Goal: Task Accomplishment & Management: Use online tool/utility

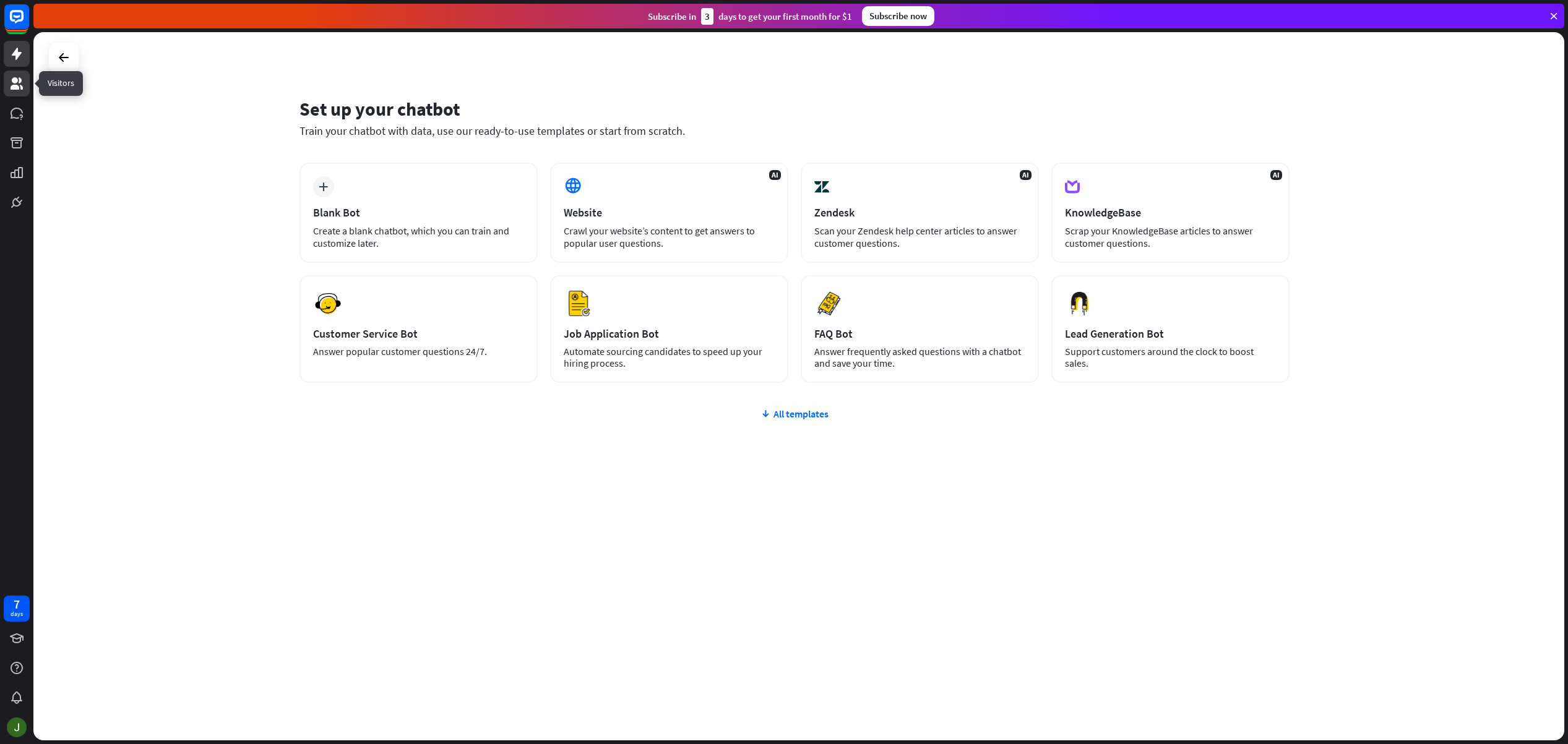
click at [20, 82] on icon at bounding box center [17, 84] width 13 height 13
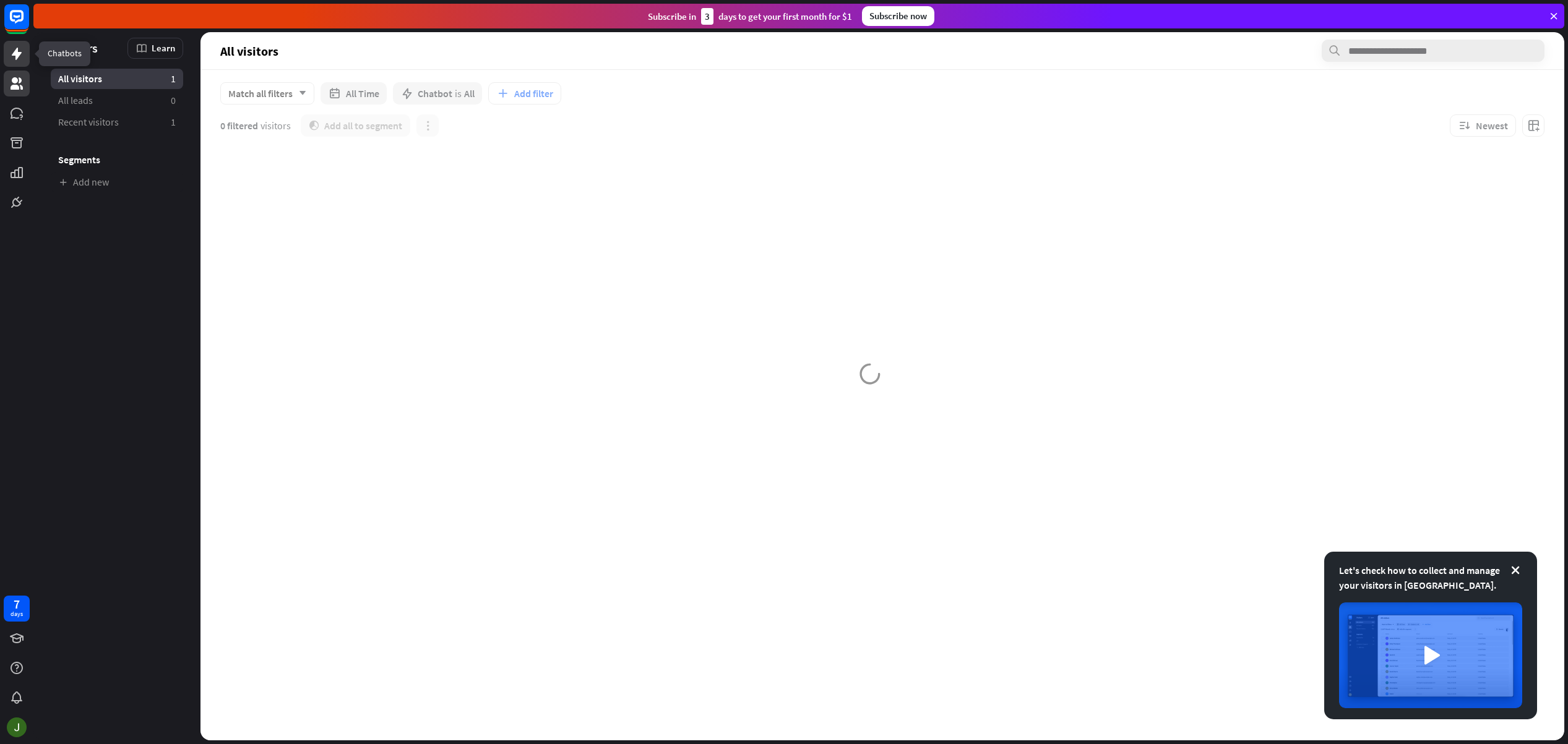
click at [21, 54] on icon at bounding box center [16, 53] width 15 height 15
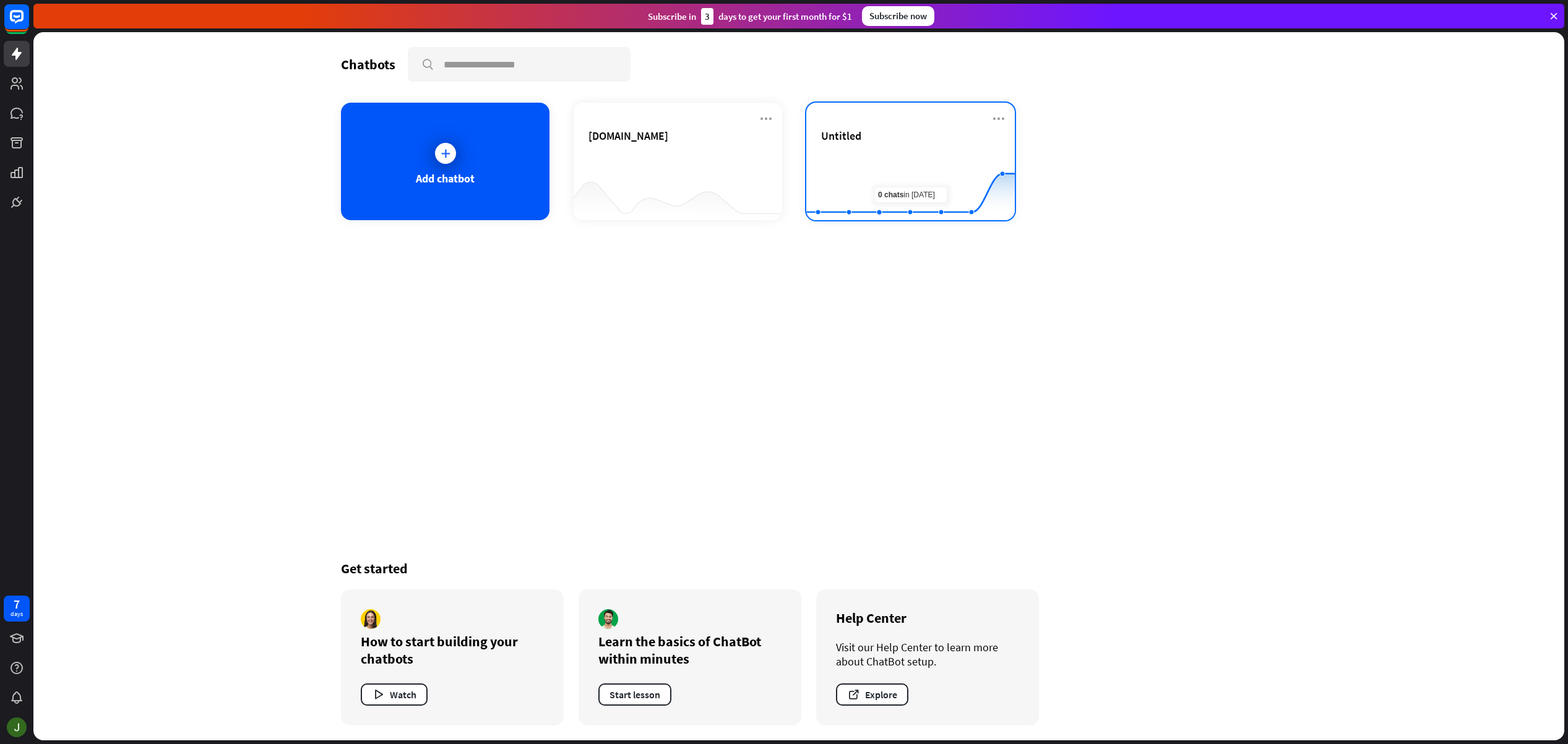
click at [934, 157] on icon at bounding box center [910, 157] width 246 height 0
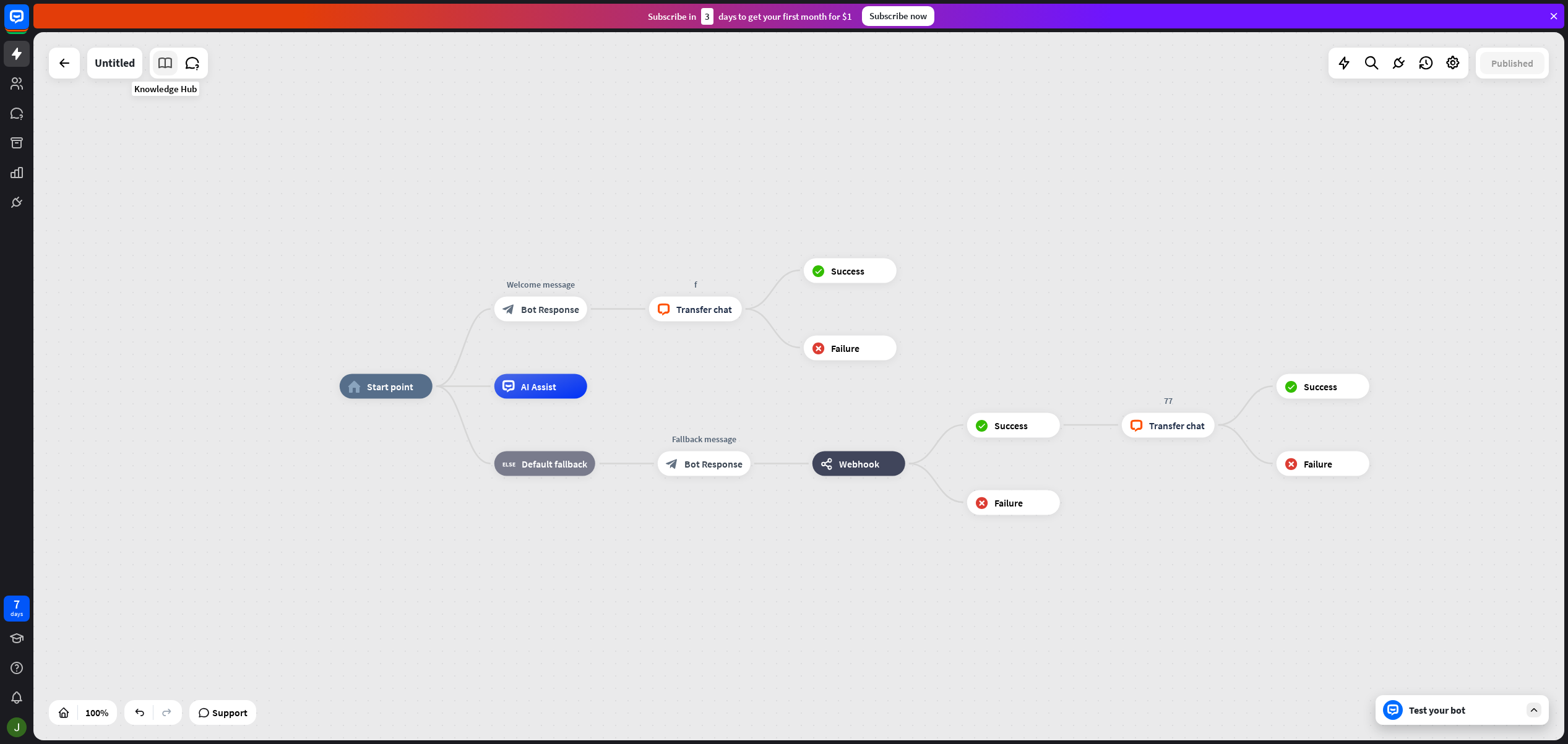
click at [165, 65] on icon at bounding box center [165, 63] width 16 height 16
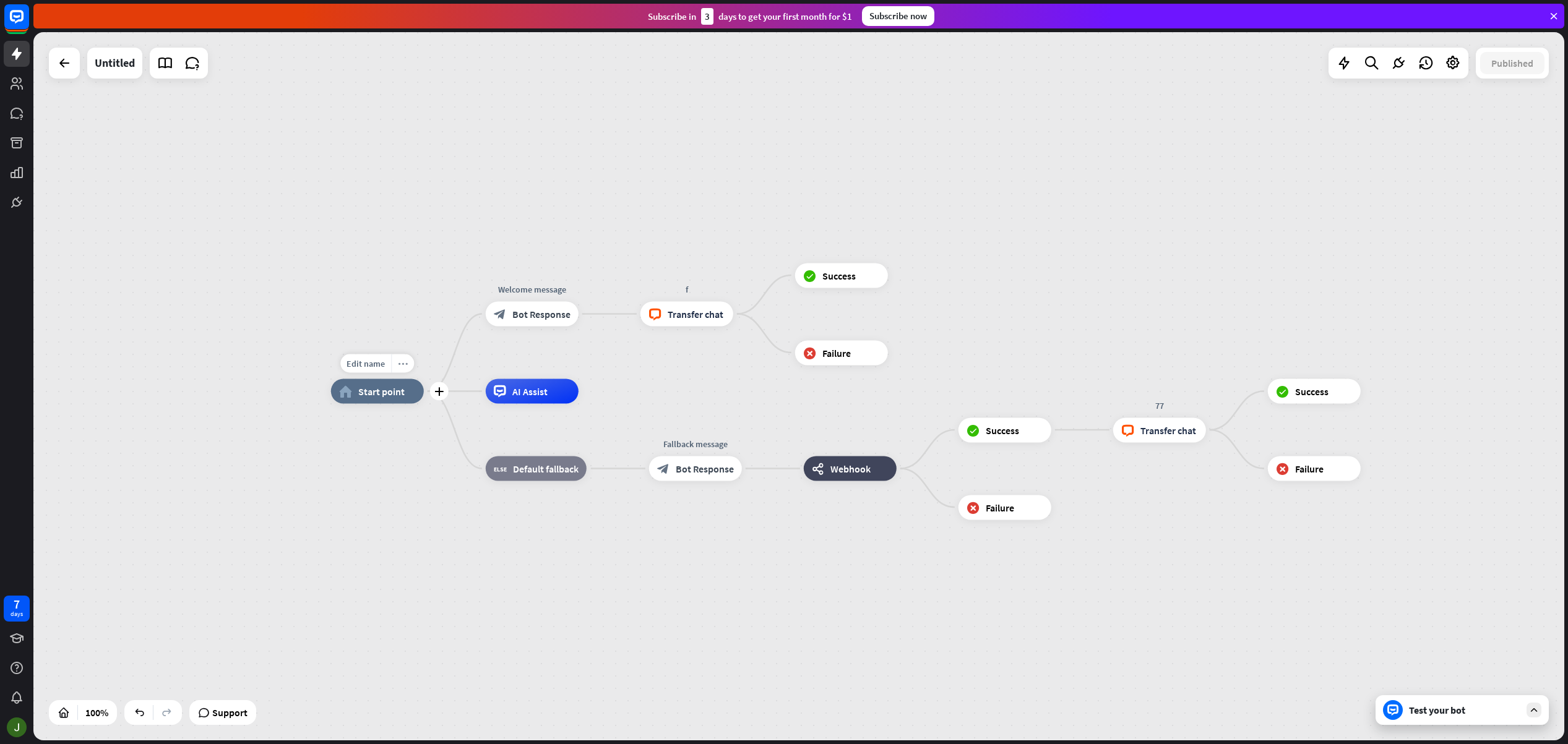
click at [408, 365] on div "more_horiz" at bounding box center [402, 363] width 23 height 19
click at [390, 279] on div "home_2 Start point Welcome message block_bot_response Bot Response f block_live…" at bounding box center [799, 386] width 1531 height 708
click at [1457, 64] on icon at bounding box center [1453, 63] width 16 height 16
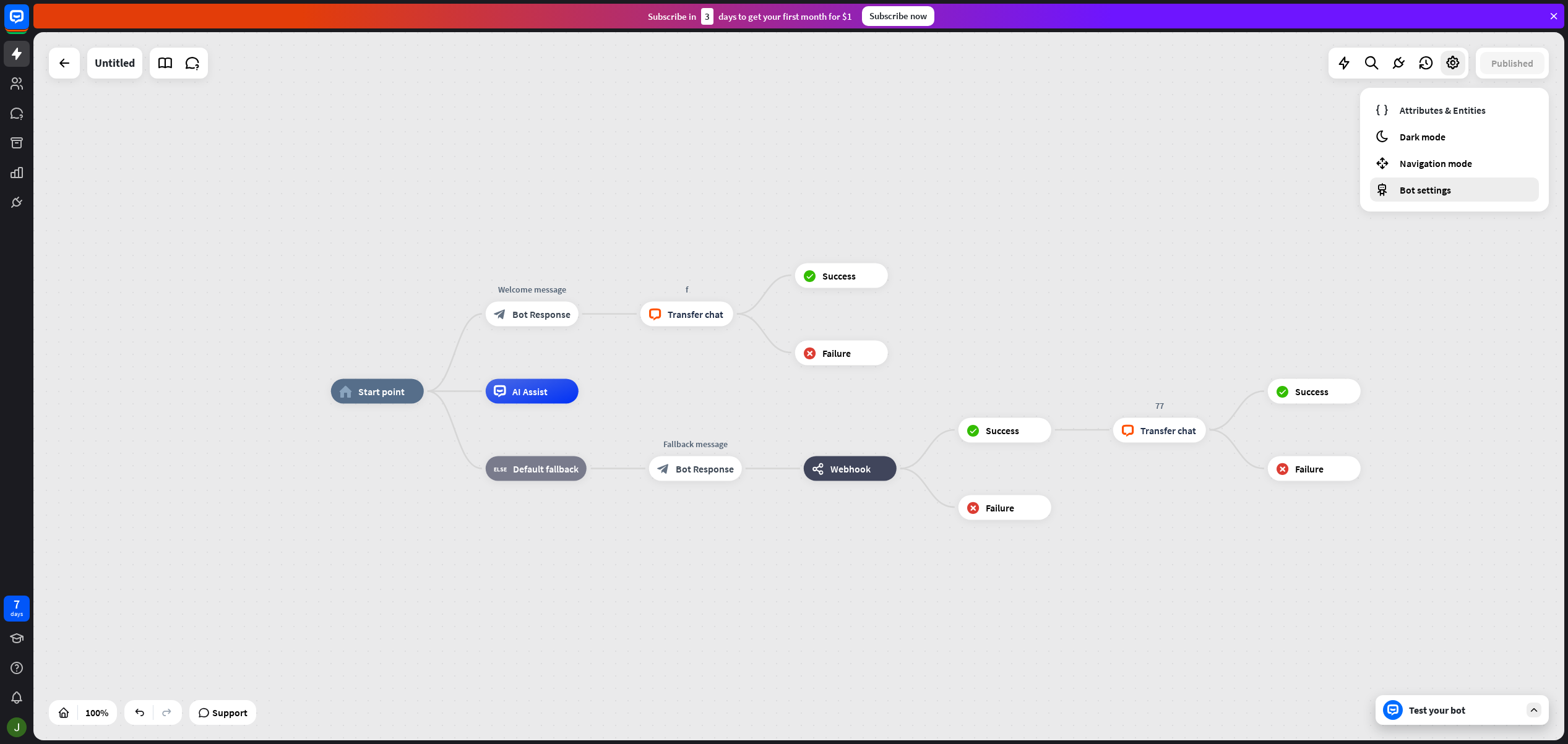
click at [1462, 196] on div "Bot settings" at bounding box center [1455, 189] width 169 height 24
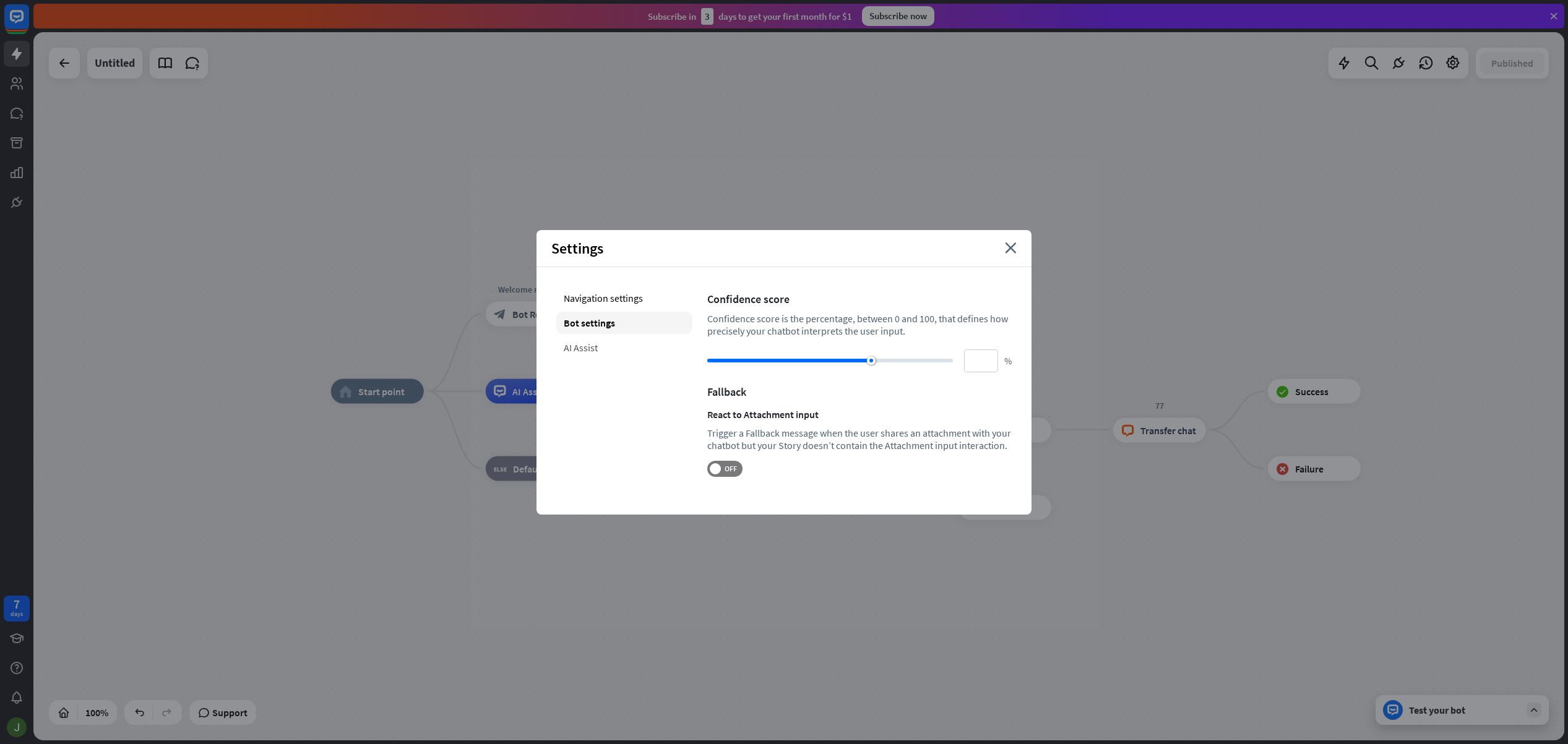
click at [603, 347] on div "AI Assist" at bounding box center [624, 348] width 136 height 22
type input "**"
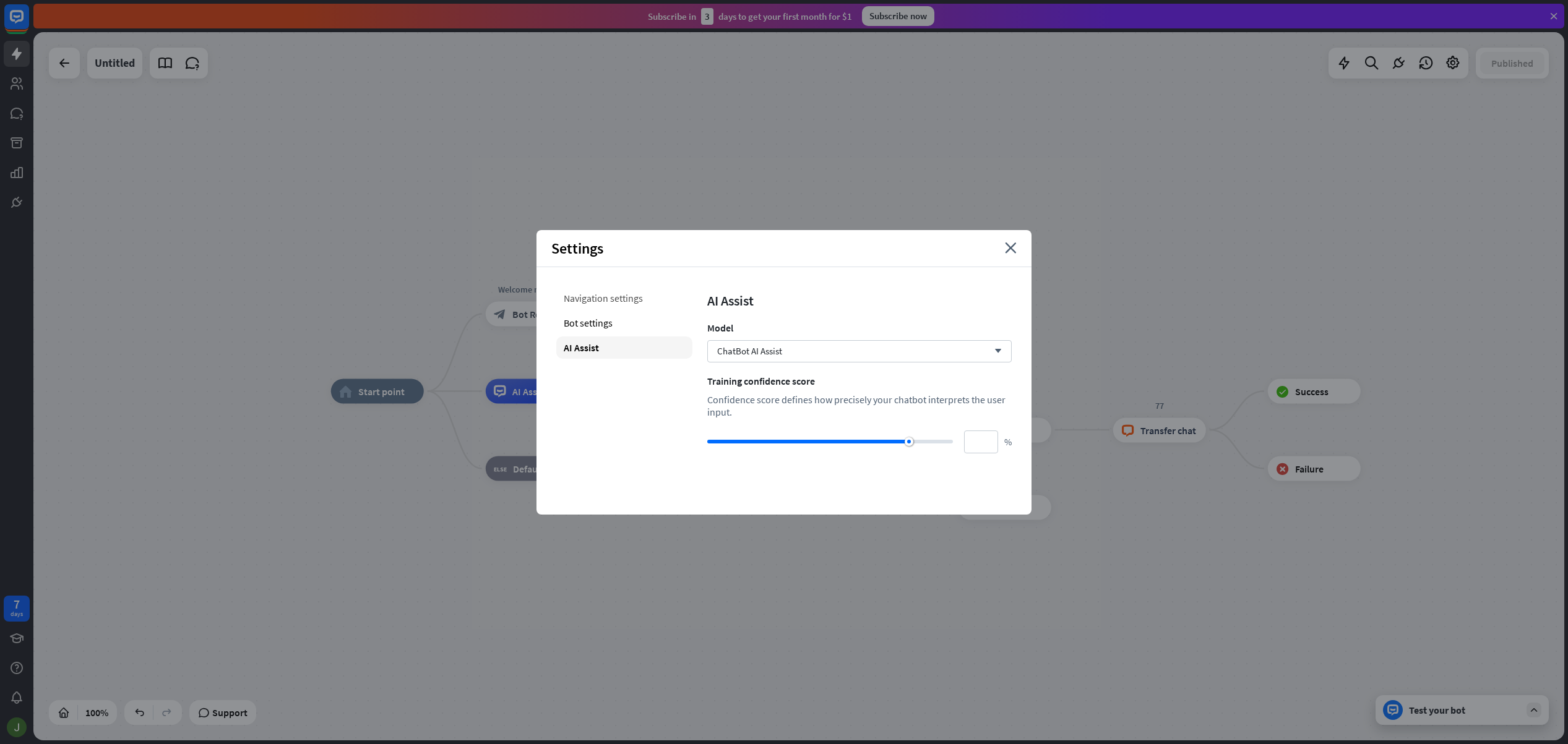
click at [616, 297] on div "Navigation settings" at bounding box center [624, 298] width 136 height 22
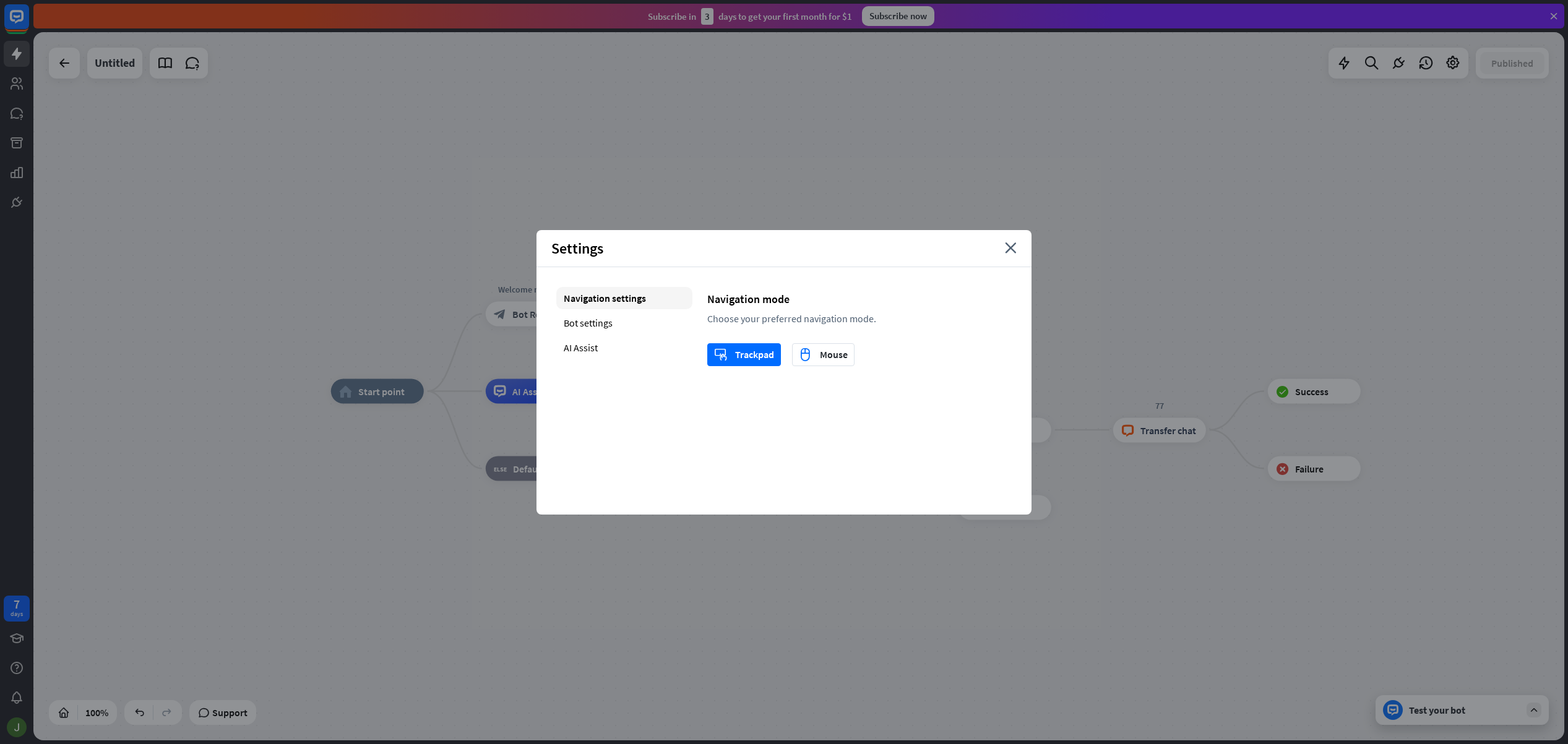
drag, startPoint x: 1003, startPoint y: 251, endPoint x: 1244, endPoint y: 273, distance: 242.0
click at [1003, 251] on div "Settings close" at bounding box center [784, 248] width 495 height 37
click at [1013, 250] on icon "close" at bounding box center [1010, 248] width 12 height 11
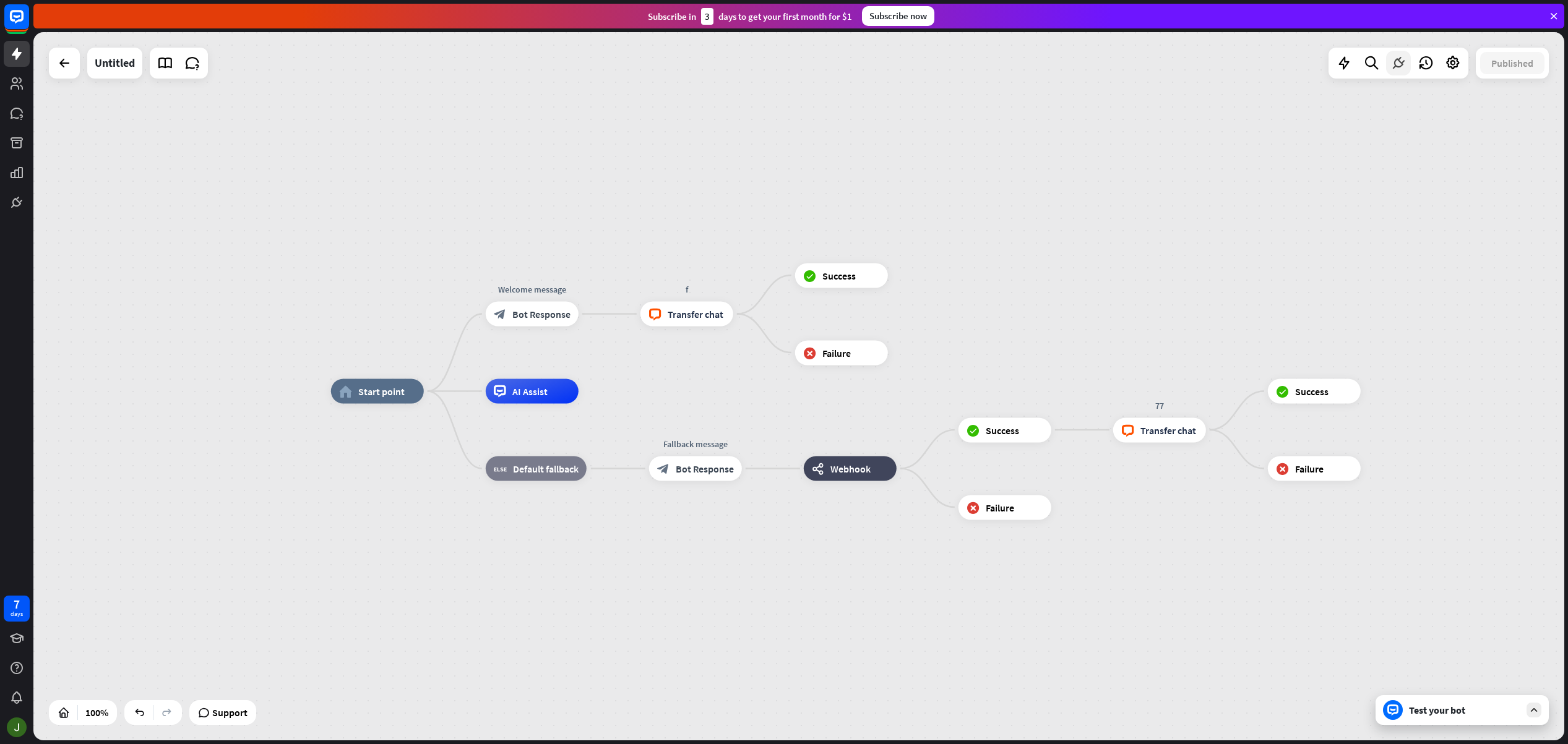
click at [1393, 64] on icon at bounding box center [1398, 63] width 16 height 16
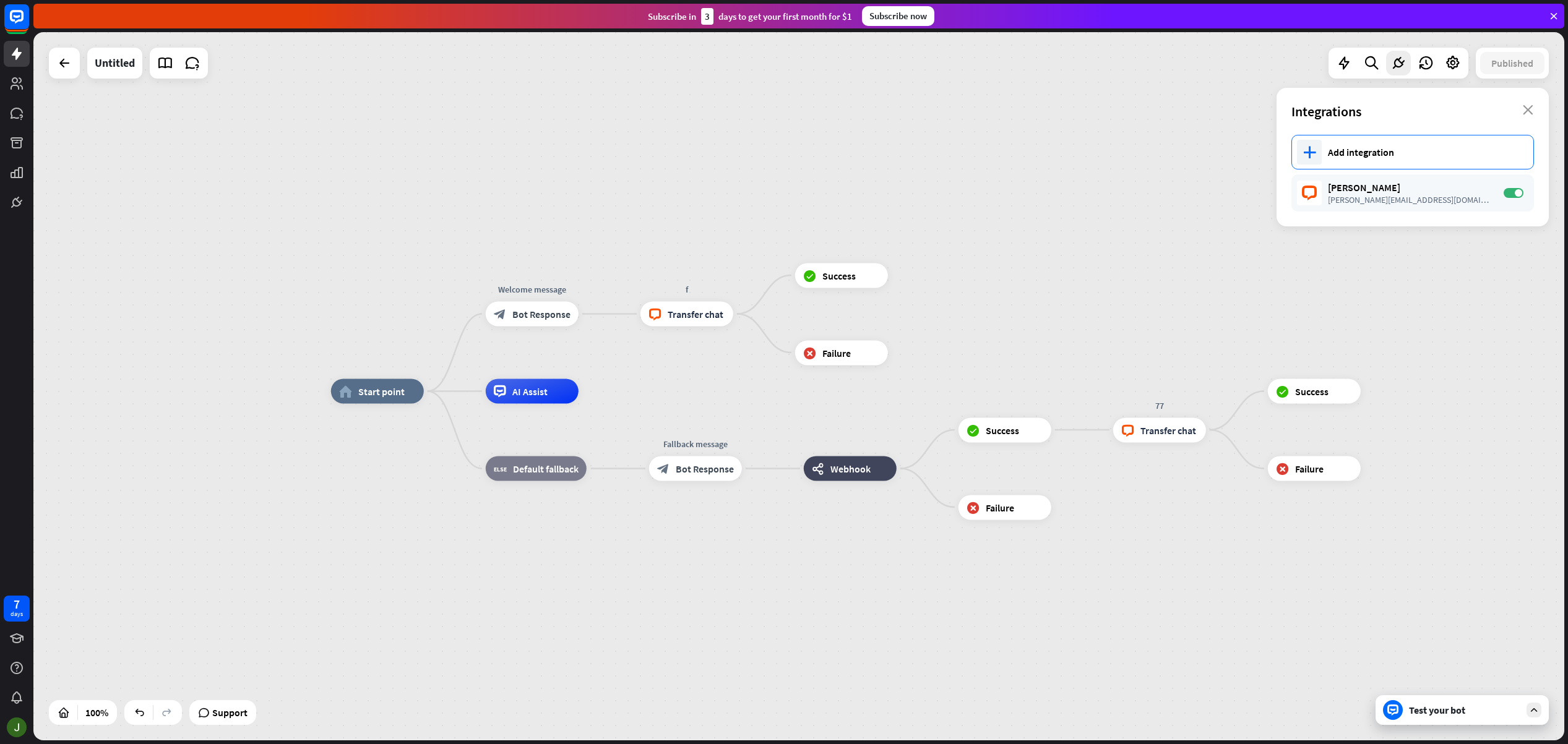
click at [1427, 154] on div "Add integration" at bounding box center [1424, 152] width 193 height 13
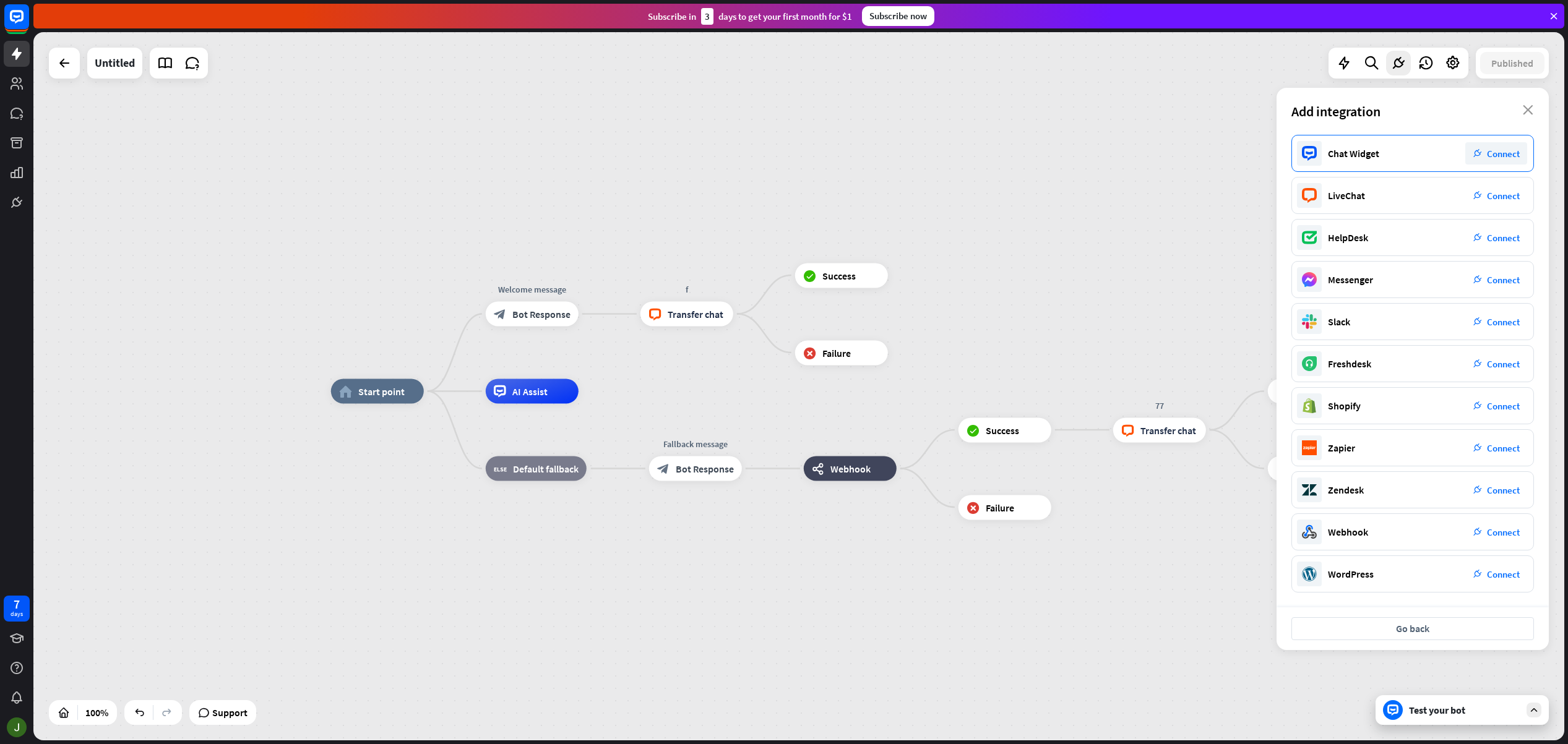
click at [1503, 152] on span "Connect" at bounding box center [1503, 154] width 33 height 12
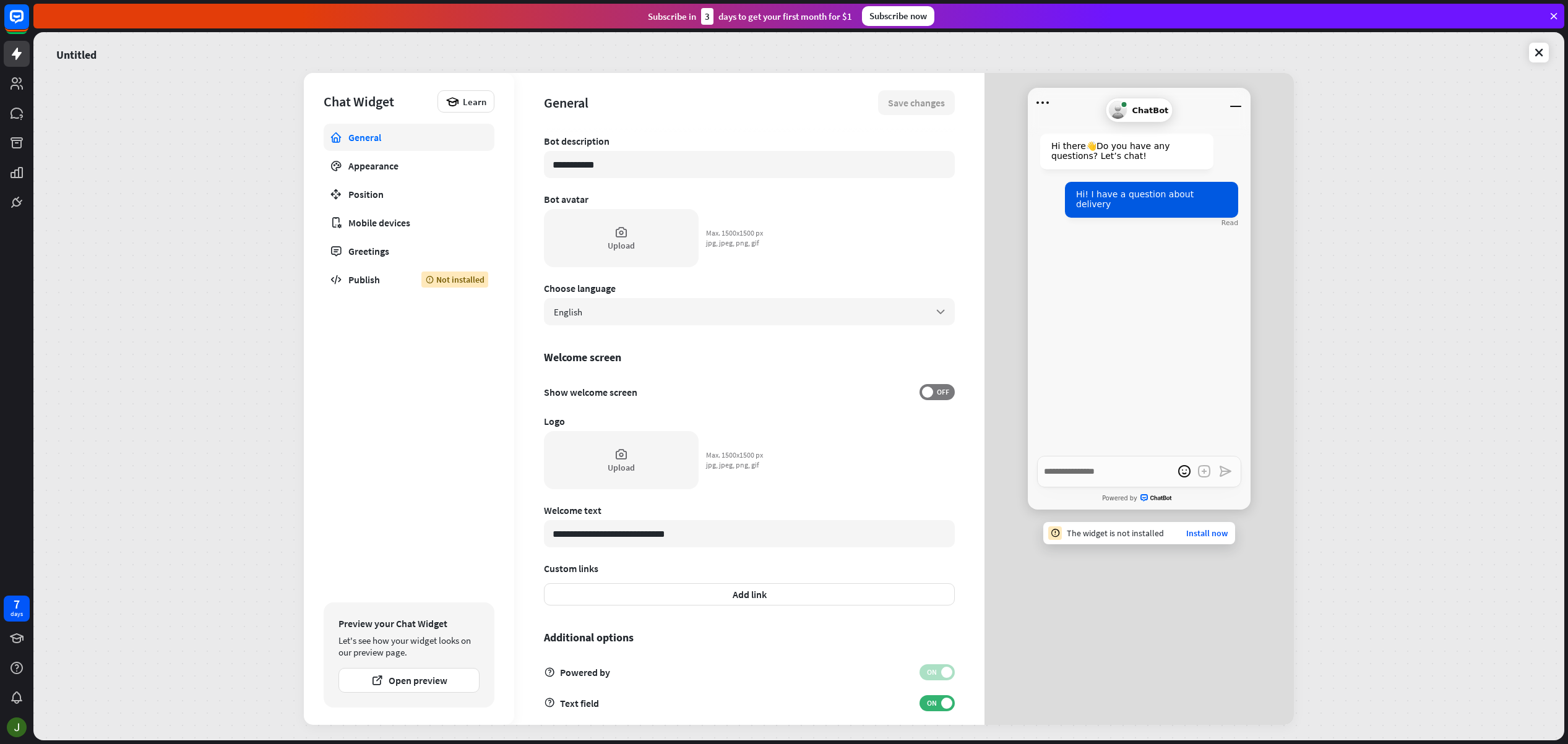
scroll to position [71, 0]
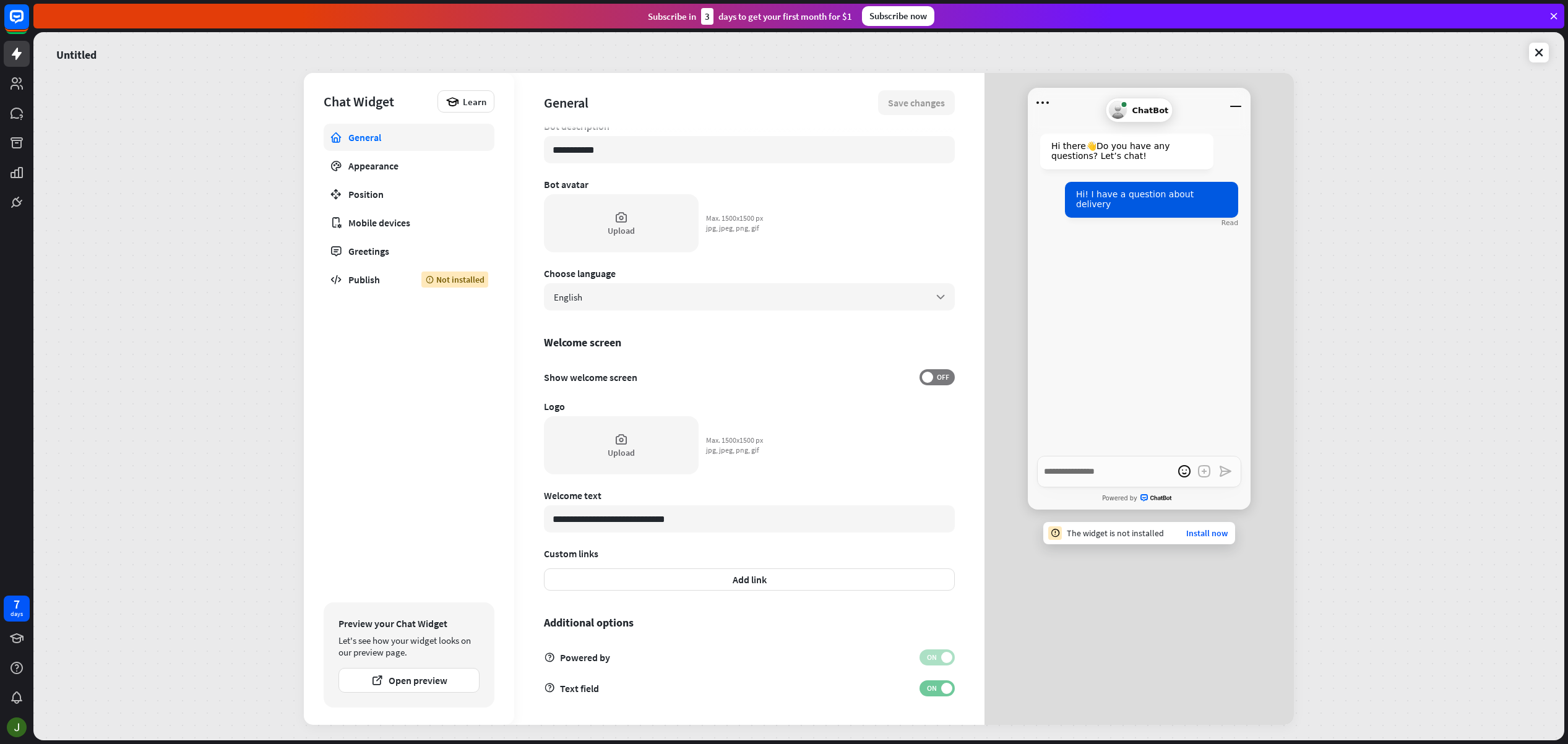
click at [942, 690] on span at bounding box center [947, 689] width 11 height 11
click at [941, 689] on span "OFF" at bounding box center [942, 689] width 19 height 10
click at [941, 689] on span at bounding box center [947, 689] width 11 height 11
click at [941, 689] on span "OFF" at bounding box center [942, 689] width 19 height 10
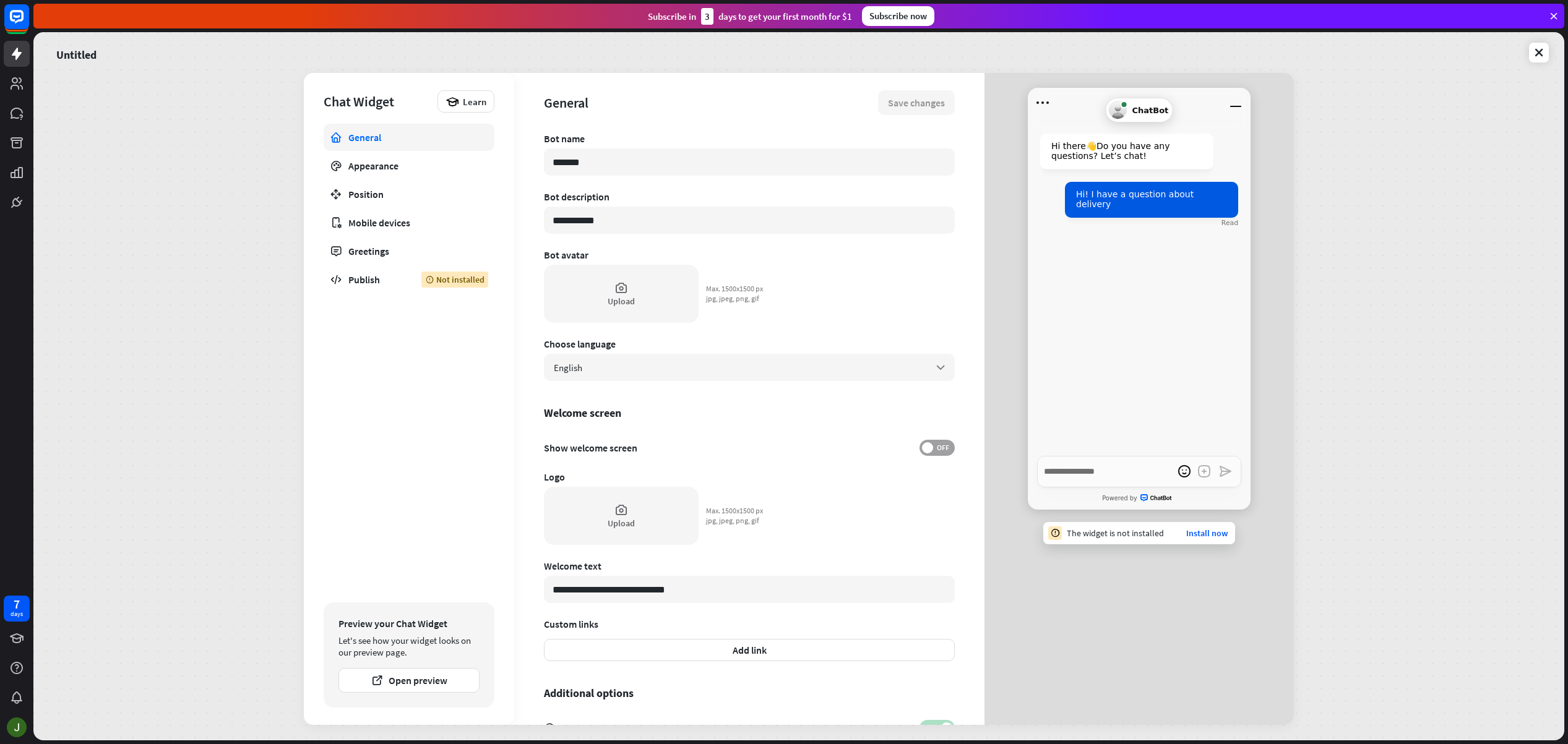
click at [931, 448] on span at bounding box center [927, 448] width 11 height 11
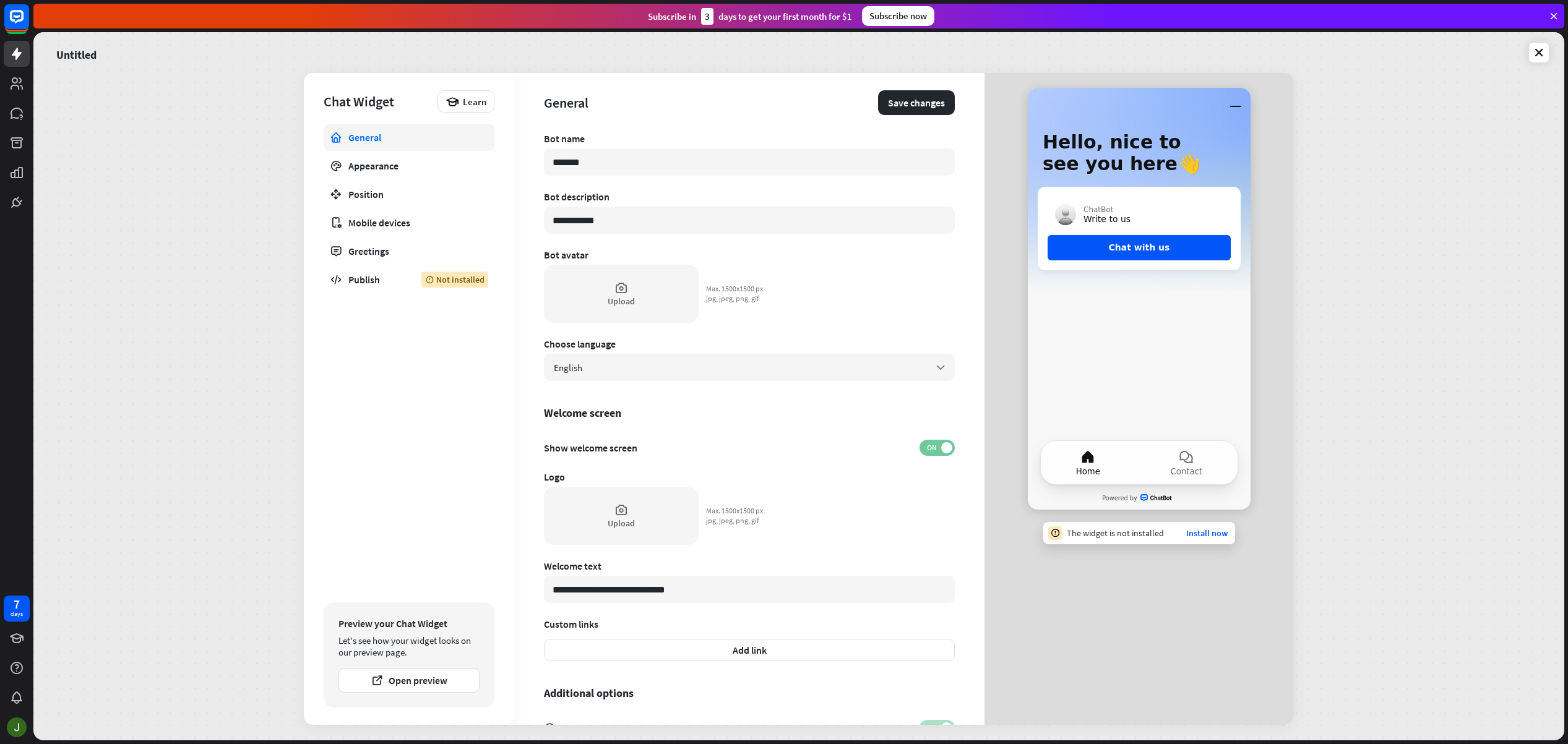
click at [941, 447] on span "ON" at bounding box center [931, 448] width 19 height 10
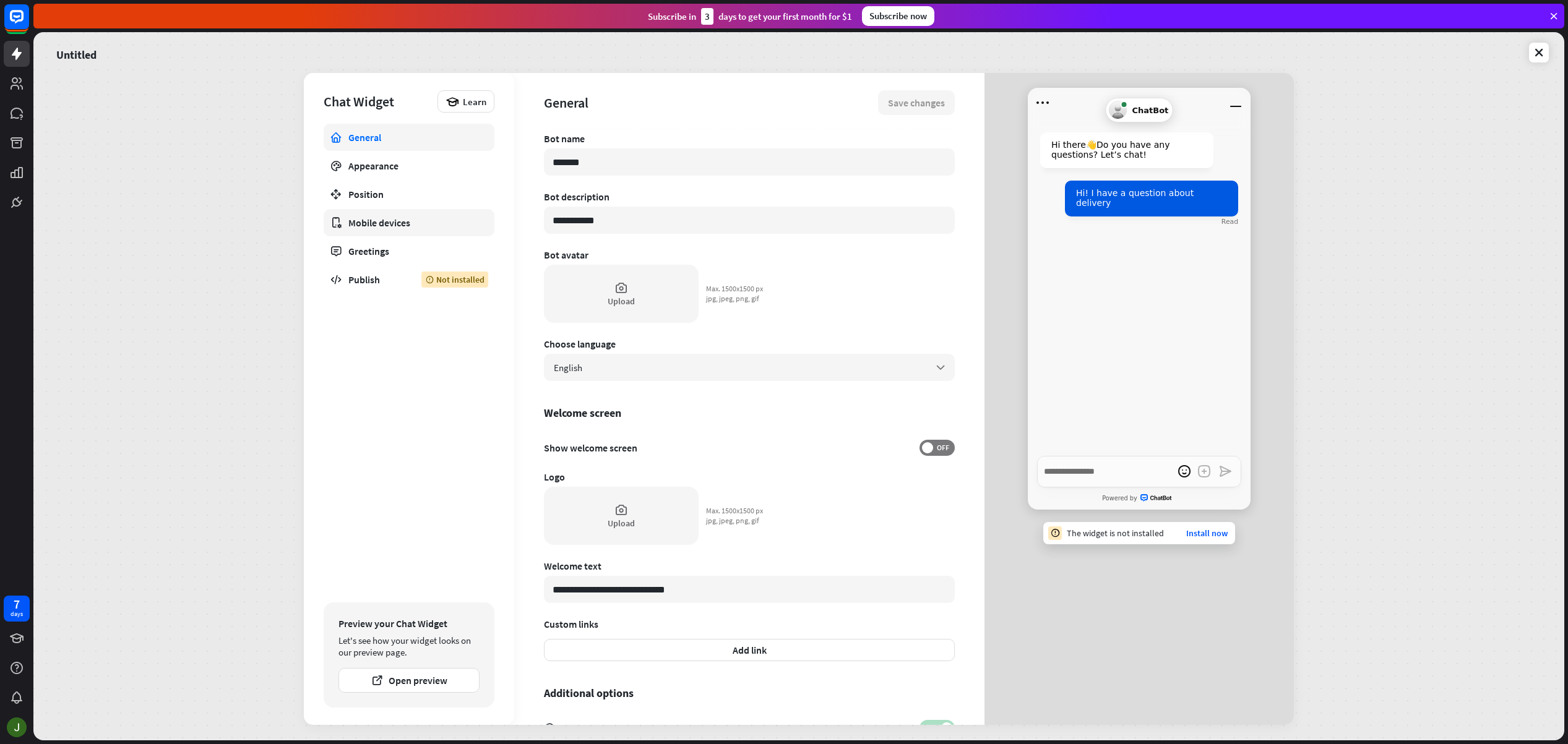
click at [383, 219] on div "Mobile devices" at bounding box center [409, 223] width 122 height 13
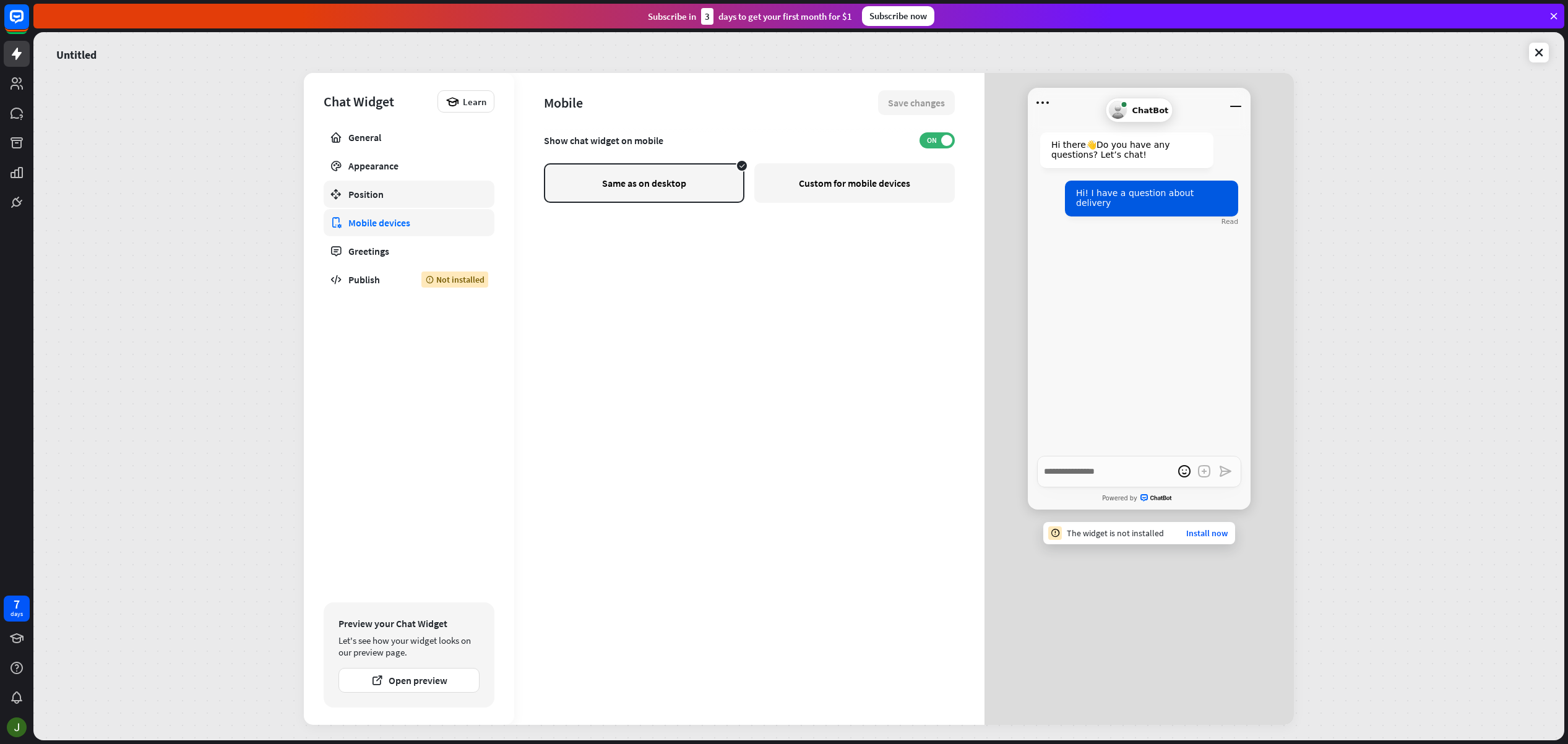
click at [398, 197] on div "Position" at bounding box center [409, 194] width 122 height 13
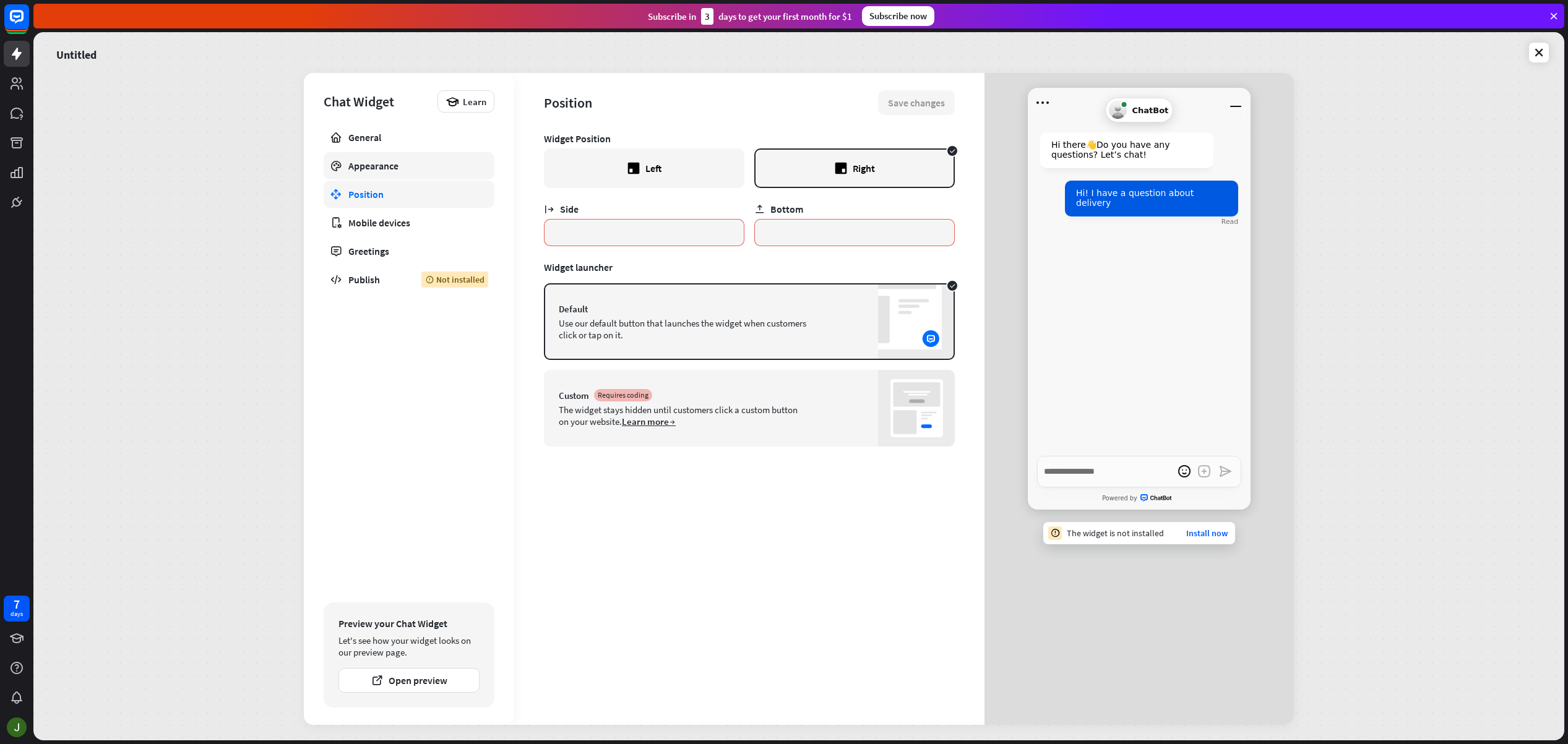
click at [389, 172] on link "Appearance" at bounding box center [409, 166] width 170 height 27
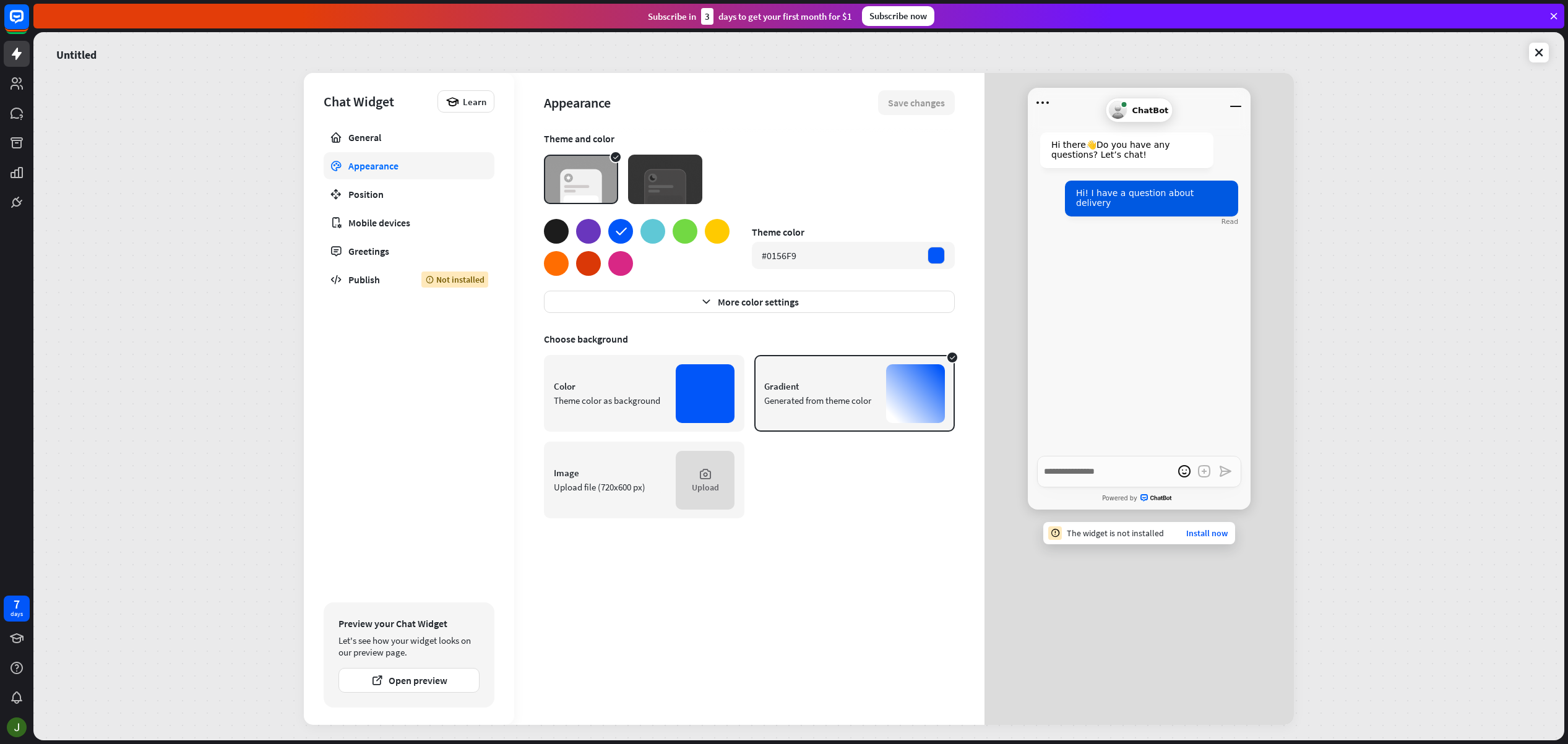
click at [681, 230] on div at bounding box center [685, 231] width 24 height 24
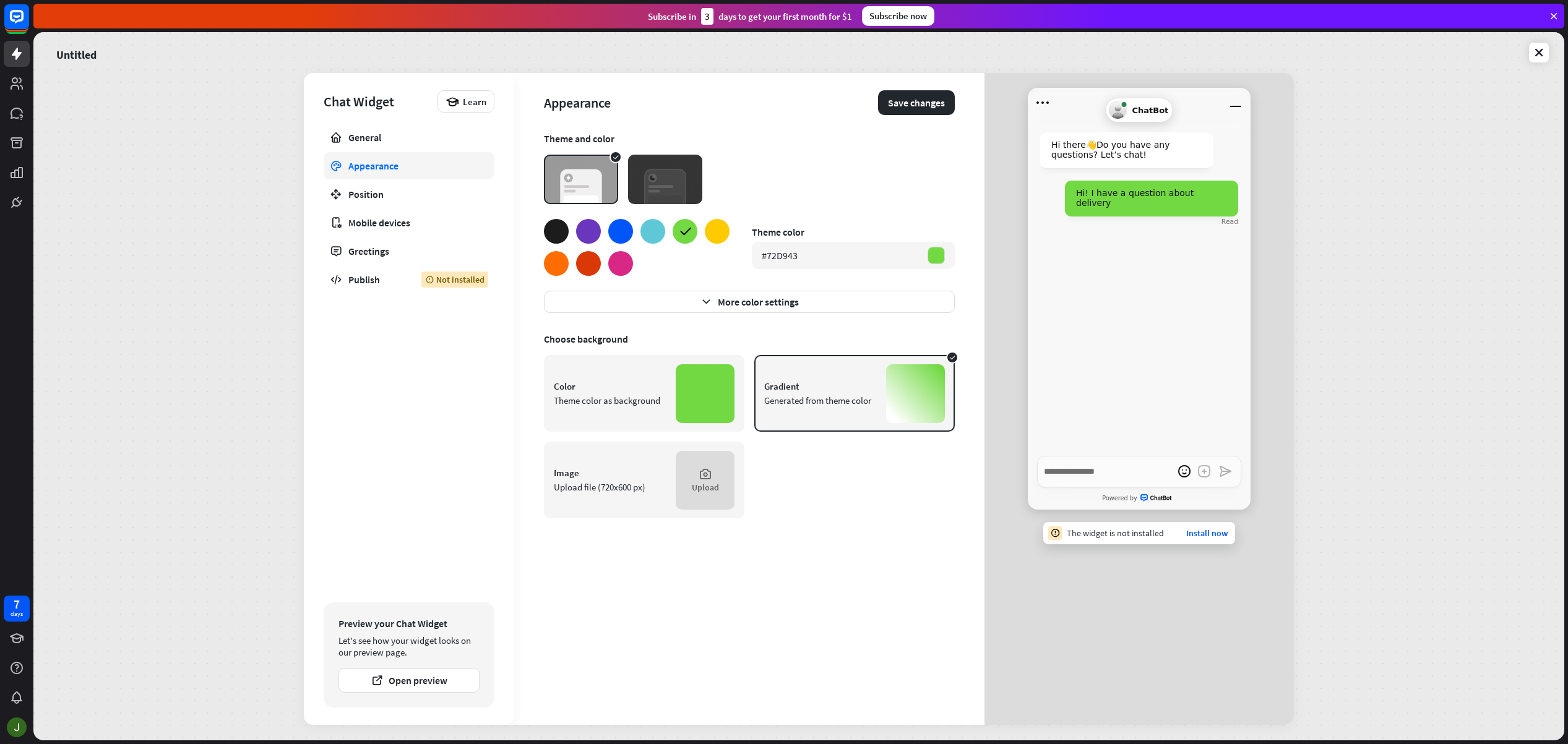
click at [620, 477] on div "Image" at bounding box center [610, 473] width 112 height 12
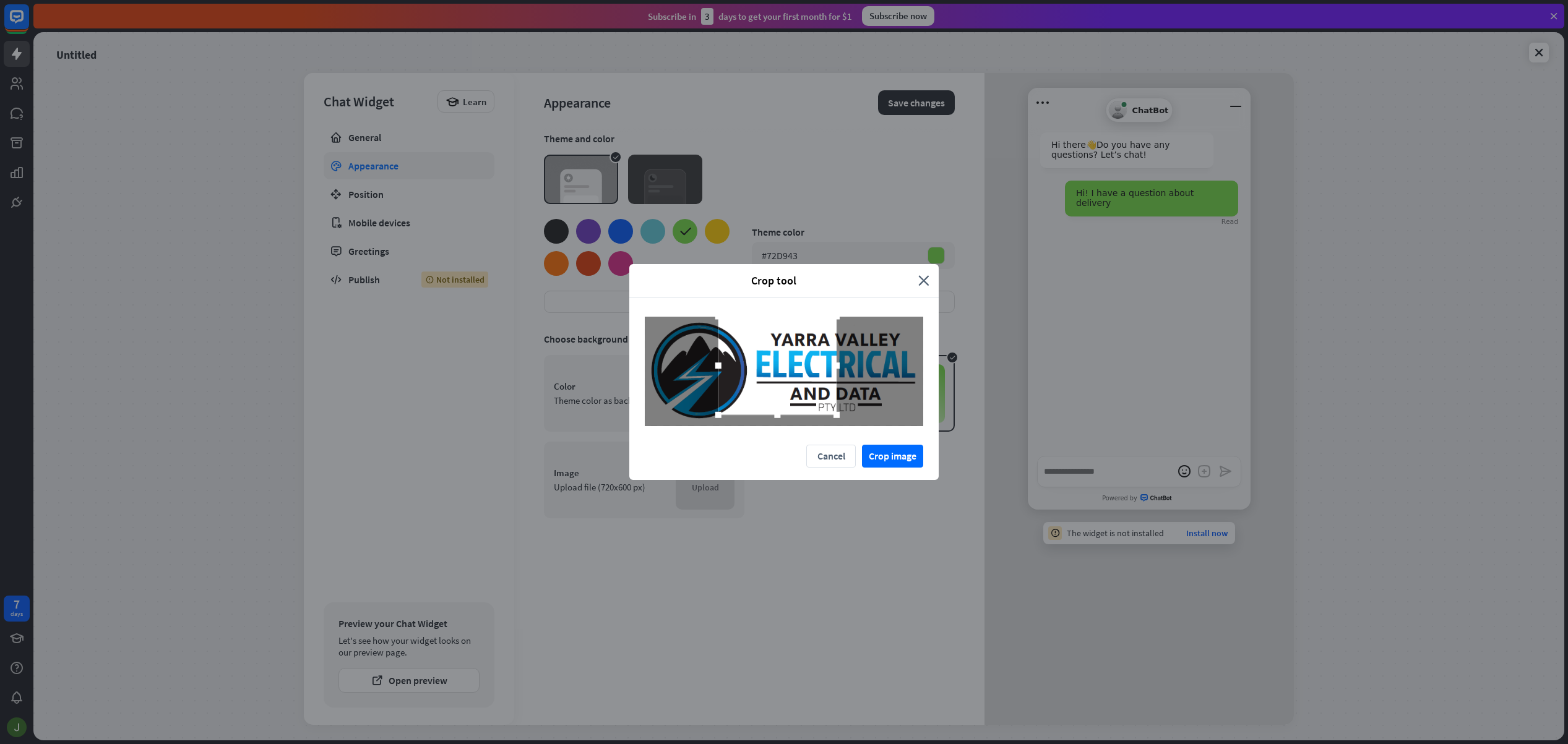
drag, startPoint x: 730, startPoint y: 330, endPoint x: 774, endPoint y: 341, distance: 45.4
click at [634, 333] on div at bounding box center [784, 371] width 310 height 147
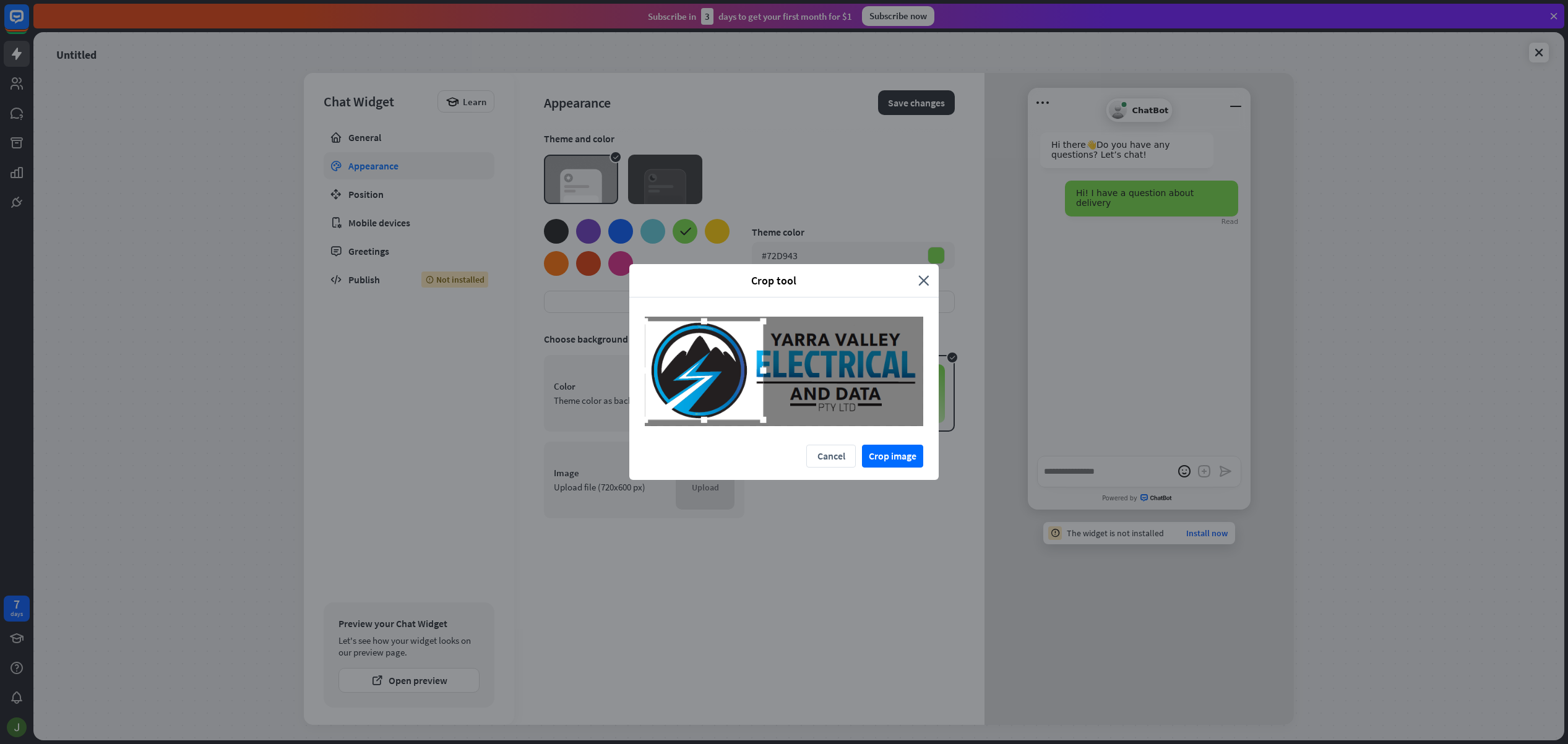
drag, startPoint x: 792, startPoint y: 358, endPoint x: 749, endPoint y: 375, distance: 46.2
click at [718, 363] on div at bounding box center [704, 370] width 118 height 99
drag, startPoint x: 763, startPoint y: 322, endPoint x: 826, endPoint y: 307, distance: 64.8
click at [826, 307] on div at bounding box center [784, 371] width 310 height 147
click at [764, 317] on div at bounding box center [763, 321] width 19 height 19
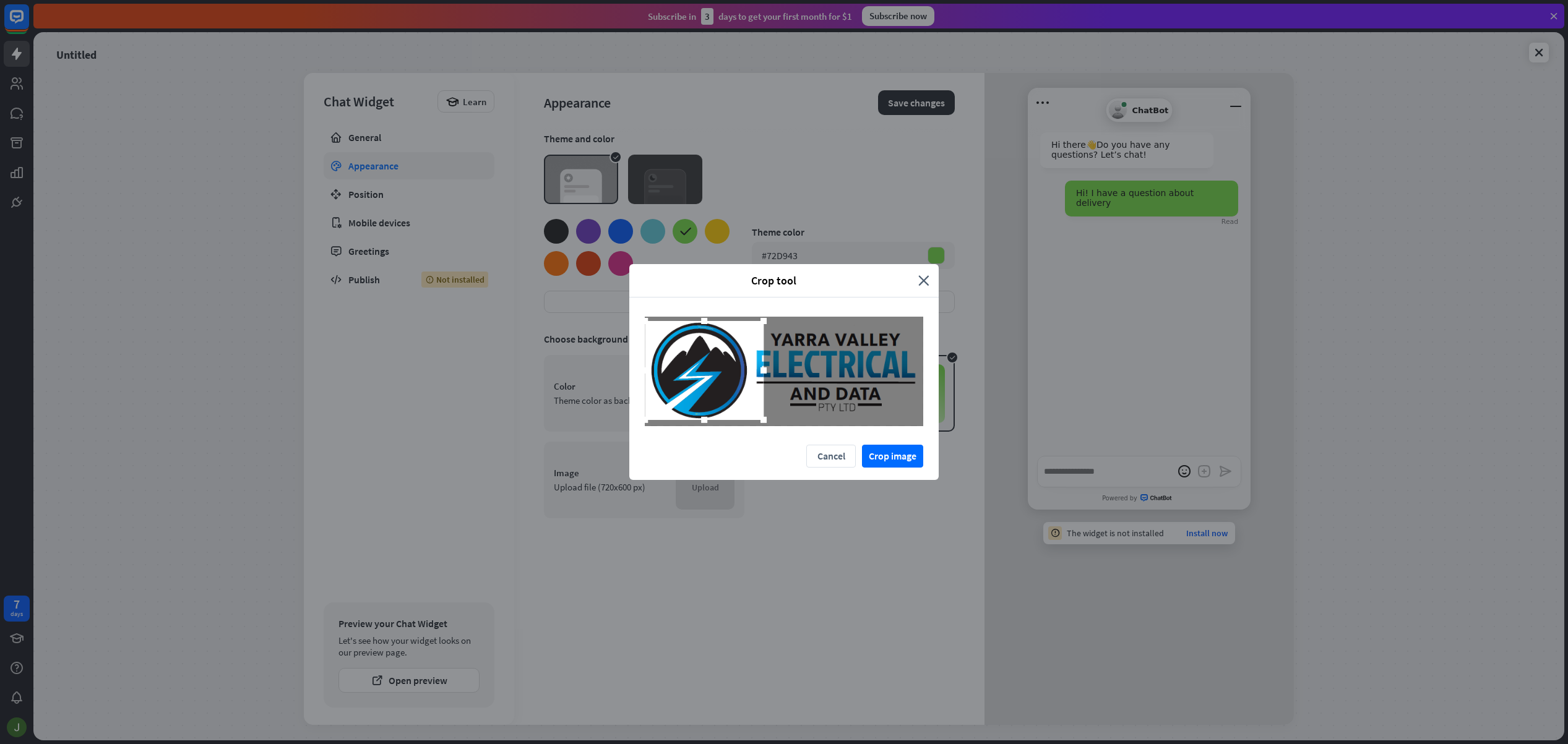
drag, startPoint x: 746, startPoint y: 347, endPoint x: 760, endPoint y: 365, distance: 22.8
click at [737, 347] on div at bounding box center [704, 371] width 119 height 99
drag, startPoint x: 763, startPoint y: 370, endPoint x: 755, endPoint y: 370, distance: 8.0
click at [754, 370] on div at bounding box center [754, 370] width 6 height 6
click at [908, 462] on button "Crop image" at bounding box center [893, 456] width 61 height 23
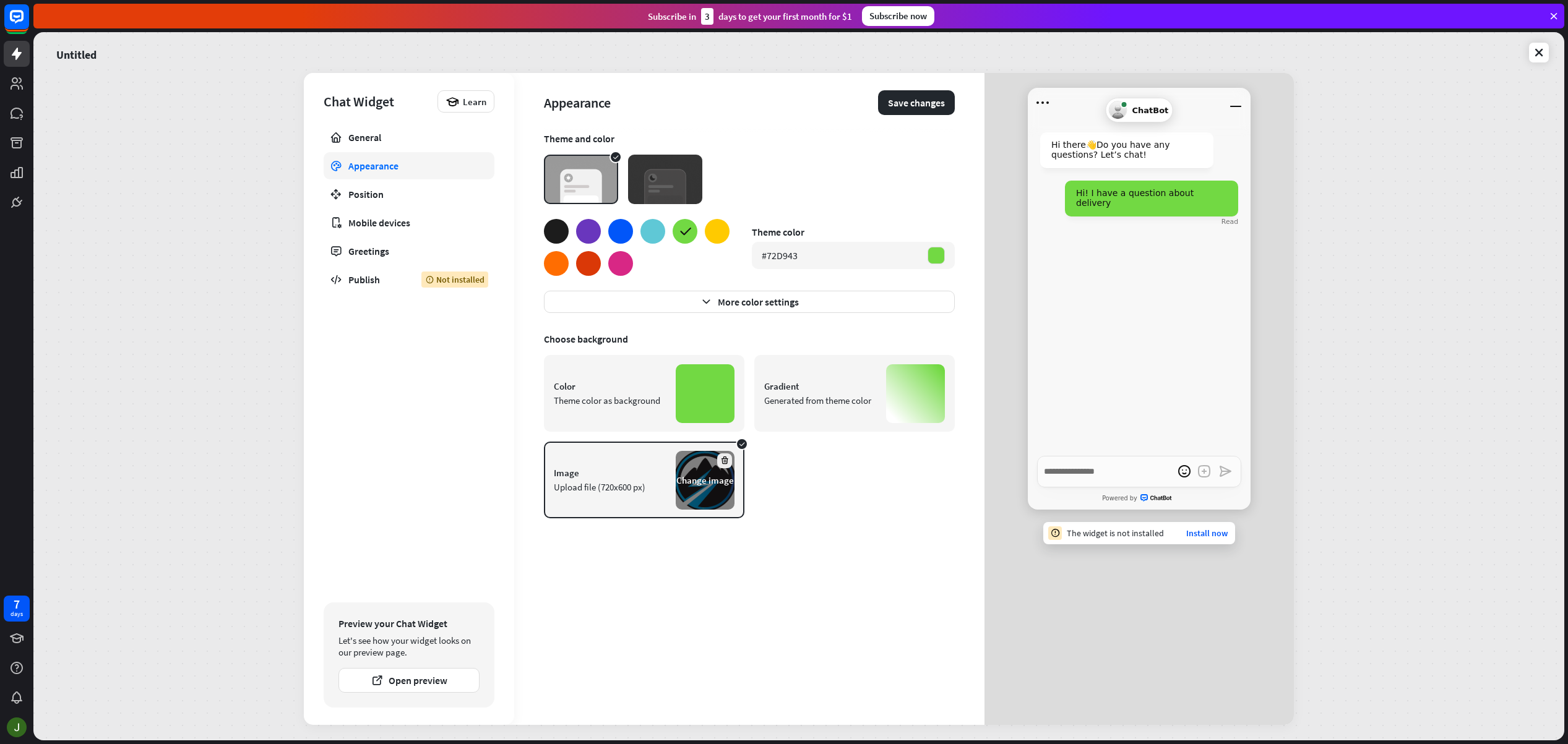
click at [728, 466] on div at bounding box center [724, 460] width 15 height 15
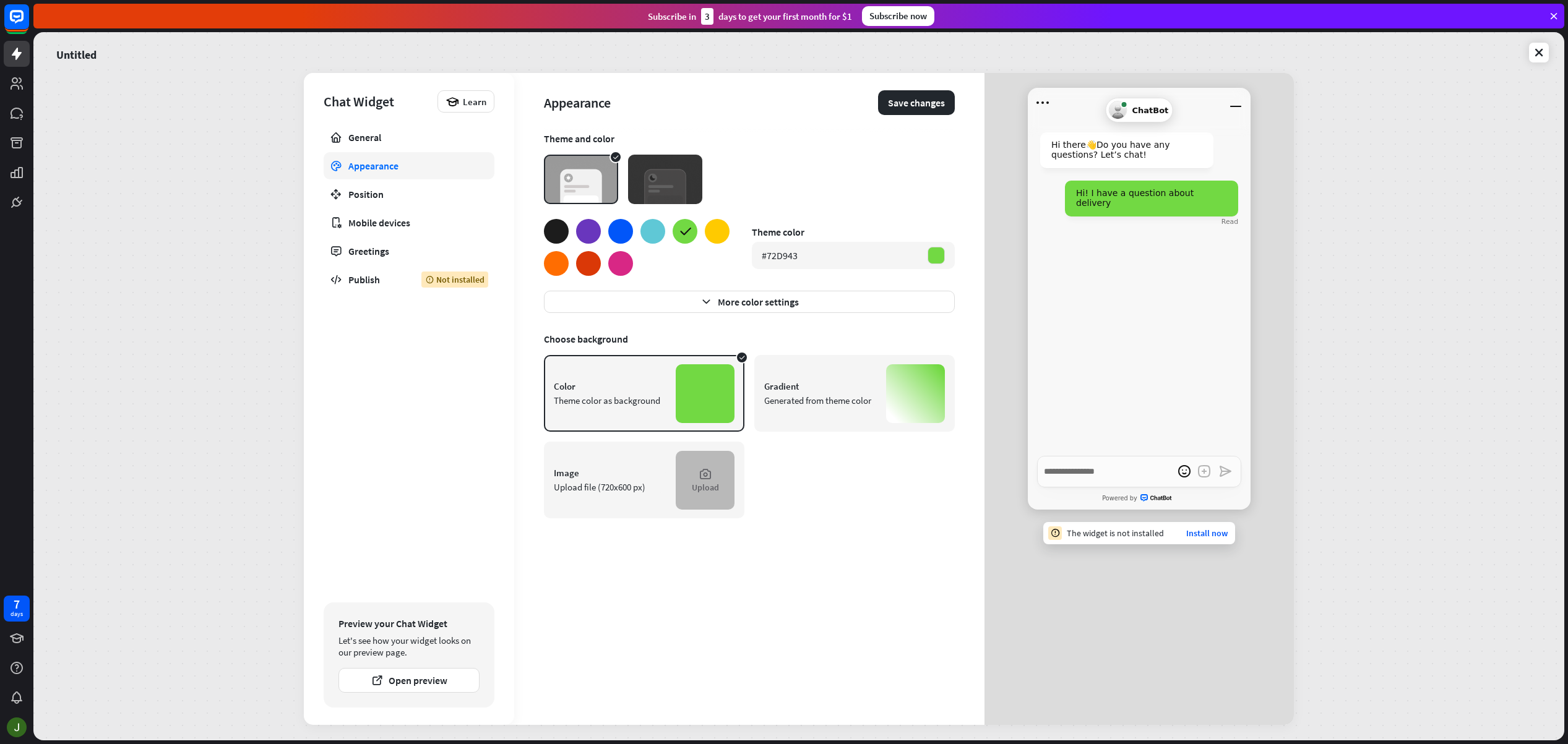
click at [704, 472] on icon at bounding box center [705, 474] width 13 height 13
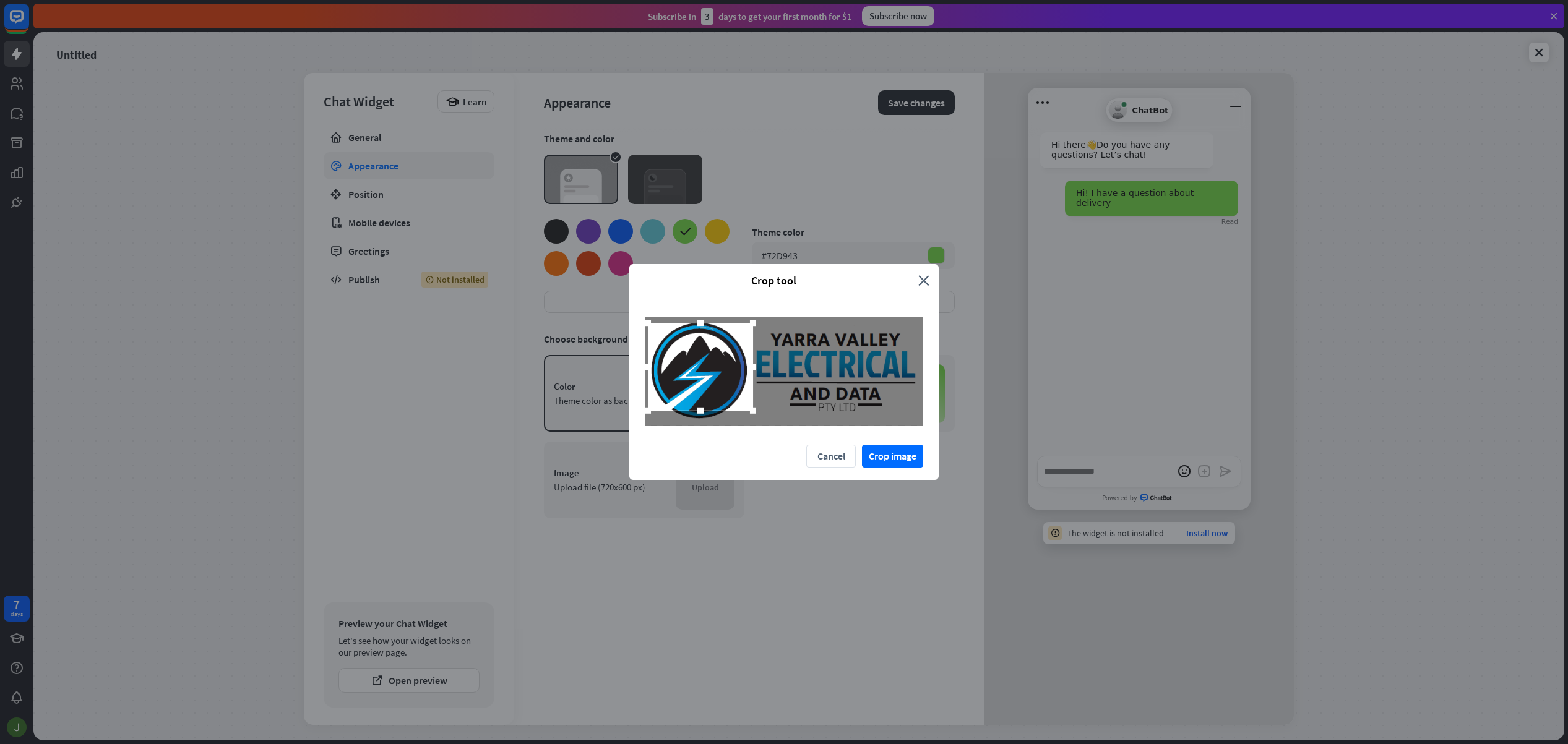
drag, startPoint x: 785, startPoint y: 370, endPoint x: 757, endPoint y: 404, distance: 44.0
click at [701, 365] on div at bounding box center [700, 367] width 106 height 88
drag, startPoint x: 751, startPoint y: 410, endPoint x: 736, endPoint y: 393, distance: 22.7
click at [760, 424] on div at bounding box center [762, 418] width 19 height 19
drag, startPoint x: 736, startPoint y: 392, endPoint x: 724, endPoint y: 391, distance: 12.0
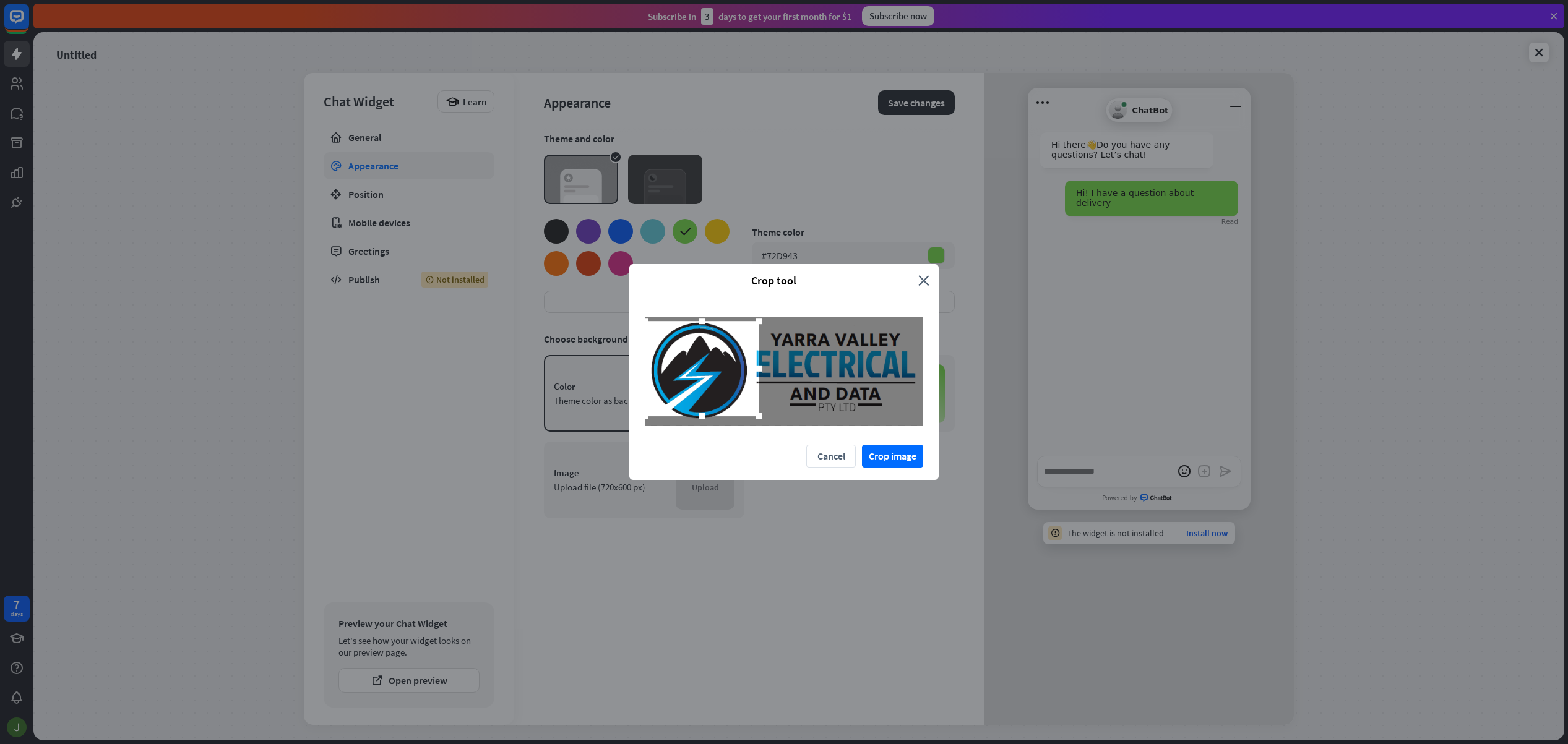
click at [725, 391] on div at bounding box center [702, 368] width 114 height 94
click at [754, 370] on div at bounding box center [754, 369] width 6 height 6
click at [756, 368] on div at bounding box center [755, 369] width 6 height 6
click at [904, 453] on button "Crop image" at bounding box center [893, 456] width 61 height 23
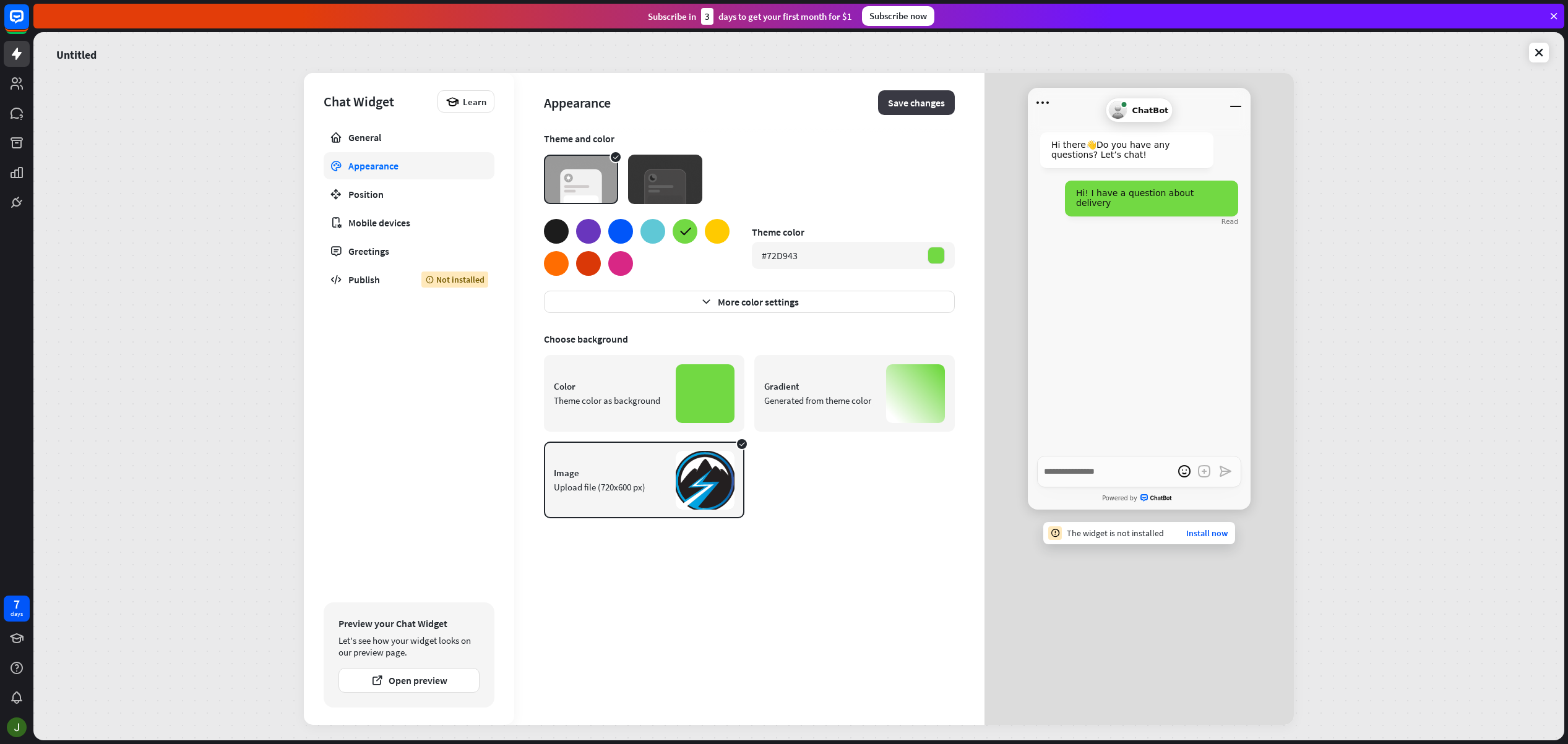
click at [932, 103] on button "Save changes" at bounding box center [917, 102] width 77 height 24
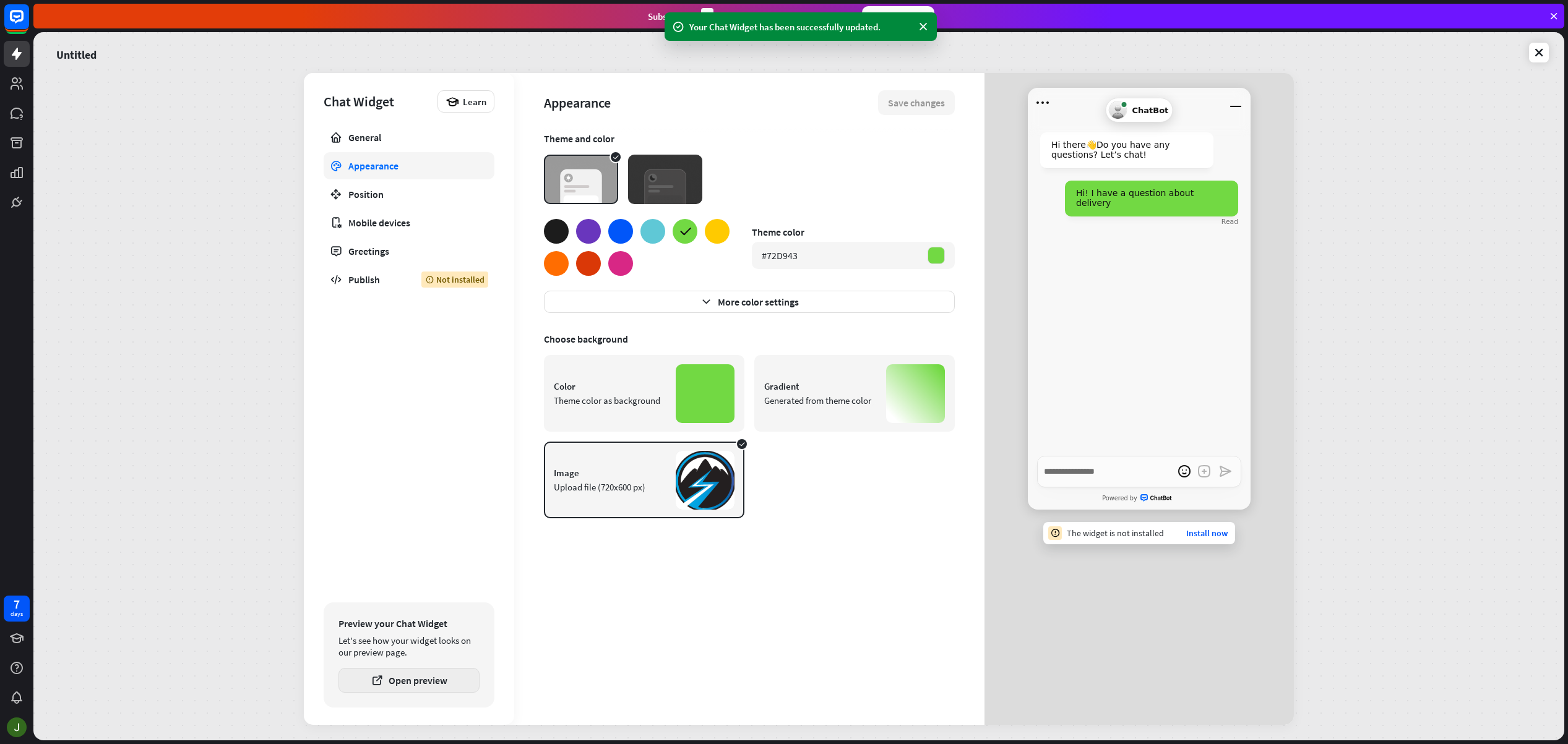
click at [442, 673] on button "Open preview" at bounding box center [409, 680] width 141 height 24
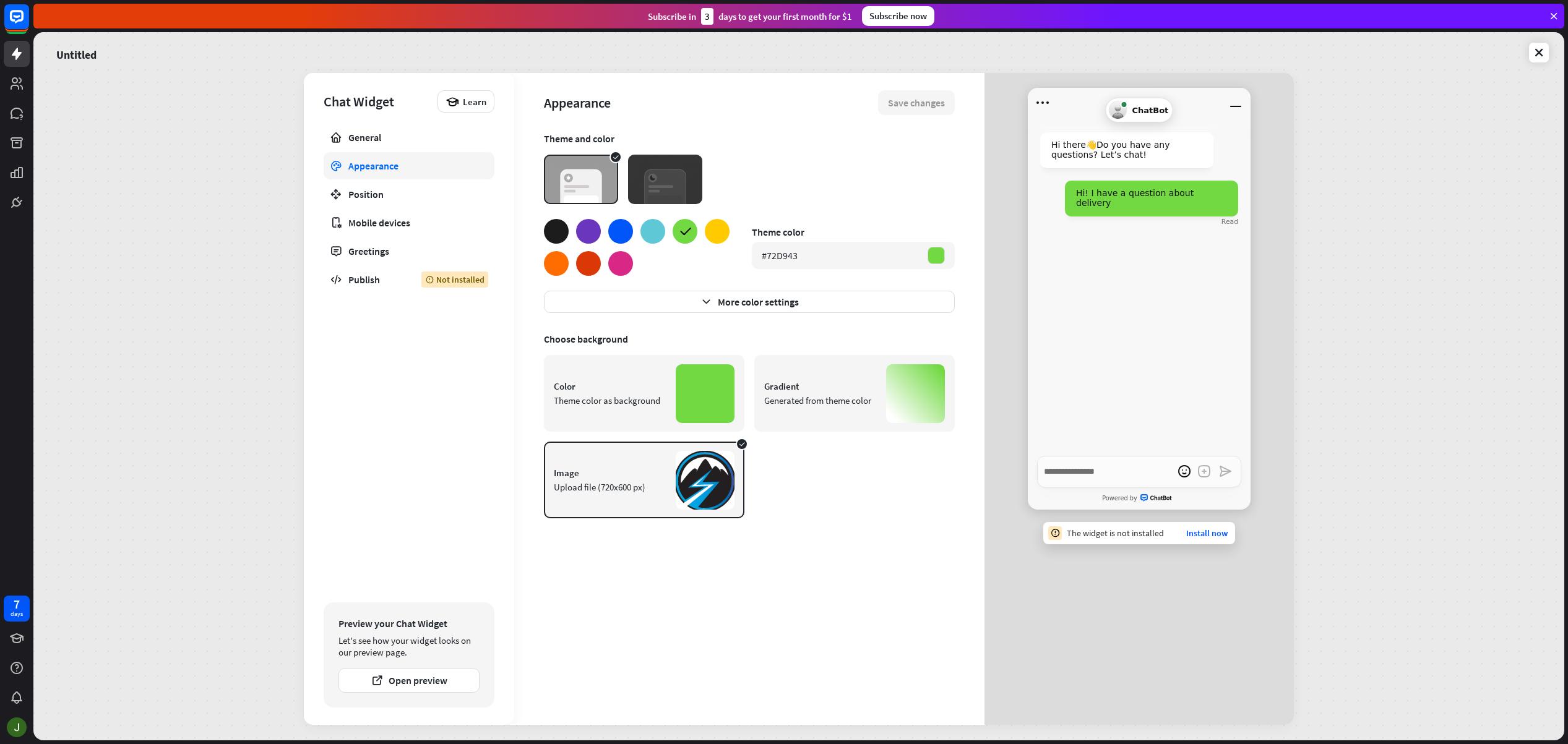
click at [1156, 310] on div "Hi there 👋 Do you have any questions? Let’s chat! Hi! I have a question about d…" at bounding box center [1139, 286] width 223 height 338
click at [372, 145] on link "General" at bounding box center [409, 137] width 170 height 27
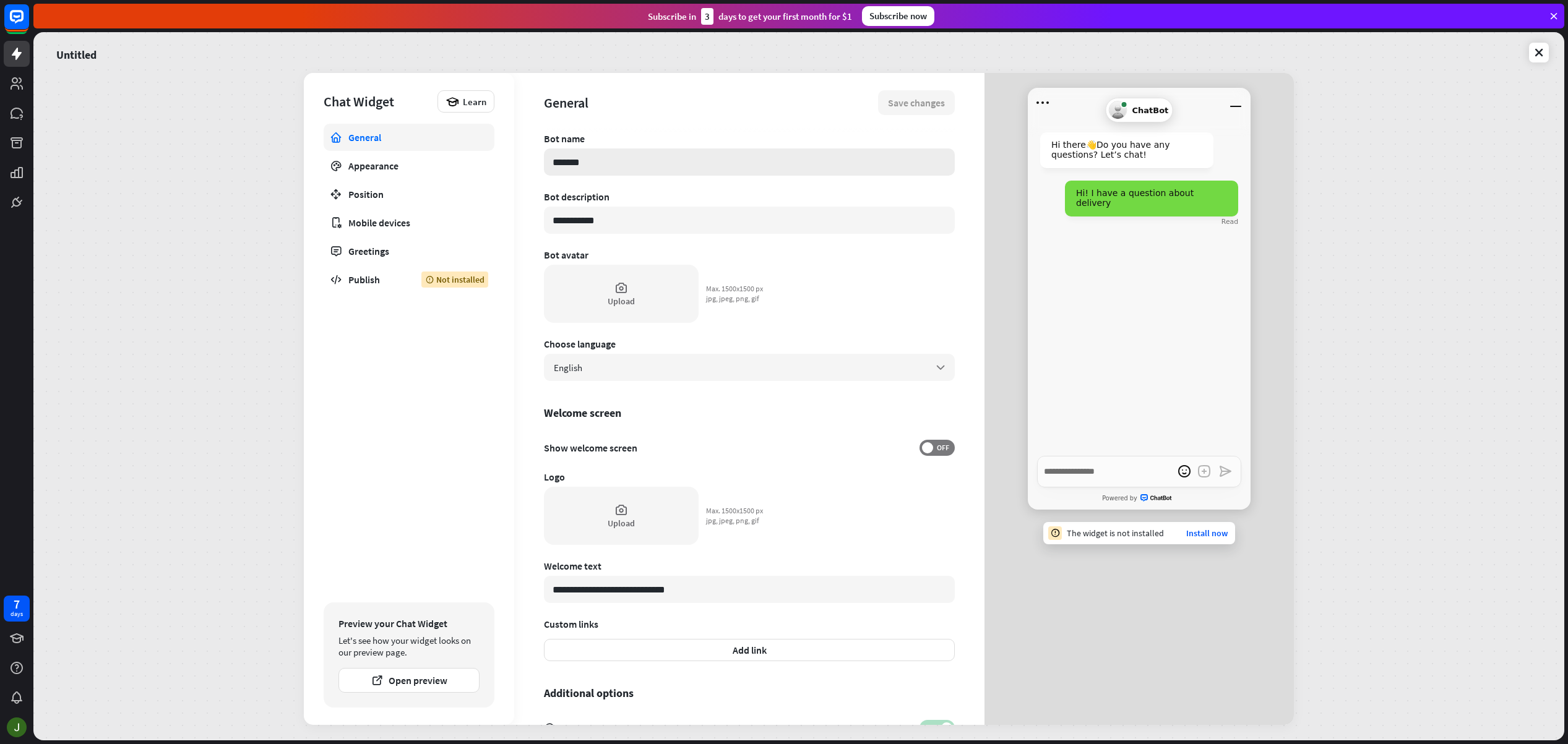
drag, startPoint x: 597, startPoint y: 154, endPoint x: 545, endPoint y: 153, distance: 52.0
click at [525, 149] on div "**********" at bounding box center [749, 398] width 470 height 652
drag, startPoint x: 611, startPoint y: 159, endPoint x: 502, endPoint y: 154, distance: 109.1
click at [502, 154] on div "**********" at bounding box center [799, 398] width 990 height 652
type textarea "*"
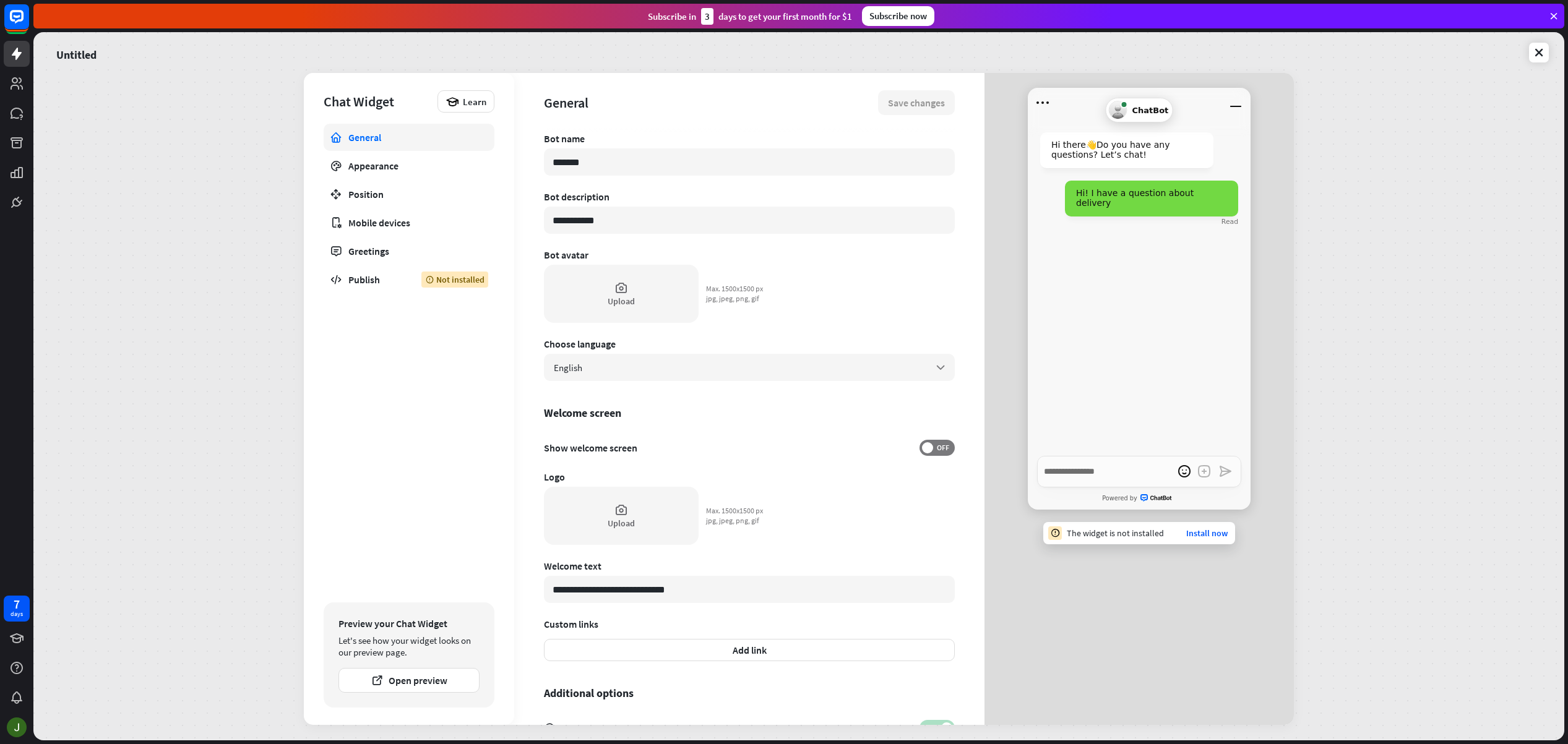
type input "*"
type textarea "*"
type input "**"
type textarea "*"
type input "***"
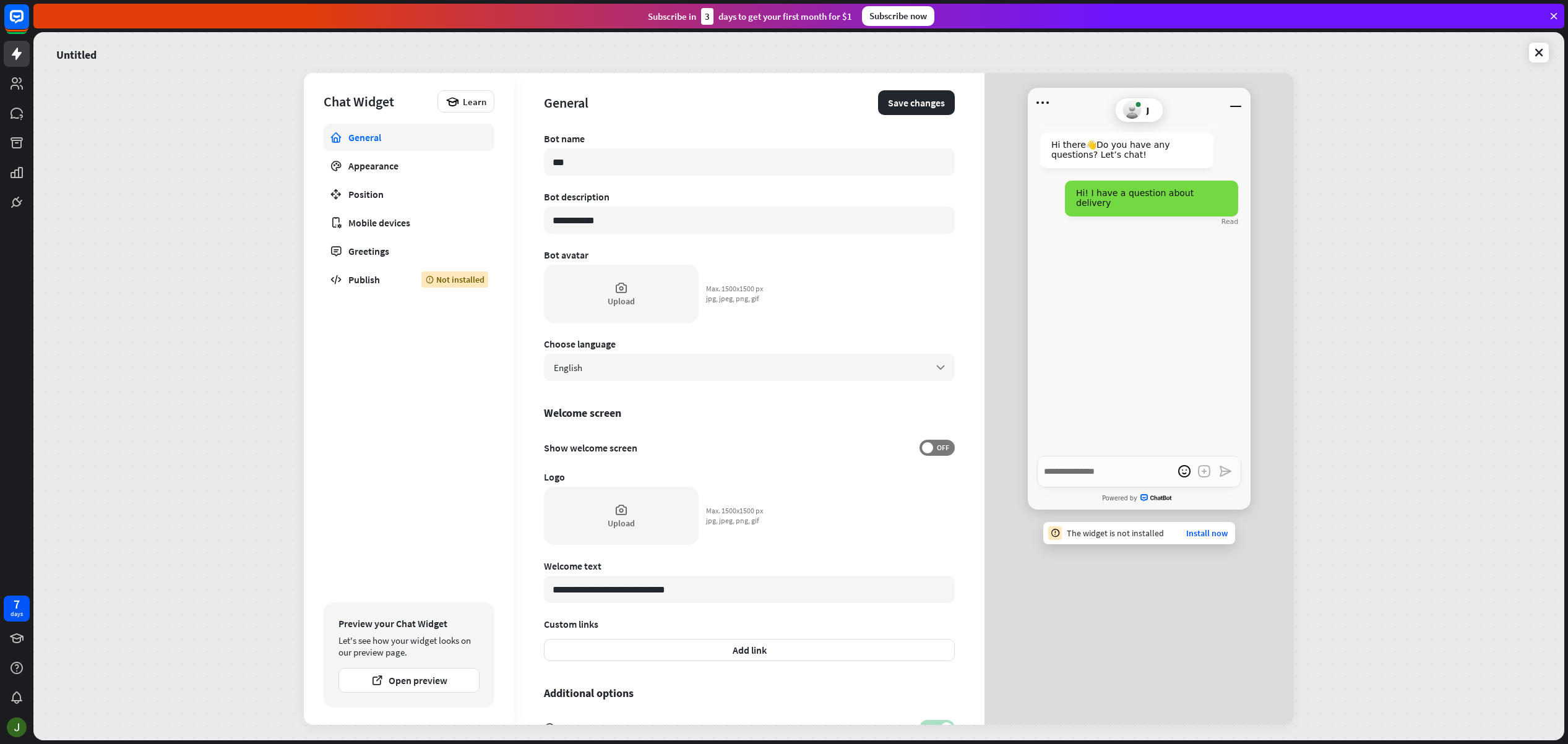
type textarea "*"
type input "****"
click at [845, 264] on div "**********" at bounding box center [749, 429] width 411 height 592
drag, startPoint x: 623, startPoint y: 214, endPoint x: 666, endPoint y: 219, distance: 43.3
click at [628, 215] on input "**********" at bounding box center [749, 220] width 411 height 27
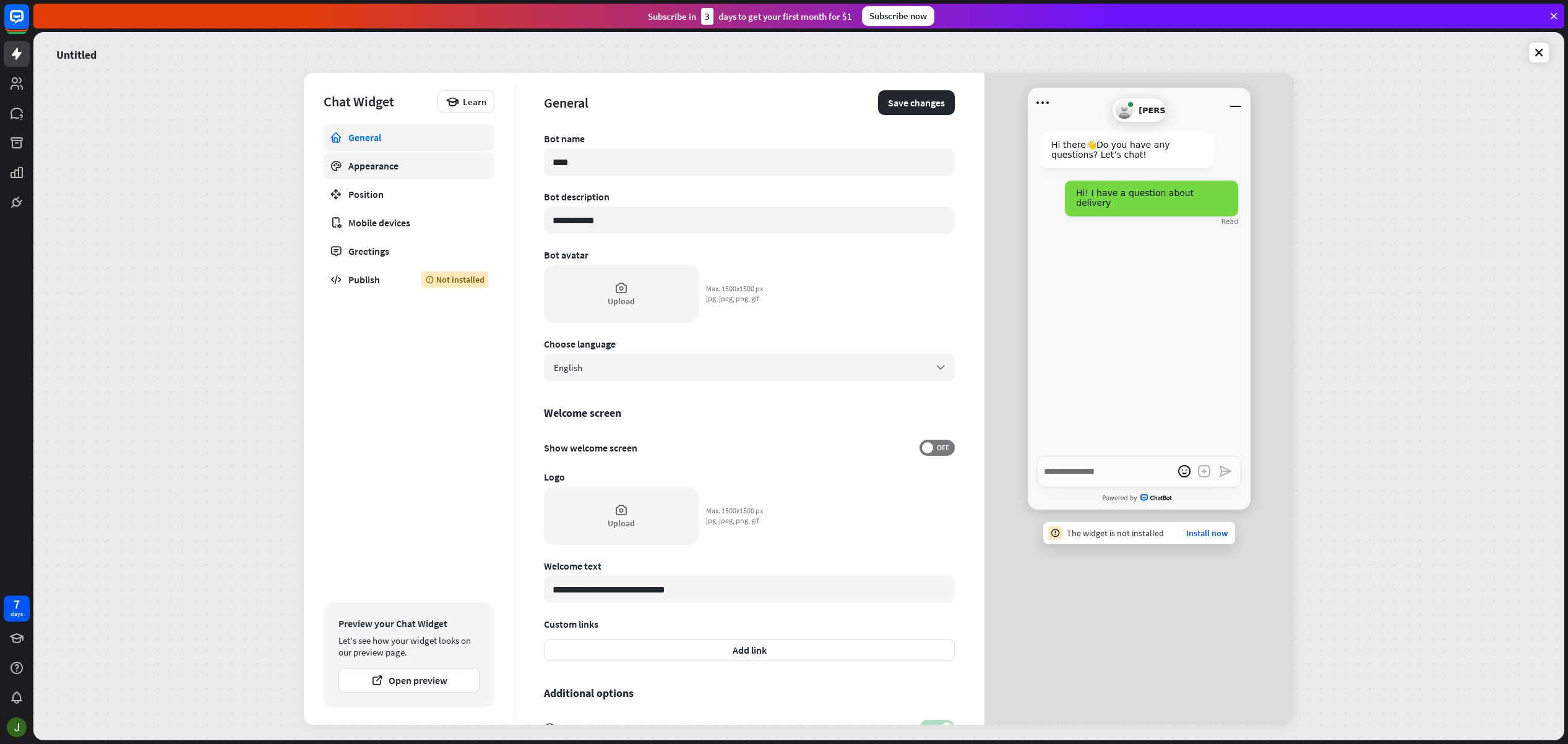
click at [406, 168] on div "Appearance" at bounding box center [409, 166] width 122 height 13
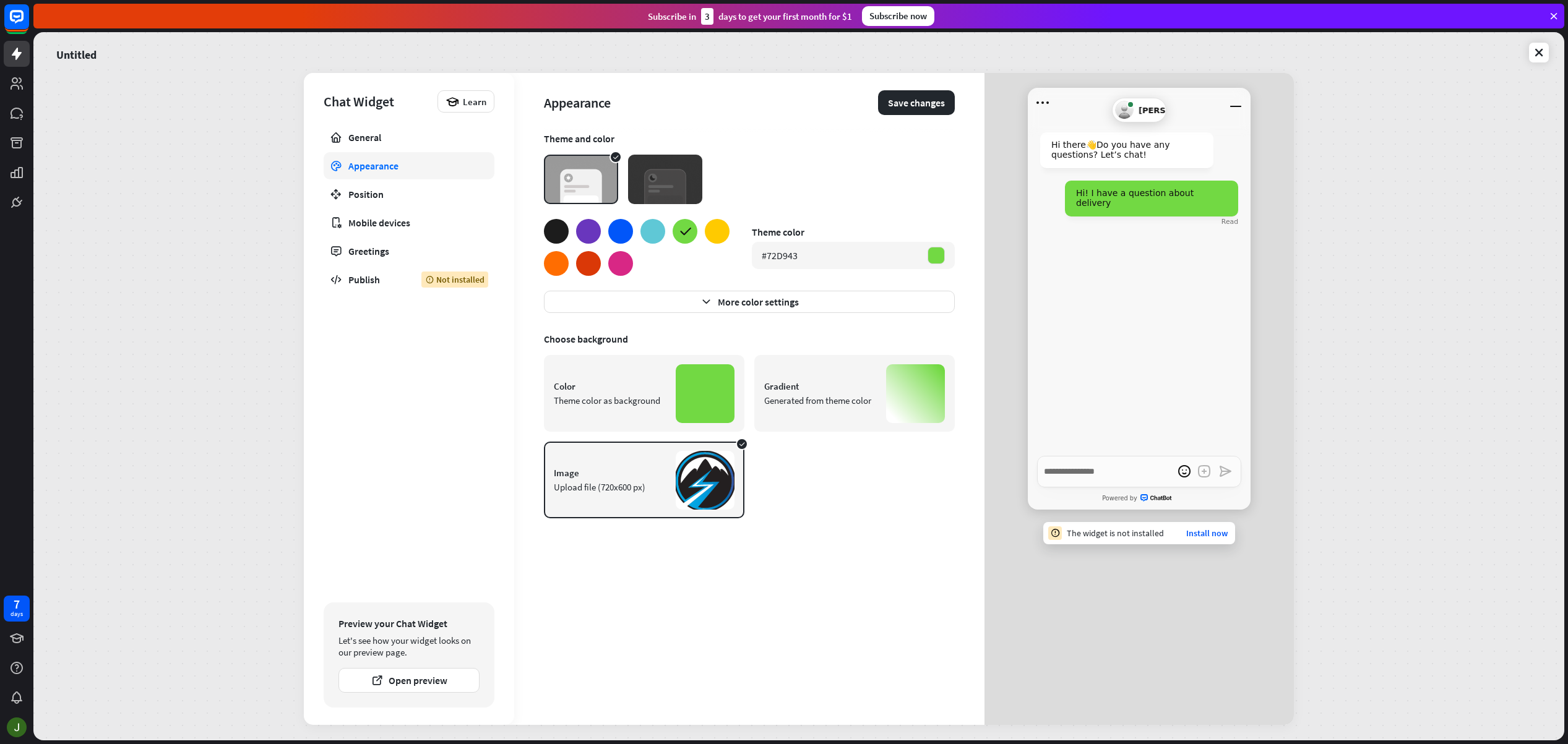
click at [897, 399] on div at bounding box center [915, 394] width 59 height 59
click at [627, 230] on div at bounding box center [620, 231] width 24 height 24
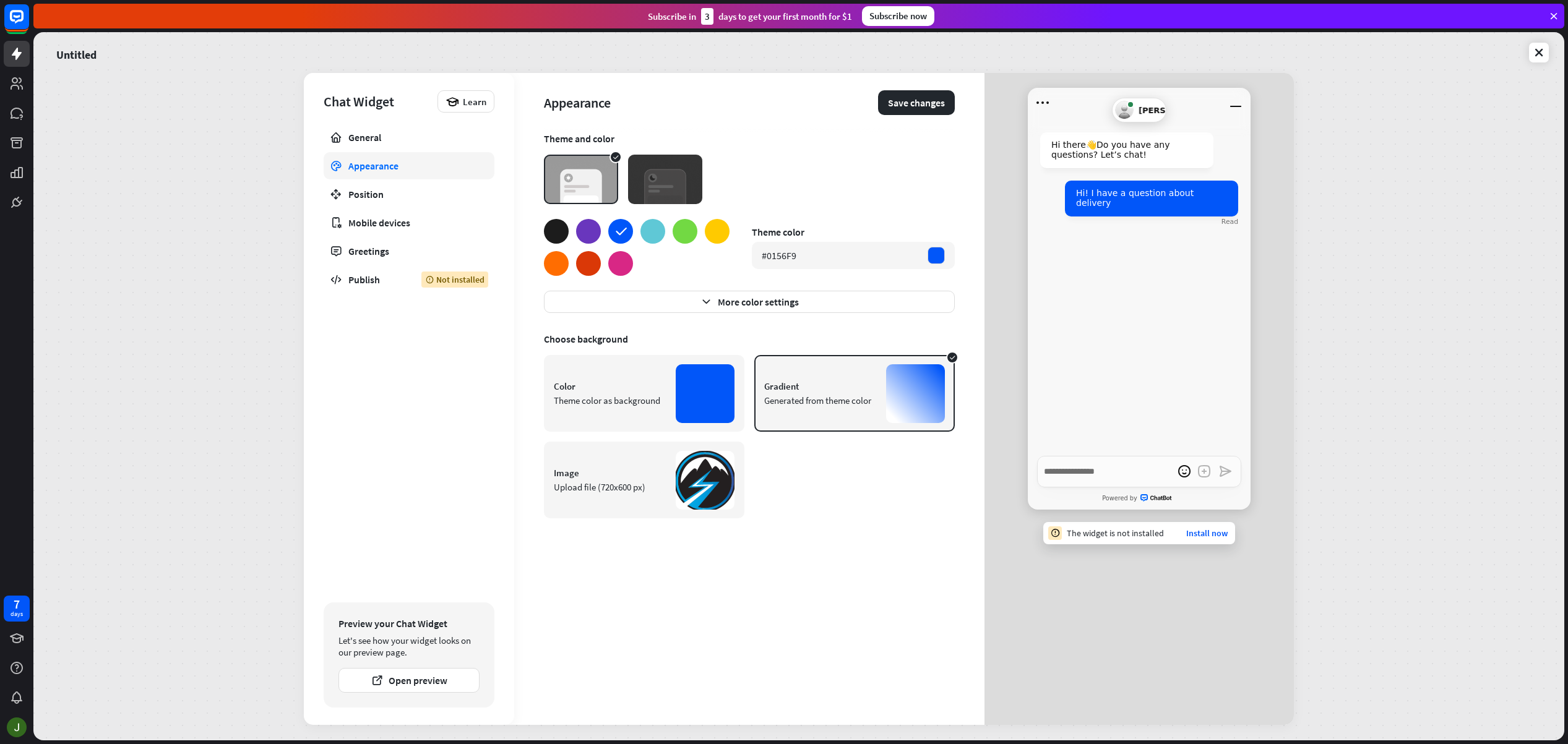
click at [704, 388] on div at bounding box center [705, 394] width 59 height 59
click at [873, 397] on div "Generated from theme color" at bounding box center [820, 400] width 112 height 12
click at [736, 300] on button "More color settings" at bounding box center [749, 302] width 411 height 22
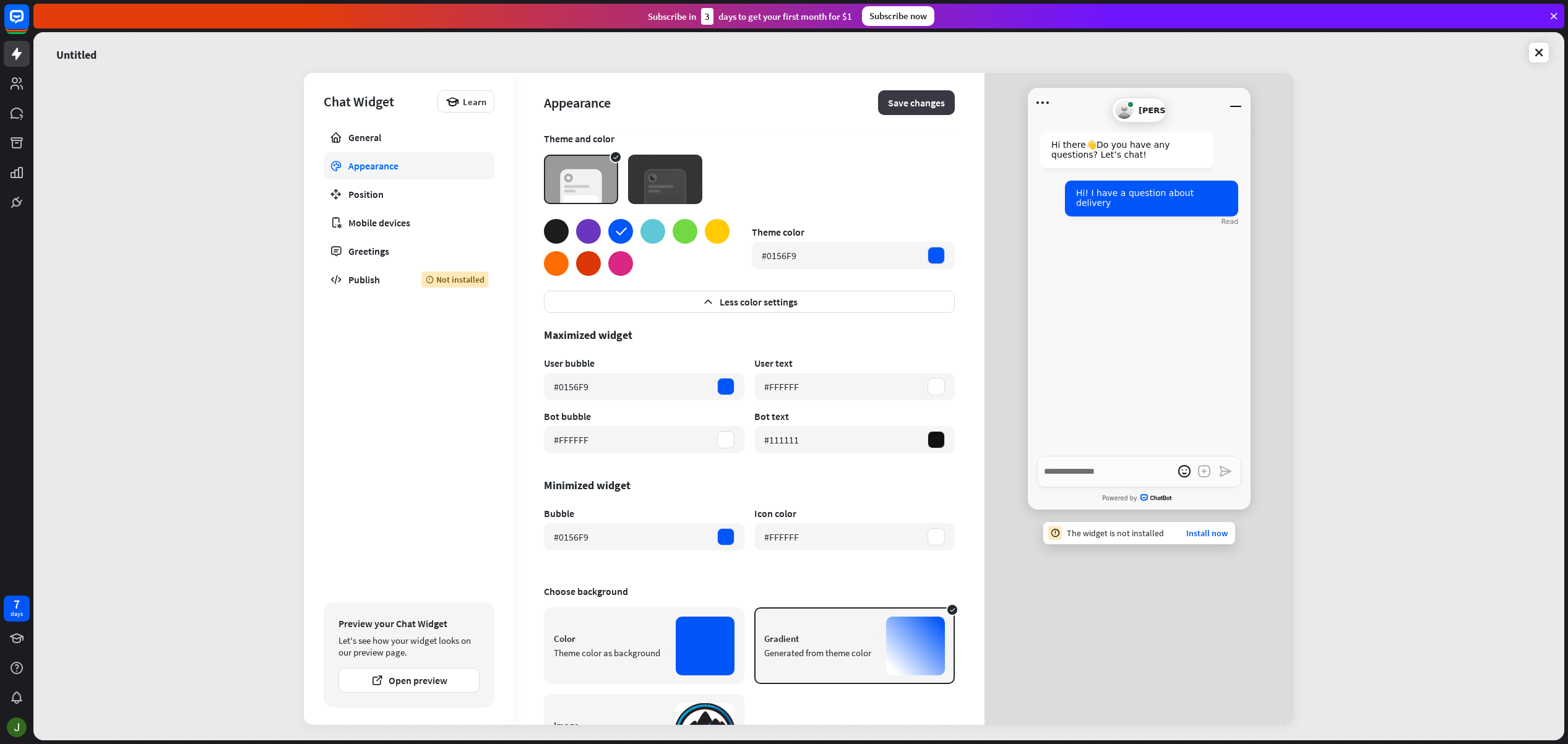
click at [901, 100] on button "Save changes" at bounding box center [917, 102] width 77 height 24
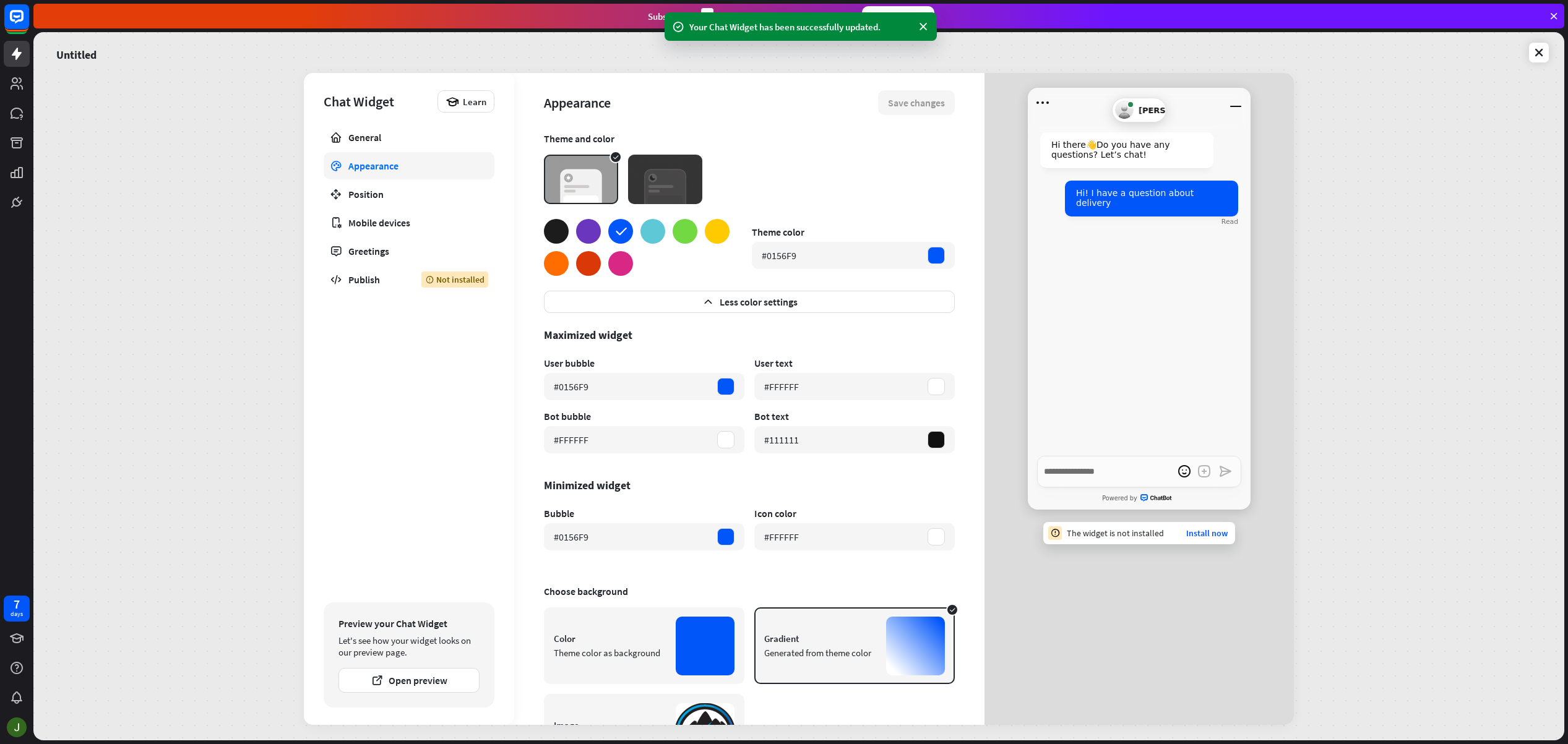
click at [1440, 97] on div "Untitled Chat Widget Learn General Appearance Position Mobile devices Greetings…" at bounding box center [799, 386] width 1531 height 708
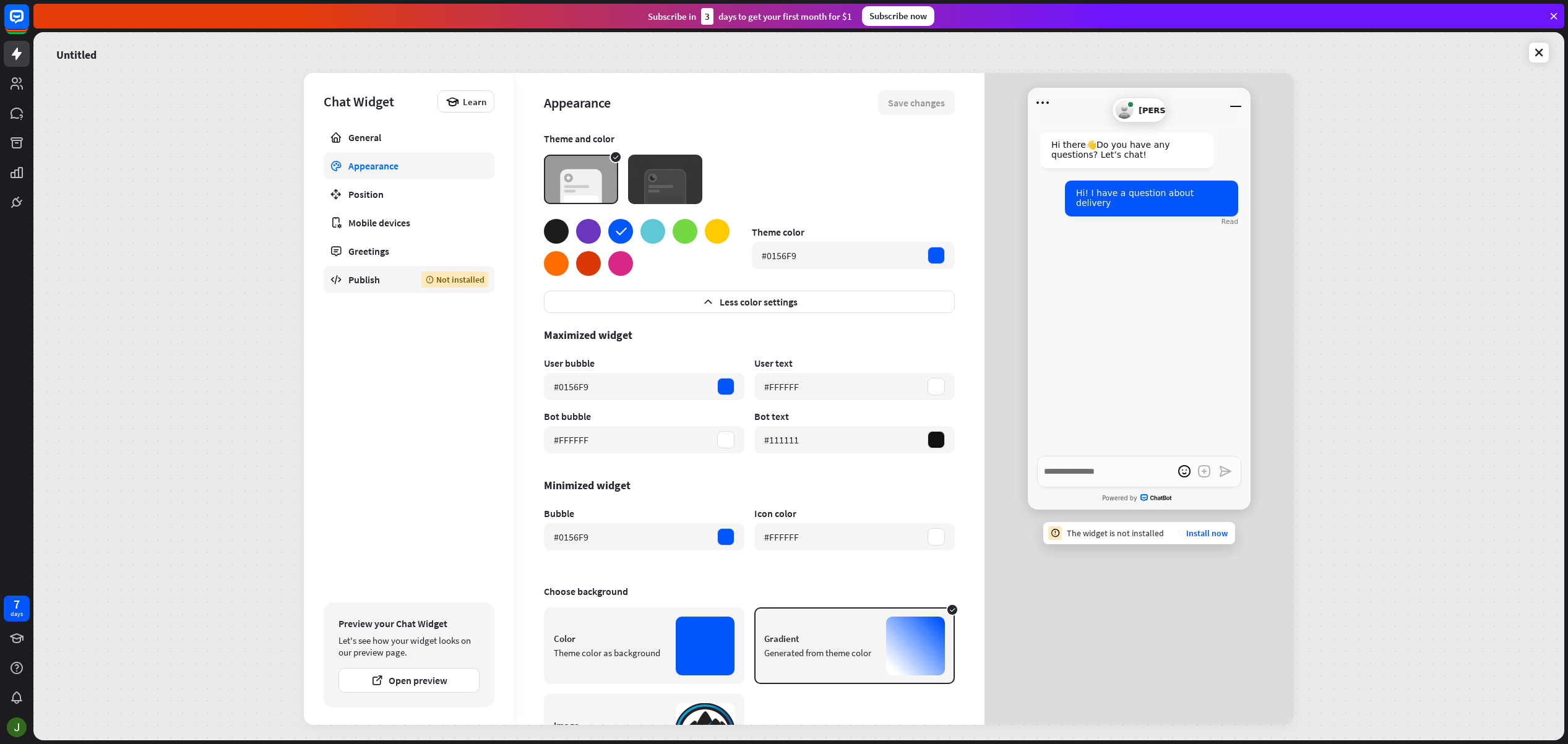
click at [374, 284] on div "Publish" at bounding box center [376, 279] width 55 height 13
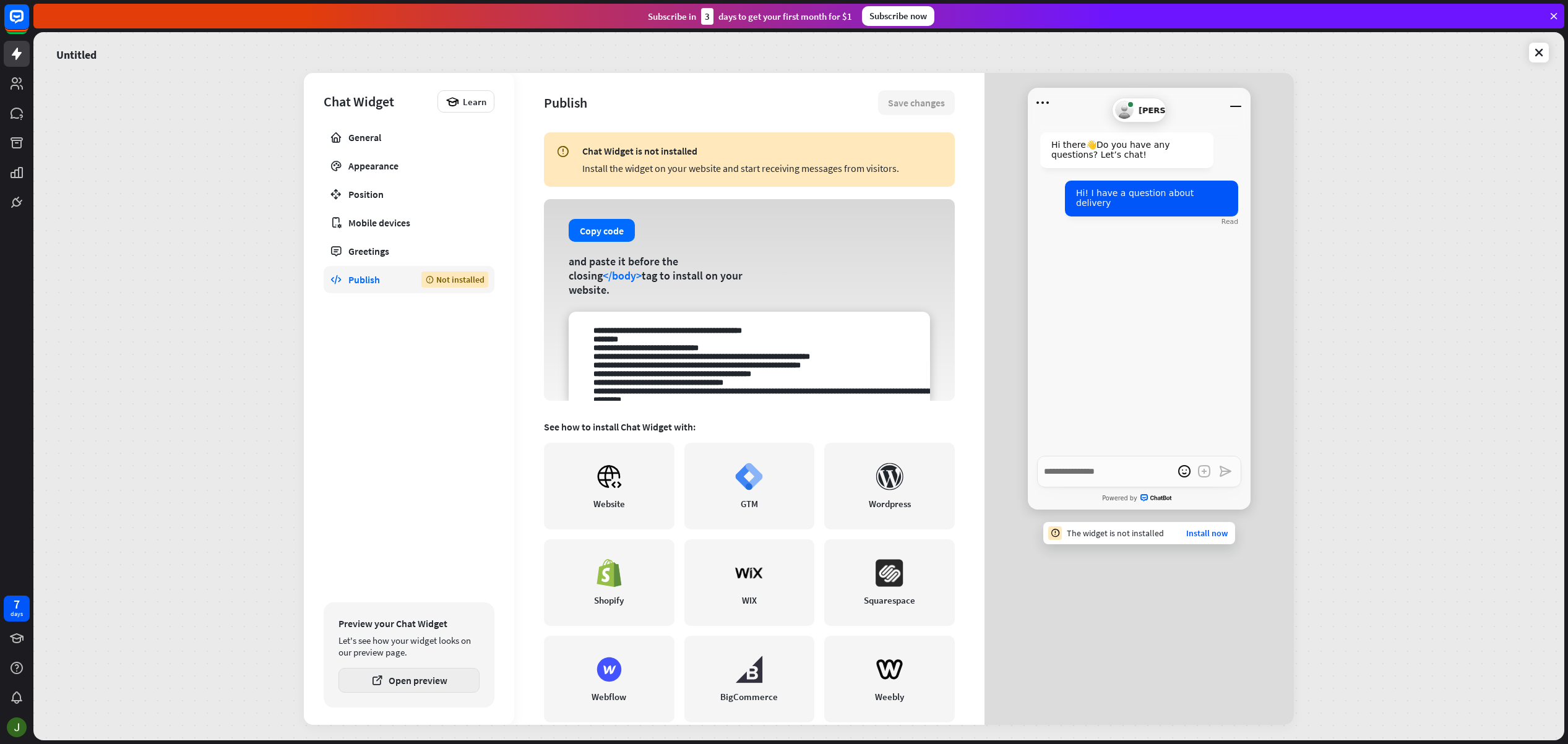
click at [438, 683] on button "Open preview" at bounding box center [409, 680] width 141 height 24
click at [351, 247] on div "Greetings" at bounding box center [409, 251] width 122 height 13
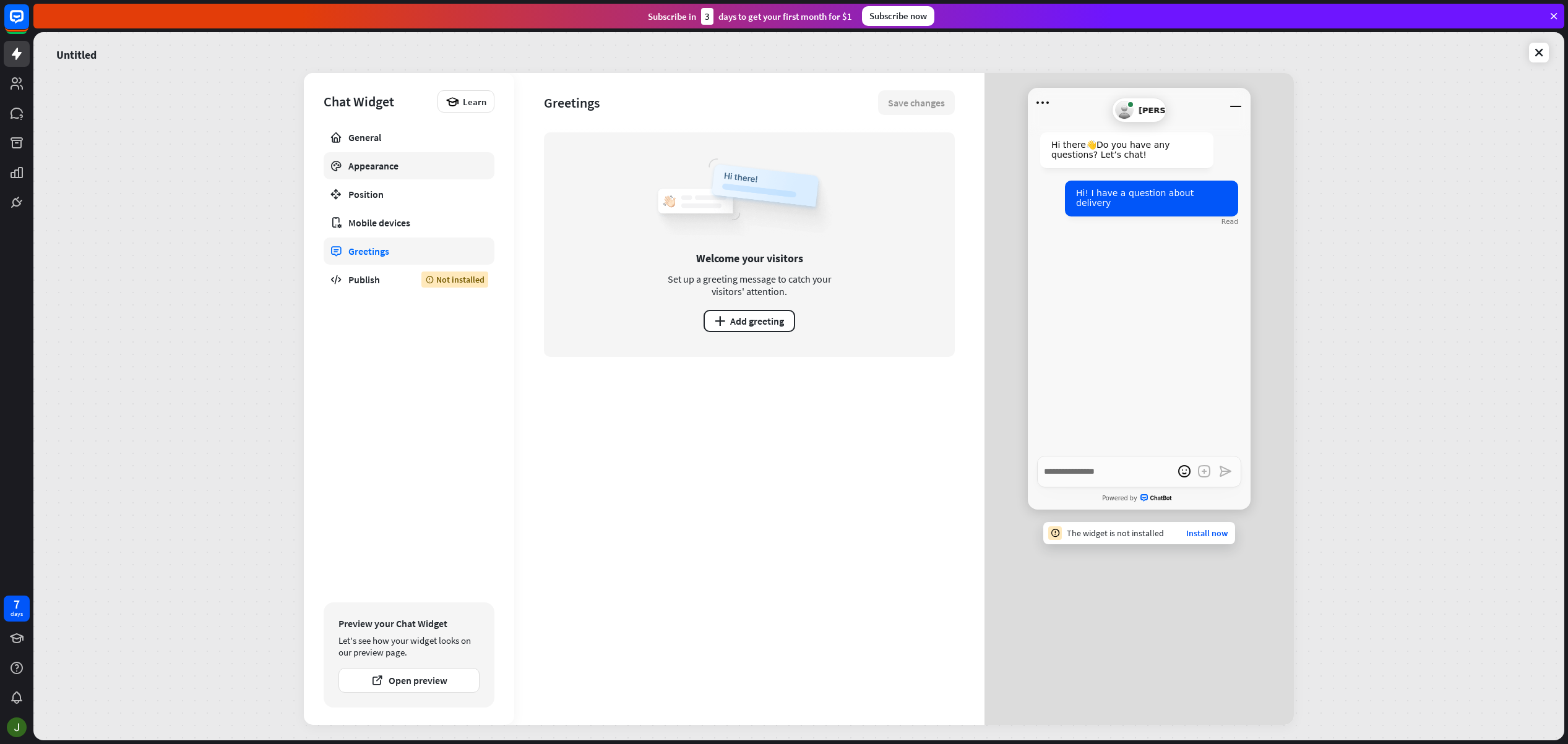
click at [384, 173] on link "Appearance" at bounding box center [409, 166] width 170 height 27
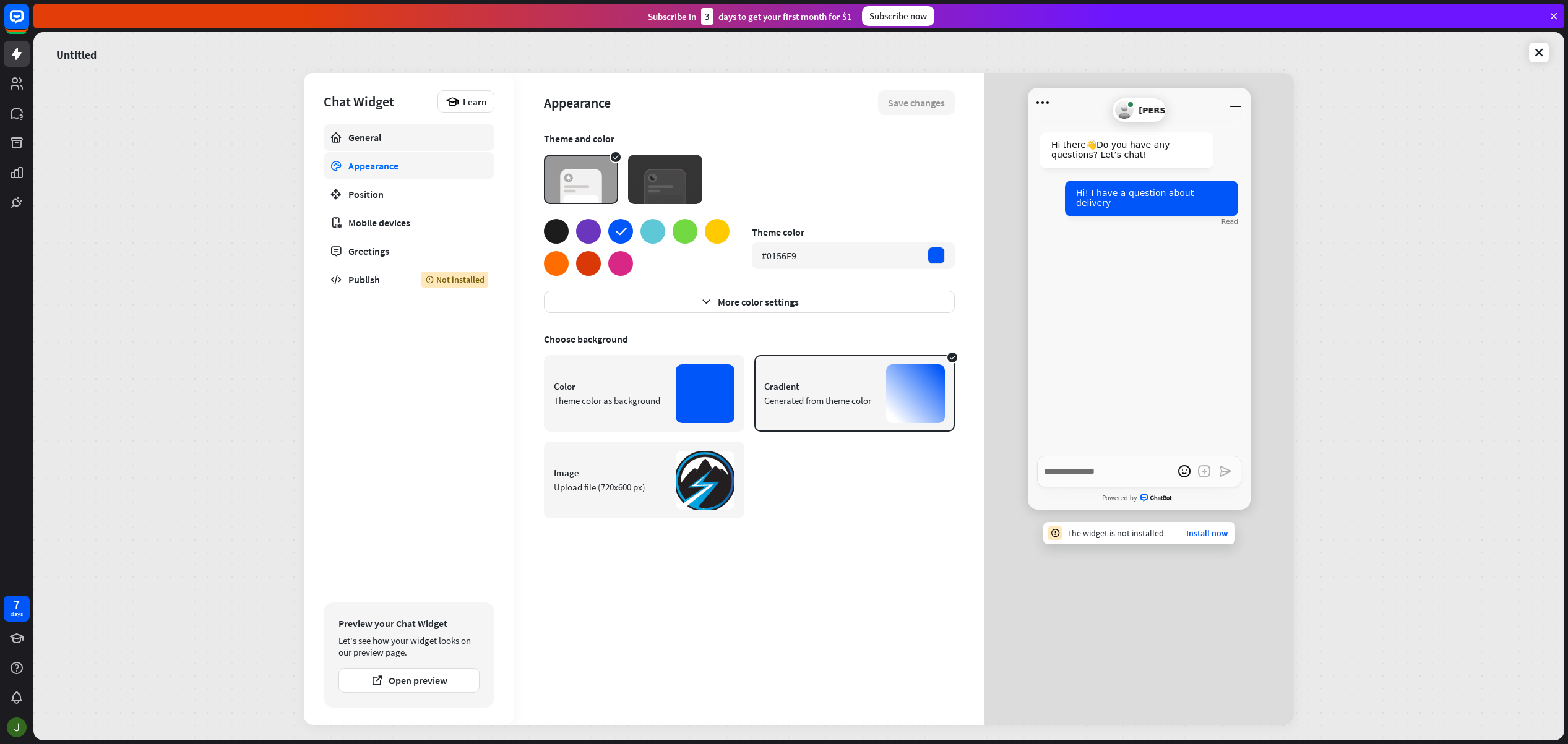
click at [372, 138] on div "General" at bounding box center [409, 138] width 122 height 13
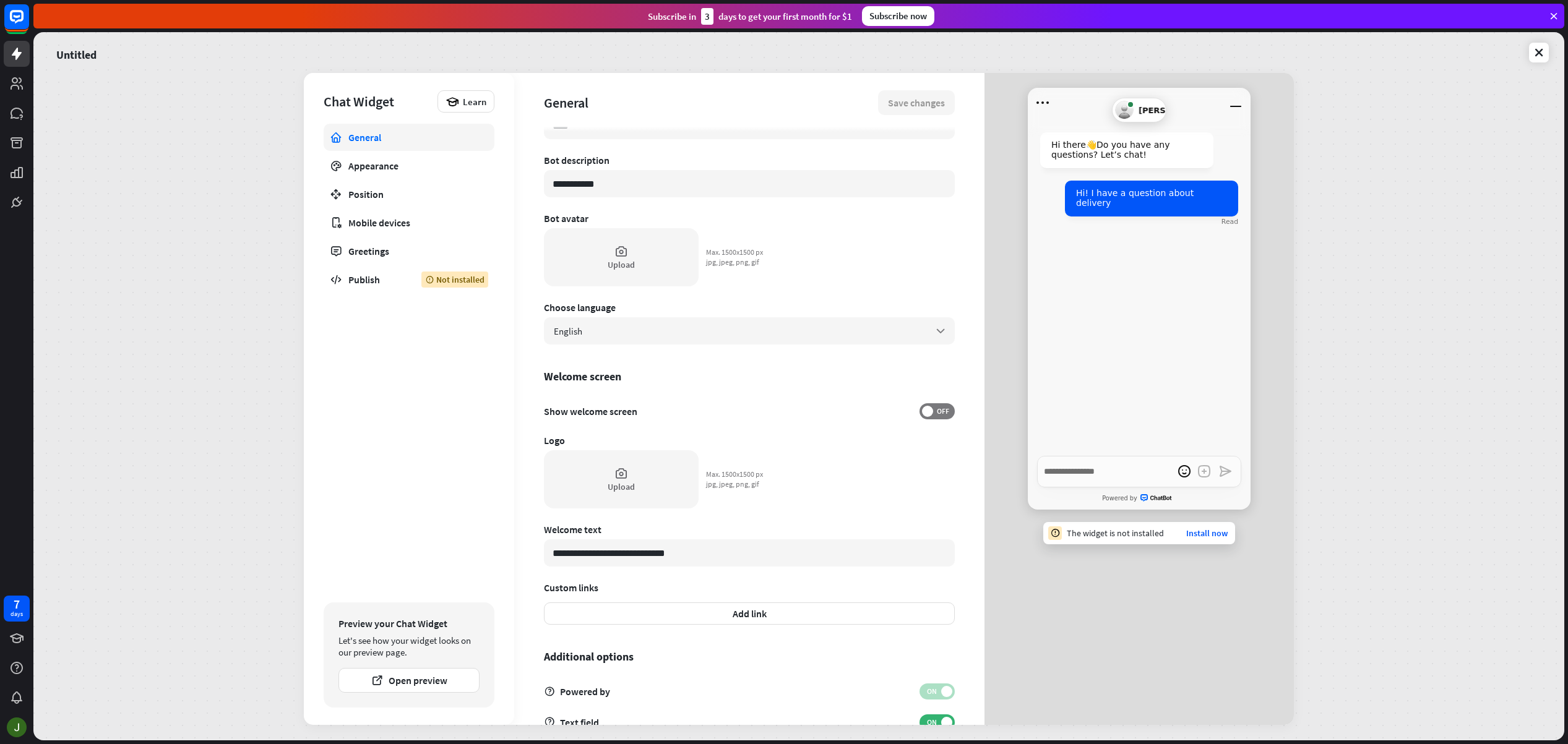
scroll to position [35, 0]
click at [368, 168] on div "Appearance" at bounding box center [409, 166] width 122 height 13
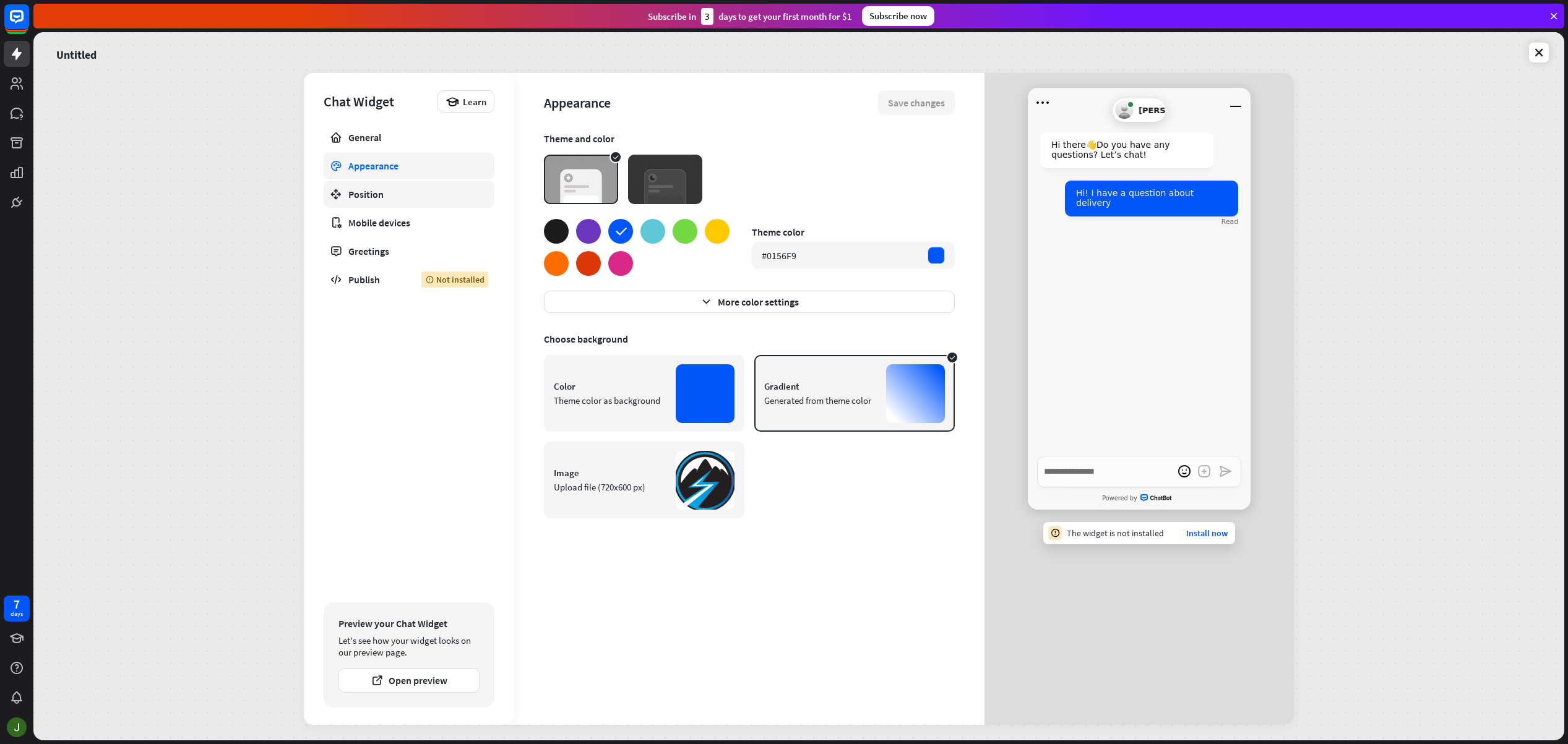
click at [375, 191] on div "Position" at bounding box center [409, 194] width 122 height 13
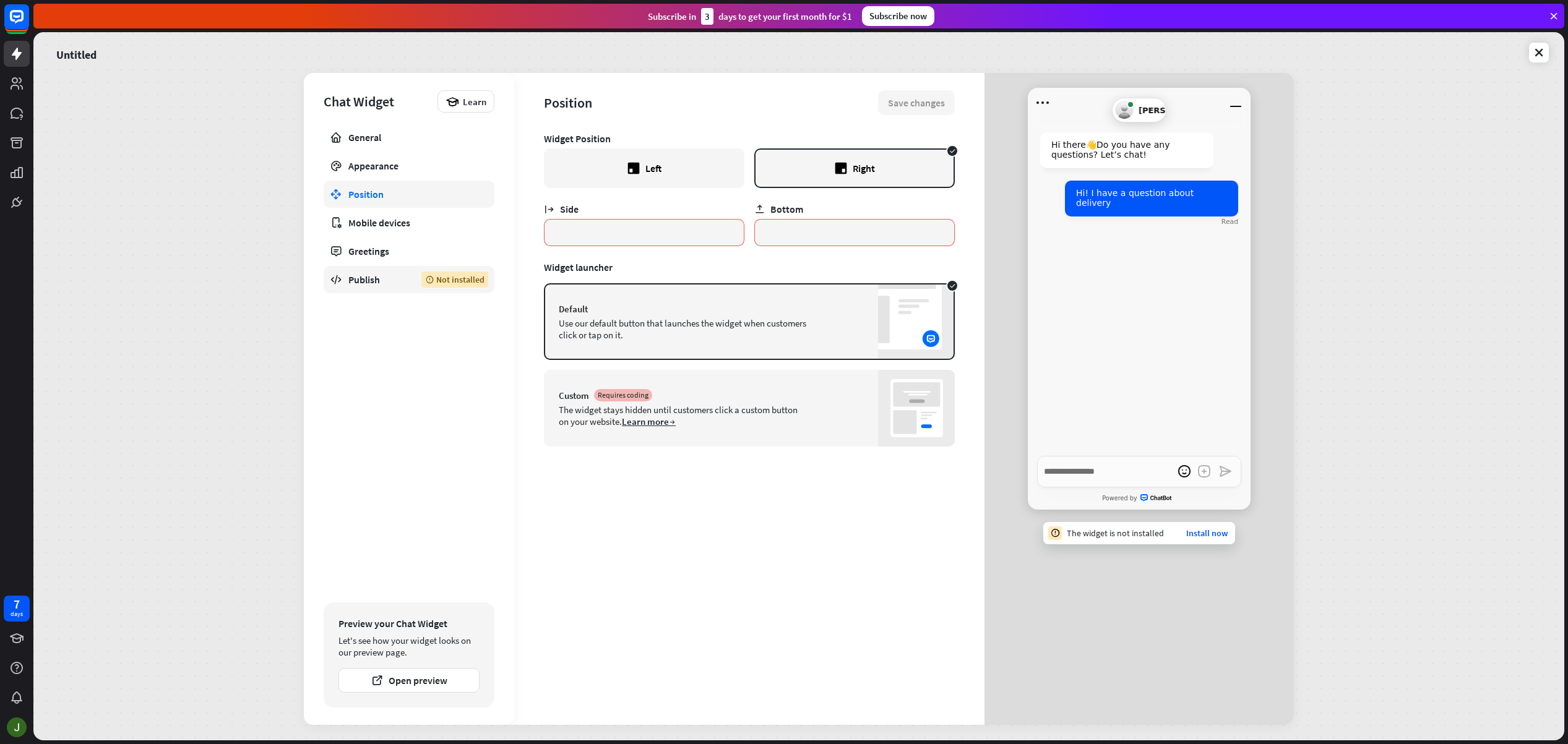
click at [369, 284] on div "Publish" at bounding box center [376, 279] width 55 height 13
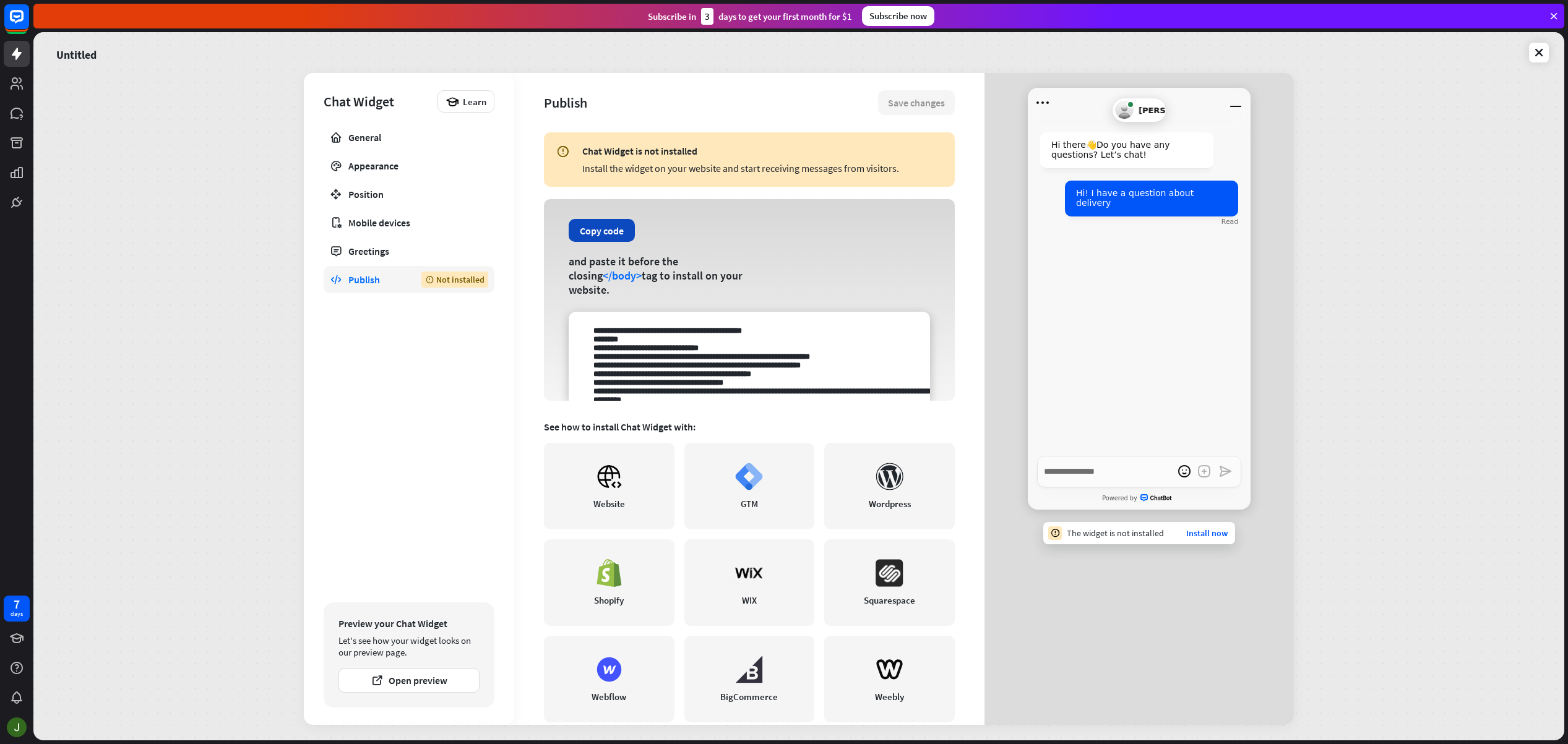
click at [615, 224] on button "Copy code" at bounding box center [602, 230] width 66 height 23
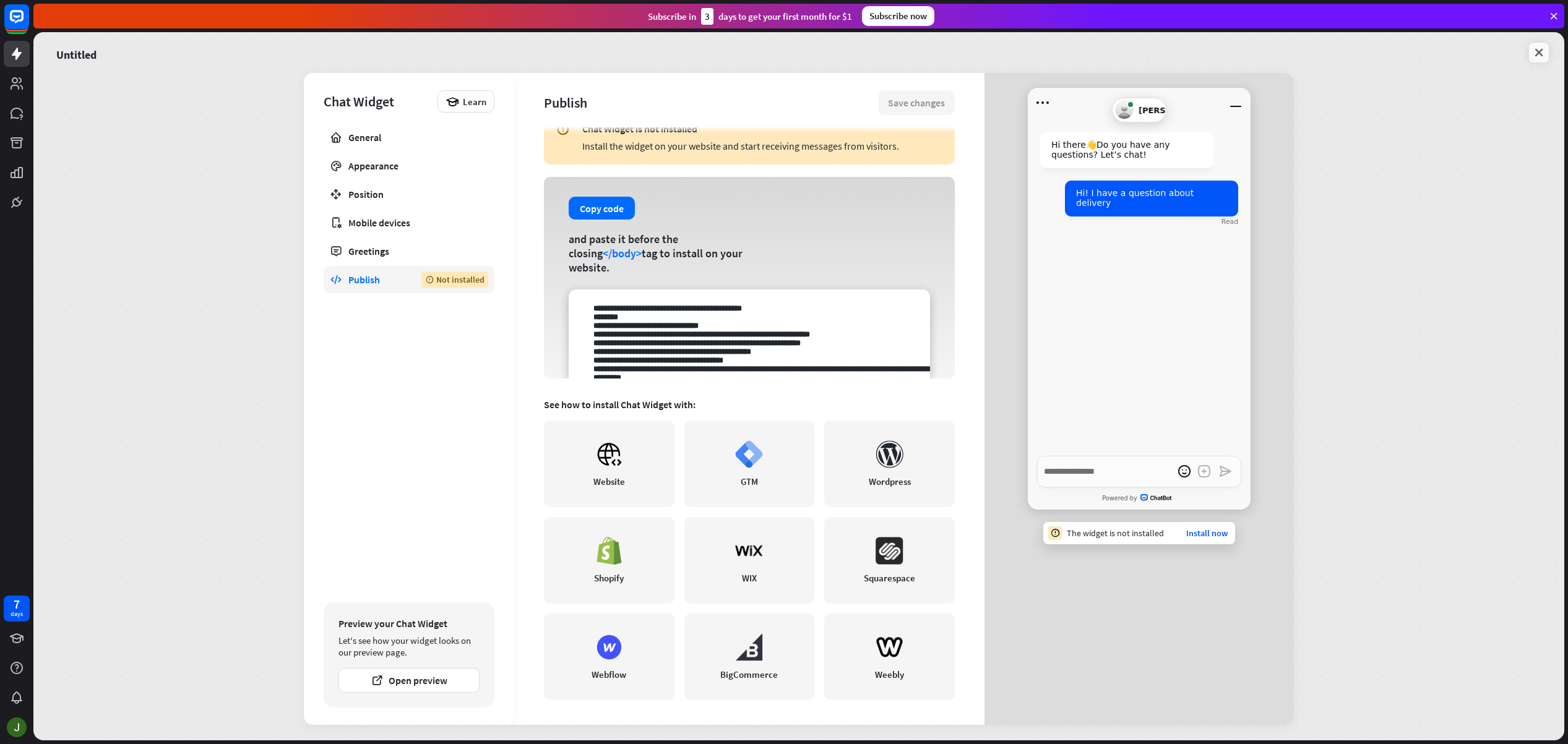
click at [1537, 51] on icon at bounding box center [1539, 52] width 13 height 13
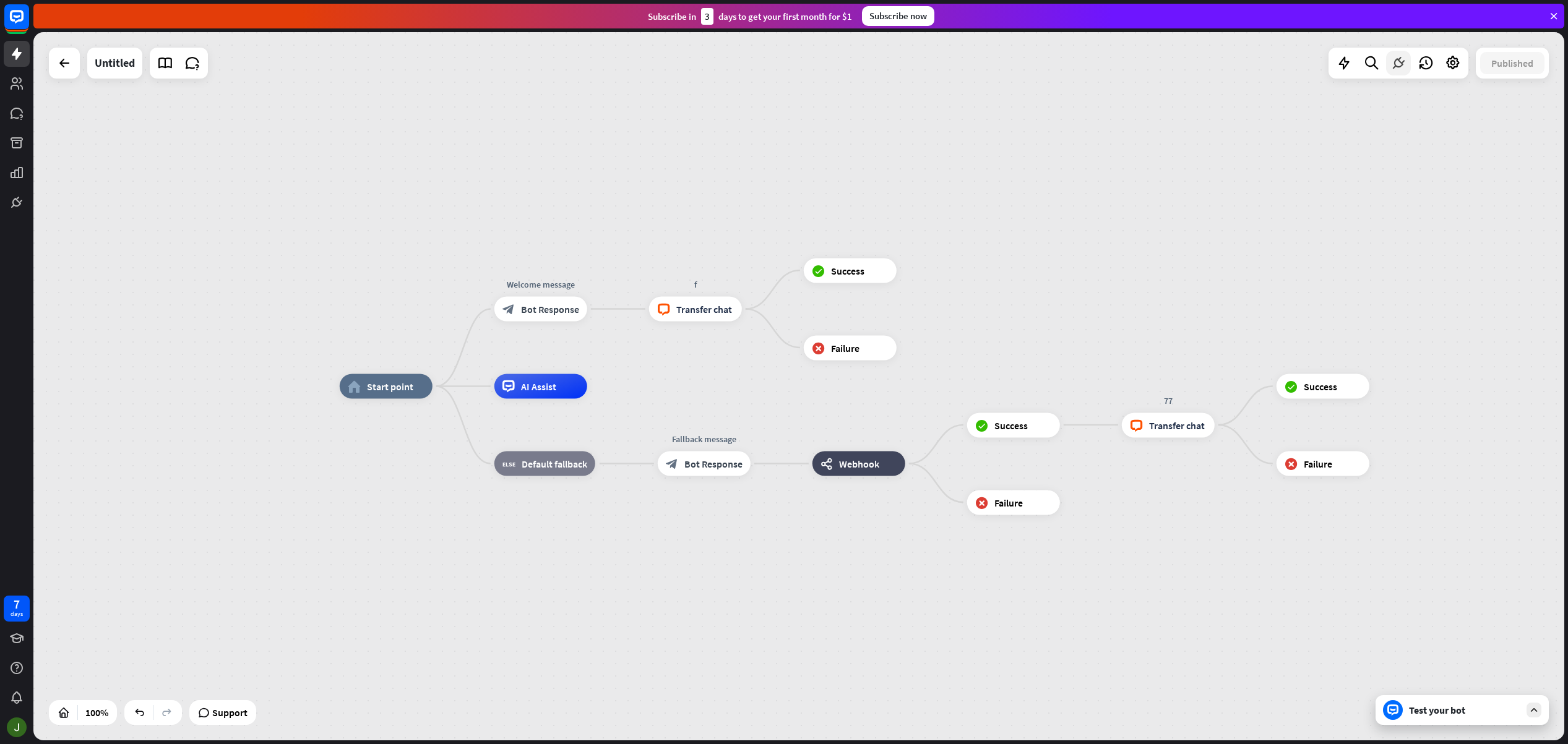
click at [1400, 65] on icon at bounding box center [1398, 63] width 16 height 16
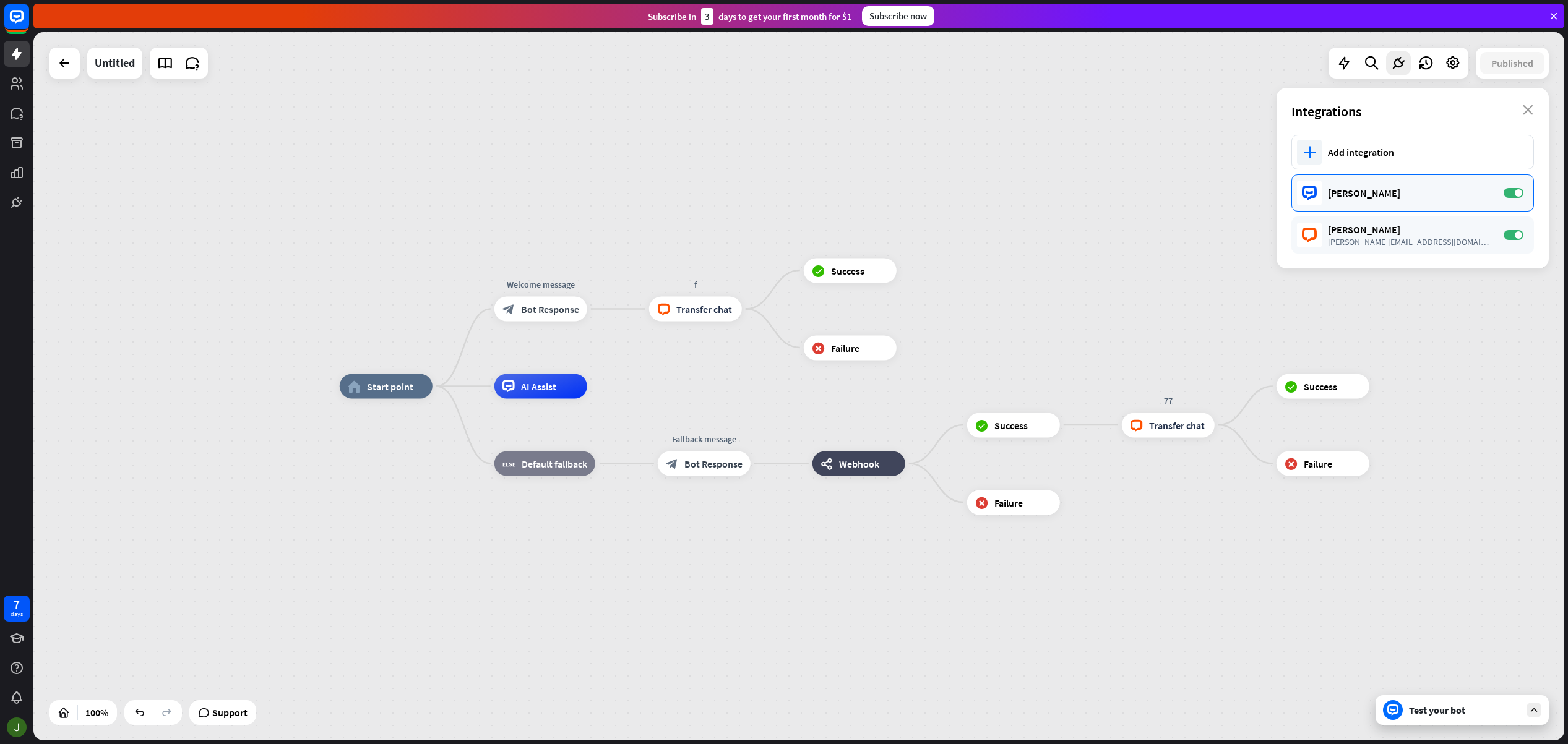
click at [1390, 198] on div "[PERSON_NAME]" at bounding box center [1409, 193] width 164 height 13
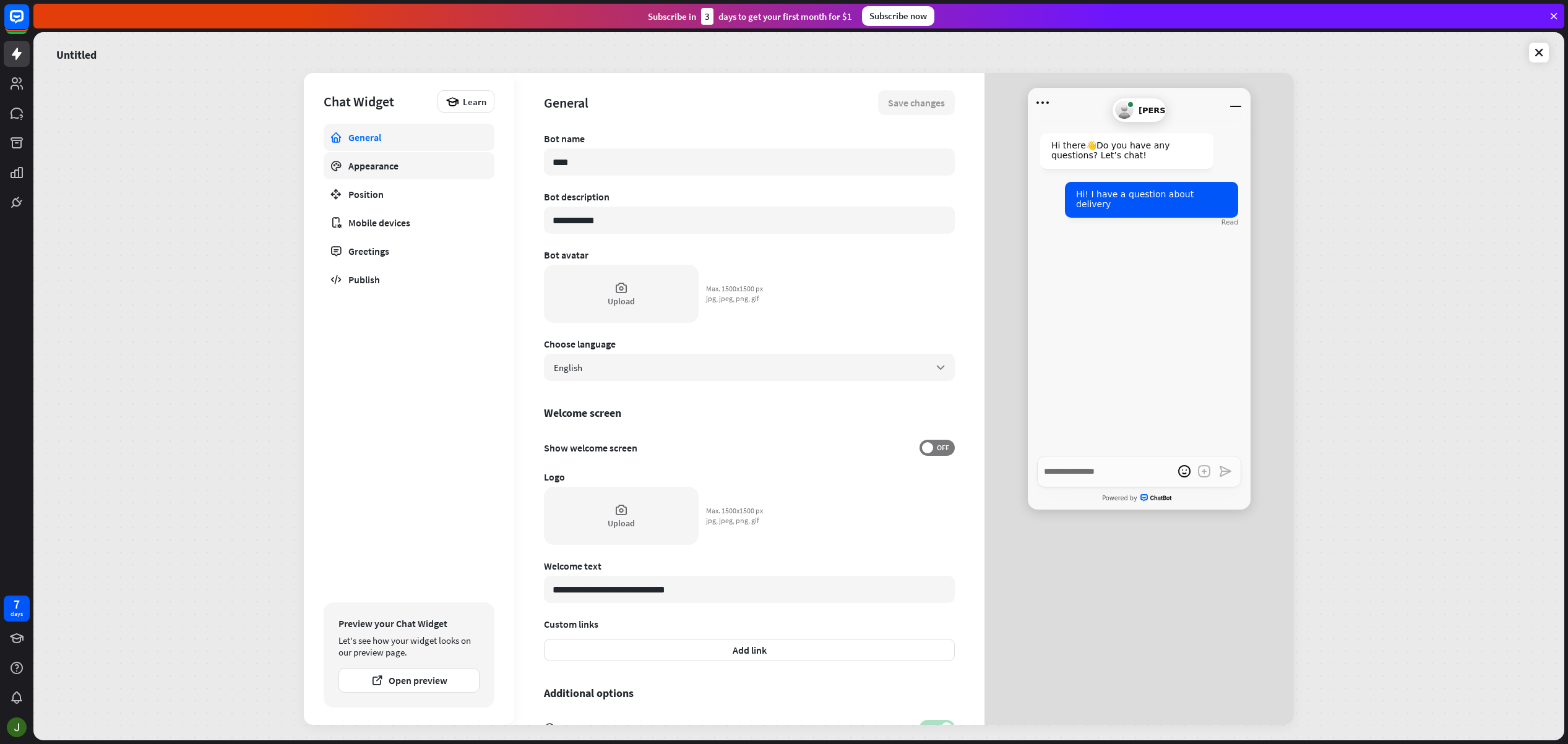
click at [382, 163] on div "Appearance" at bounding box center [409, 166] width 122 height 13
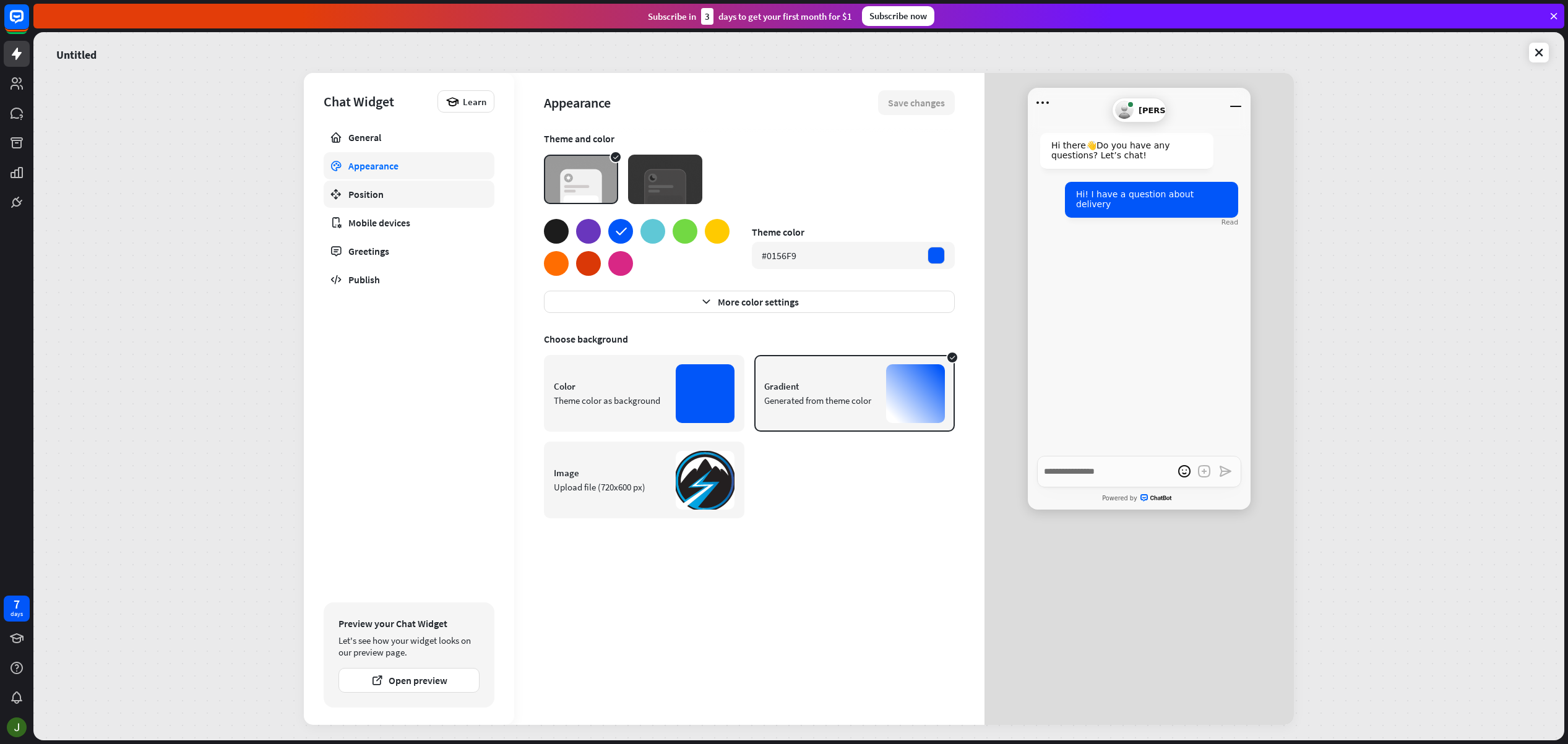
click at [383, 198] on div "Position" at bounding box center [409, 194] width 122 height 13
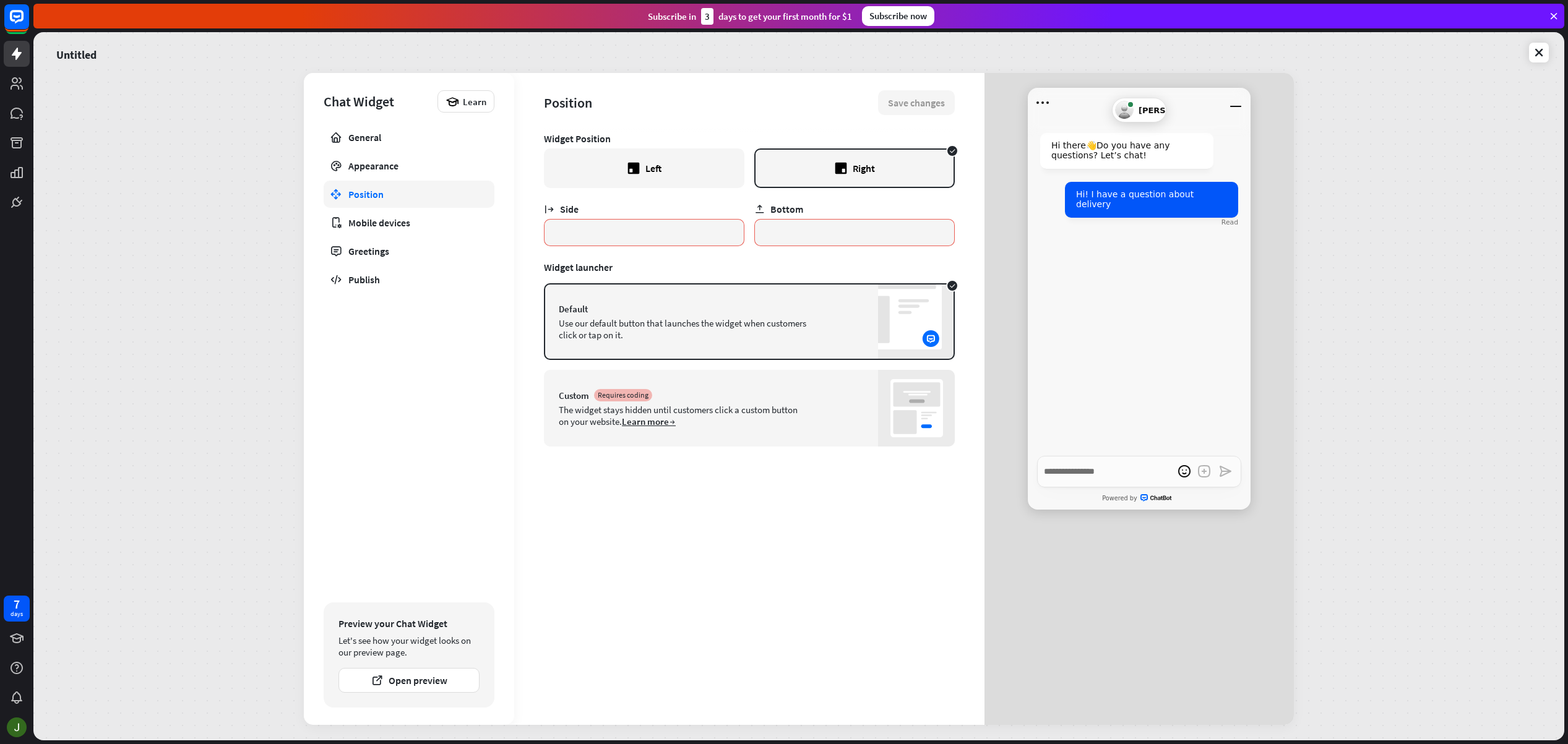
click at [788, 400] on div "Custom Requires coding" at bounding box center [749, 395] width 381 height 13
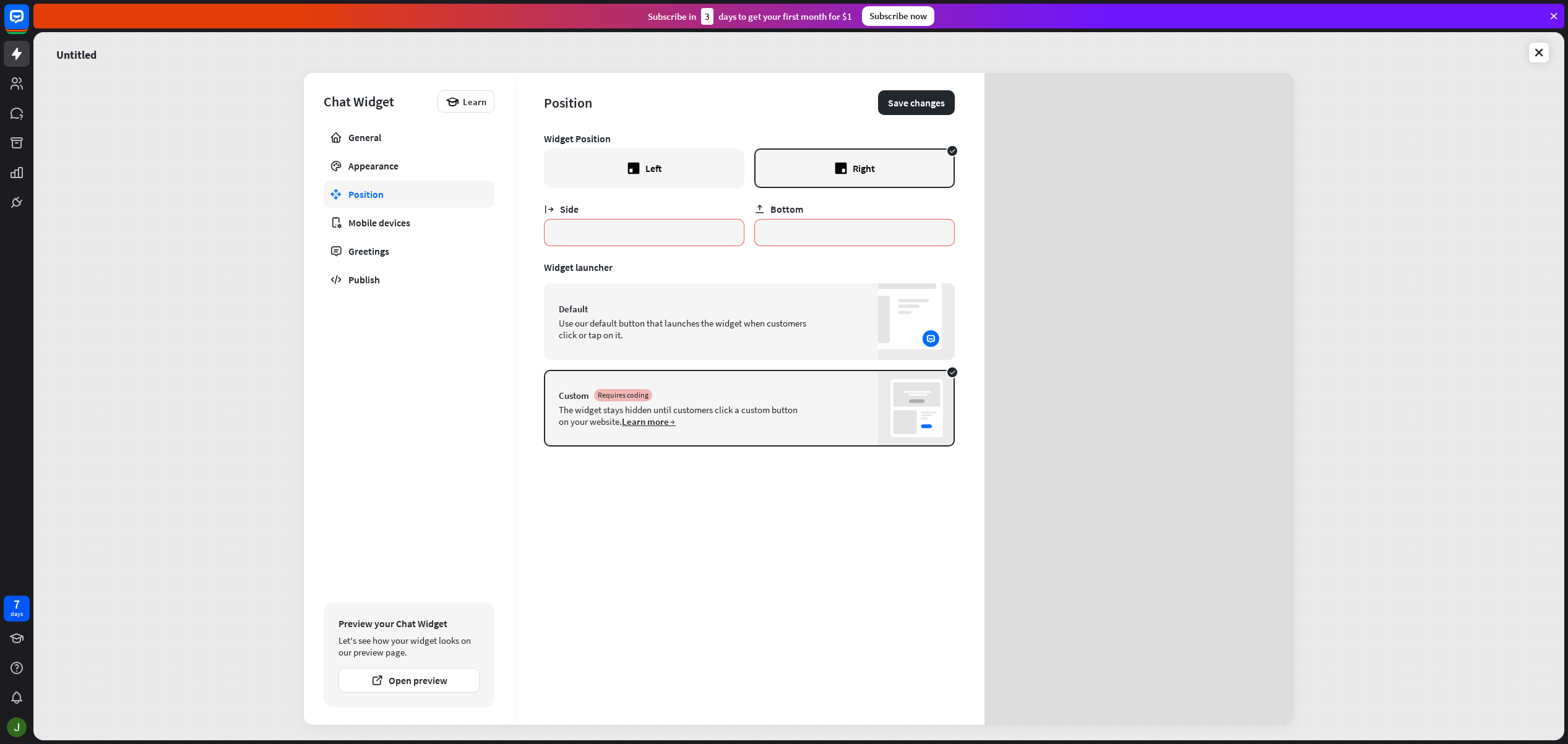
type textarea "*"
click at [692, 337] on div "Use our default button that launches the widget when customers click or tap on …" at bounding box center [683, 329] width 247 height 24
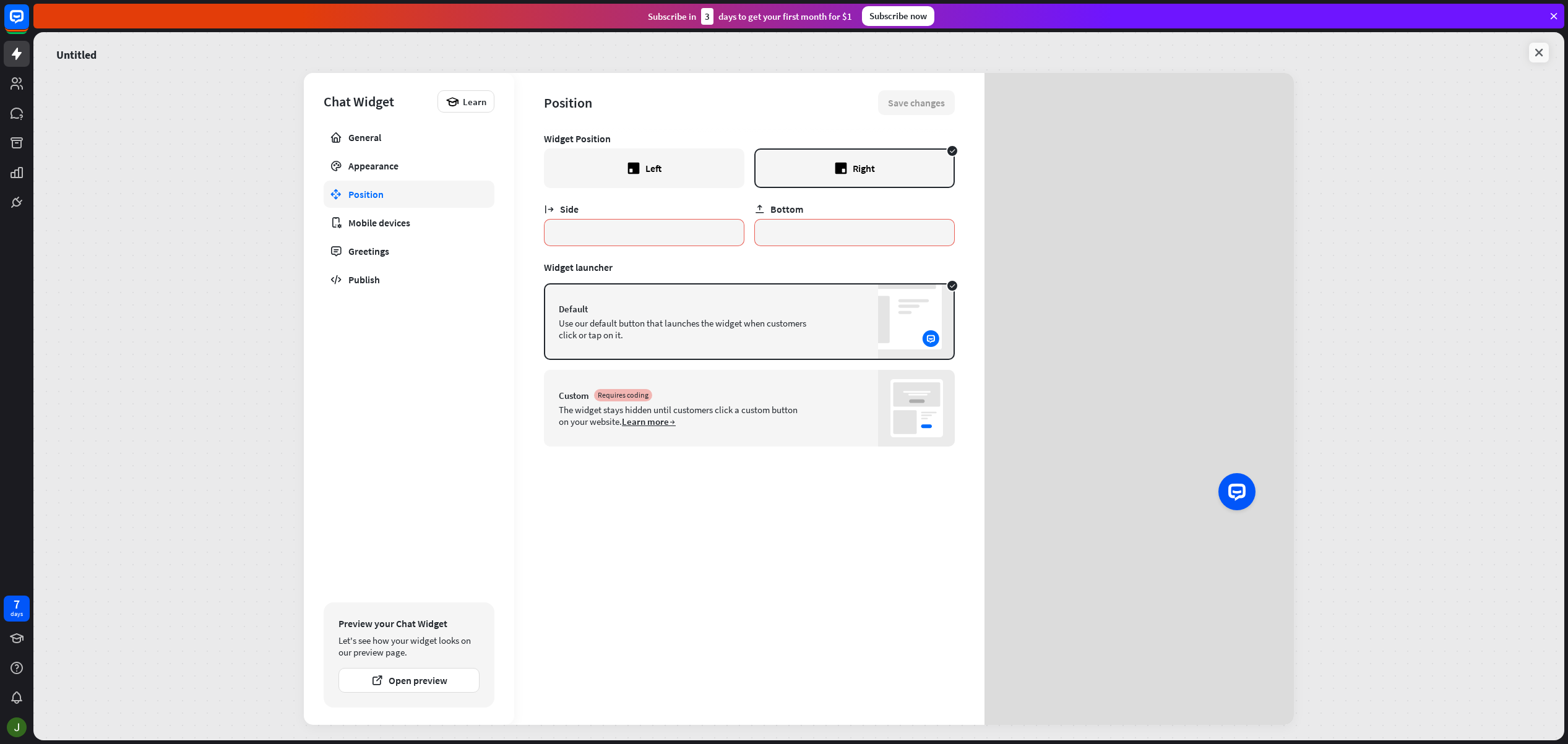
click at [1539, 55] on icon at bounding box center [1539, 52] width 13 height 13
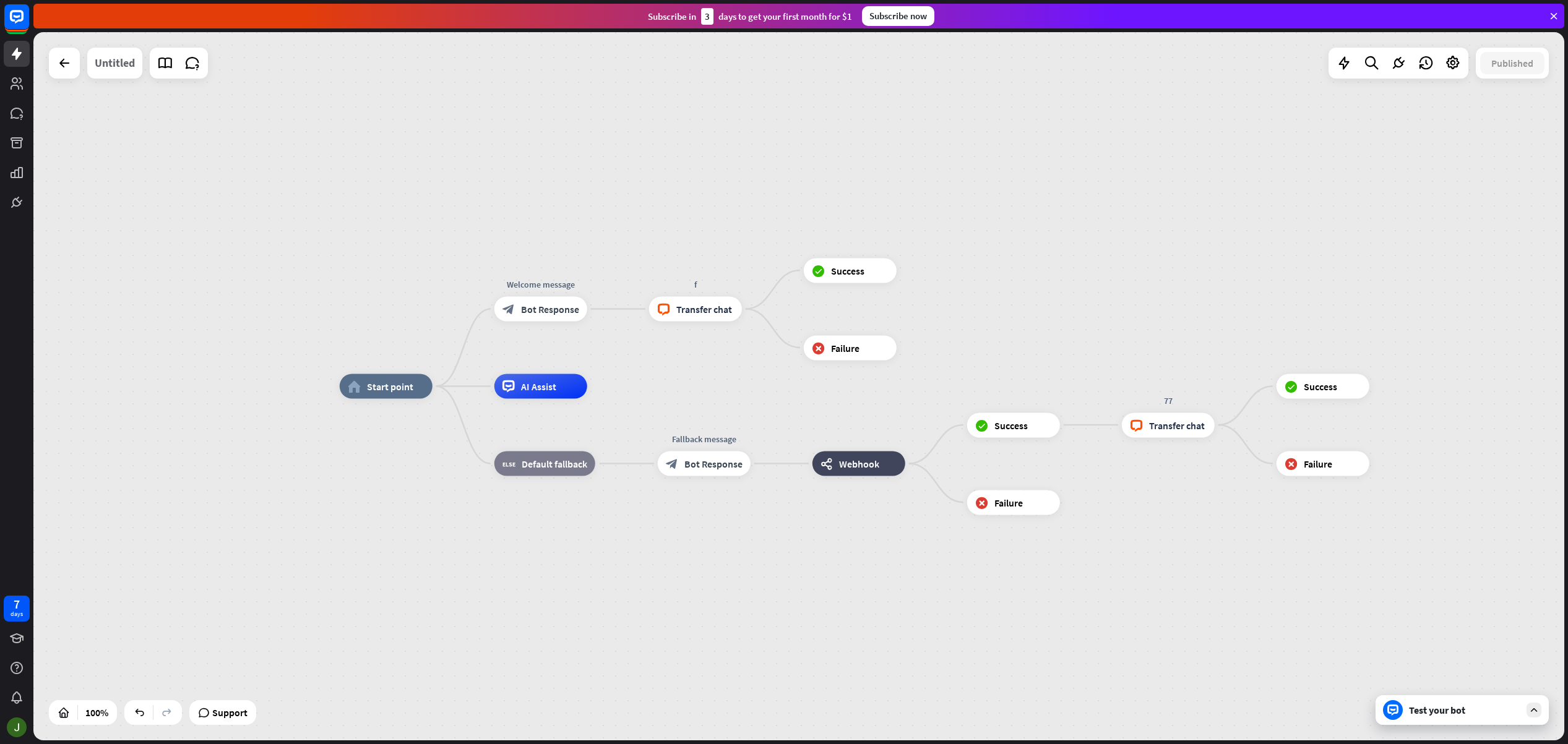
click at [116, 61] on div "Untitled" at bounding box center [115, 63] width 41 height 31
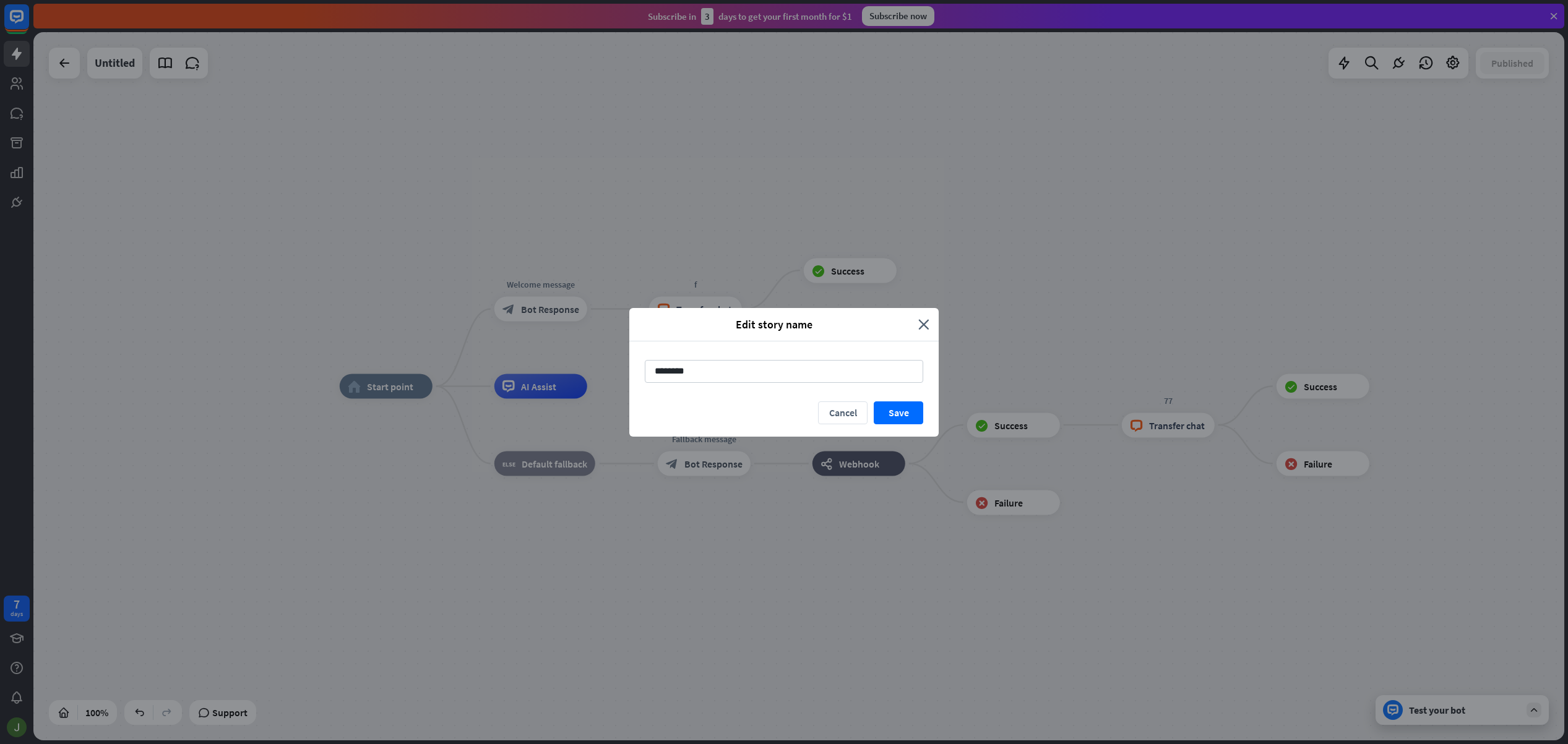
drag, startPoint x: 722, startPoint y: 372, endPoint x: 512, endPoint y: 351, distance: 211.0
click at [513, 351] on div "Edit story name close ******** Cancel Save" at bounding box center [784, 372] width 1568 height 744
type input "**********"
click at [892, 406] on button "Save" at bounding box center [898, 413] width 50 height 23
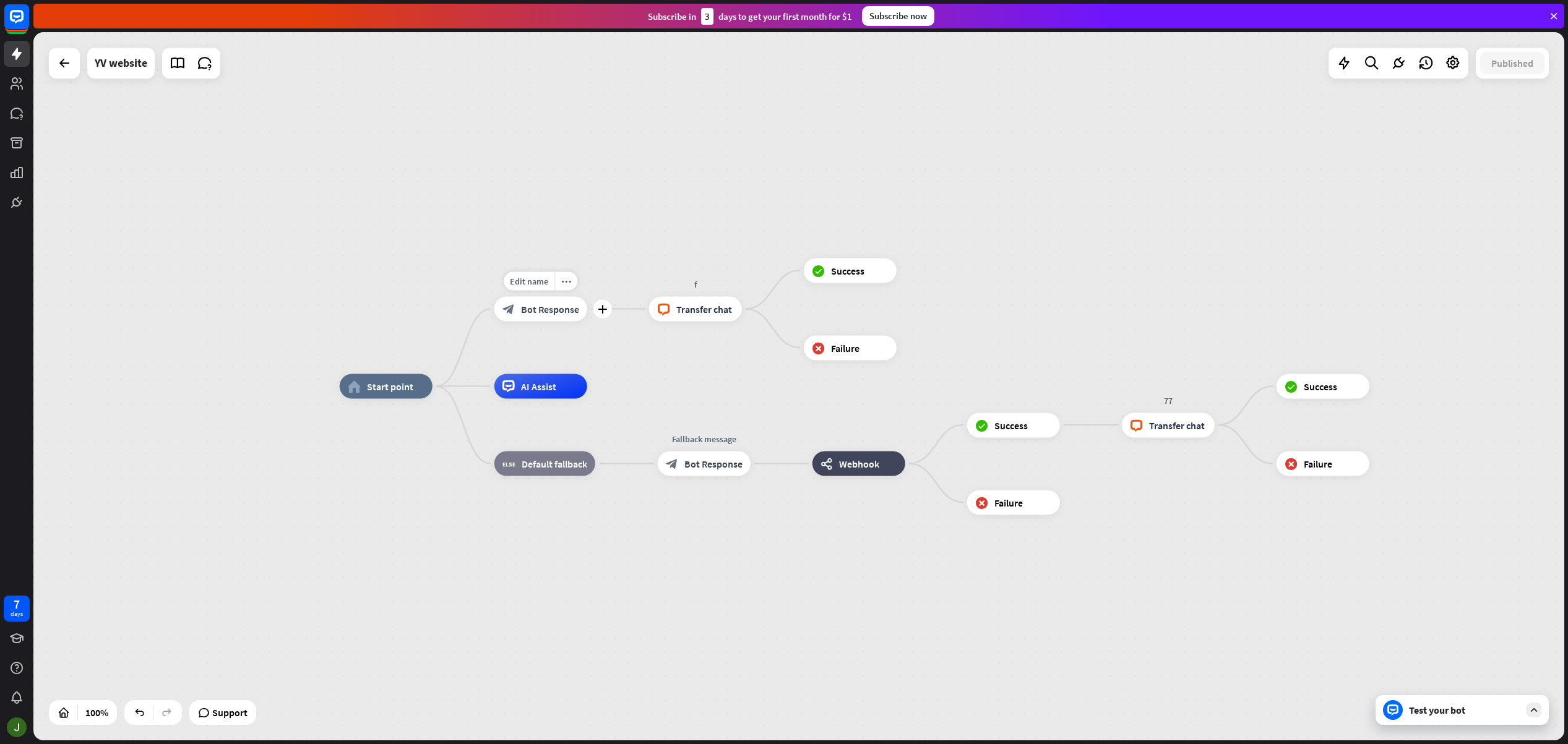
click at [542, 311] on span "Bot Response" at bounding box center [550, 309] width 58 height 13
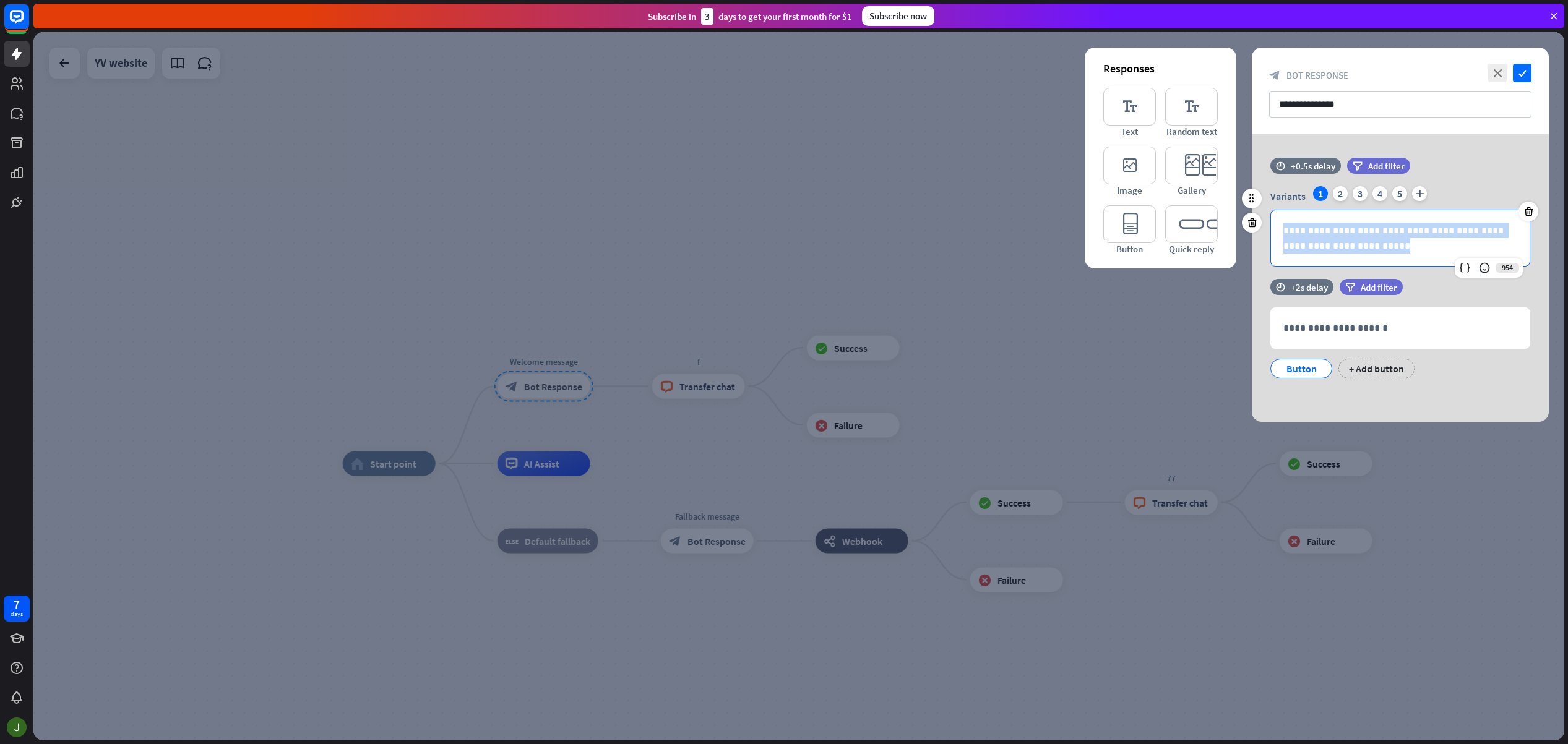
drag, startPoint x: 1372, startPoint y: 249, endPoint x: 1273, endPoint y: 214, distance: 105.0
click at [1274, 214] on div "**********" at bounding box center [1400, 238] width 259 height 56
click at [1362, 247] on p "**********" at bounding box center [1400, 238] width 234 height 31
drag, startPoint x: 1327, startPoint y: 230, endPoint x: 1403, endPoint y: 262, distance: 82.5
click at [1403, 262] on div "**********" at bounding box center [1400, 238] width 259 height 56
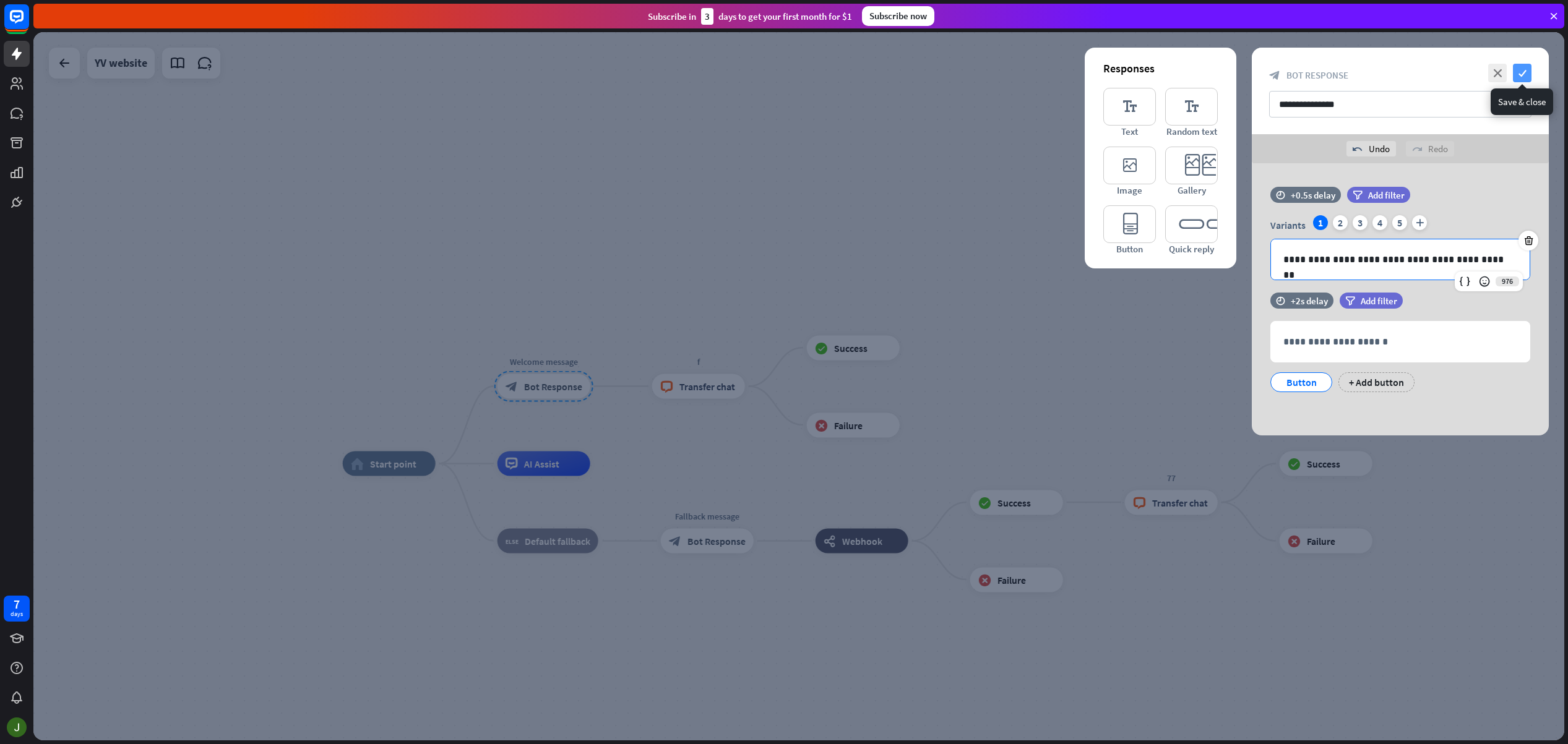
click at [1520, 73] on icon "check" at bounding box center [1522, 73] width 19 height 19
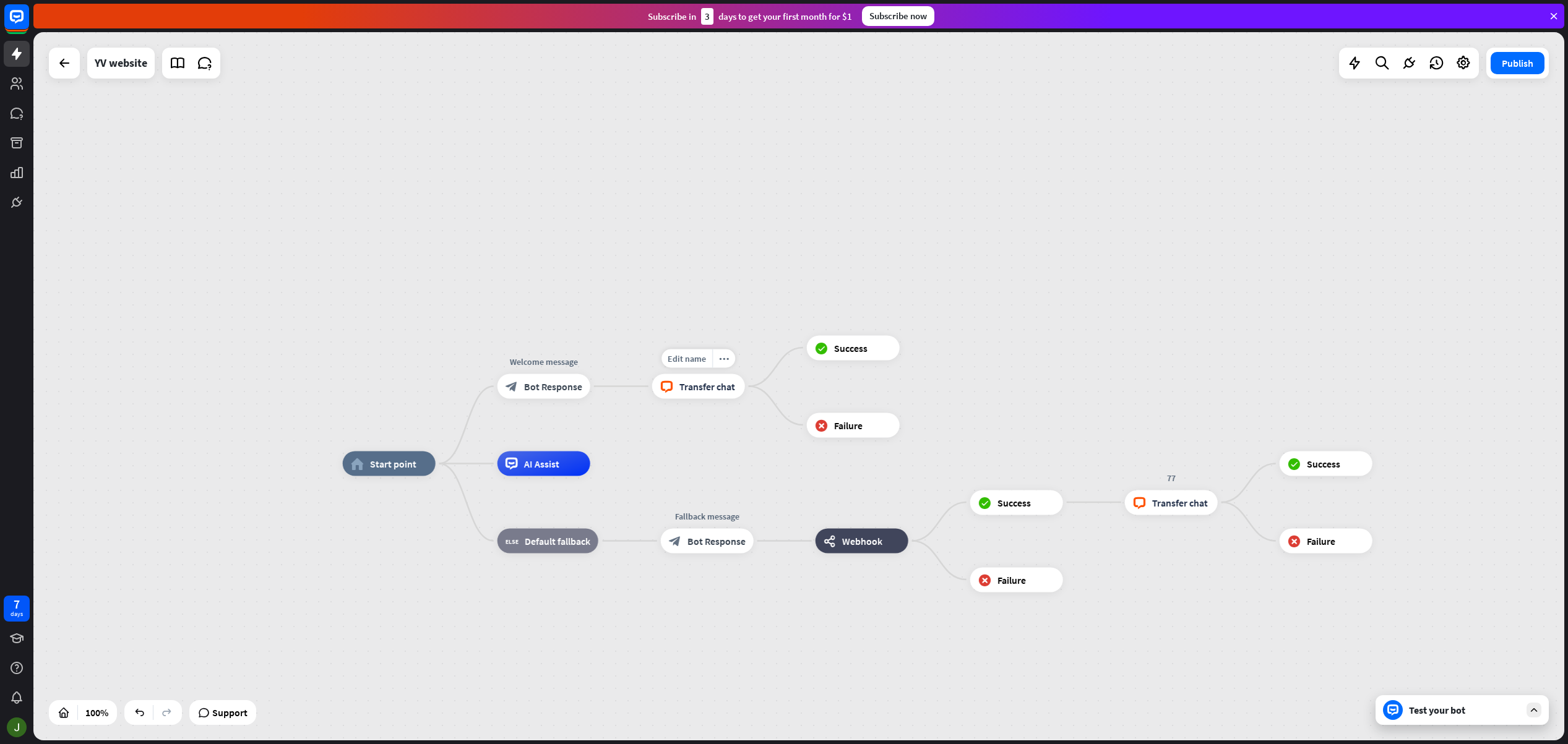
drag, startPoint x: 718, startPoint y: 389, endPoint x: 732, endPoint y: 384, distance: 14.9
click at [732, 384] on span "Transfer chat" at bounding box center [707, 387] width 56 height 13
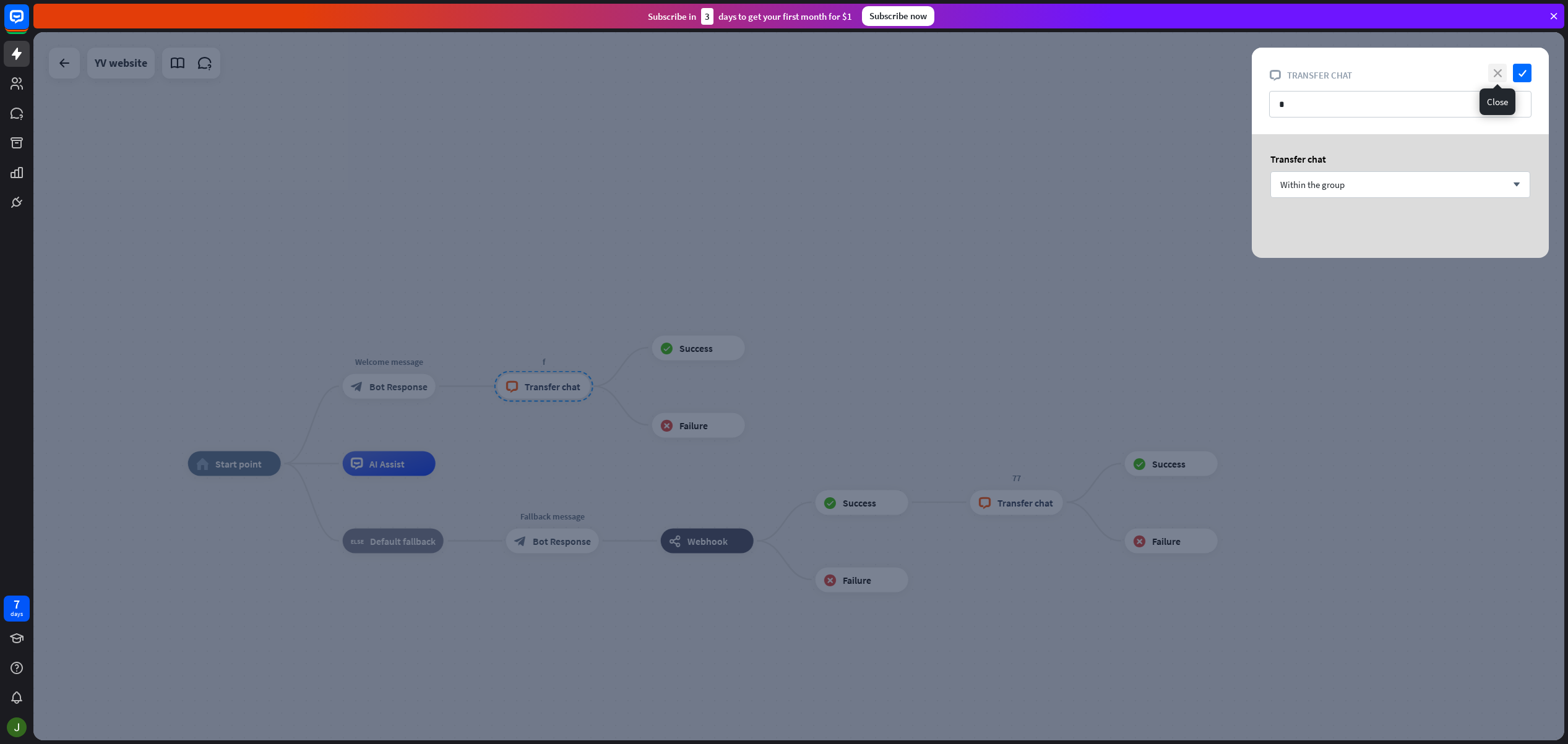
click at [1492, 71] on icon "close" at bounding box center [1497, 73] width 19 height 19
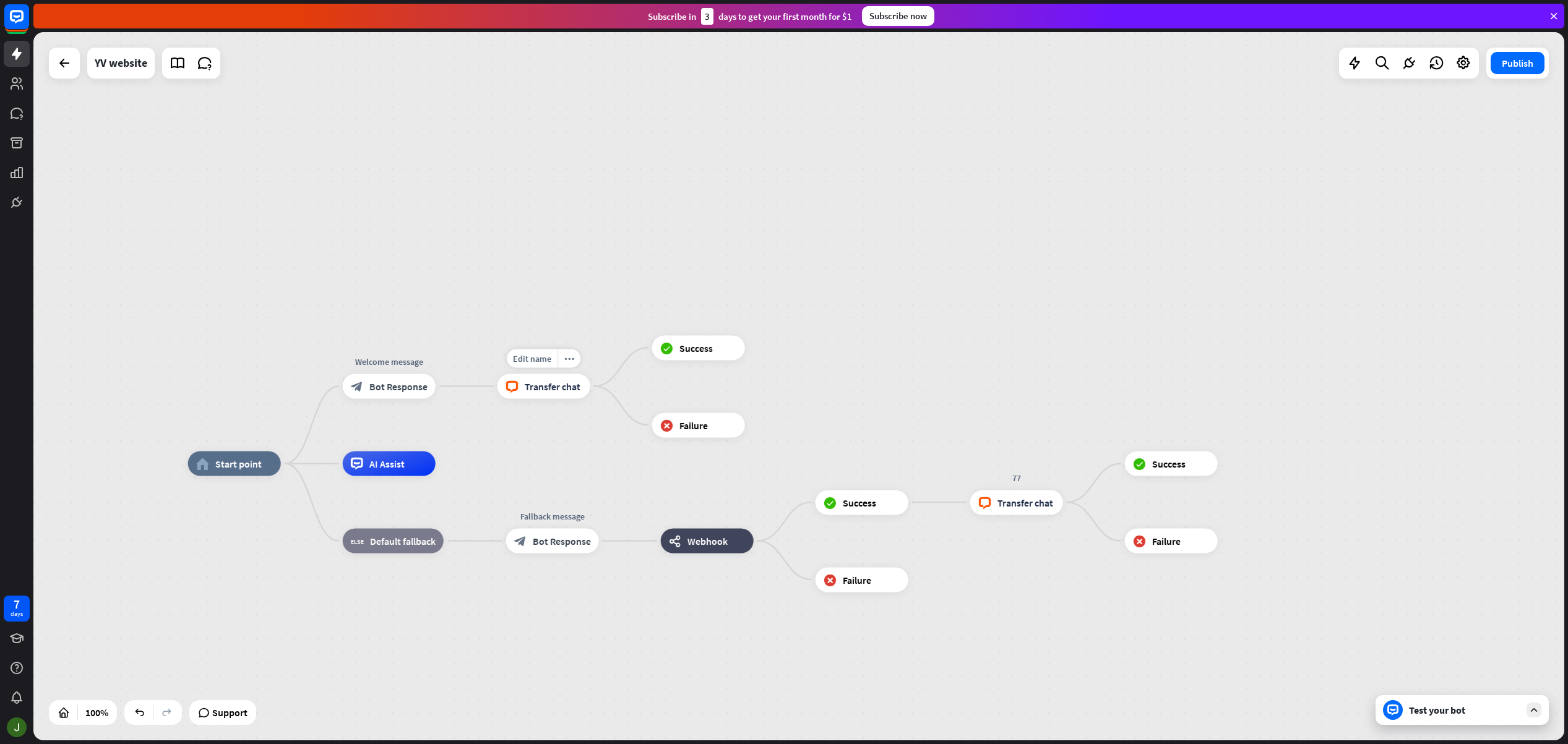
click at [569, 392] on span "Transfer chat" at bounding box center [553, 387] width 56 height 13
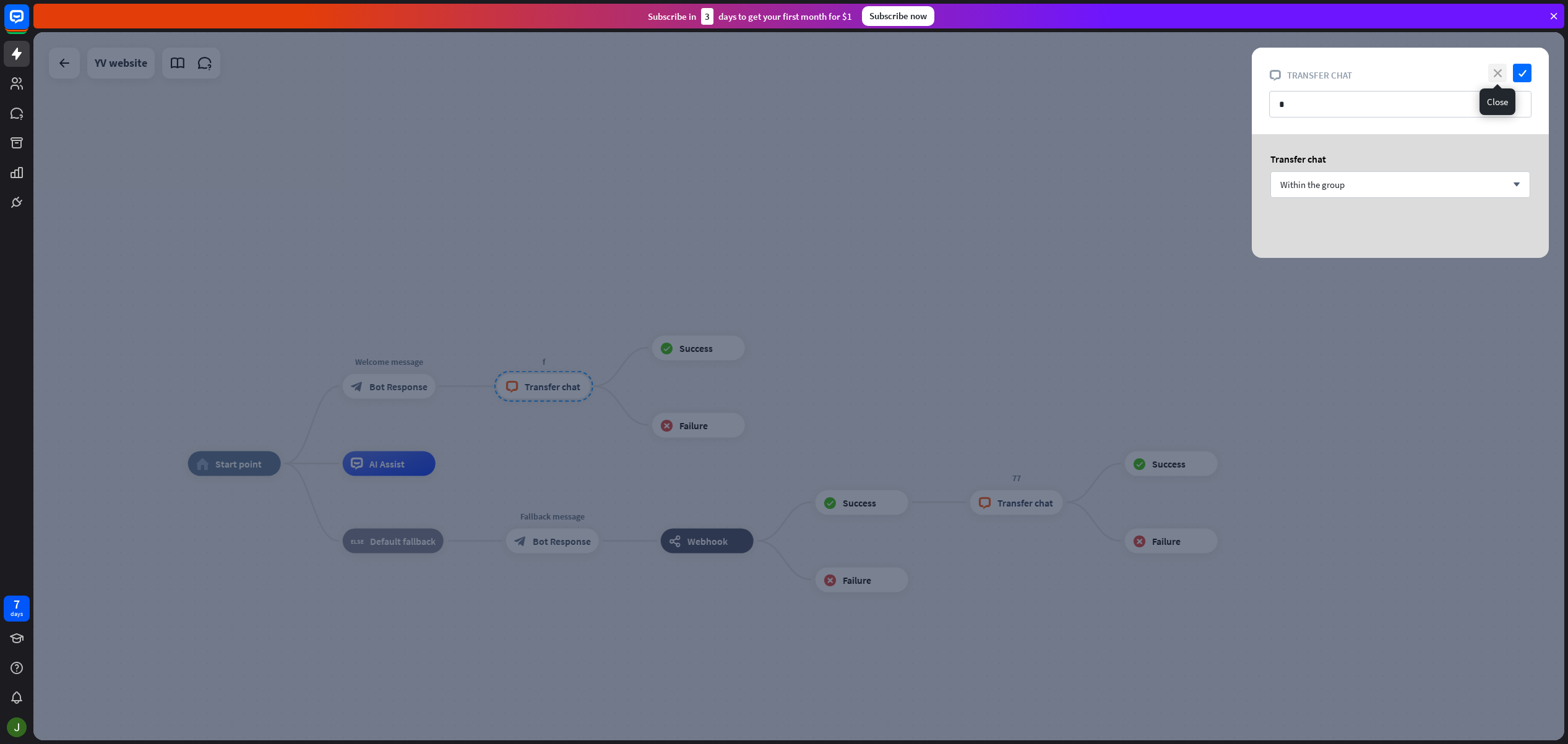
click at [1495, 73] on icon "close" at bounding box center [1497, 73] width 19 height 19
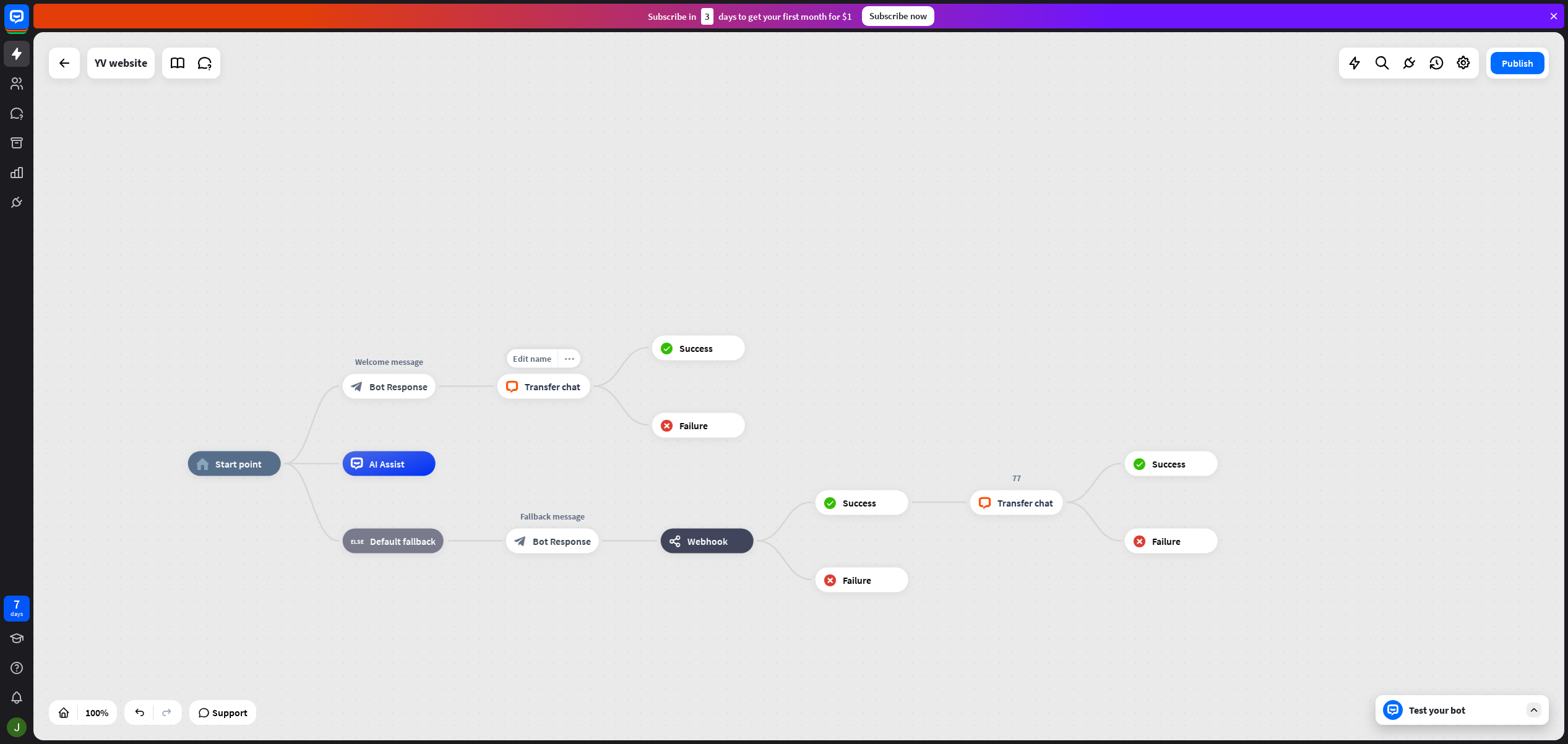
click at [572, 359] on icon "more_horiz" at bounding box center [569, 358] width 10 height 9
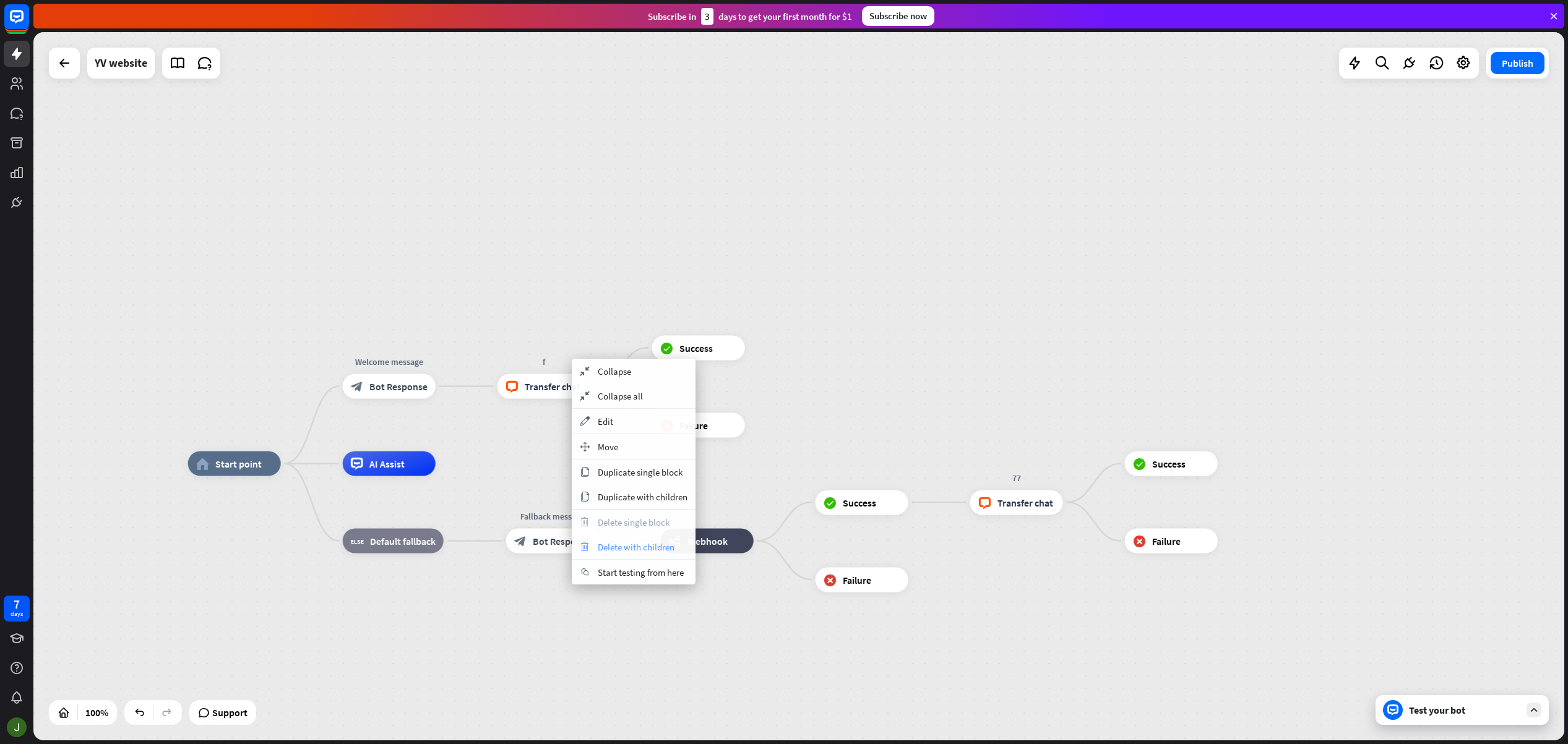
click at [630, 546] on span "Delete with children" at bounding box center [636, 547] width 77 height 12
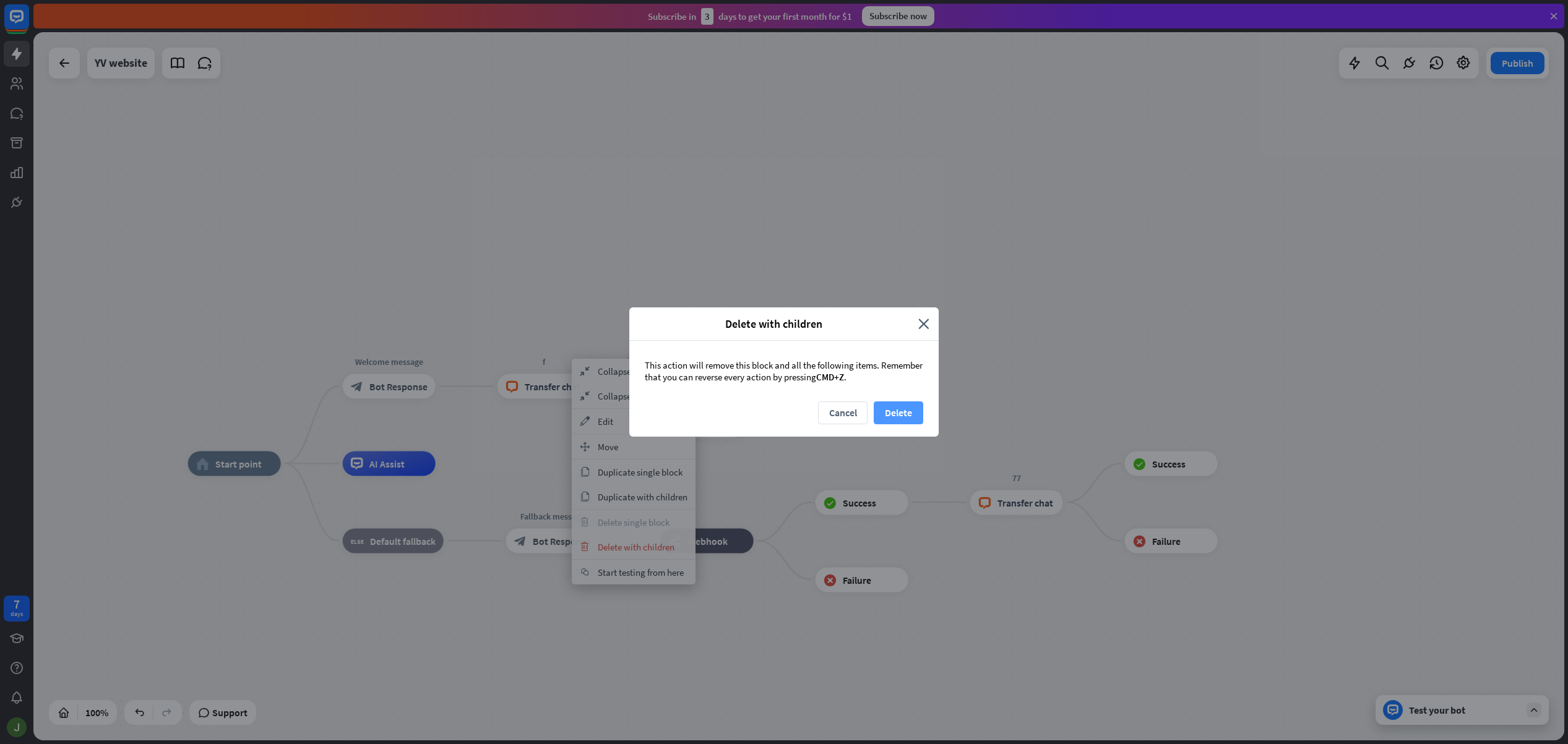
click at [913, 411] on button "Delete" at bounding box center [898, 413] width 50 height 23
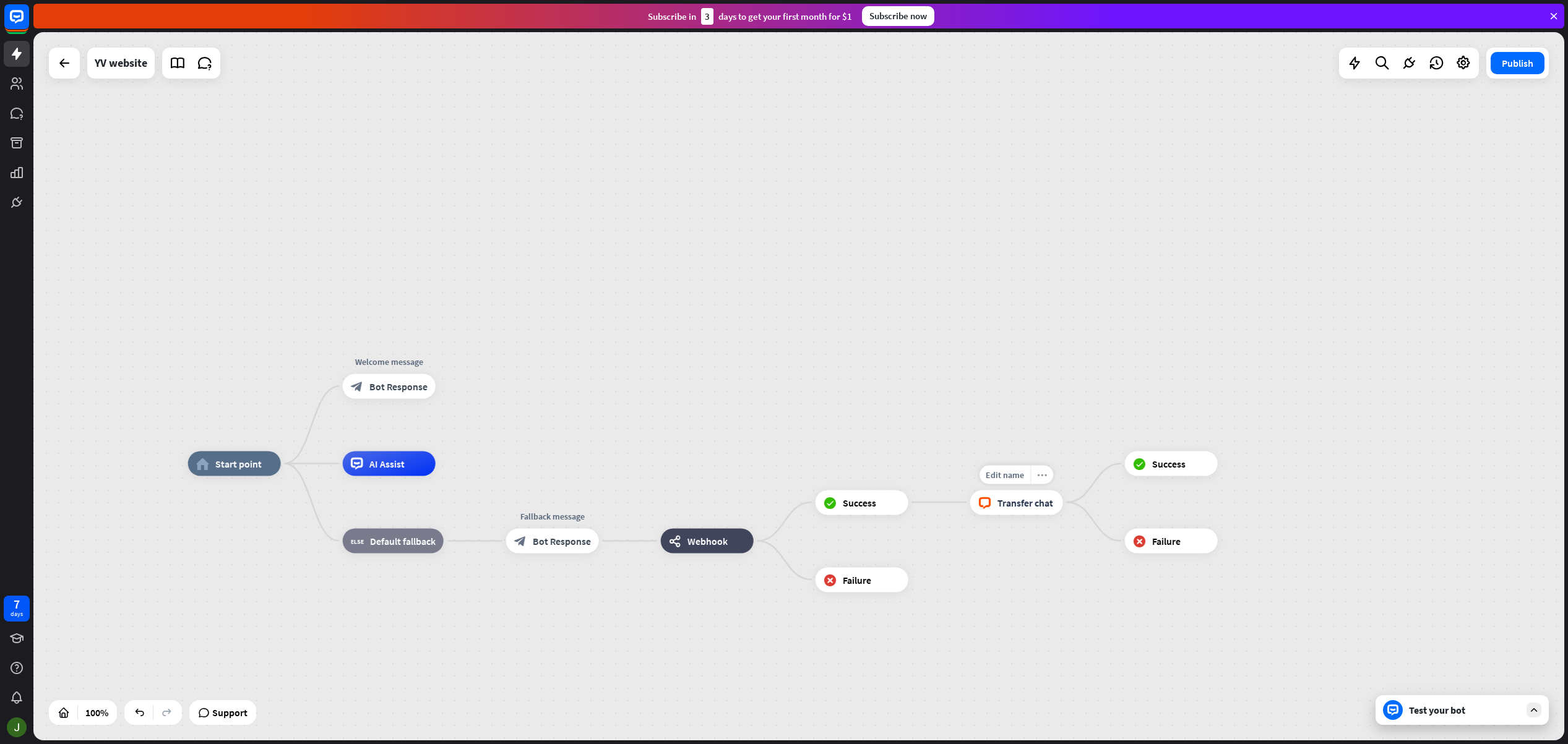
click at [1042, 476] on icon "more_horiz" at bounding box center [1042, 474] width 10 height 9
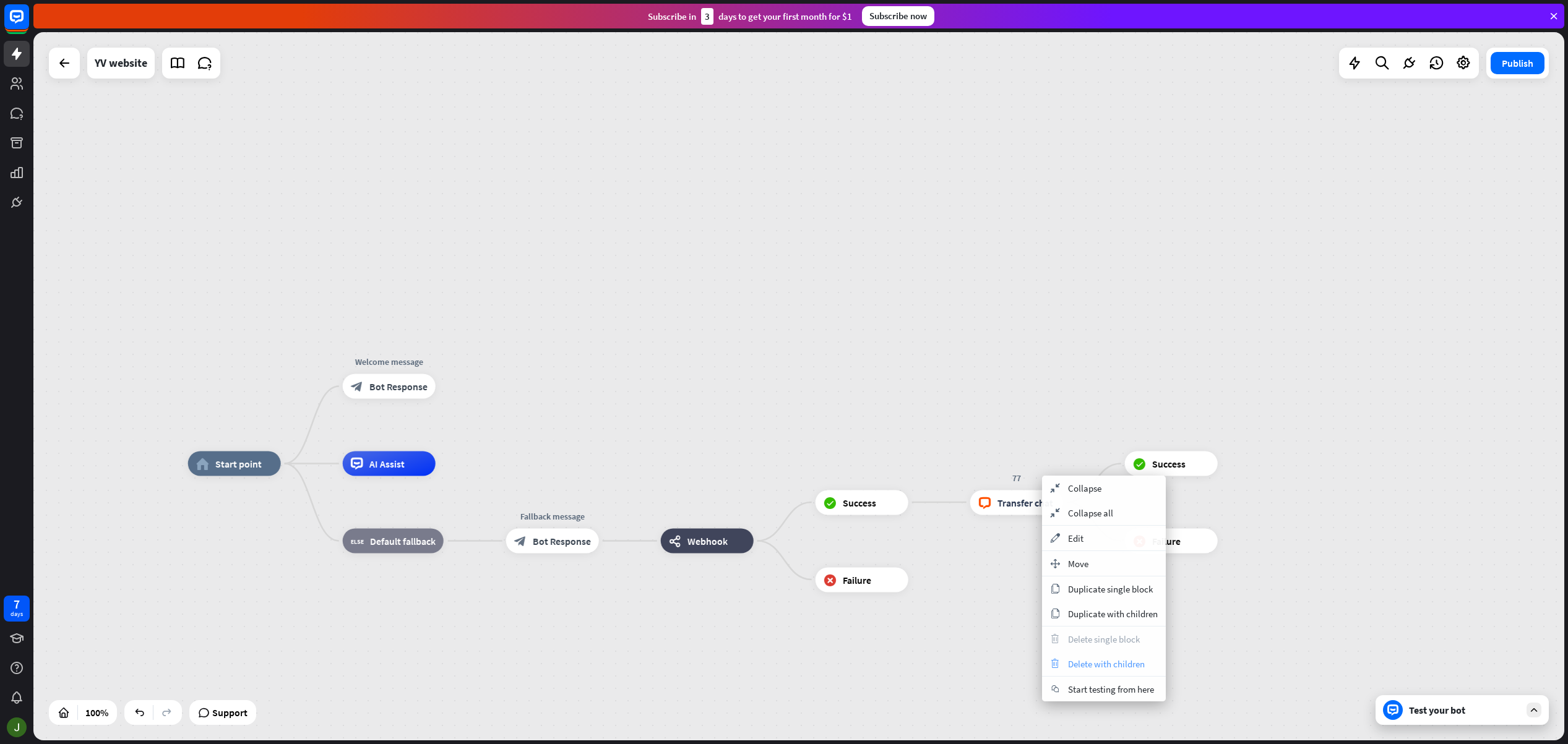
click at [1119, 664] on span "Delete with children" at bounding box center [1106, 664] width 77 height 12
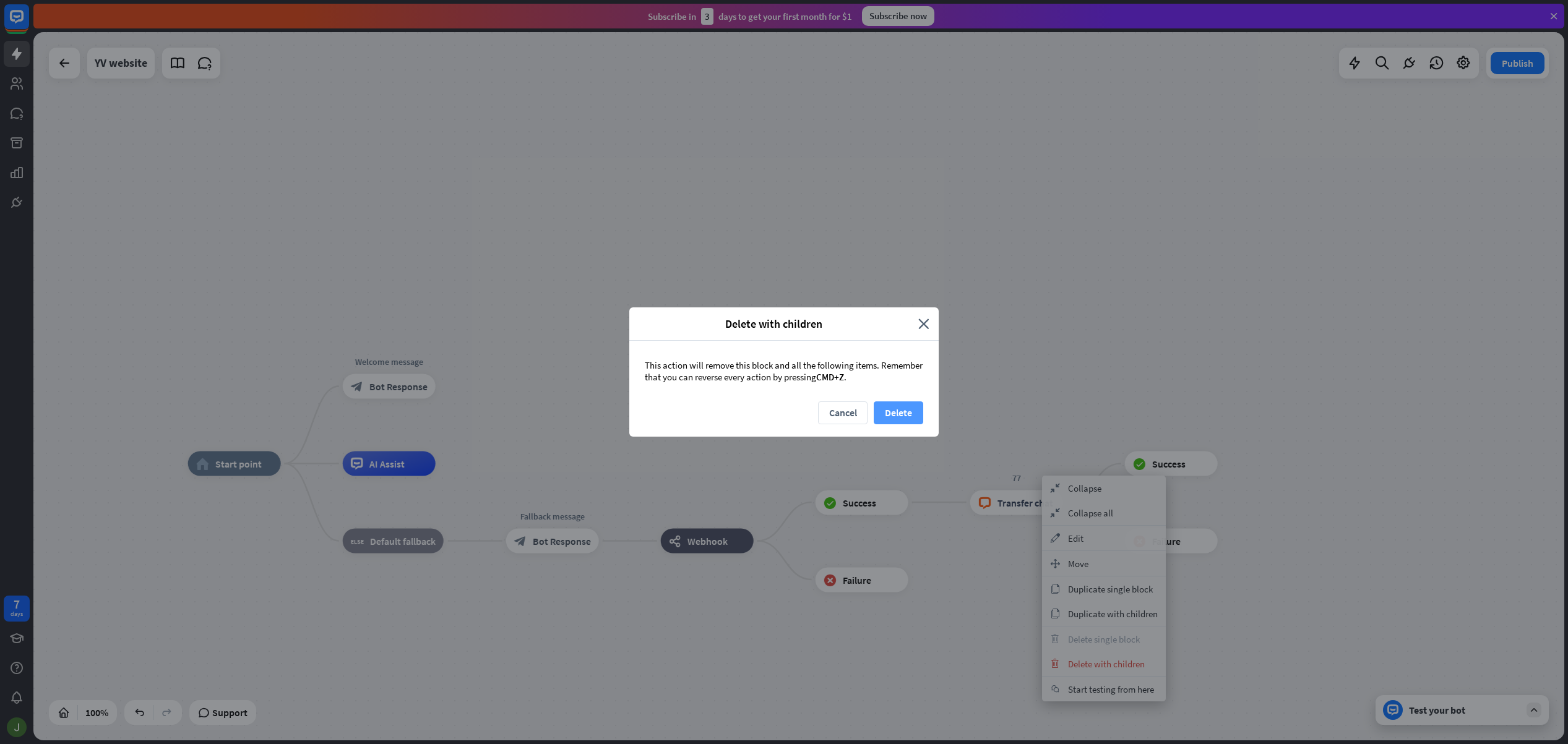
click at [905, 415] on button "Delete" at bounding box center [898, 413] width 50 height 23
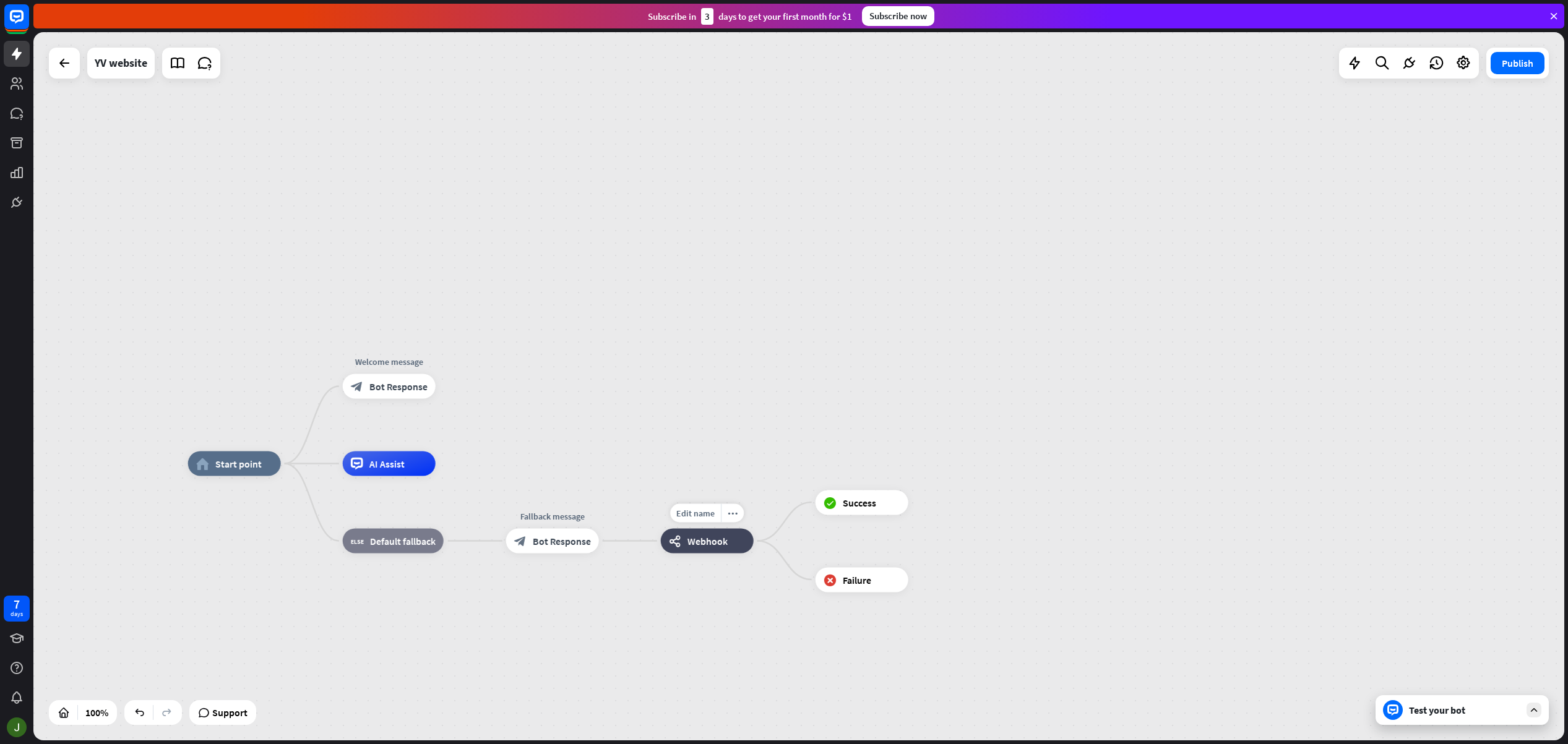
click at [711, 545] on span "Webhook" at bounding box center [708, 541] width 41 height 13
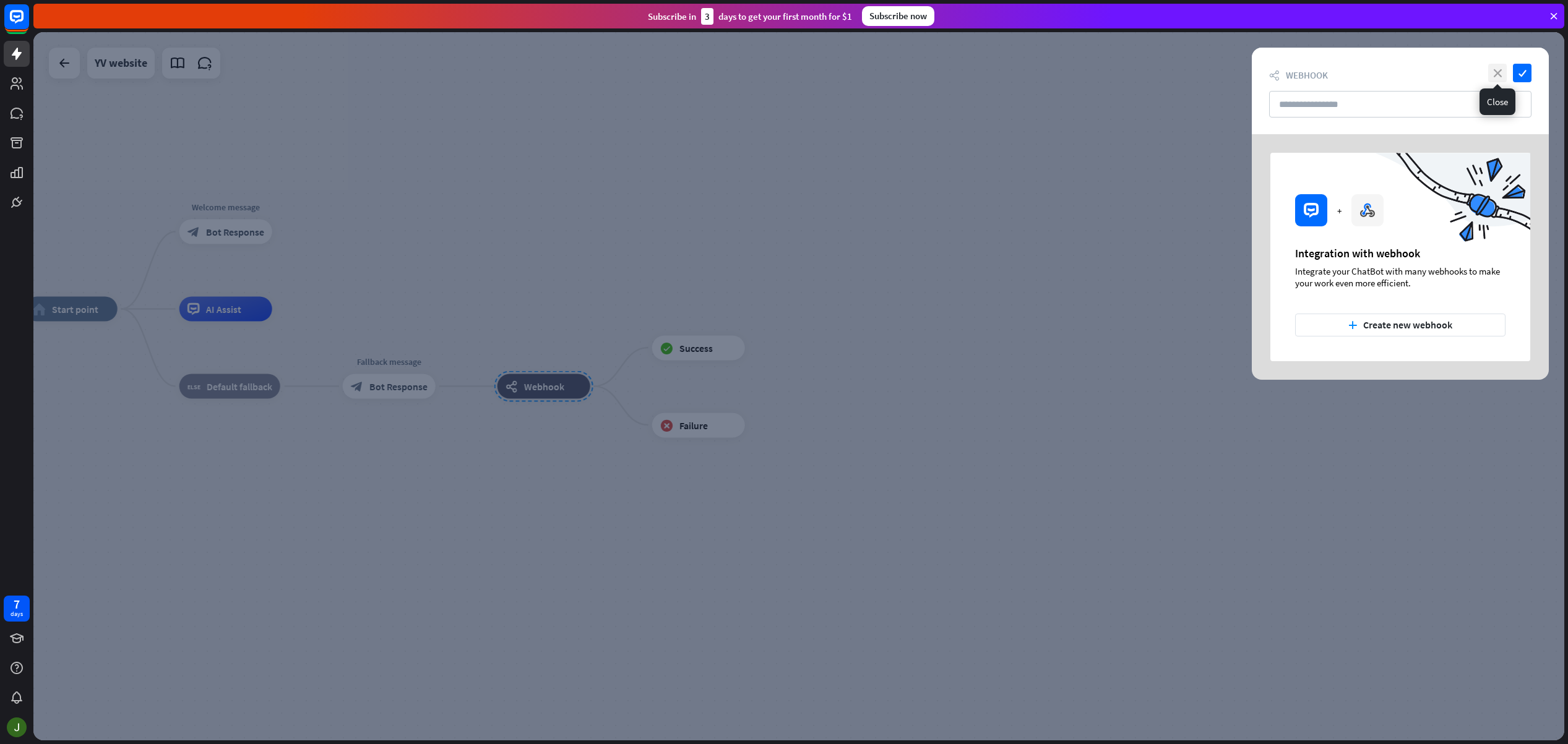
click at [1494, 71] on icon "close" at bounding box center [1497, 73] width 19 height 19
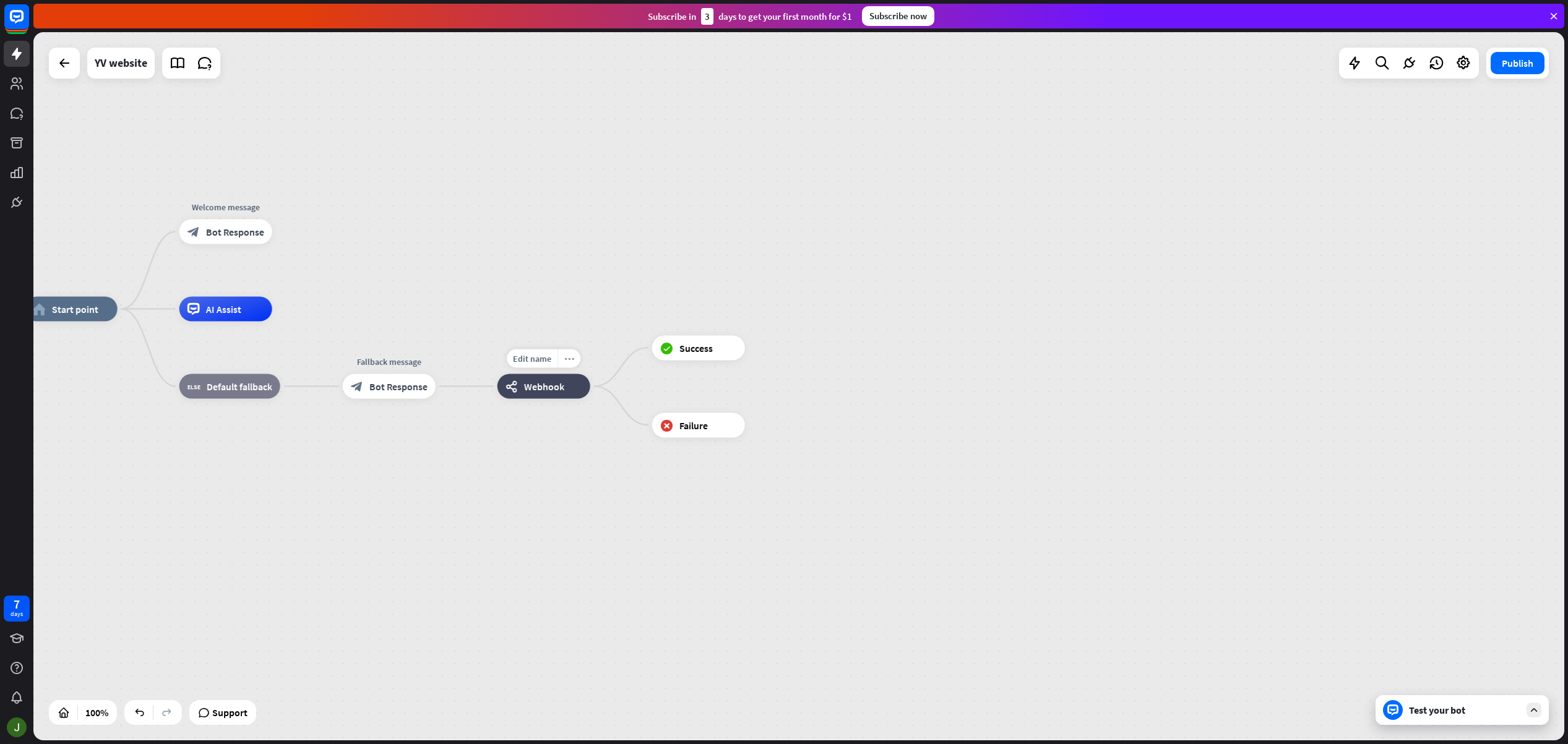
click at [574, 363] on div "more_horiz" at bounding box center [569, 358] width 23 height 19
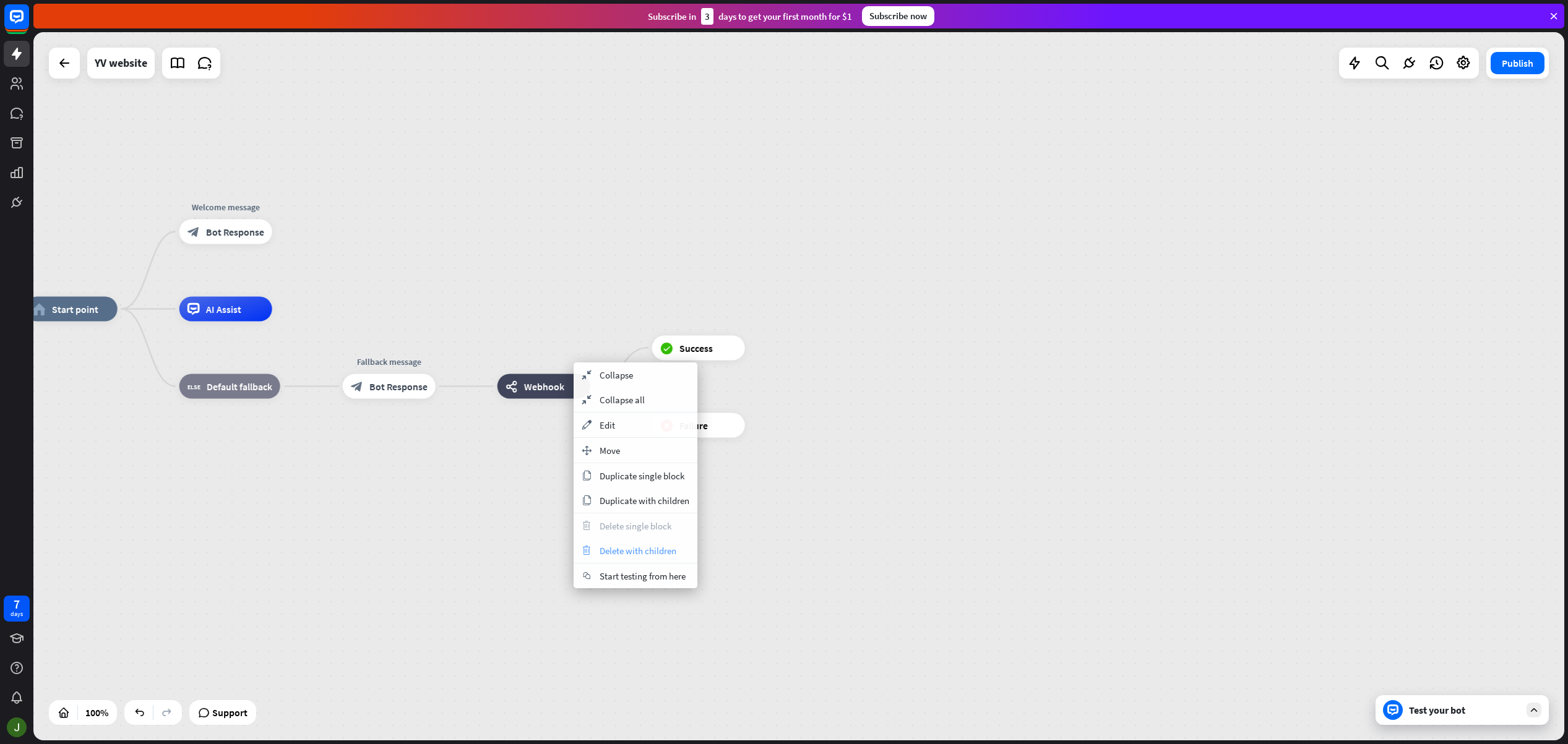
click at [632, 547] on span "Delete with children" at bounding box center [638, 550] width 77 height 12
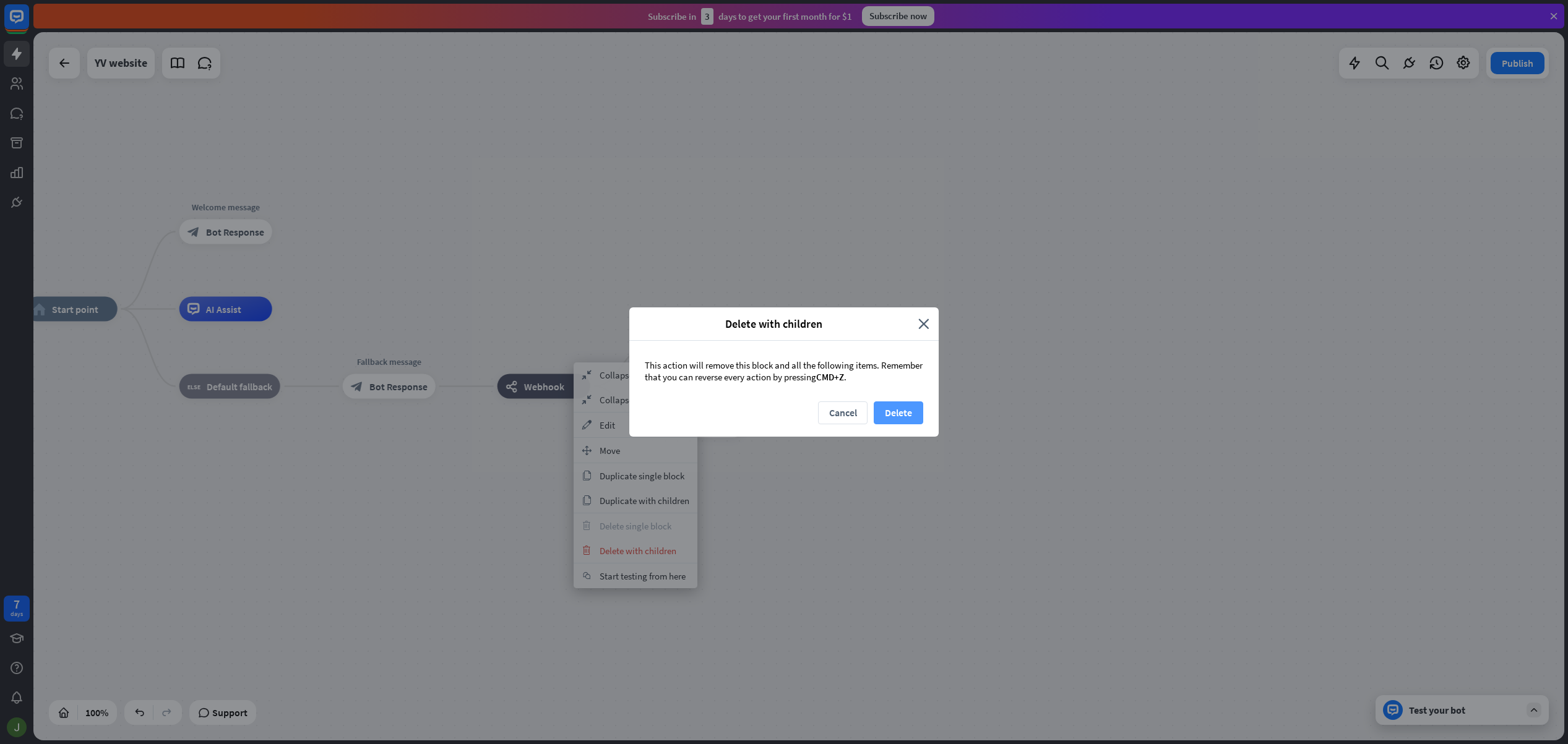
click at [903, 412] on button "Delete" at bounding box center [898, 413] width 50 height 23
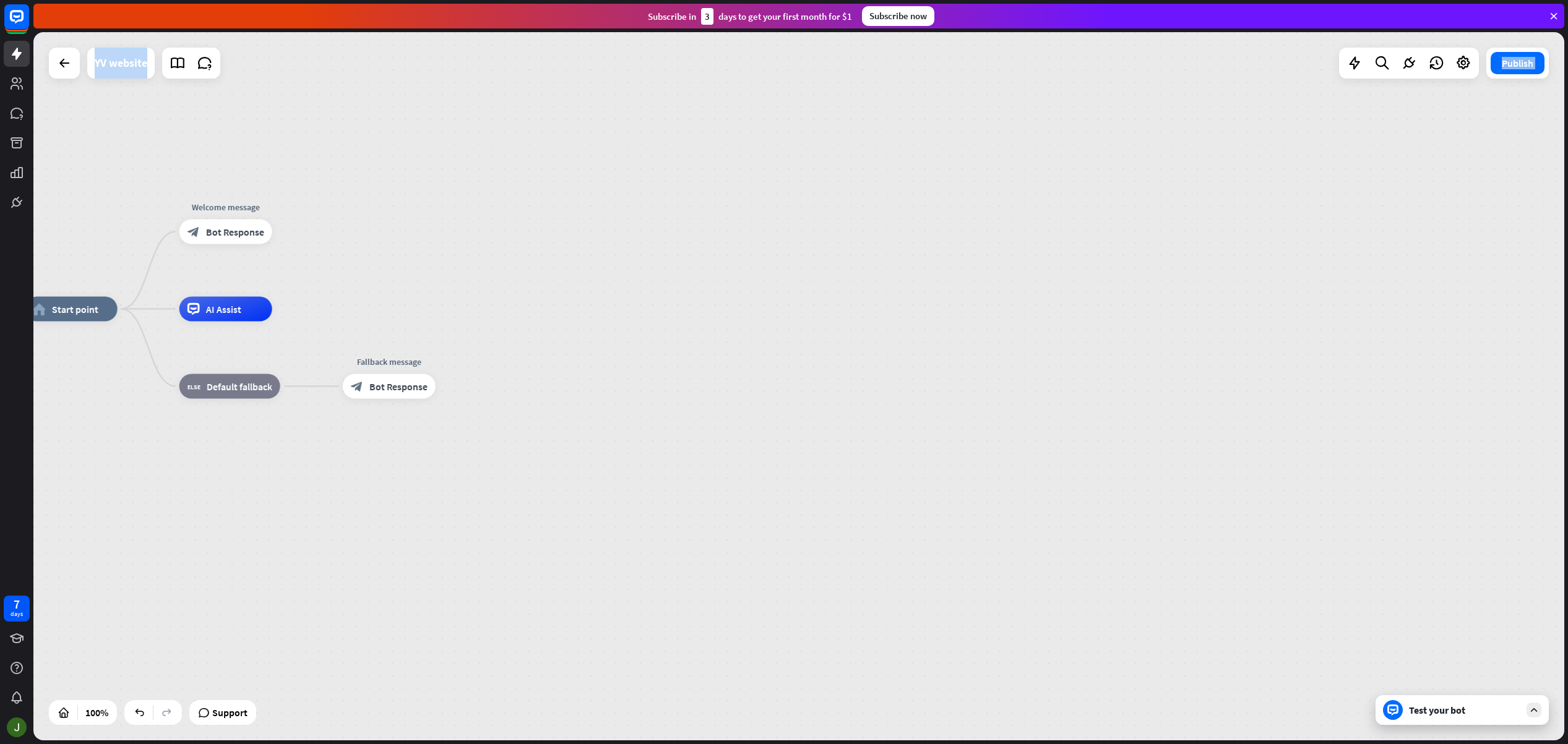
drag, startPoint x: 416, startPoint y: 464, endPoint x: 664, endPoint y: 493, distance: 249.7
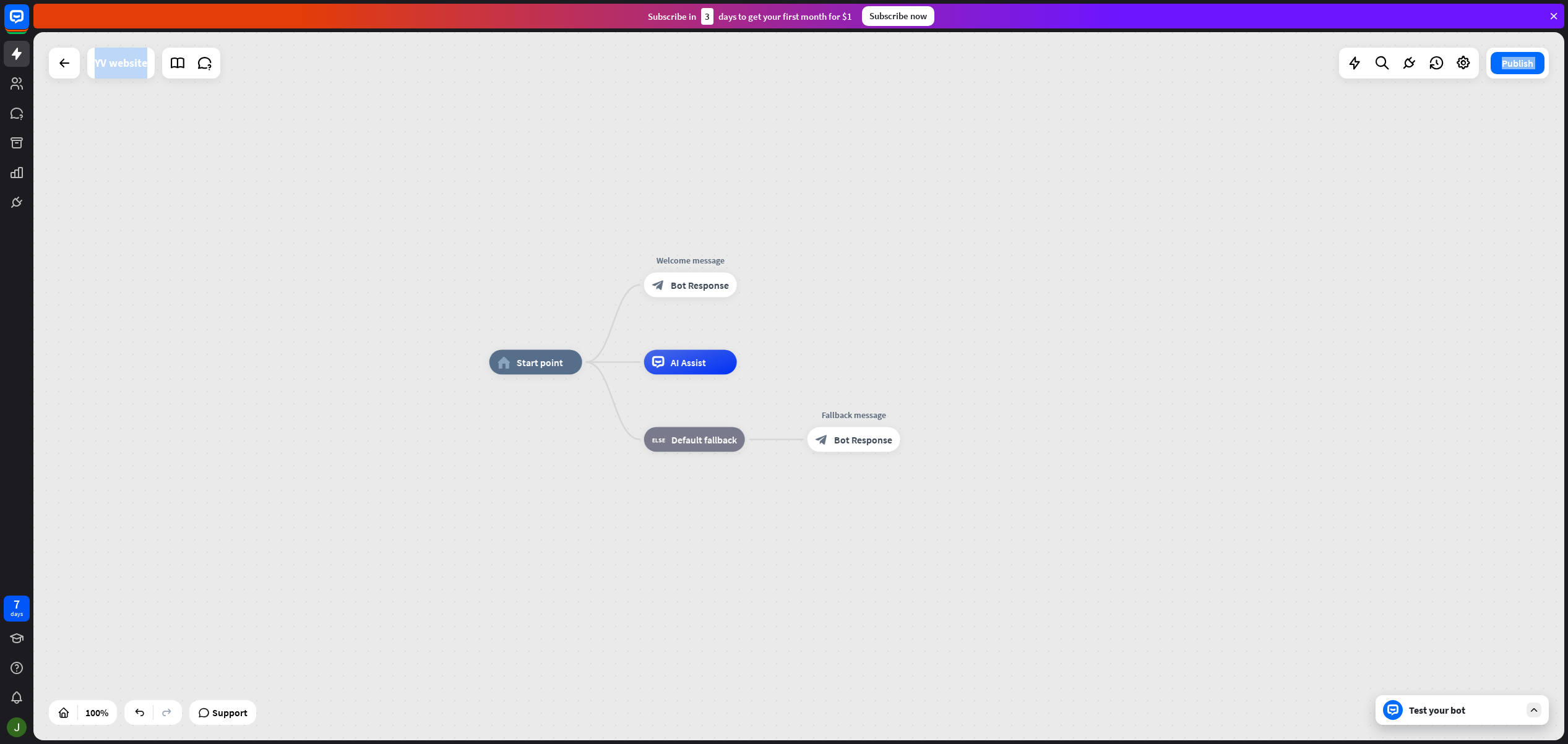
drag, startPoint x: 386, startPoint y: 265, endPoint x: 853, endPoint y: 319, distance: 470.1
click at [853, 319] on div "home_2 Start point Welcome message block_bot_response Bot Response AI Assist bl…" at bounding box center [799, 386] width 1531 height 708
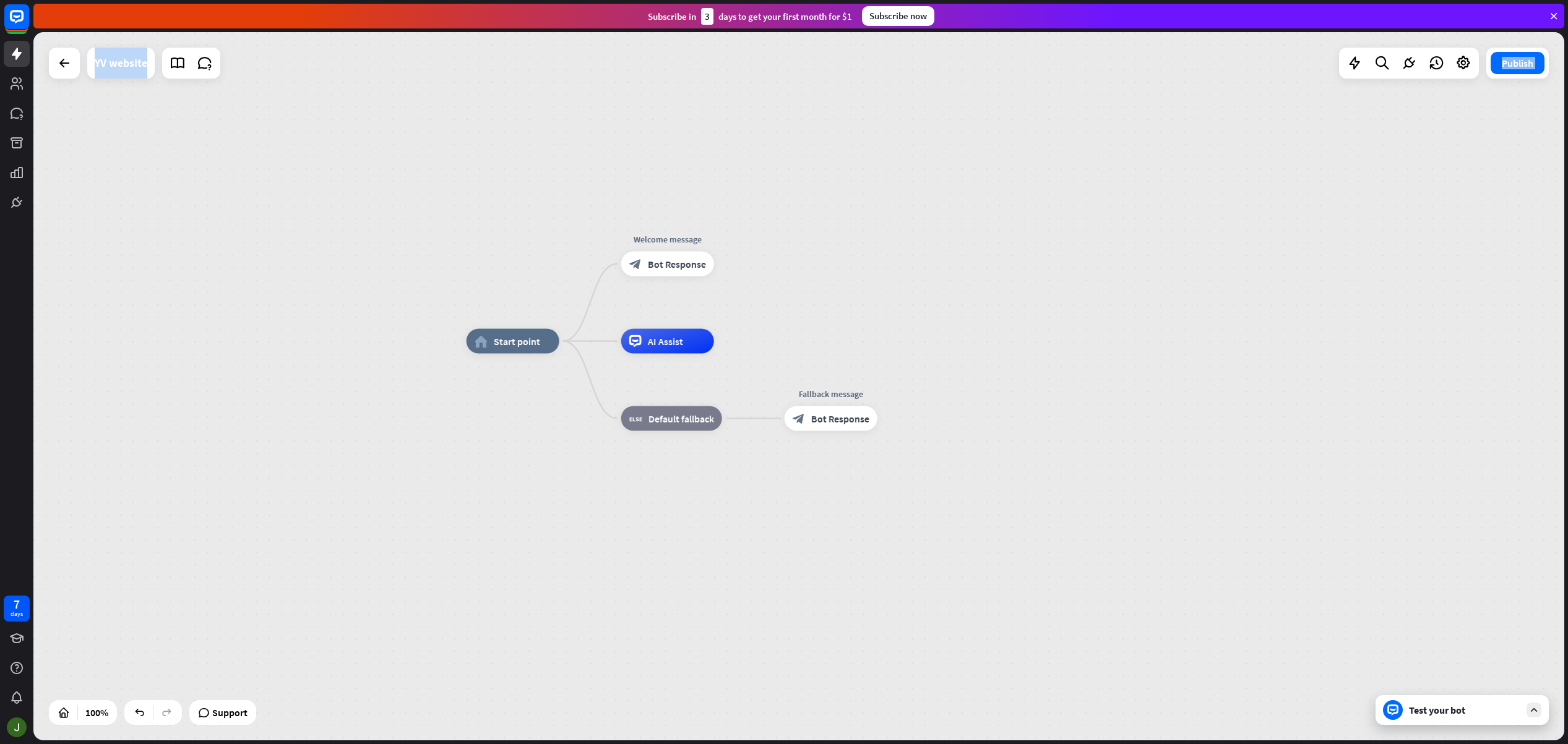
drag, startPoint x: 686, startPoint y: 492, endPoint x: 531, endPoint y: 337, distance: 219.2
click at [661, 478] on div "home_2 Start point Welcome message block_bot_response Bot Response AI Assist bl…" at bounding box center [1232, 696] width 1531 height 708
click at [690, 340] on div "AI Assist" at bounding box center [667, 341] width 93 height 24
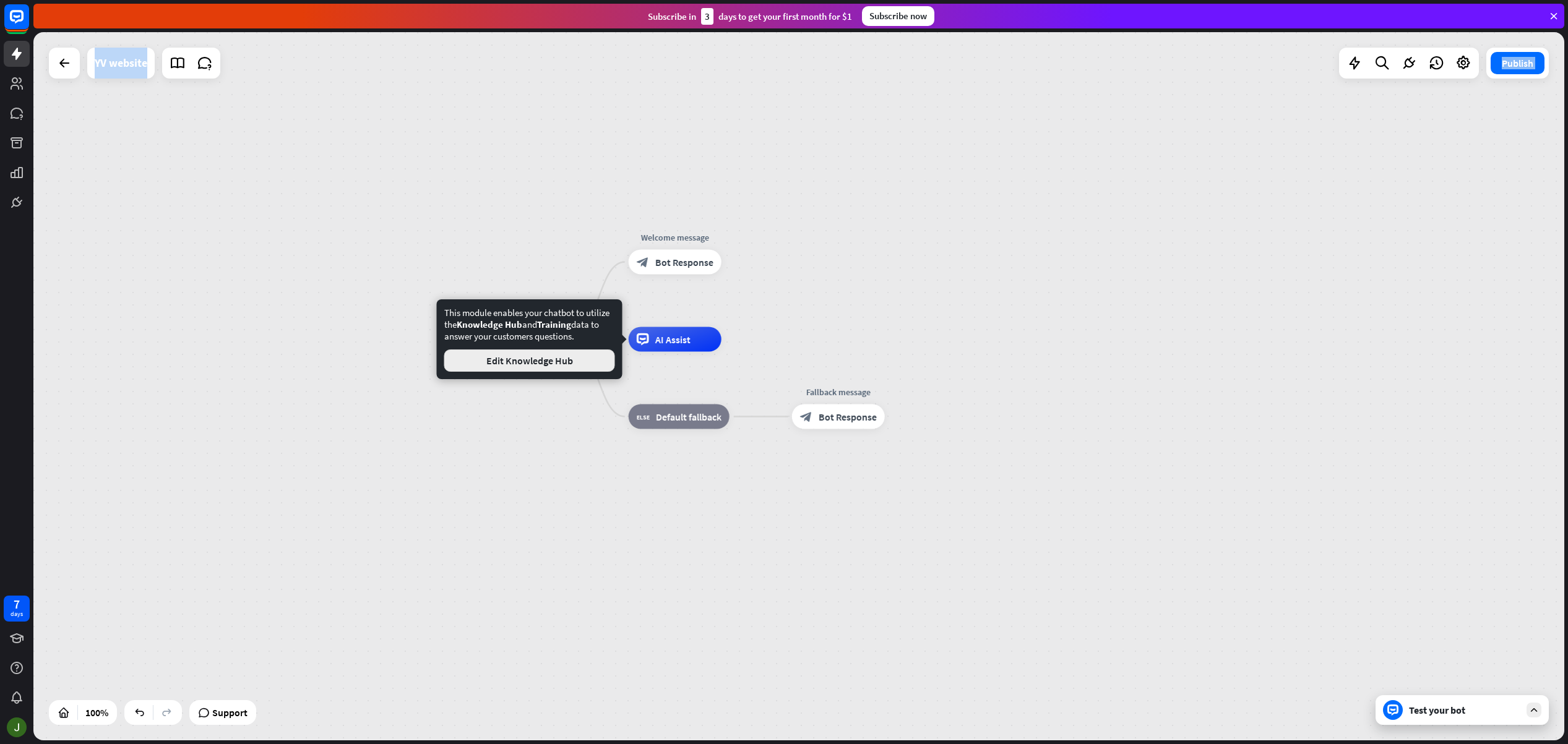
click at [522, 363] on button "Edit Knowledge Hub" at bounding box center [530, 360] width 170 height 22
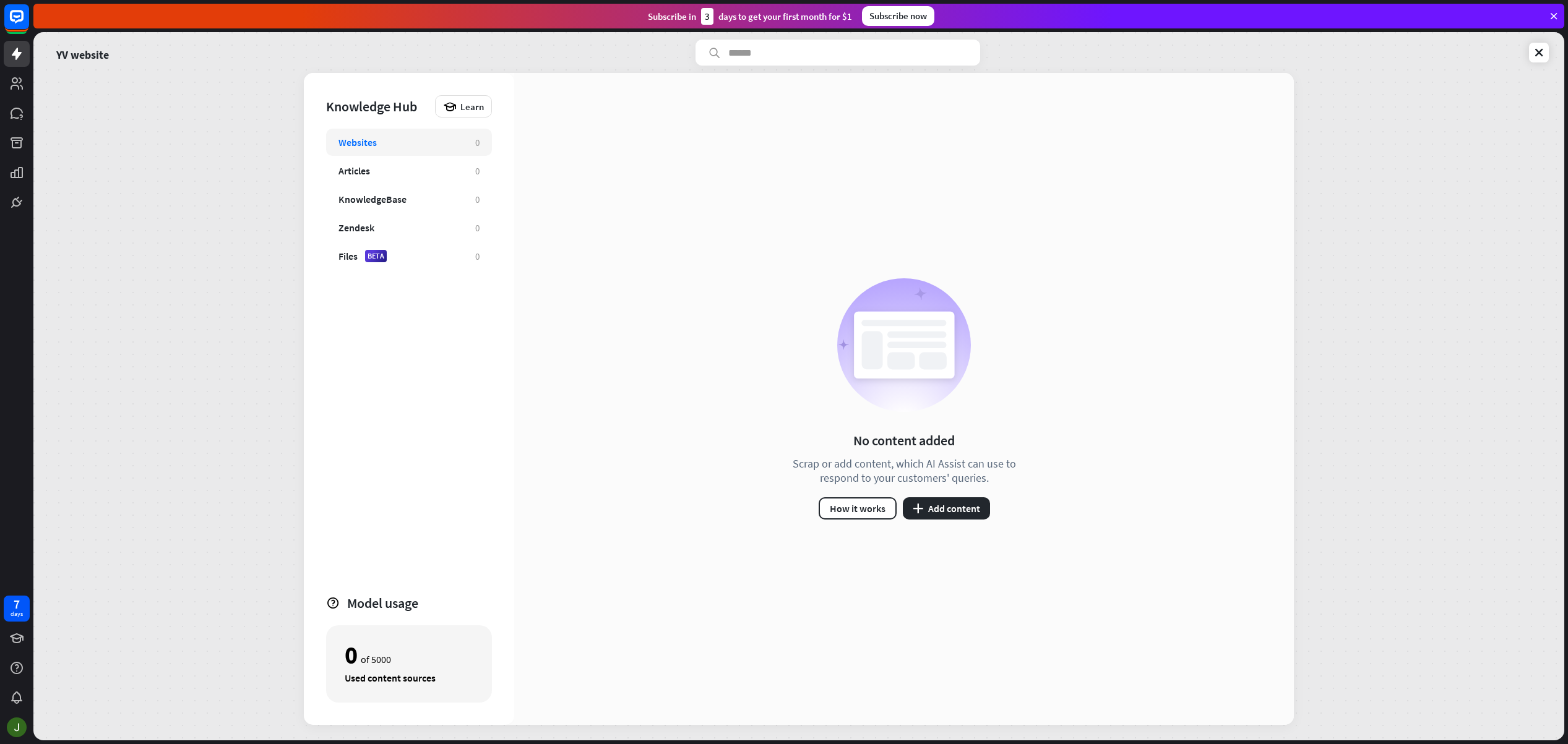
click at [447, 366] on div "Websites 0 Articles 0 KnowledgeBase 0 Zendesk 0 Files BETA 0" at bounding box center [409, 356] width 166 height 455
click at [939, 511] on button "plus Add content" at bounding box center [946, 509] width 87 height 22
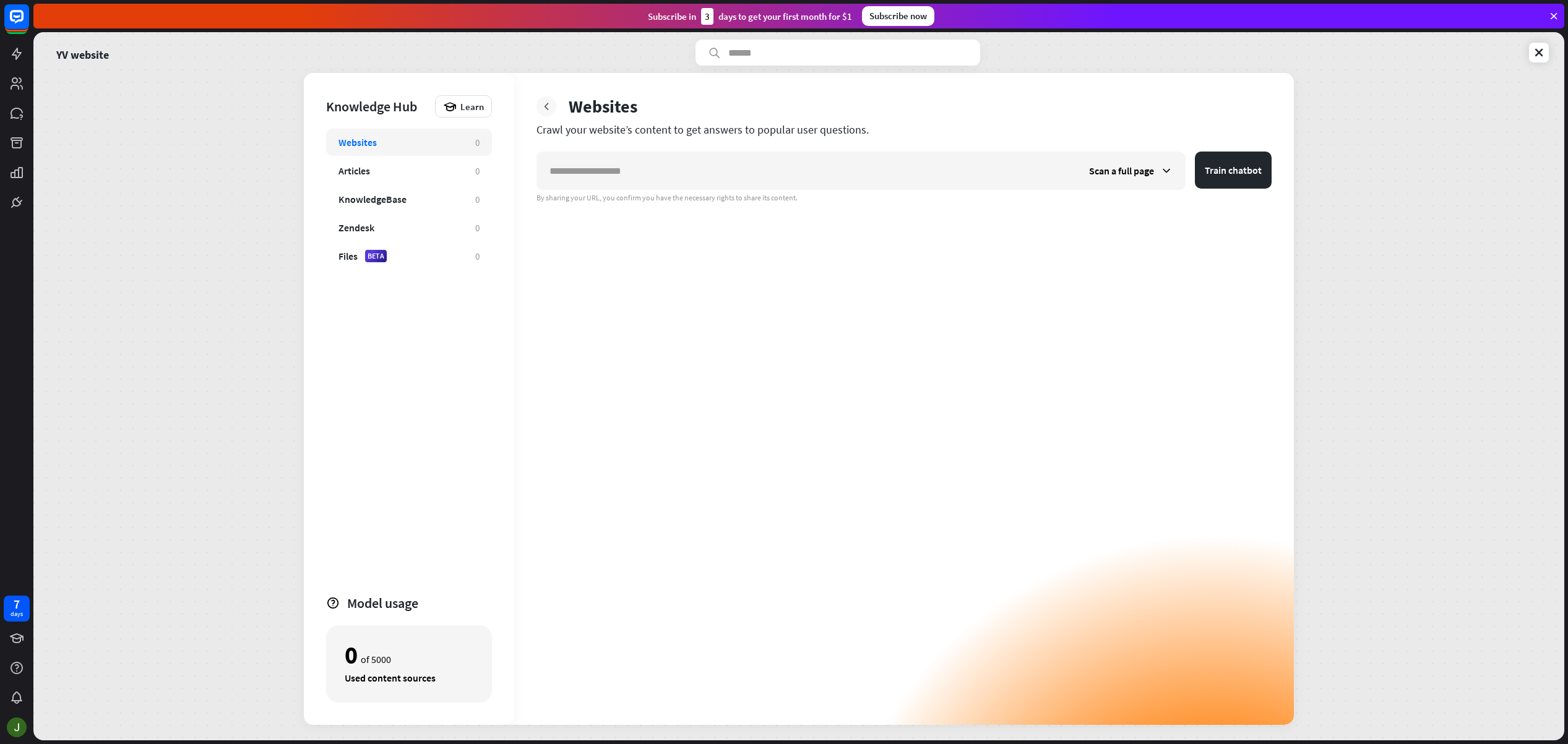
click at [546, 104] on icon at bounding box center [546, 106] width 13 height 13
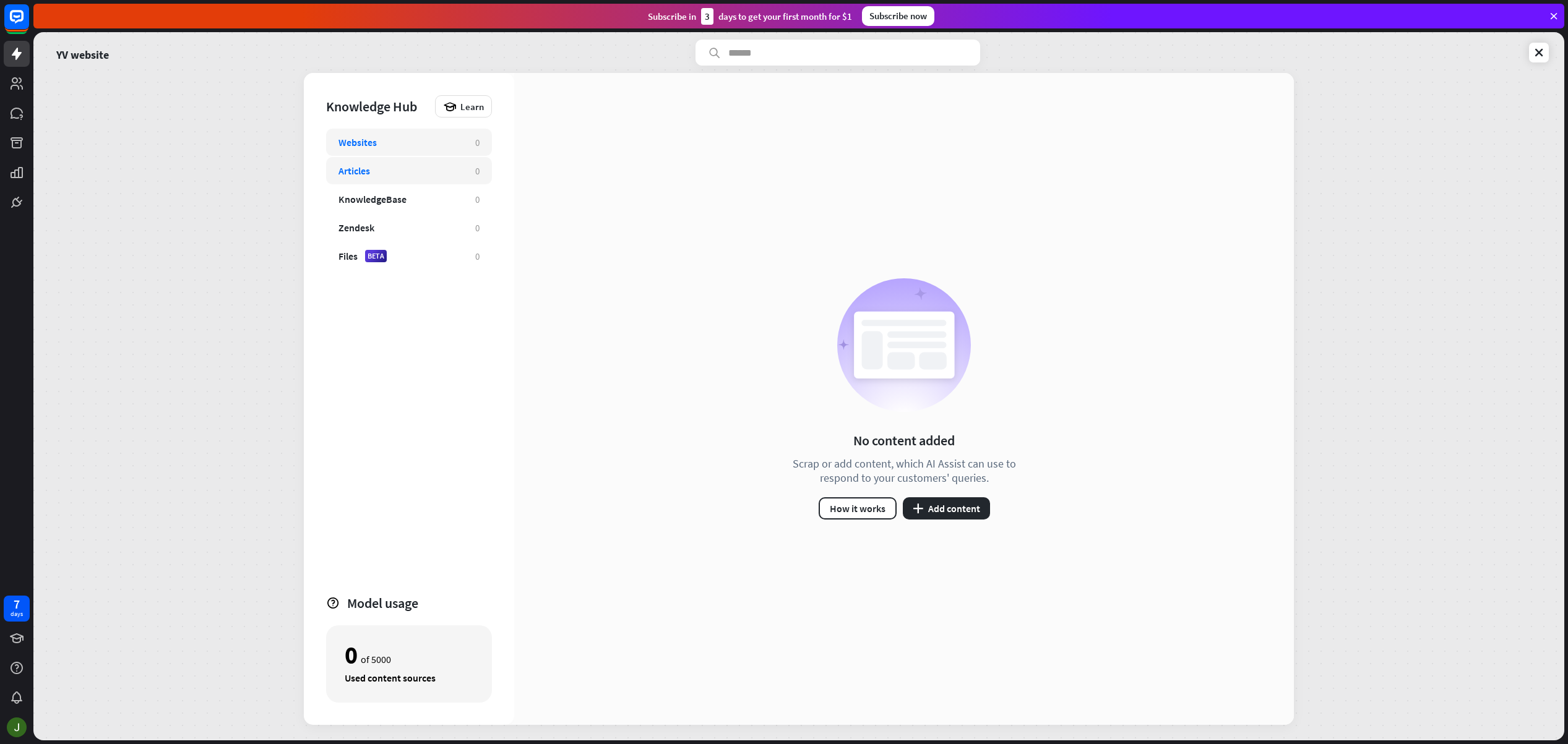
click at [432, 165] on div "Articles" at bounding box center [400, 171] width 124 height 13
click at [414, 194] on div "KnowledgeBase" at bounding box center [400, 199] width 124 height 13
click at [953, 505] on button "plus Add content" at bounding box center [946, 509] width 87 height 22
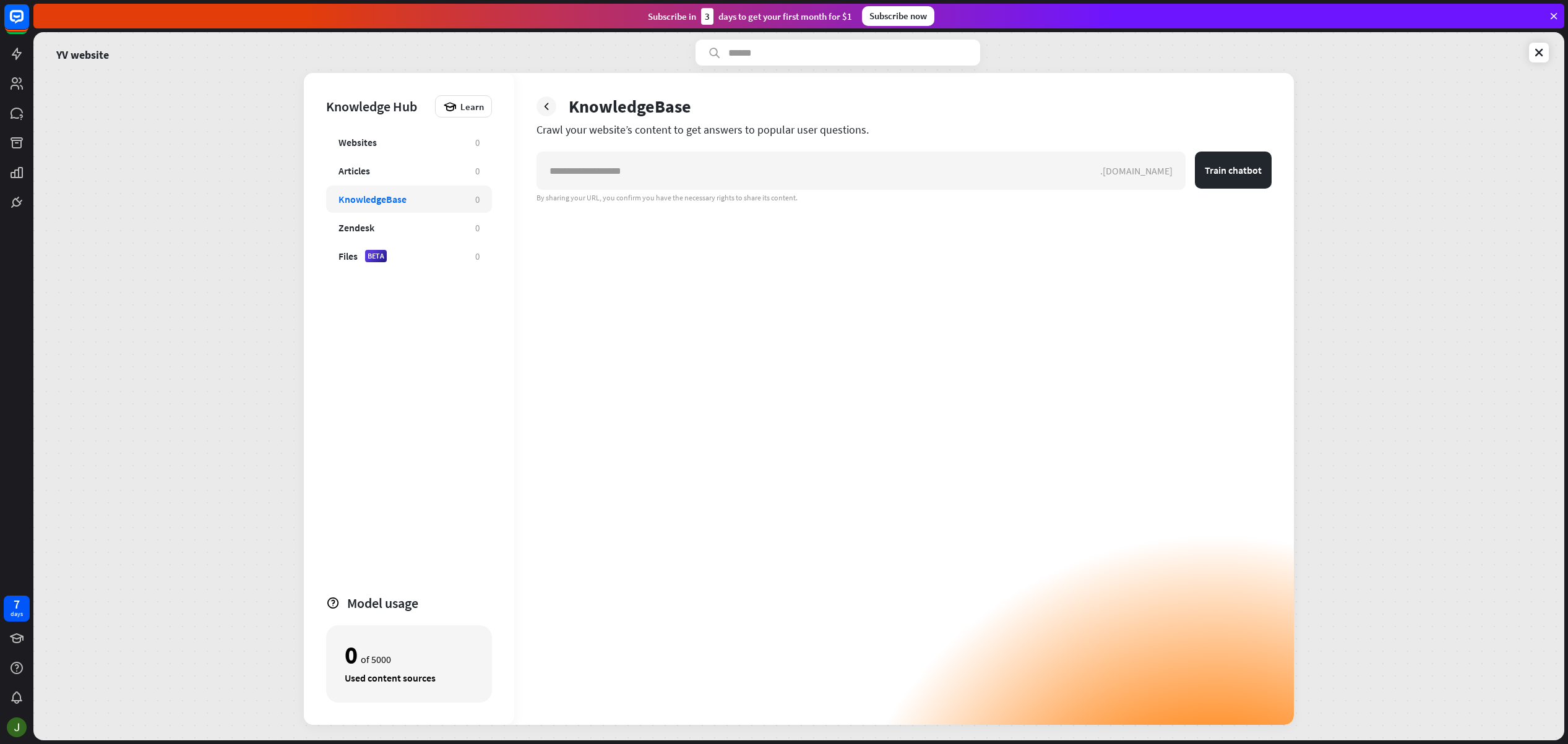
click at [424, 200] on div "KnowledgeBase" at bounding box center [400, 199] width 124 height 13
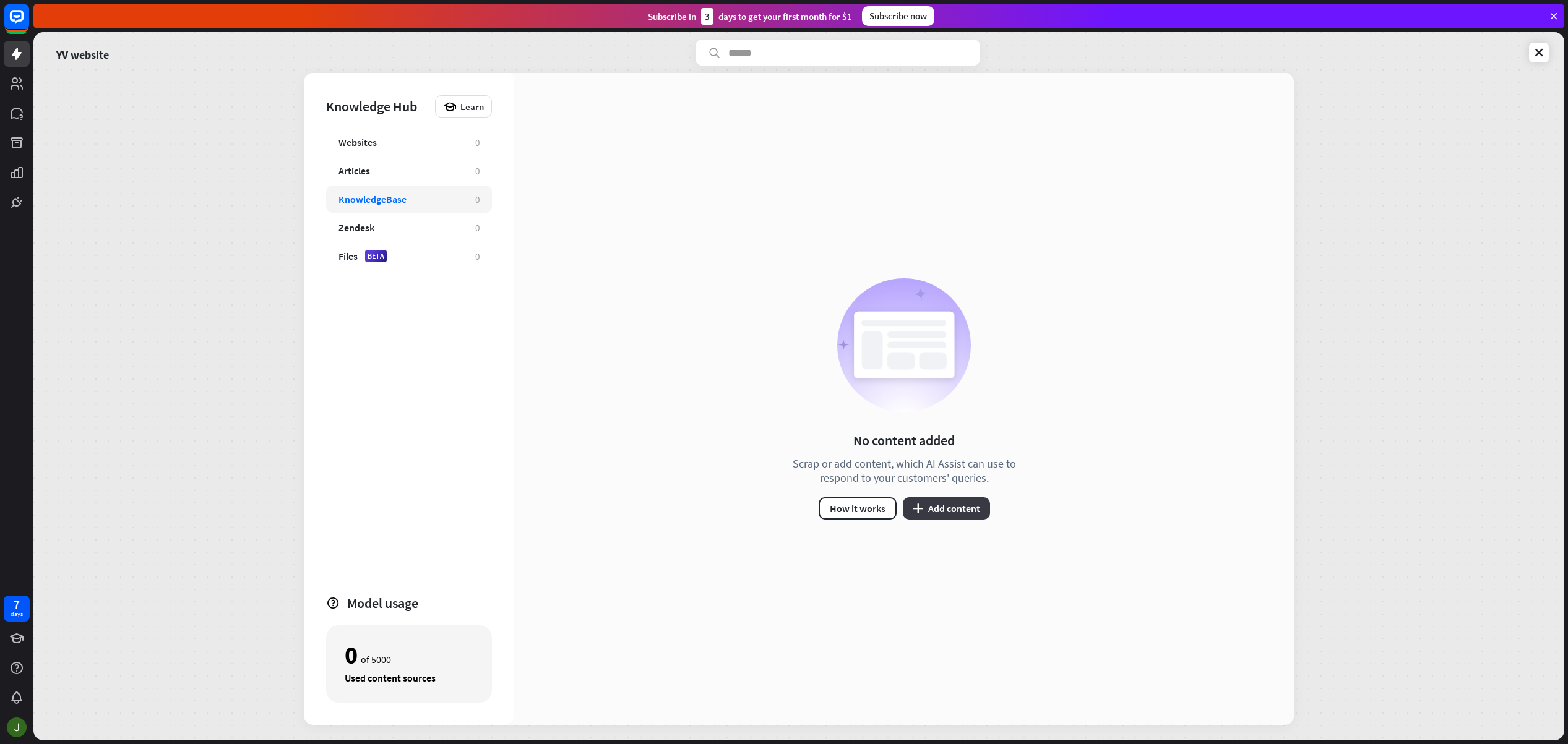
click at [959, 509] on button "plus Add content" at bounding box center [946, 509] width 87 height 22
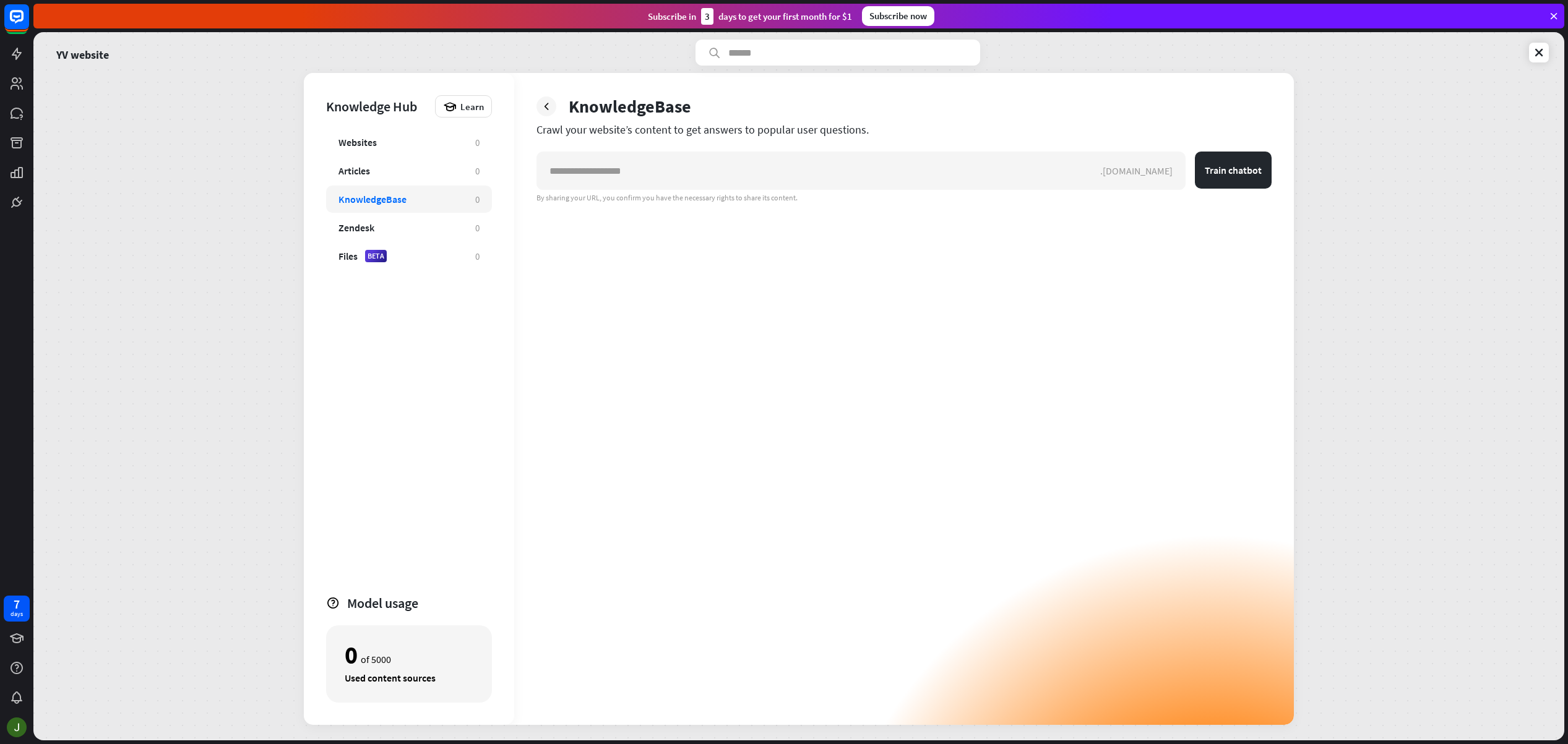
drag, startPoint x: 543, startPoint y: 104, endPoint x: 422, endPoint y: 156, distance: 131.7
click at [543, 104] on icon at bounding box center [546, 106] width 13 height 13
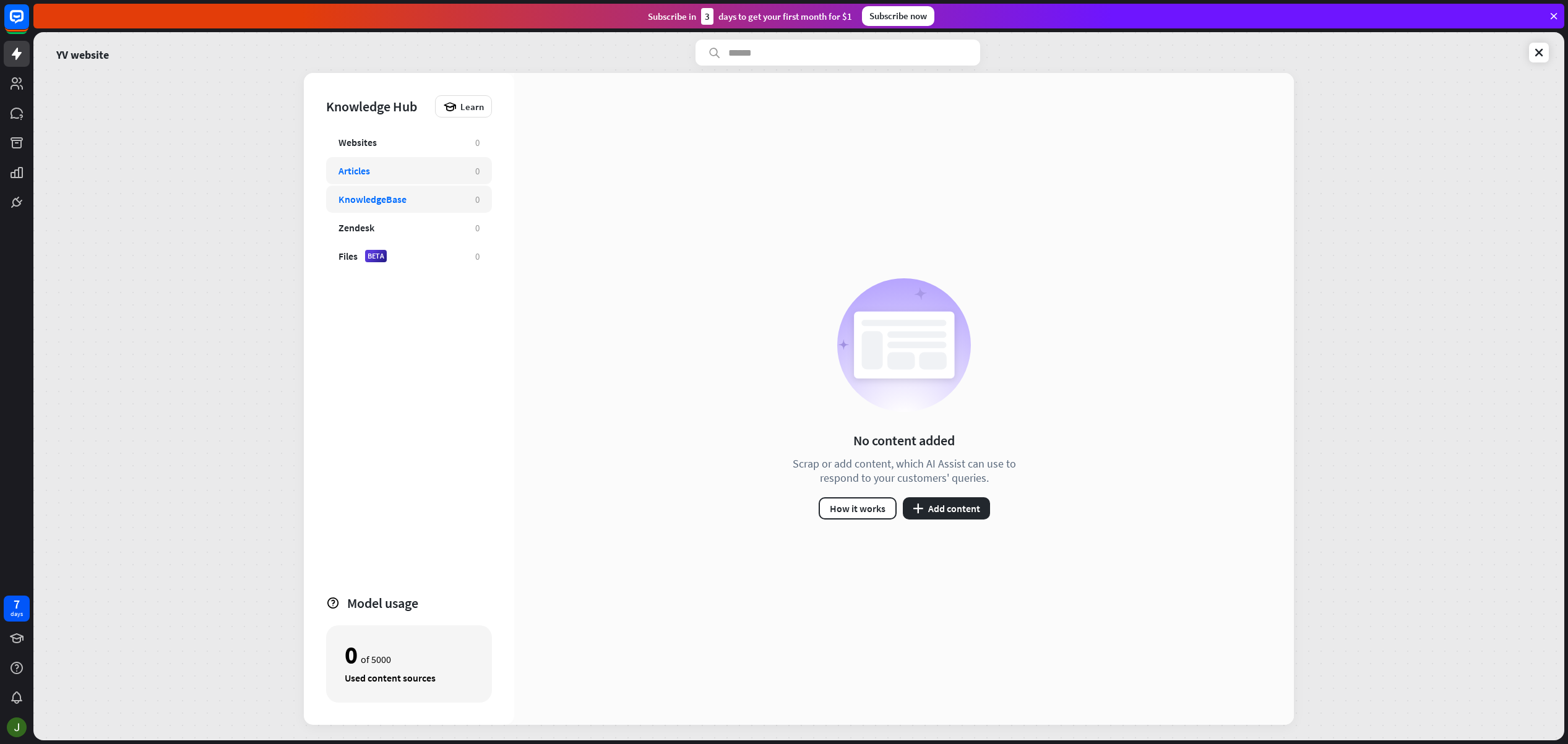
click at [423, 170] on div "Articles" at bounding box center [400, 171] width 124 height 13
click at [949, 511] on button "plus Add content" at bounding box center [946, 509] width 87 height 22
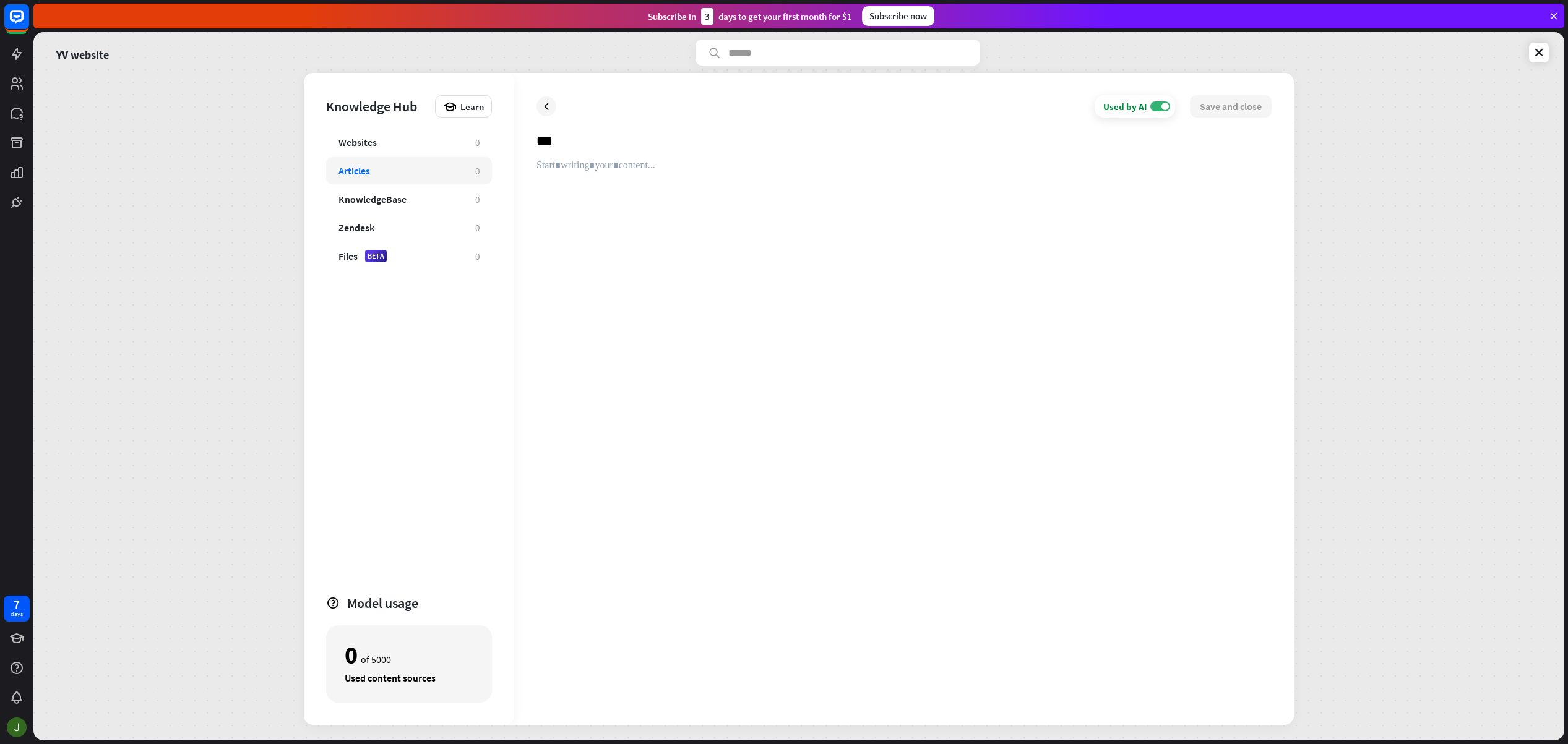
type input "***"
click at [588, 166] on div at bounding box center [904, 430] width 735 height 543
drag, startPoint x: 565, startPoint y: 168, endPoint x: 558, endPoint y: 168, distance: 7.0
click at [565, 168] on div at bounding box center [904, 430] width 735 height 543
click at [1246, 112] on button "Save and close" at bounding box center [1231, 106] width 82 height 22
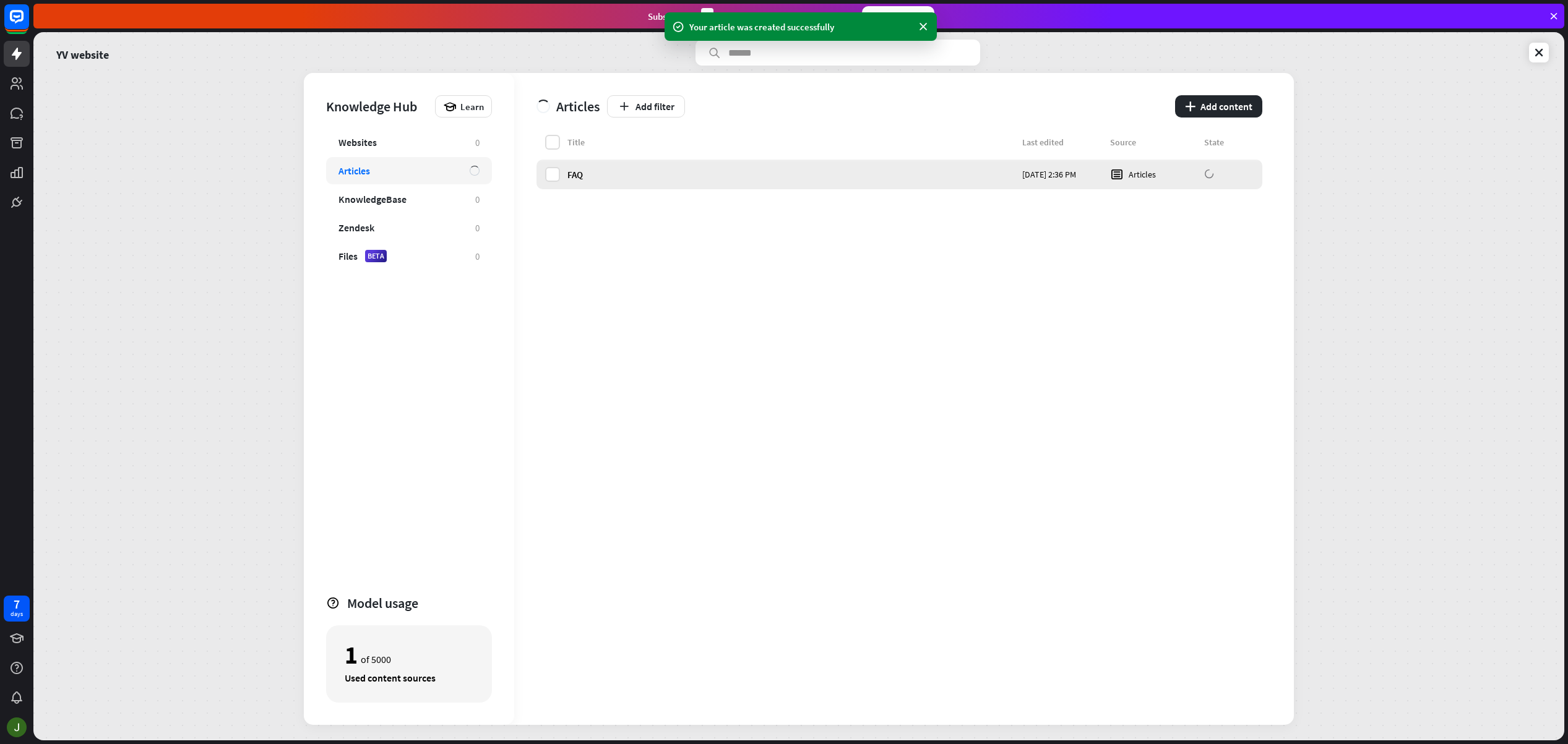
click at [651, 175] on div "FAQ" at bounding box center [791, 175] width 447 height 12
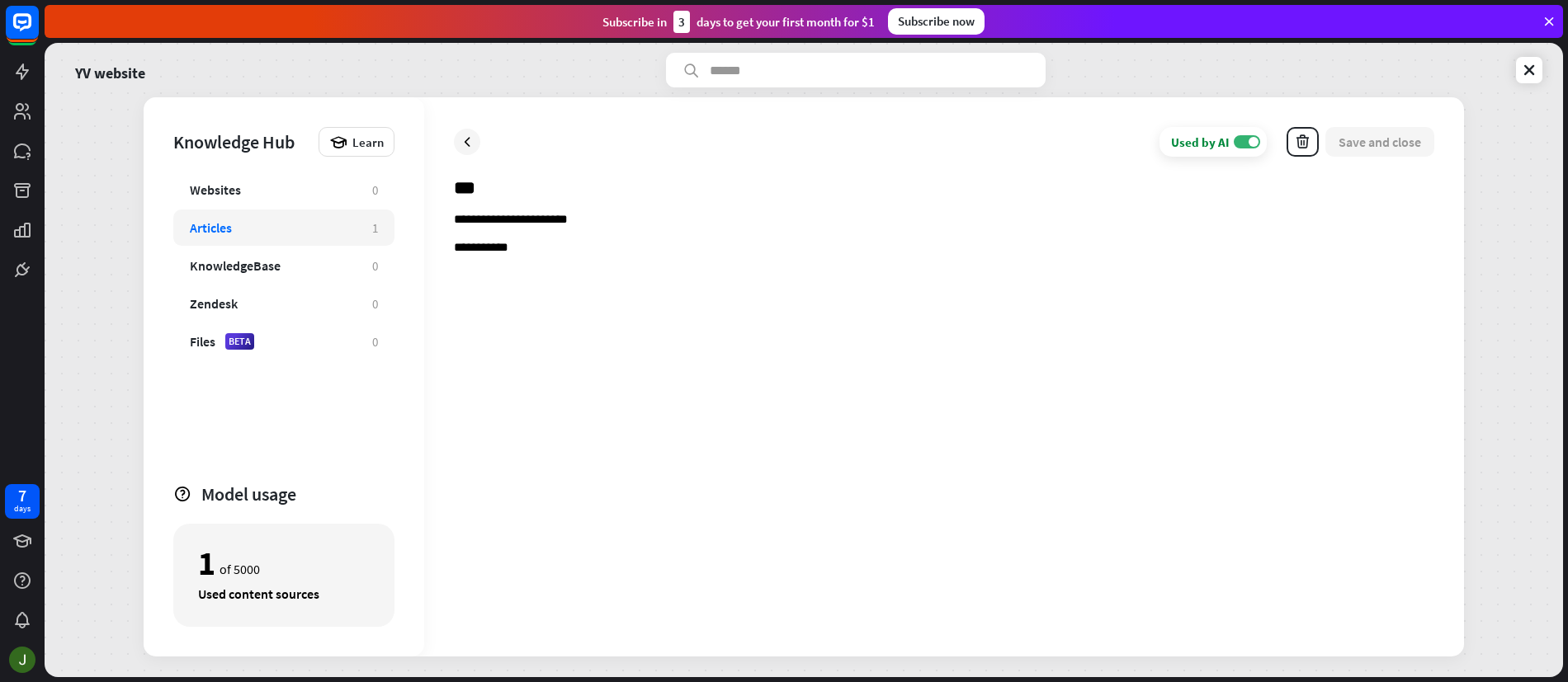
click at [626, 213] on p "**********" at bounding box center [944, 220] width 981 height 16
drag, startPoint x: 598, startPoint y: 224, endPoint x: 461, endPoint y: 241, distance: 138.1
click at [443, 225] on div "**********" at bounding box center [944, 376] width 1040 height 559
click at [486, 188] on icon "bold" at bounding box center [482, 189] width 17 height 17
click at [537, 252] on p "**********" at bounding box center [944, 249] width 981 height 16
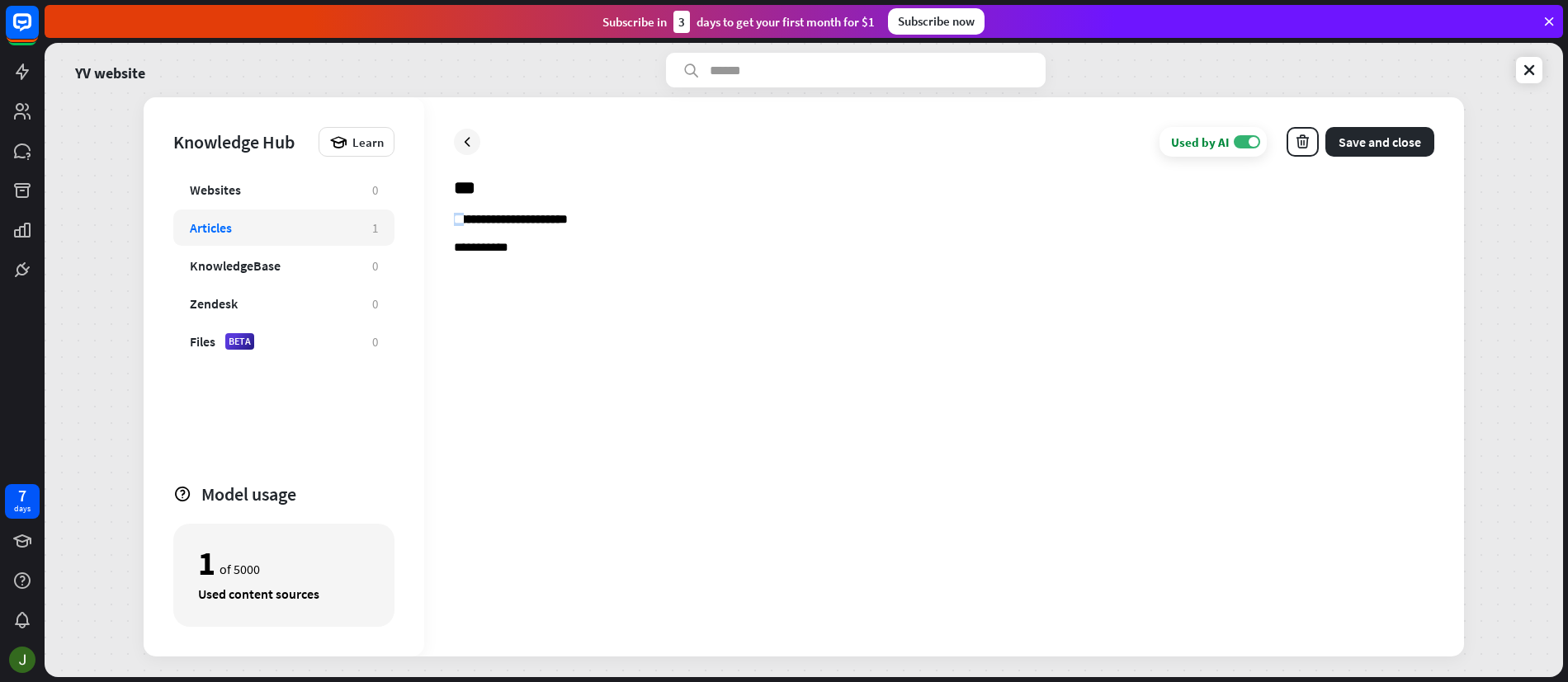
drag, startPoint x: 454, startPoint y: 219, endPoint x: 467, endPoint y: 222, distance: 13.3
click at [468, 222] on b "**********" at bounding box center [511, 218] width 114 height 12
copy b "**"
click at [468, 266] on div "**********" at bounding box center [944, 419] width 981 height 415
drag, startPoint x: 454, startPoint y: 278, endPoint x: 478, endPoint y: 279, distance: 24.0
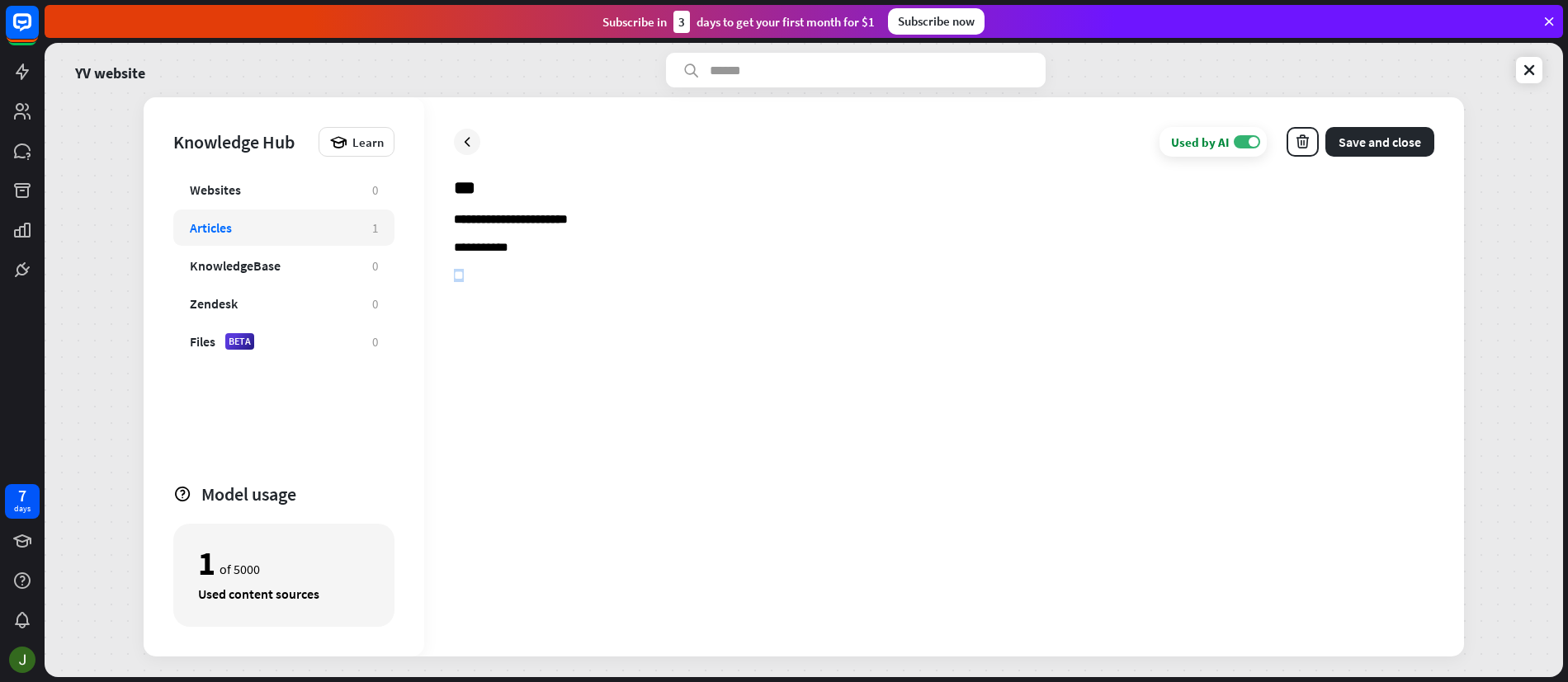
click at [477, 278] on p "**" at bounding box center [944, 277] width 981 height 16
drag, startPoint x: 626, startPoint y: 273, endPoint x: 436, endPoint y: 272, distance: 190.0
click at [438, 272] on div "**********" at bounding box center [944, 376] width 1040 height 559
click at [477, 244] on icon "bold" at bounding box center [484, 245] width 17 height 17
click at [748, 311] on p "**********" at bounding box center [944, 305] width 981 height 16
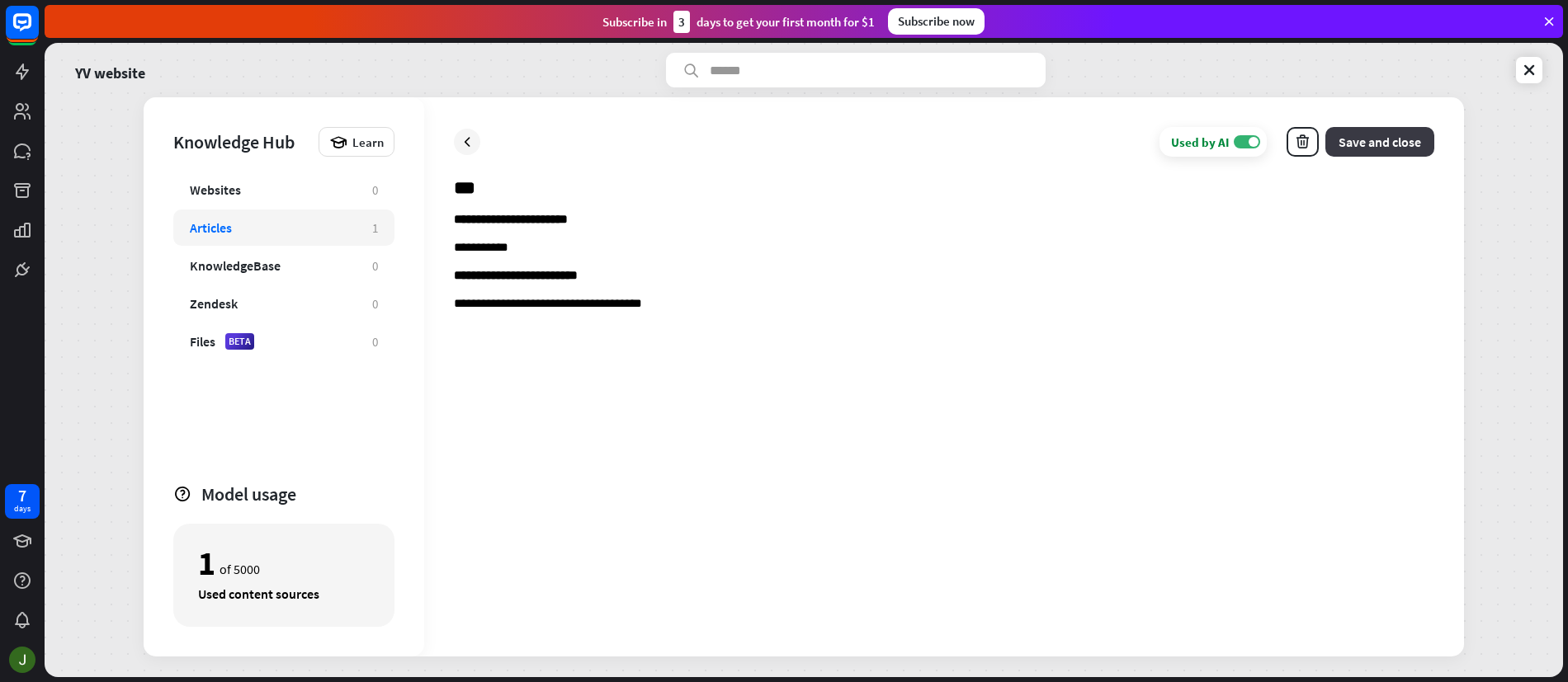
click at [1407, 143] on button "Save and close" at bounding box center [1380, 142] width 109 height 30
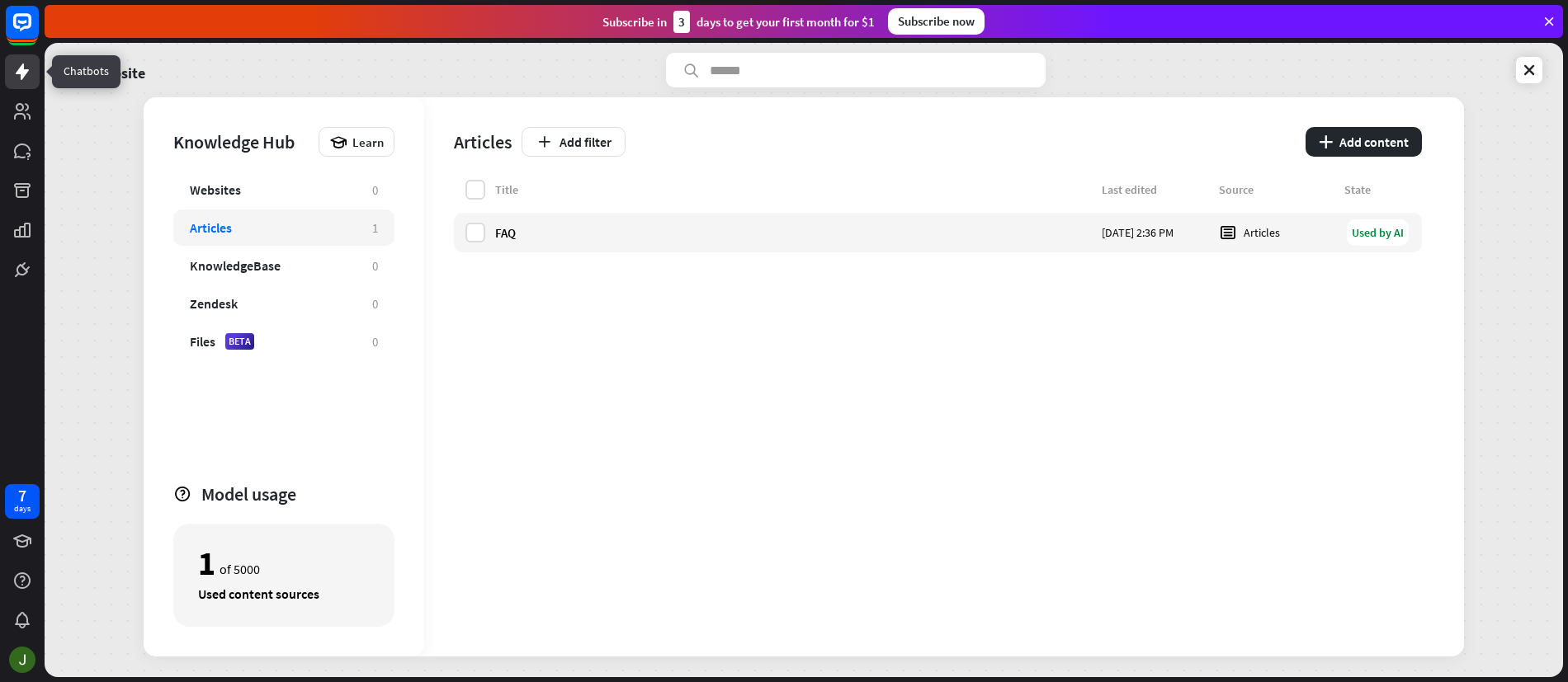
click at [24, 73] on icon at bounding box center [22, 72] width 13 height 17
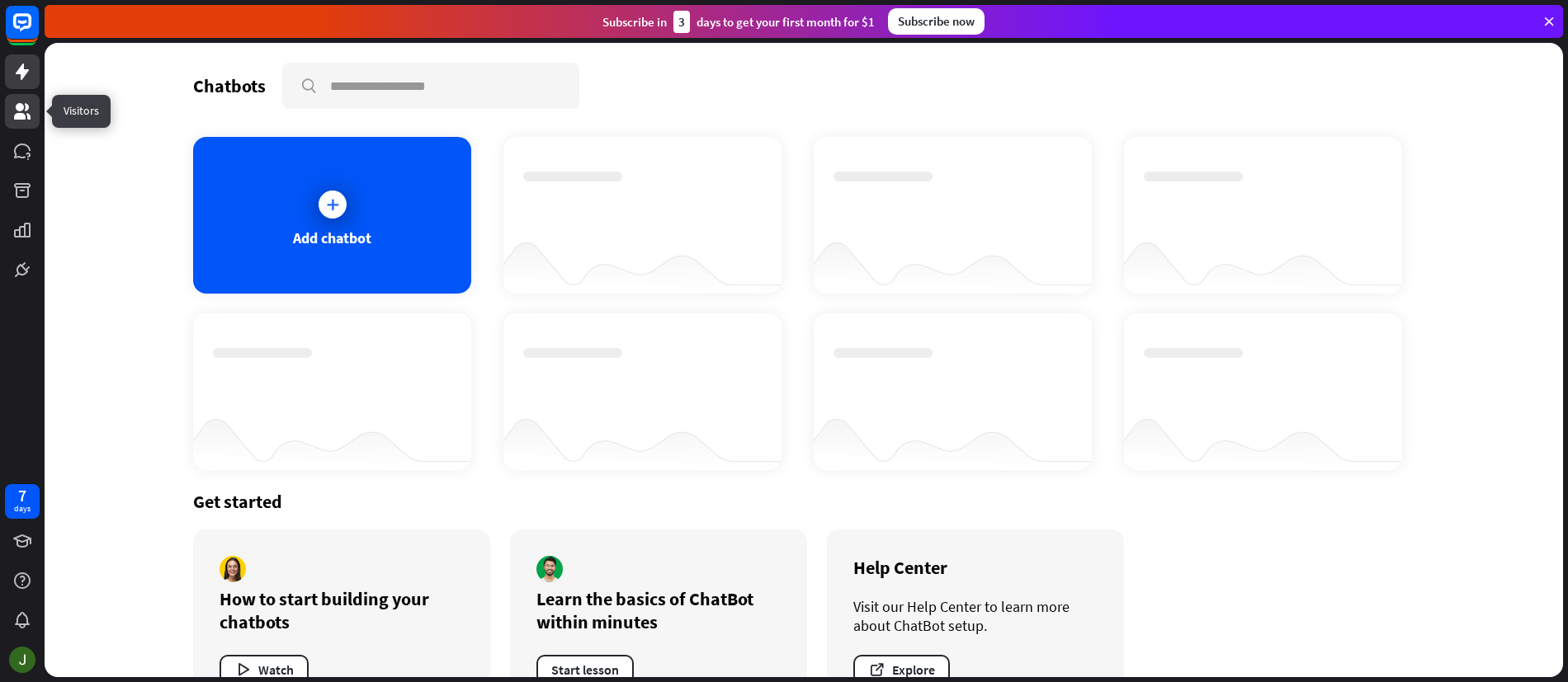
click at [22, 113] on icon at bounding box center [22, 112] width 17 height 17
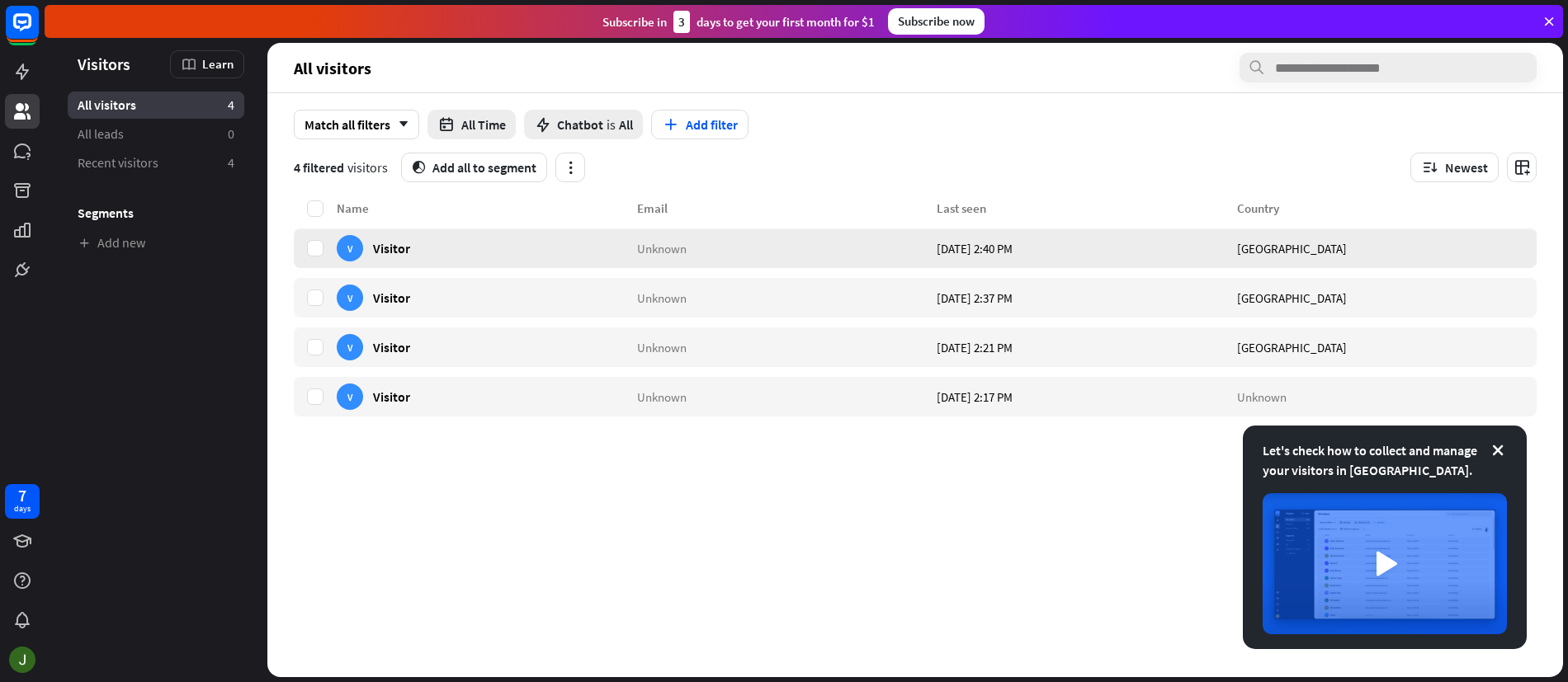
click at [454, 247] on div "V Visitor" at bounding box center [487, 248] width 300 height 40
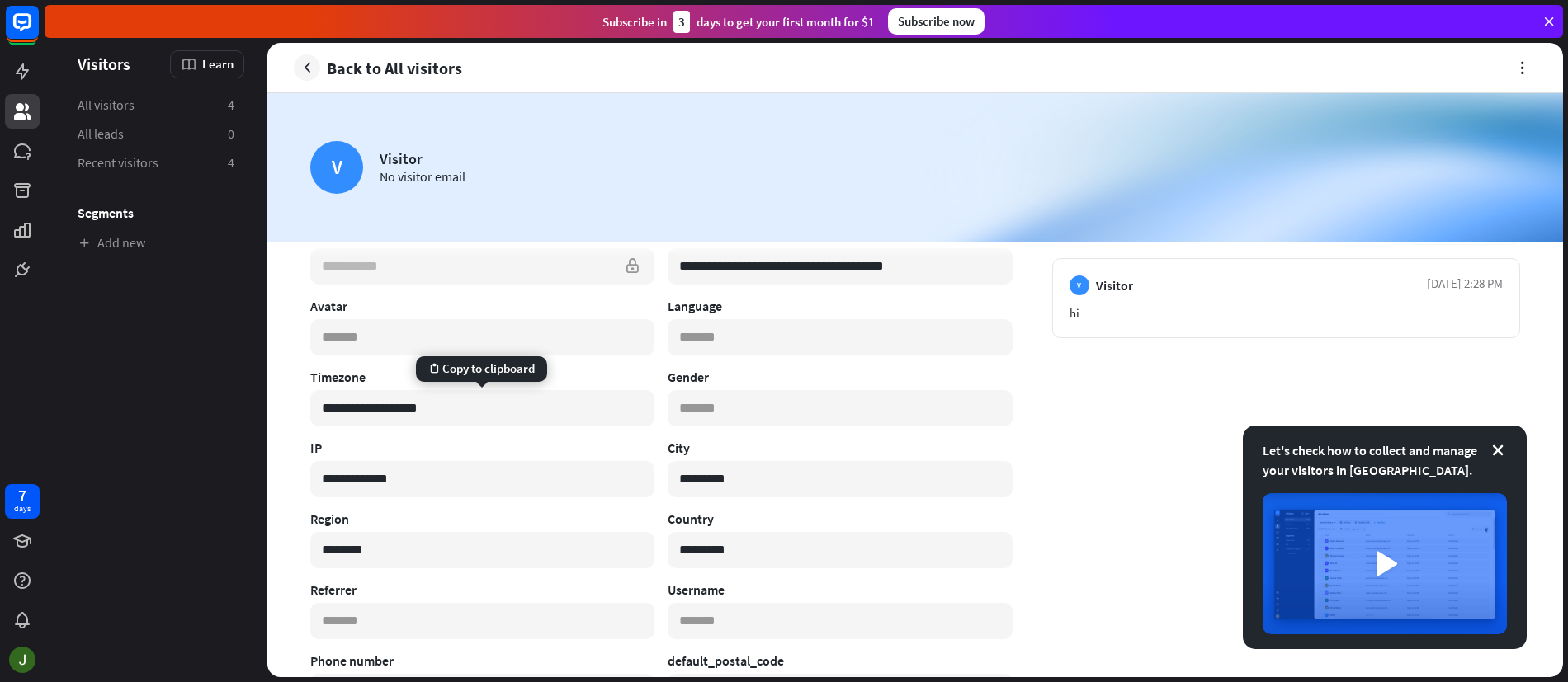
scroll to position [278, 0]
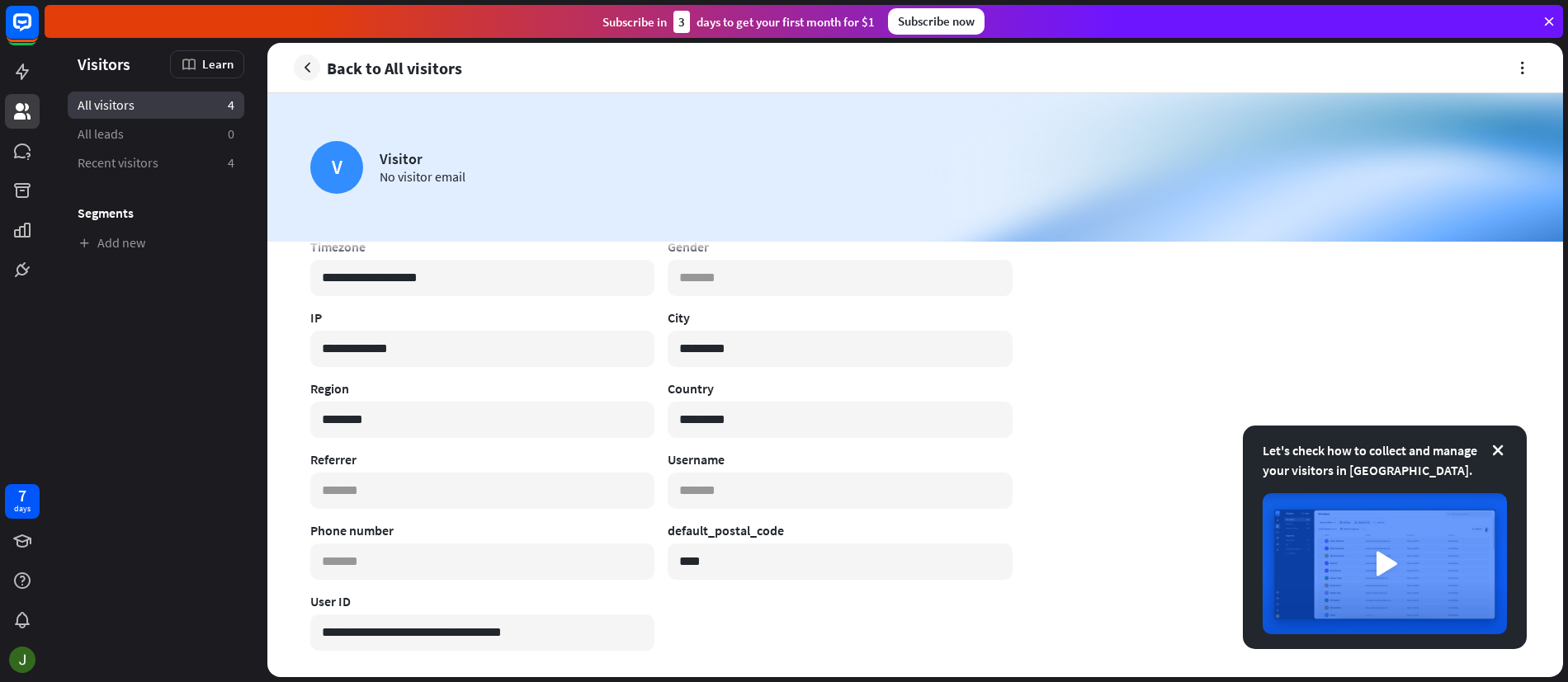
click at [146, 112] on link "All visitors 4" at bounding box center [157, 104] width 177 height 27
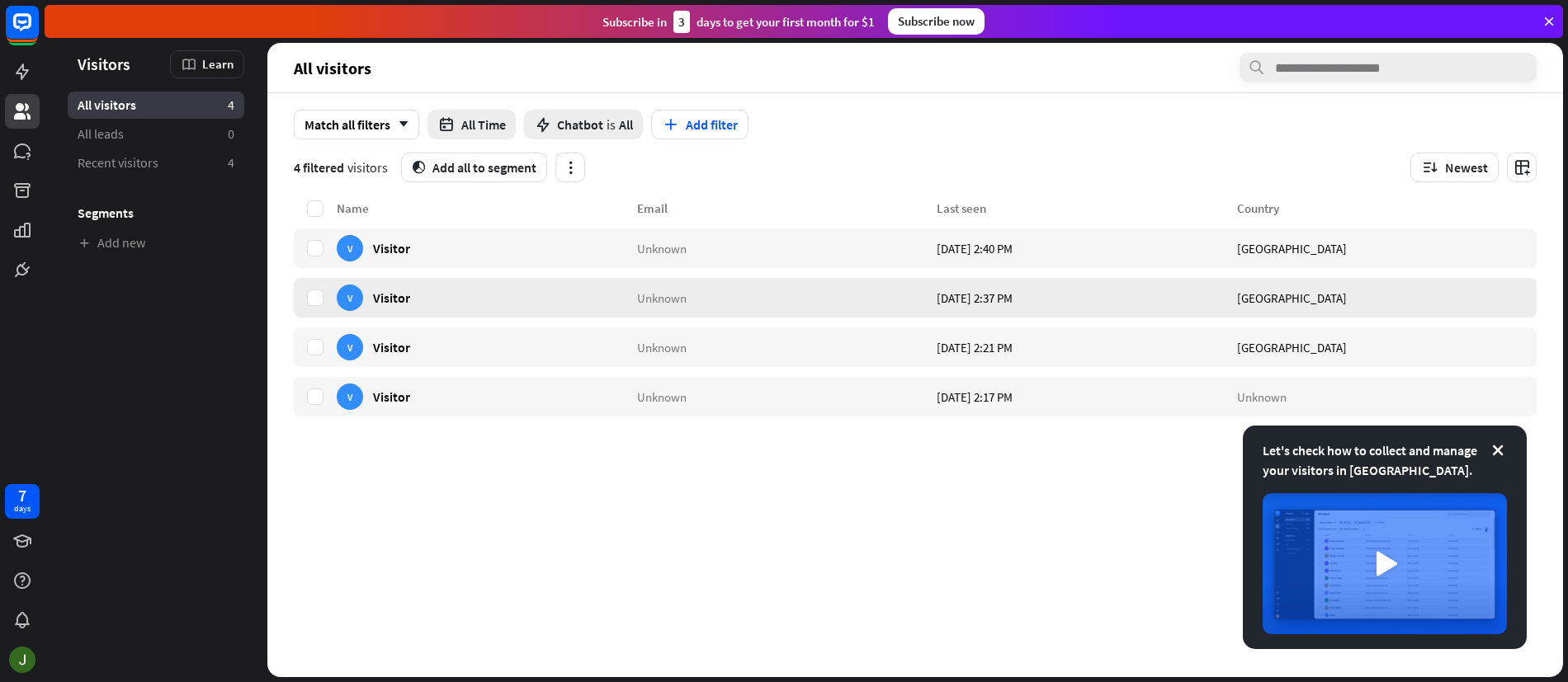
click at [805, 297] on div "Unknown" at bounding box center [788, 297] width 300 height 40
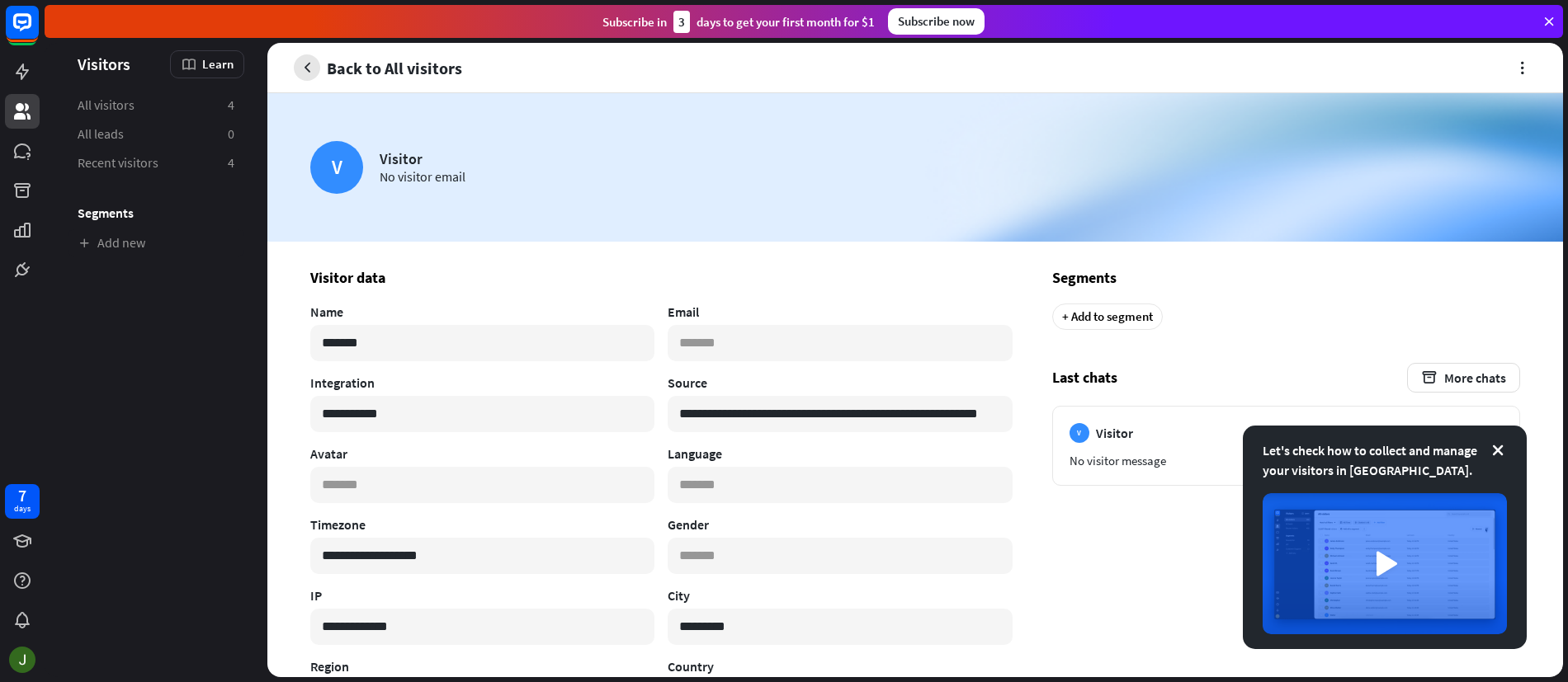
click at [305, 62] on icon "button" at bounding box center [308, 68] width 18 height 18
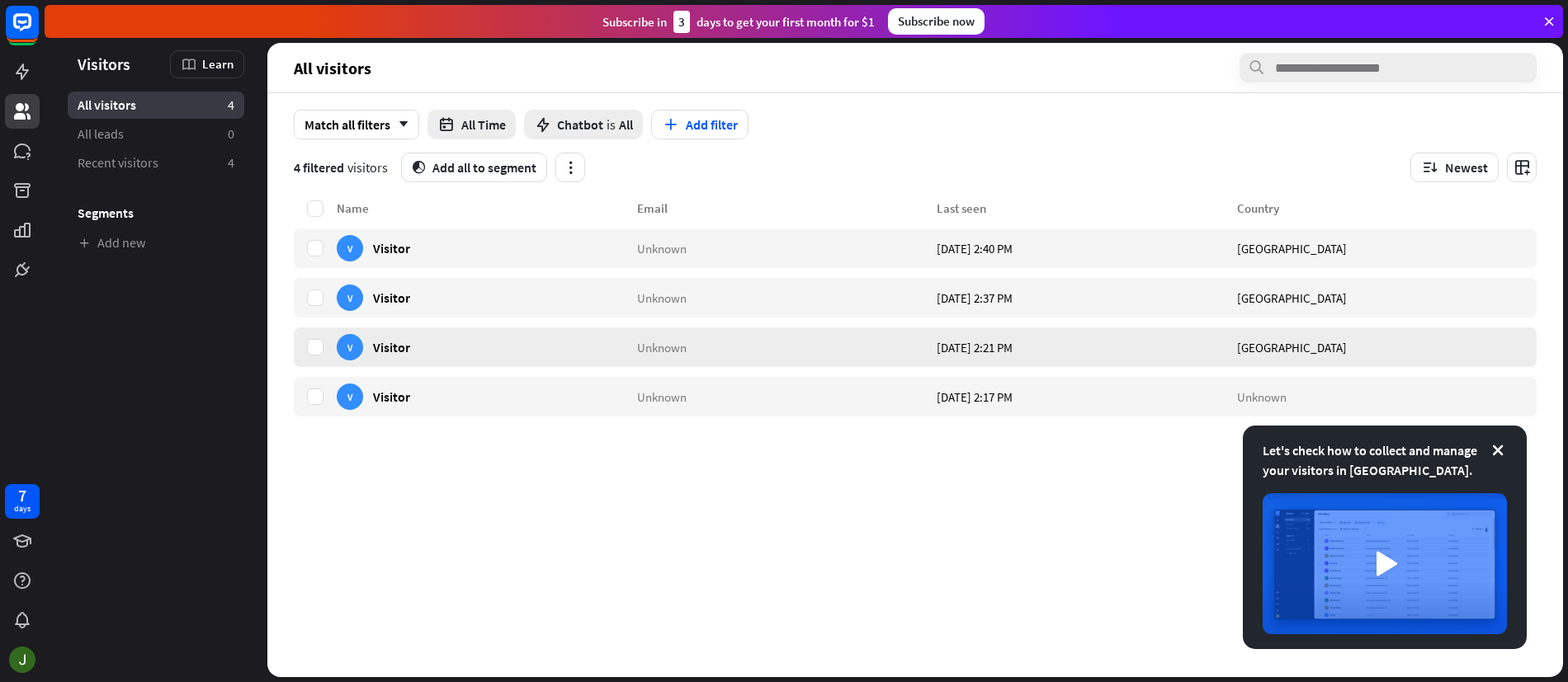
click at [598, 338] on div "V Visitor" at bounding box center [487, 348] width 300 height 40
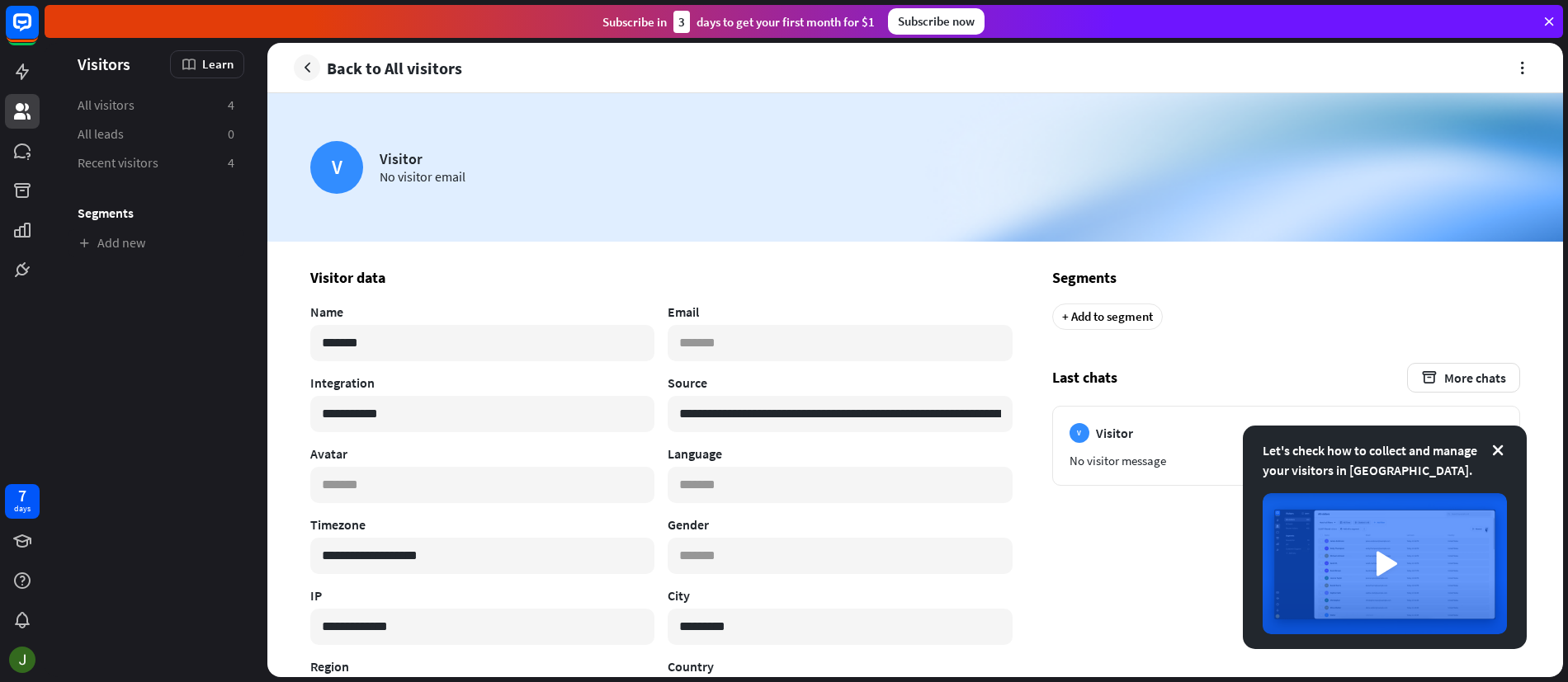
click at [312, 65] on icon "button" at bounding box center [308, 68] width 18 height 18
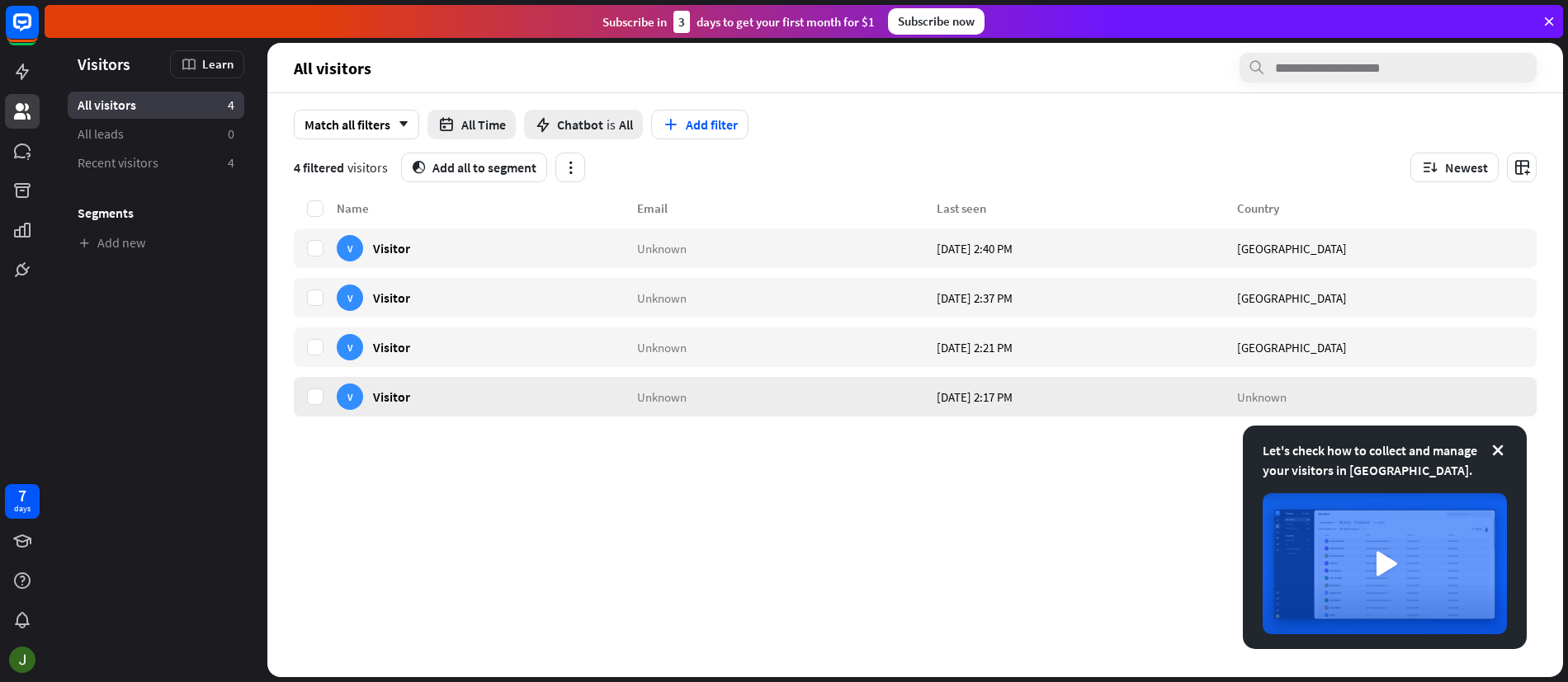
click at [811, 404] on div "Unknown" at bounding box center [788, 397] width 300 height 40
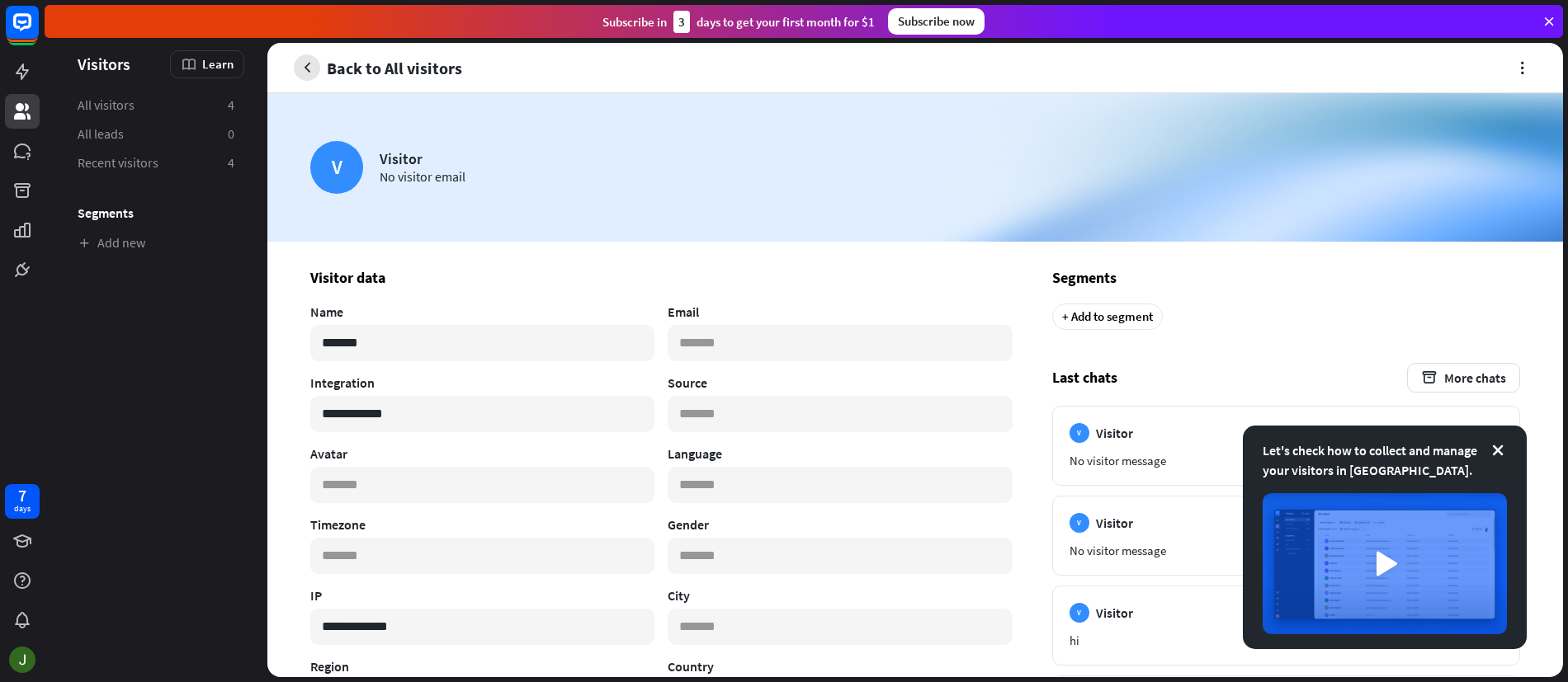
click at [305, 64] on icon "button" at bounding box center [308, 68] width 18 height 18
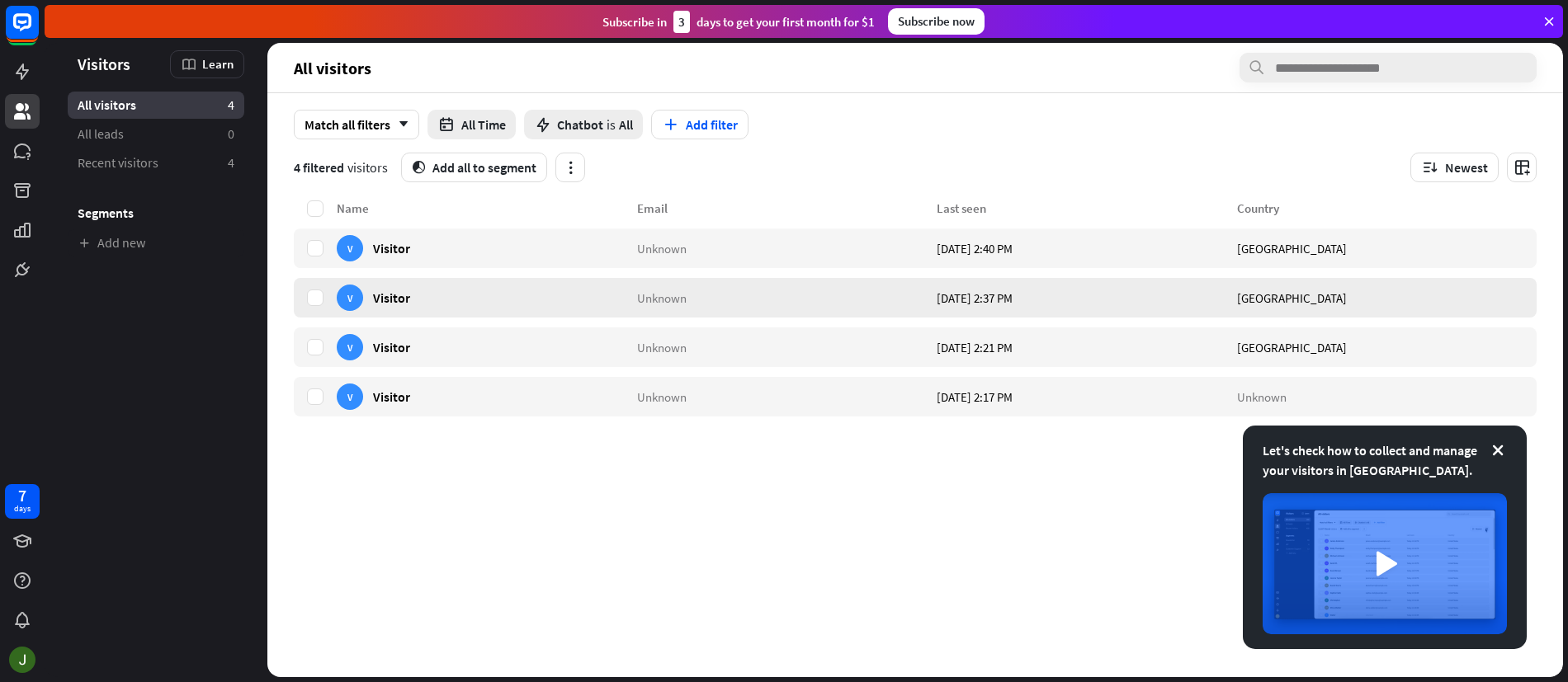
click at [814, 293] on div "Unknown" at bounding box center [788, 297] width 300 height 40
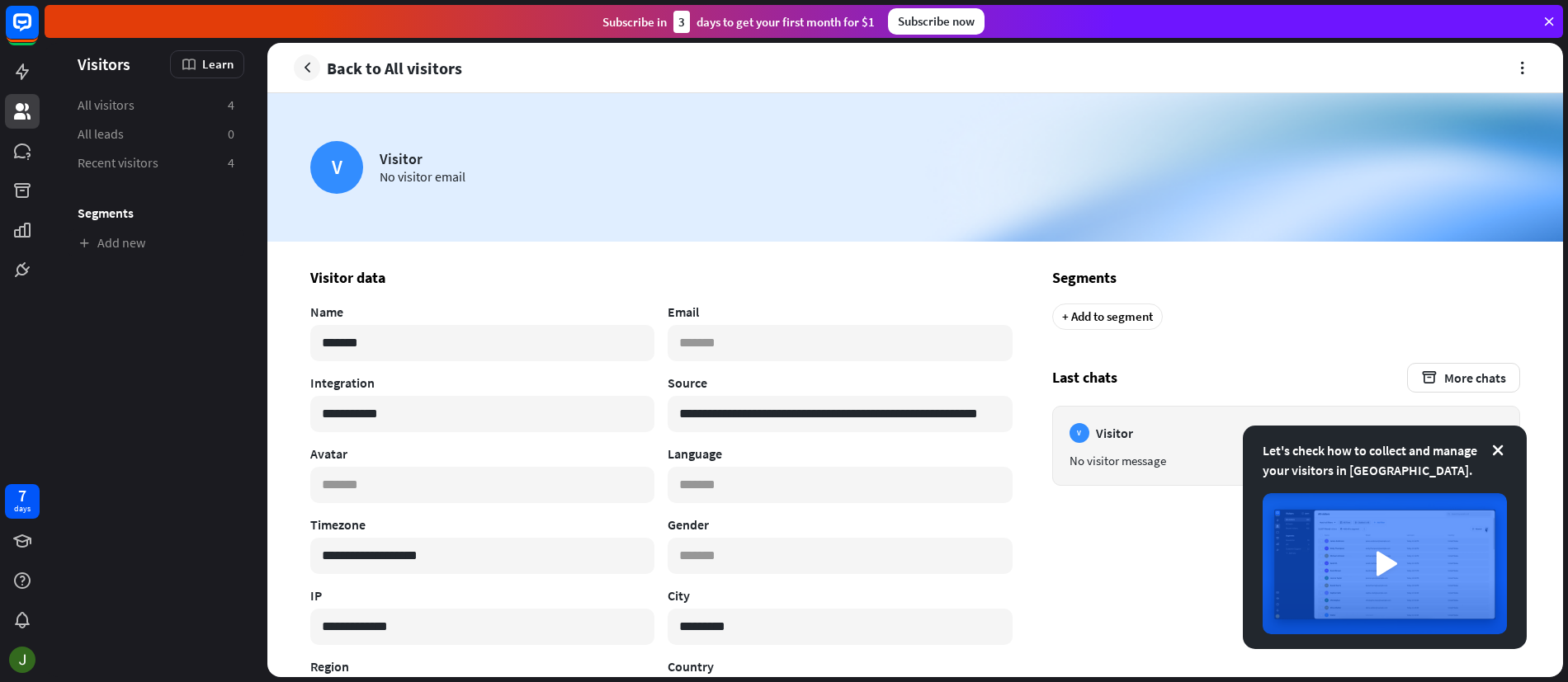
click at [1504, 451] on icon at bounding box center [1498, 451] width 17 height 17
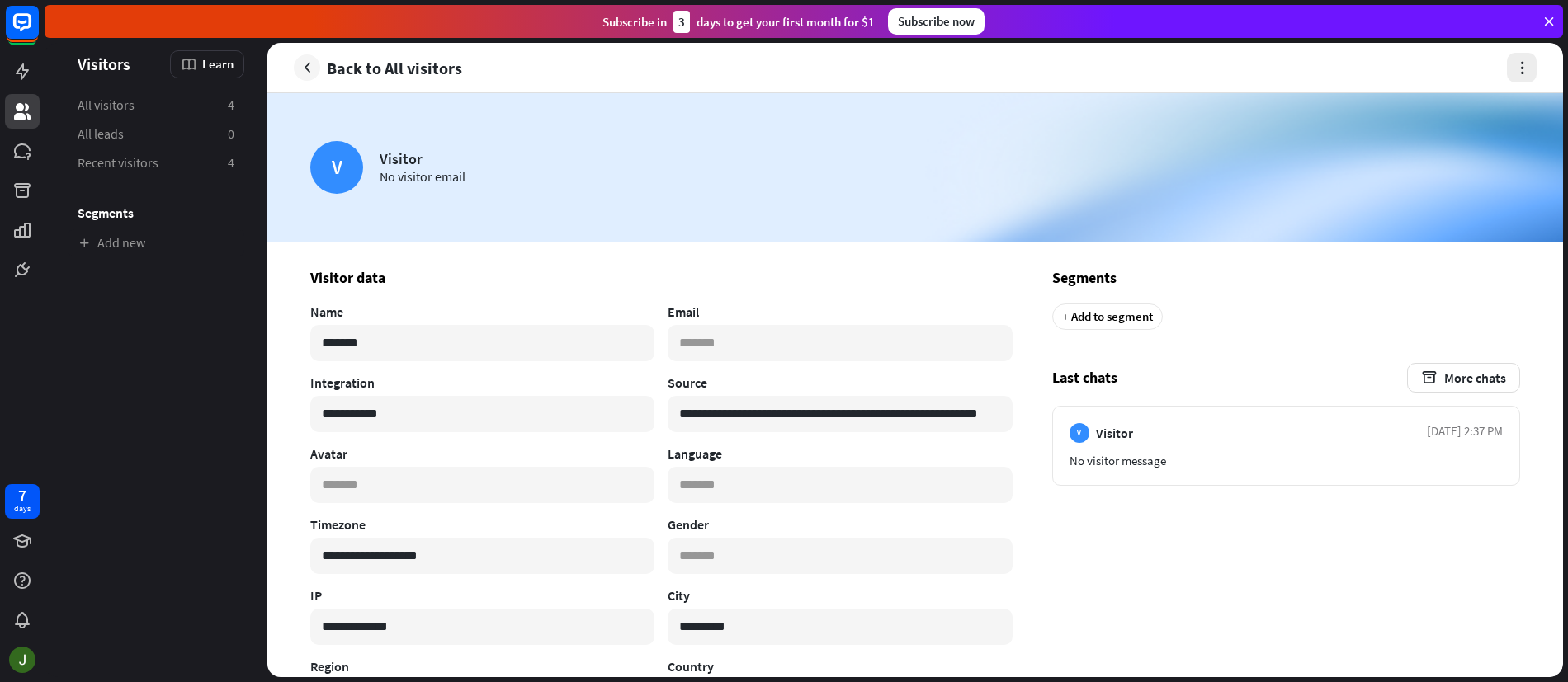
click at [1520, 69] on icon "button" at bounding box center [1522, 68] width 18 height 18
click at [1272, 332] on section "Segments + Add to segment" at bounding box center [1286, 302] width 468 height 68
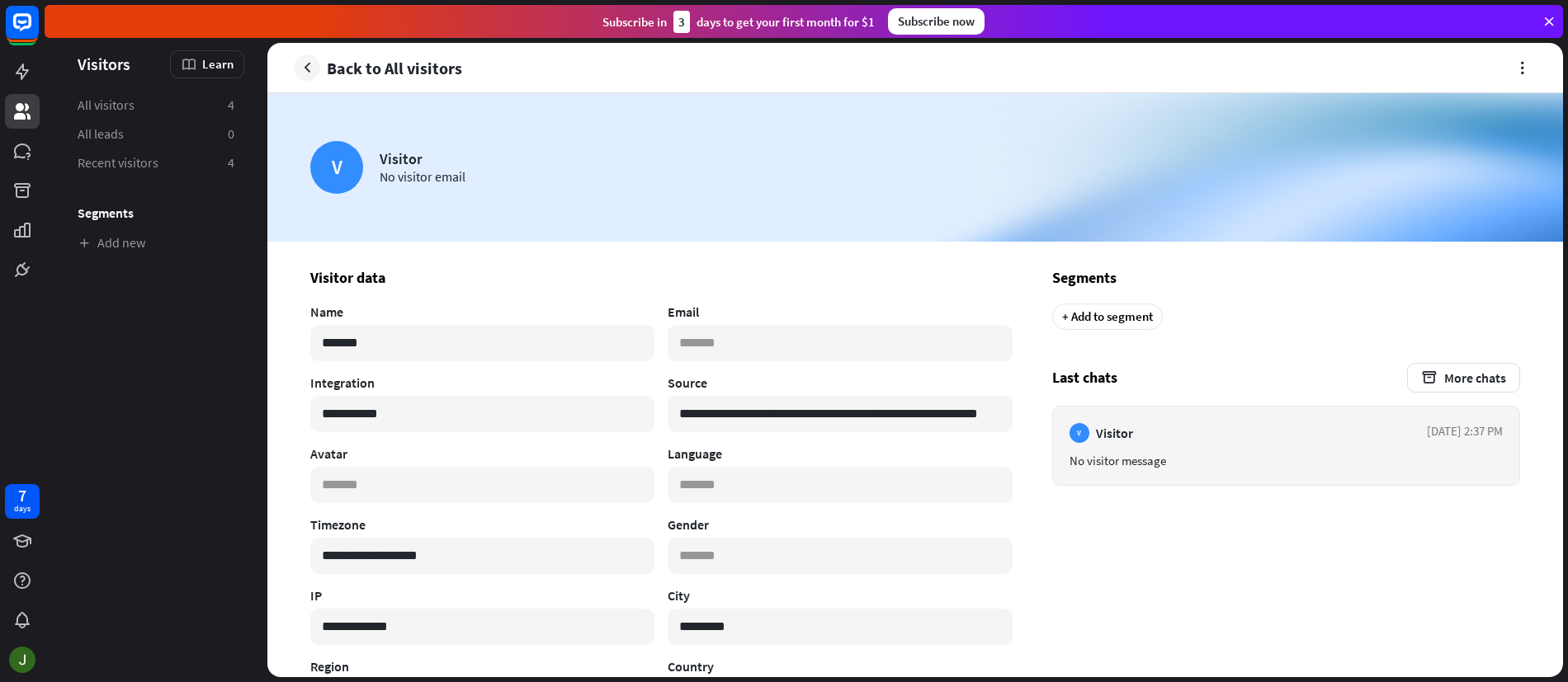
click at [1304, 454] on div "No visitor message" at bounding box center [1286, 460] width 433 height 16
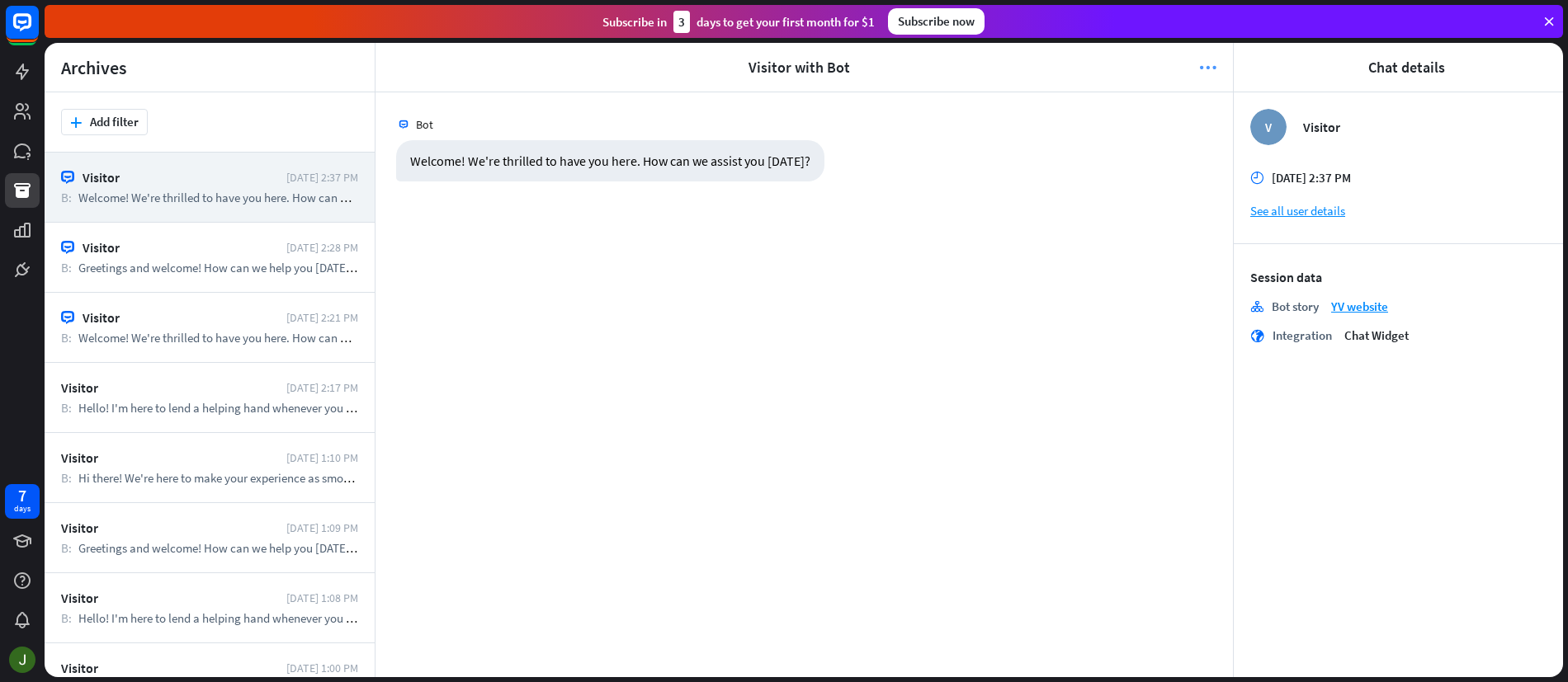
click at [1210, 66] on icon "more_horiz" at bounding box center [1208, 68] width 18 height 17
click at [1014, 321] on div "Bot Welcome! We're thrilled to have you here. How can we assist you [DATE]? [DA…" at bounding box center [805, 385] width 858 height 585
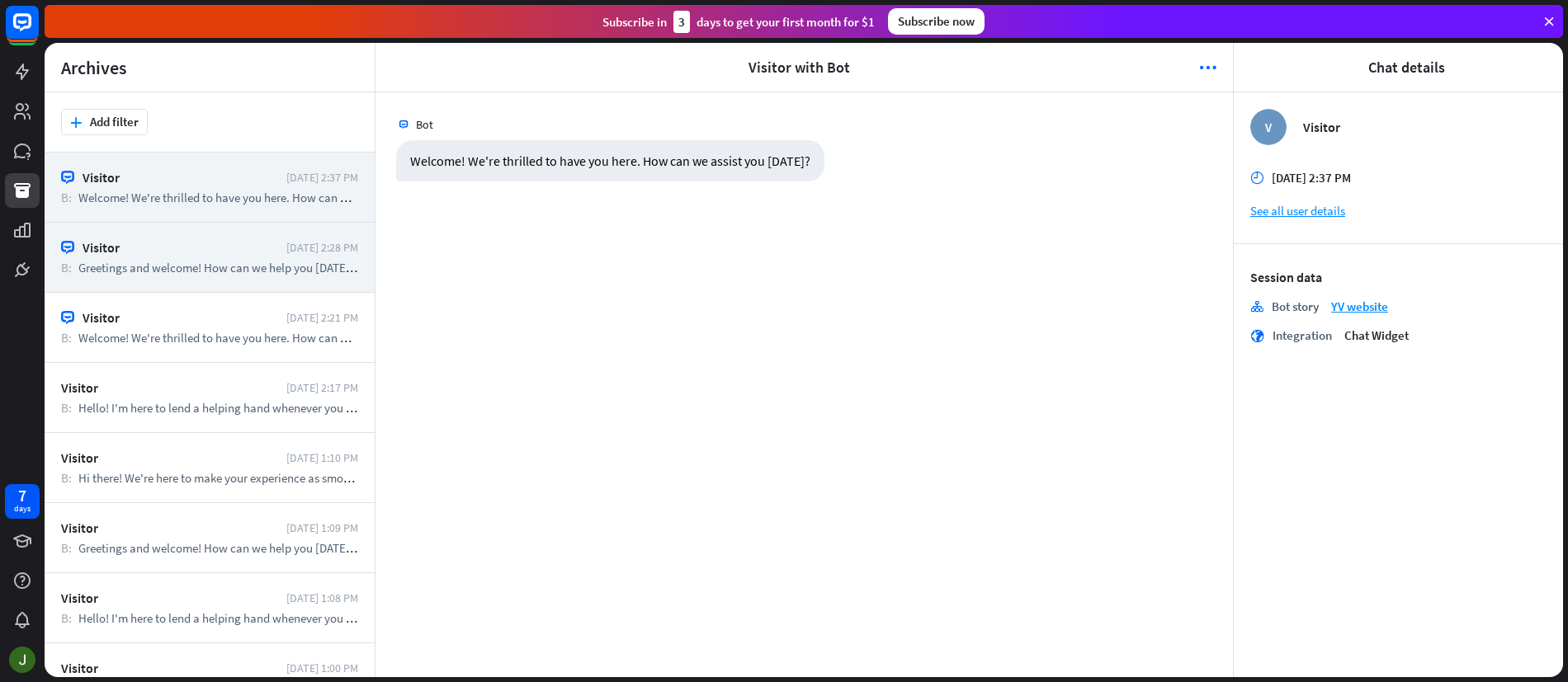
click at [218, 262] on span "Greetings and welcome! How can we help you [DATE]?" at bounding box center [216, 267] width 277 height 16
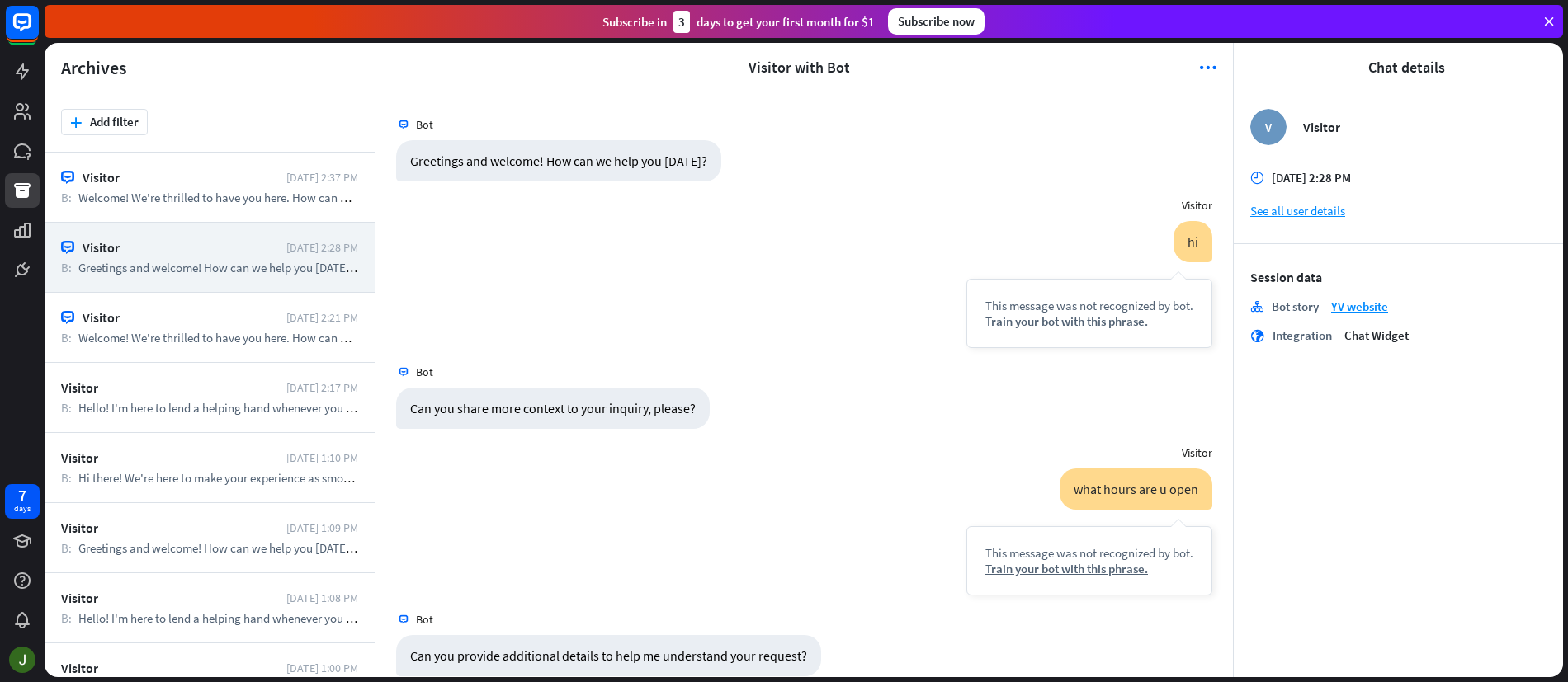
scroll to position [1360, 0]
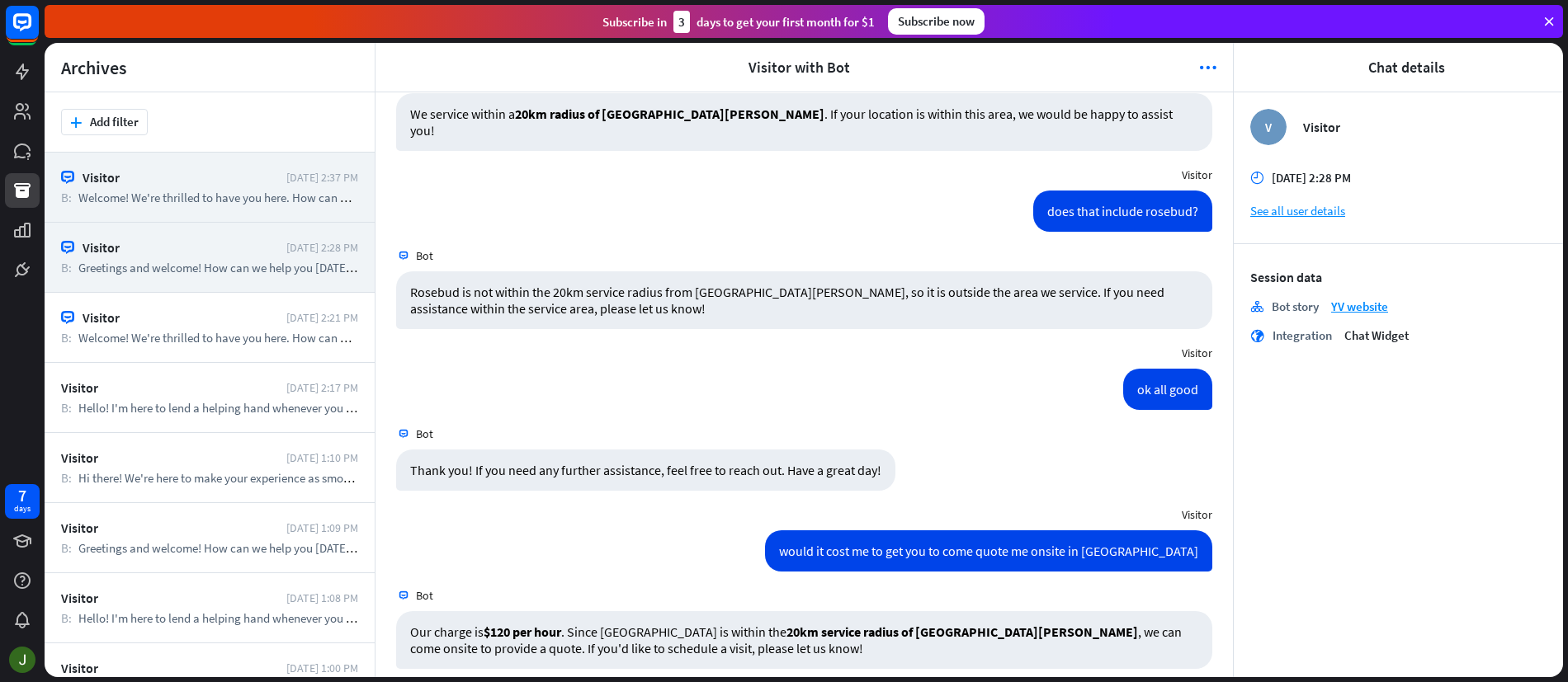
click at [213, 206] on div "Visitor [DATE] 2:37 PM B: Welcome! We're thrilled to have you here. How can we …" at bounding box center [210, 187] width 330 height 70
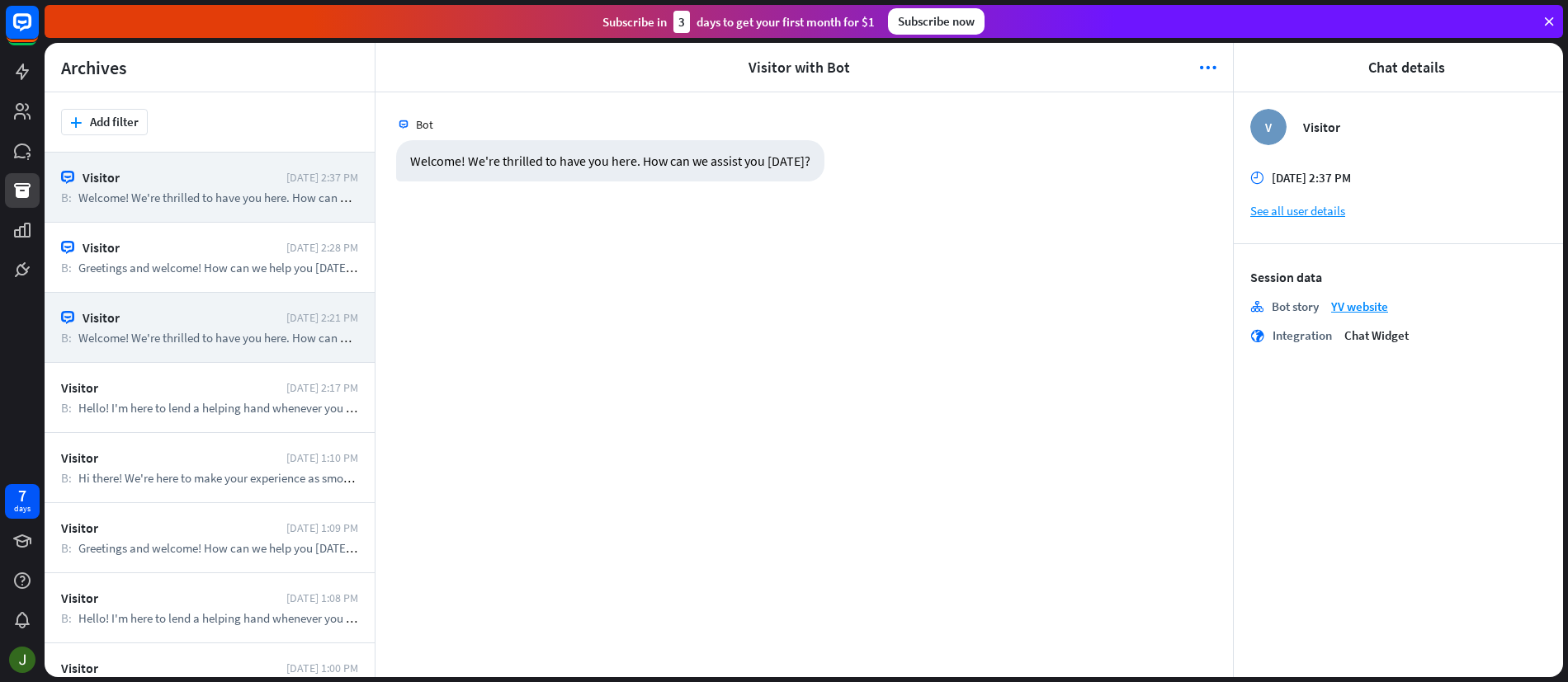
click at [233, 321] on div "Visitor" at bounding box center [181, 318] width 196 height 17
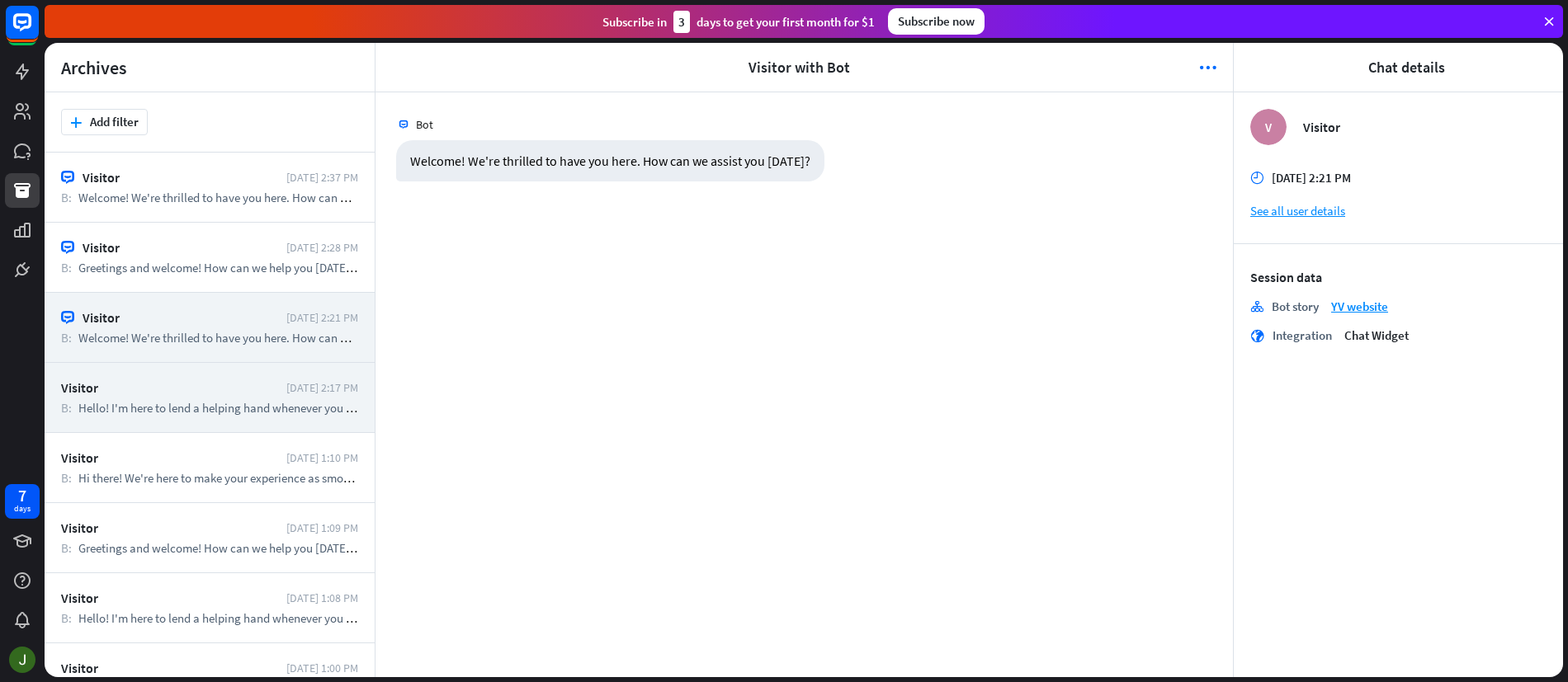
click at [241, 399] on div "Visitor [DATE] 2:17 PM B: Hello! I'm here to lend a helping hand whenever you n…" at bounding box center [210, 398] width 330 height 70
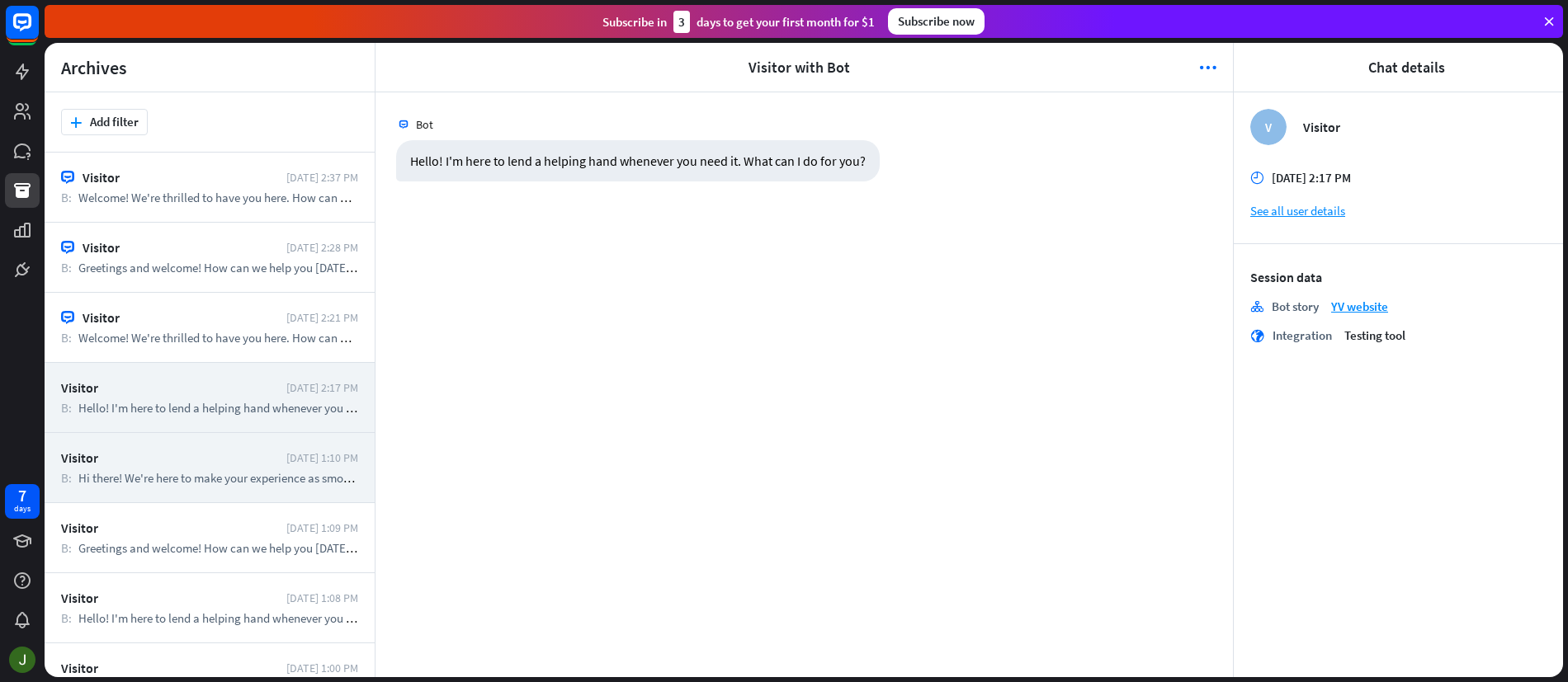
click at [226, 453] on div "Visitor" at bounding box center [170, 458] width 217 height 17
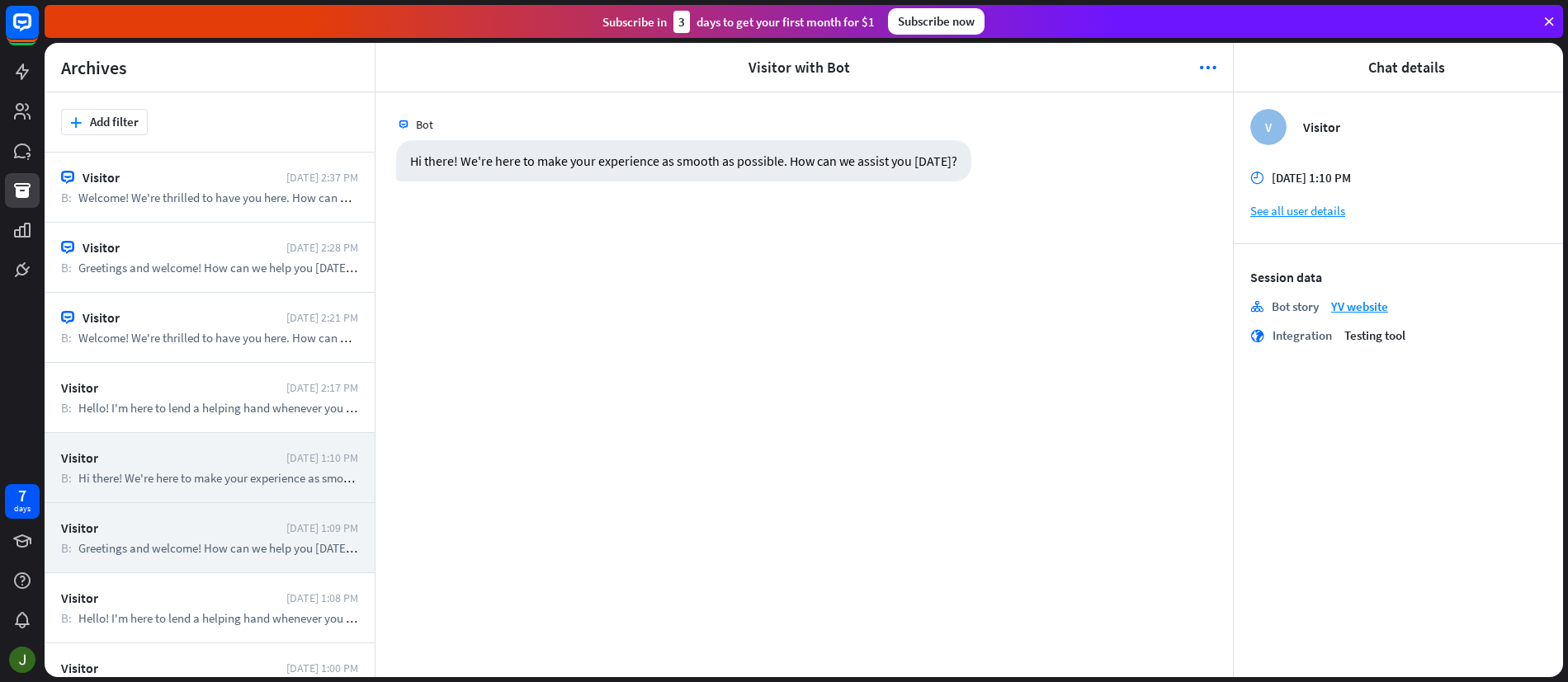
click at [263, 516] on div "Visitor [DATE] 1:09 PM B: Greetings and welcome! How can we help you [DATE]? B:…" at bounding box center [210, 538] width 330 height 70
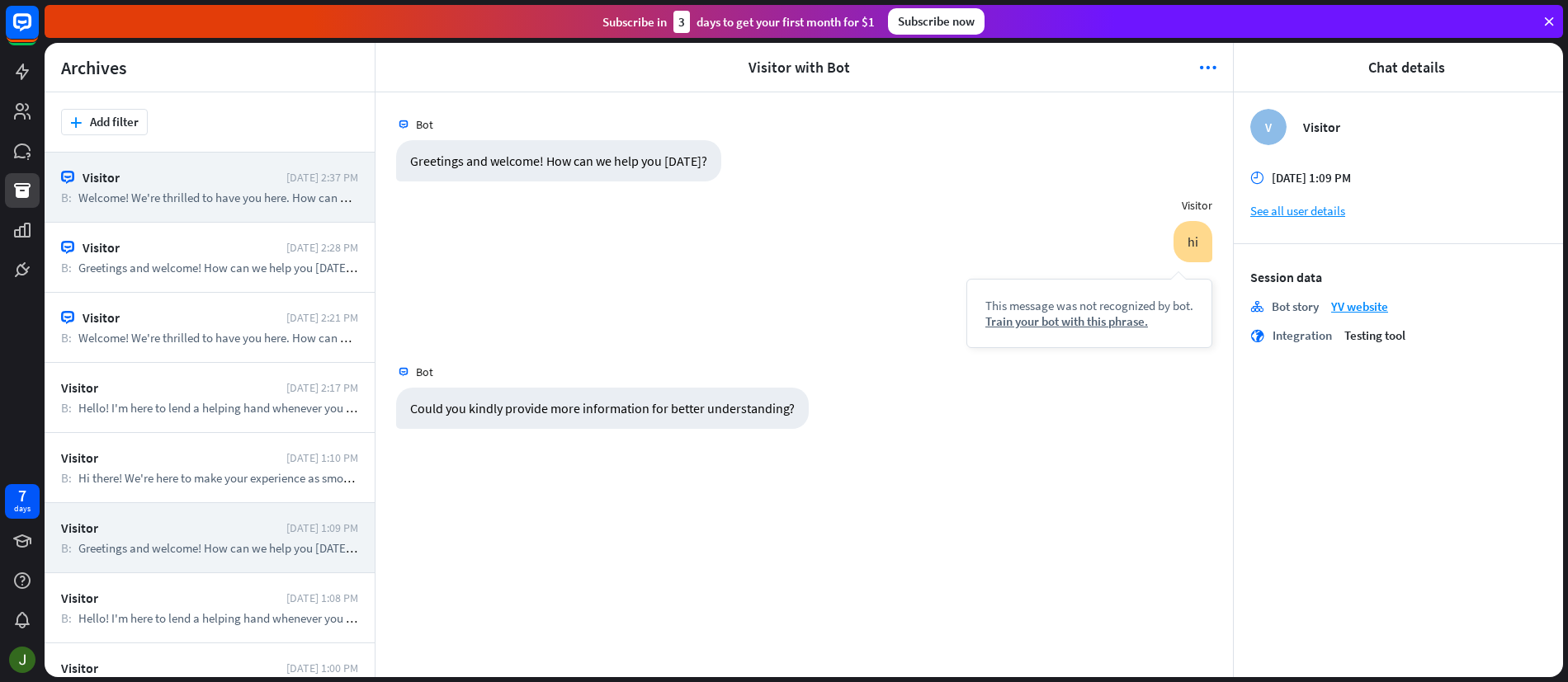
click at [227, 186] on div "Visitor [DATE] 2:37 PM B: Welcome! We're thrilled to have you here. How can we …" at bounding box center [210, 187] width 330 height 70
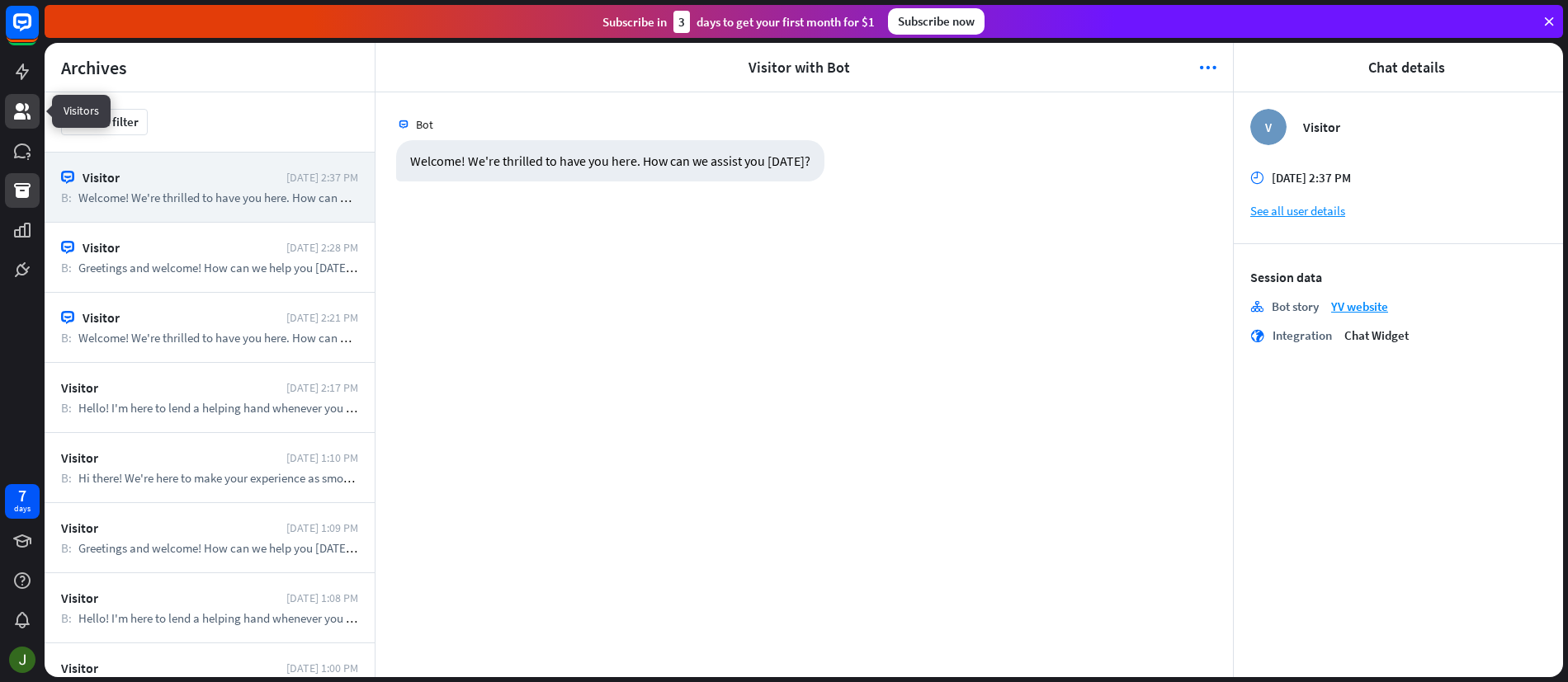
click at [15, 113] on icon at bounding box center [21, 111] width 20 height 20
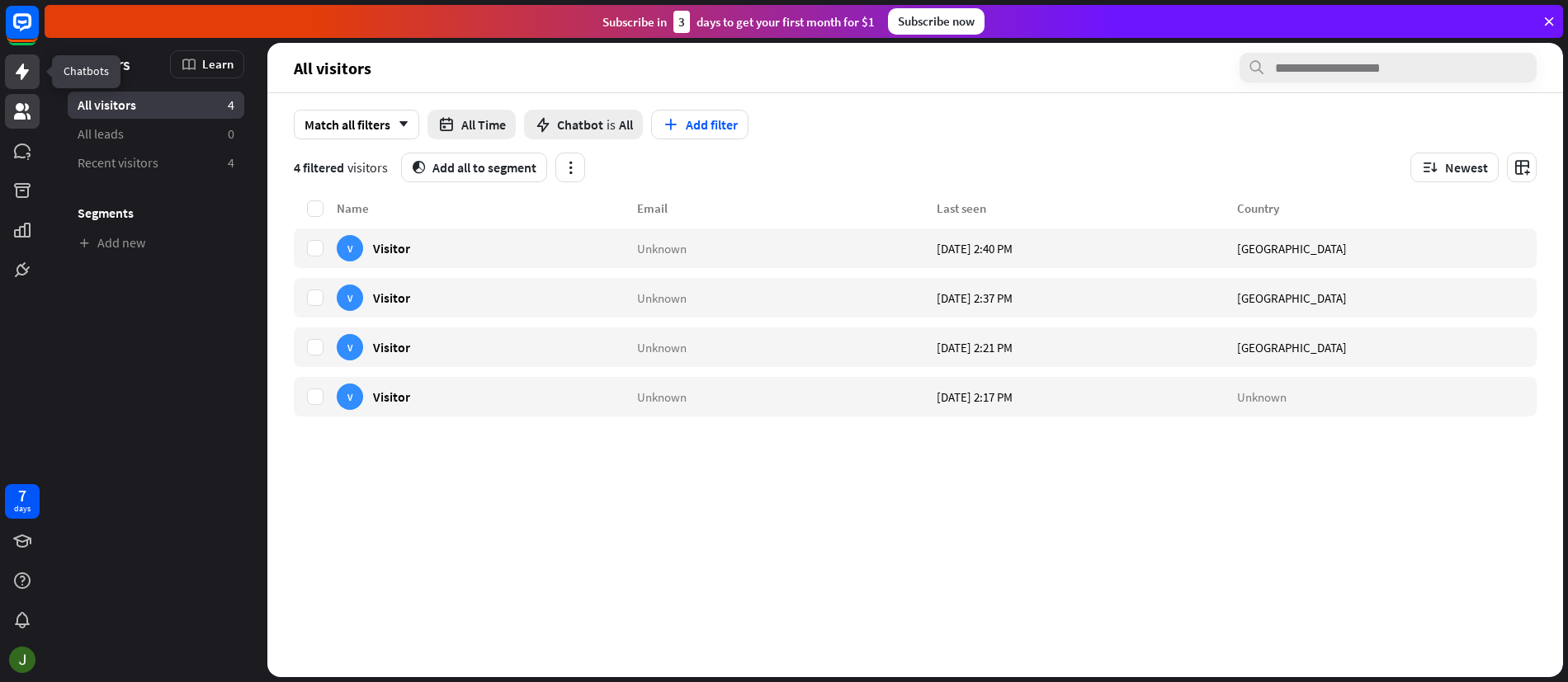
click at [15, 70] on icon at bounding box center [21, 71] width 20 height 20
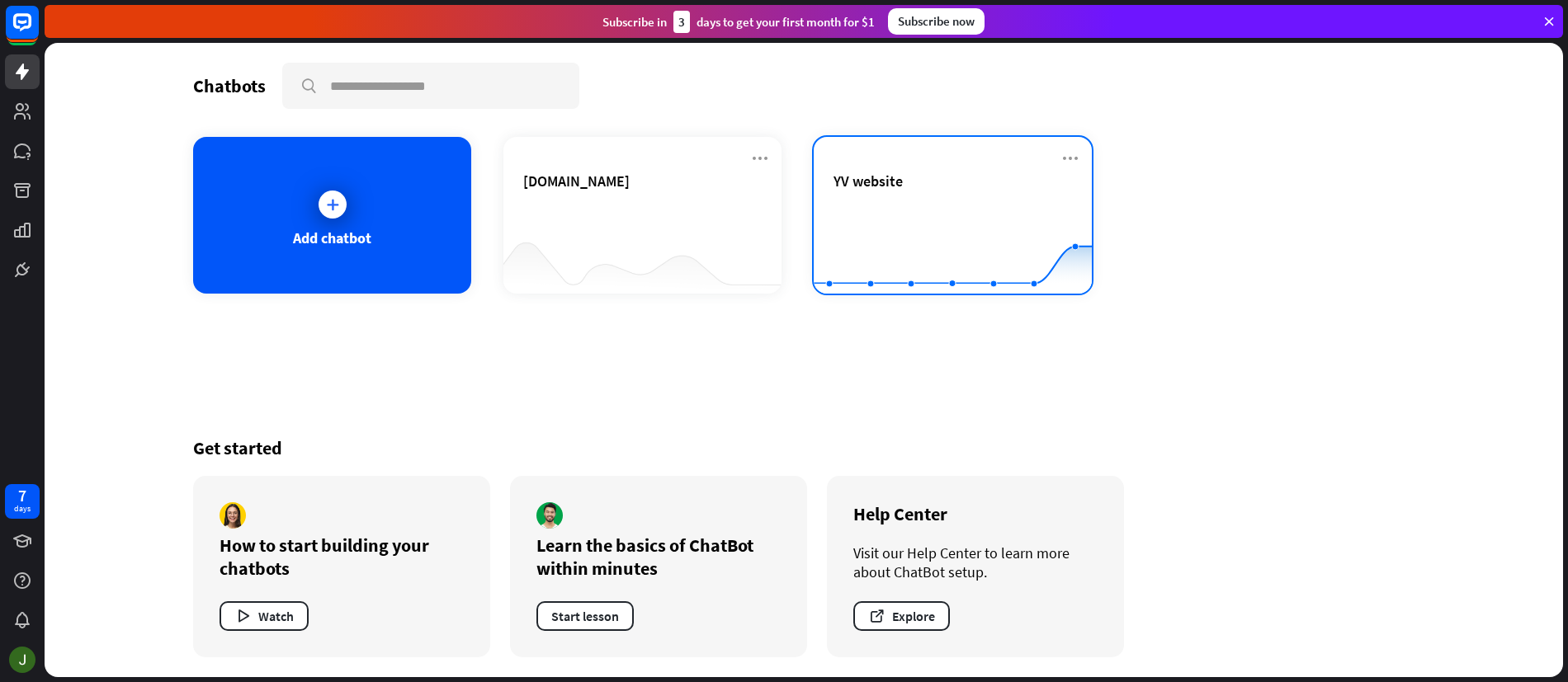
click at [1052, 201] on icon "Created with Highcharts 10.1.0 0 10 20" at bounding box center [953, 252] width 278 height 103
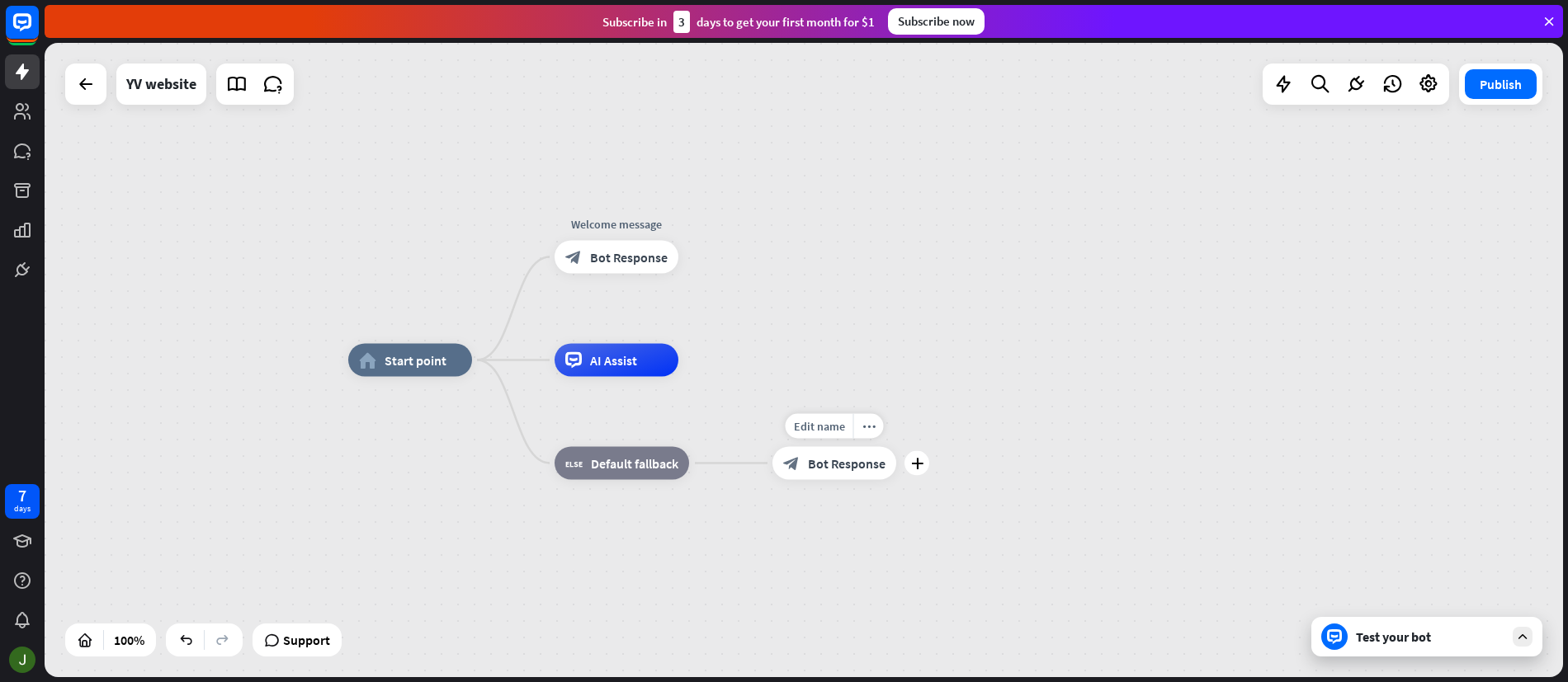
click at [839, 467] on span "Bot Response" at bounding box center [846, 464] width 77 height 17
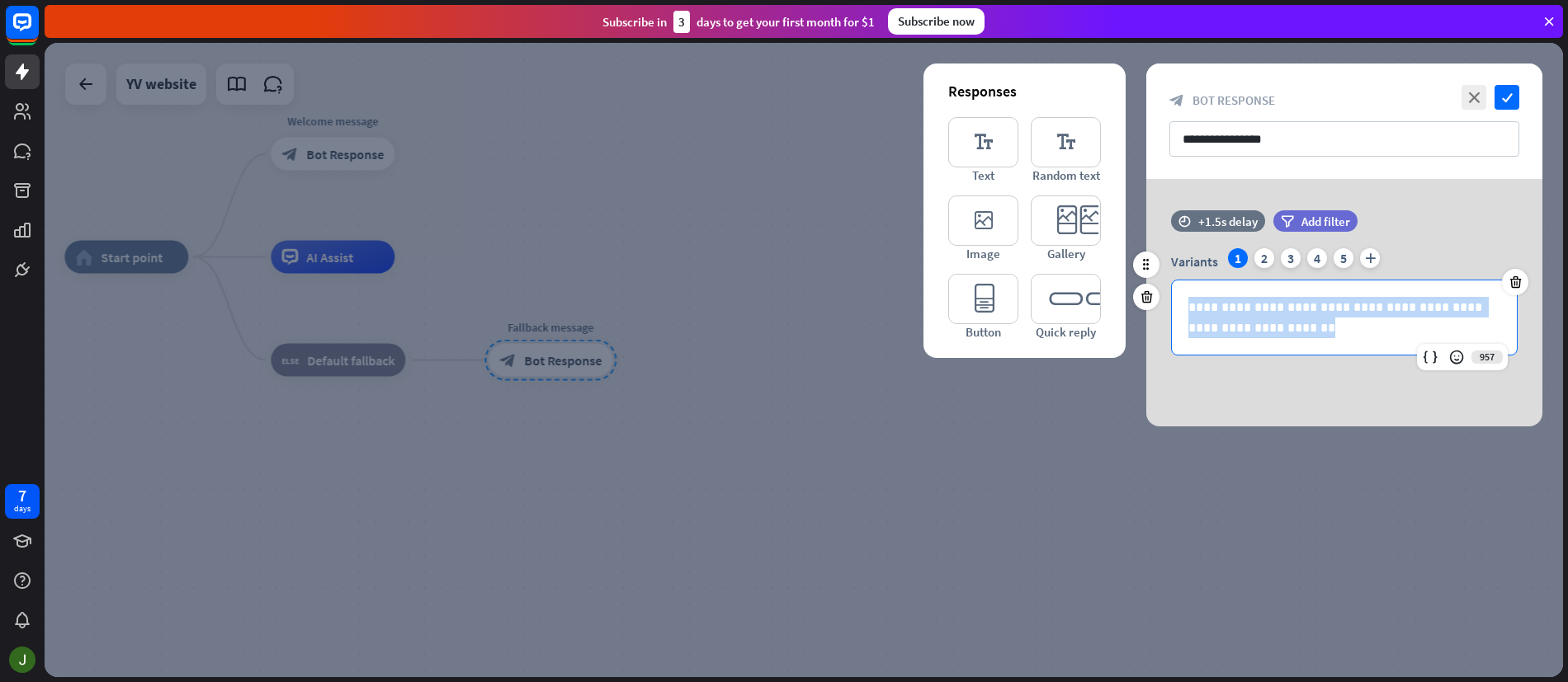
drag, startPoint x: 1277, startPoint y: 331, endPoint x: 1192, endPoint y: 313, distance: 86.9
click at [1189, 311] on p "**********" at bounding box center [1344, 318] width 312 height 41
click at [1340, 261] on div "5" at bounding box center [1343, 258] width 20 height 20
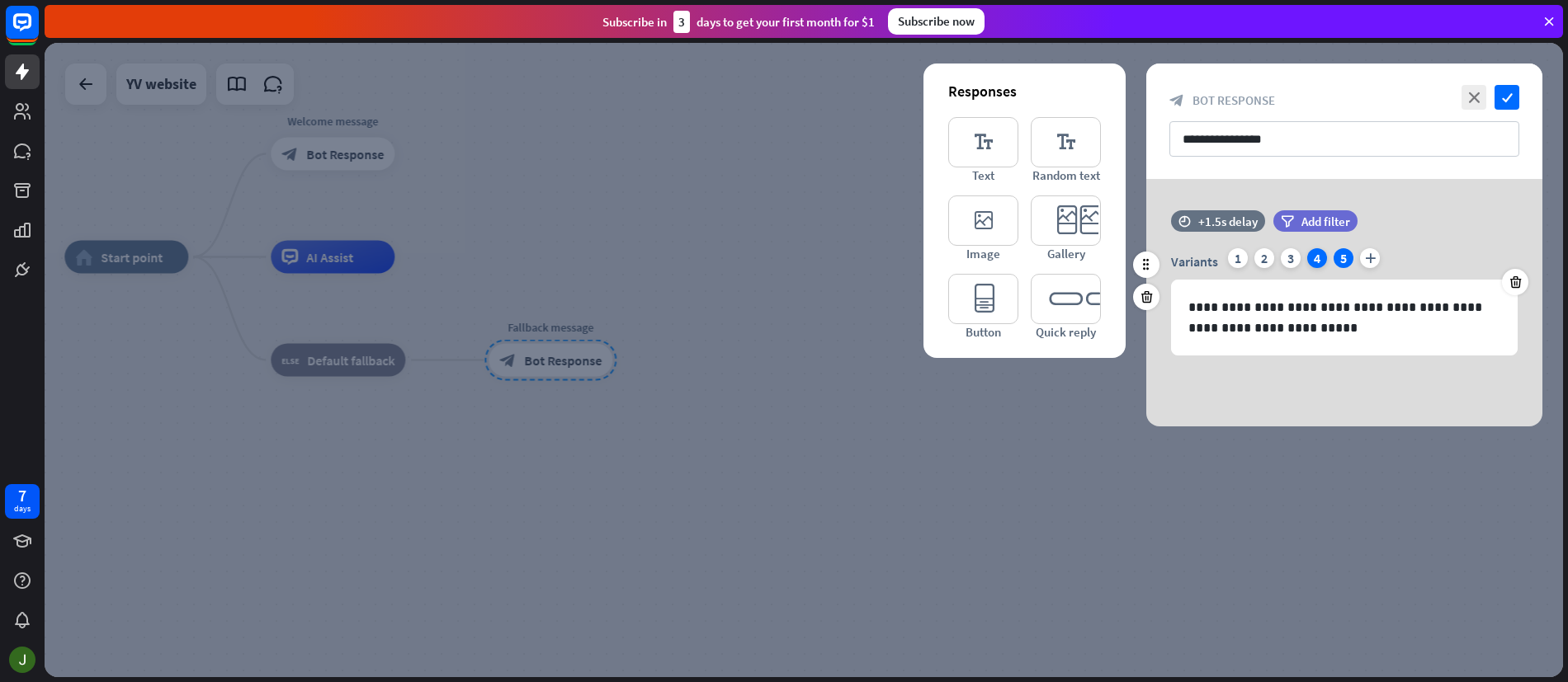
click at [1312, 262] on div "4" at bounding box center [1317, 258] width 20 height 20
click at [1519, 280] on icon at bounding box center [1516, 282] width 16 height 15
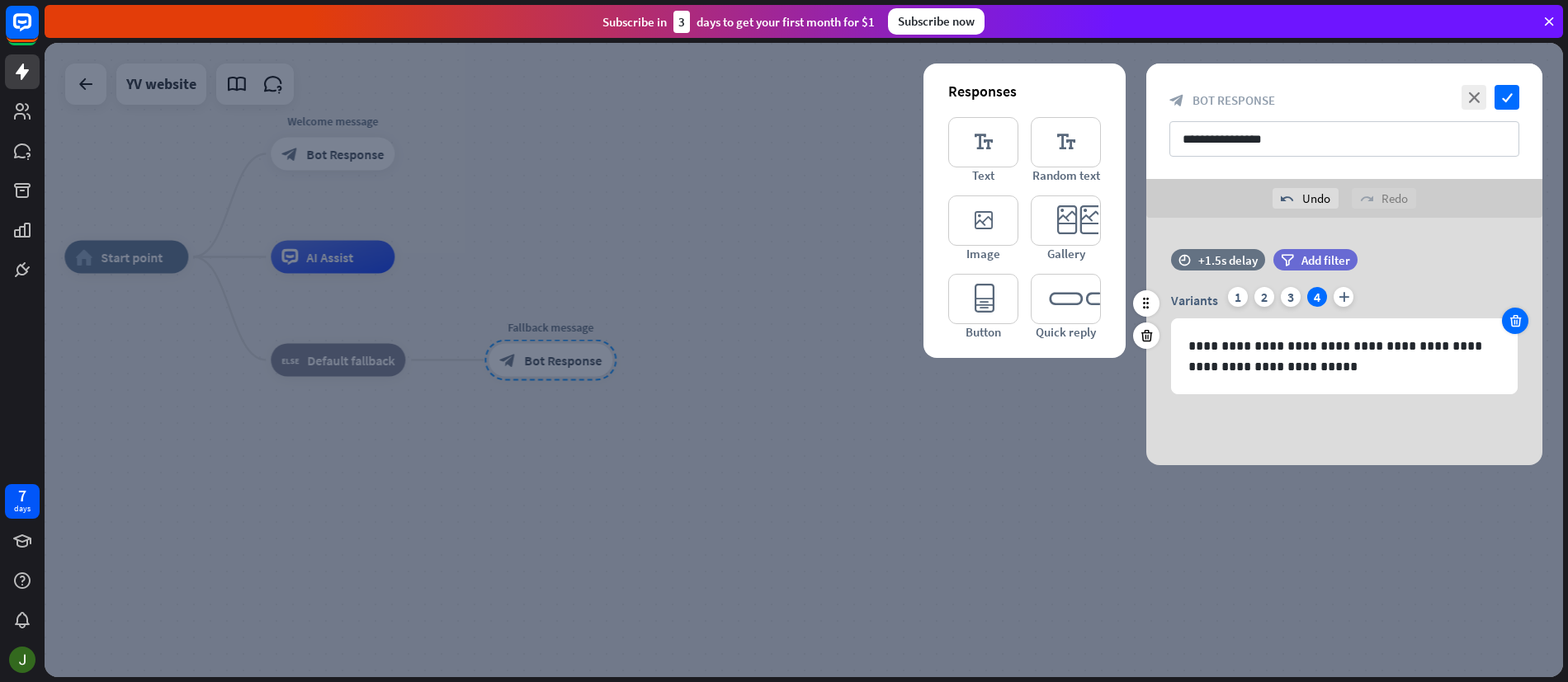
click at [1515, 320] on icon at bounding box center [1516, 321] width 16 height 15
click at [1517, 321] on icon at bounding box center [1516, 321] width 16 height 15
click at [1518, 321] on icon at bounding box center [1516, 321] width 16 height 15
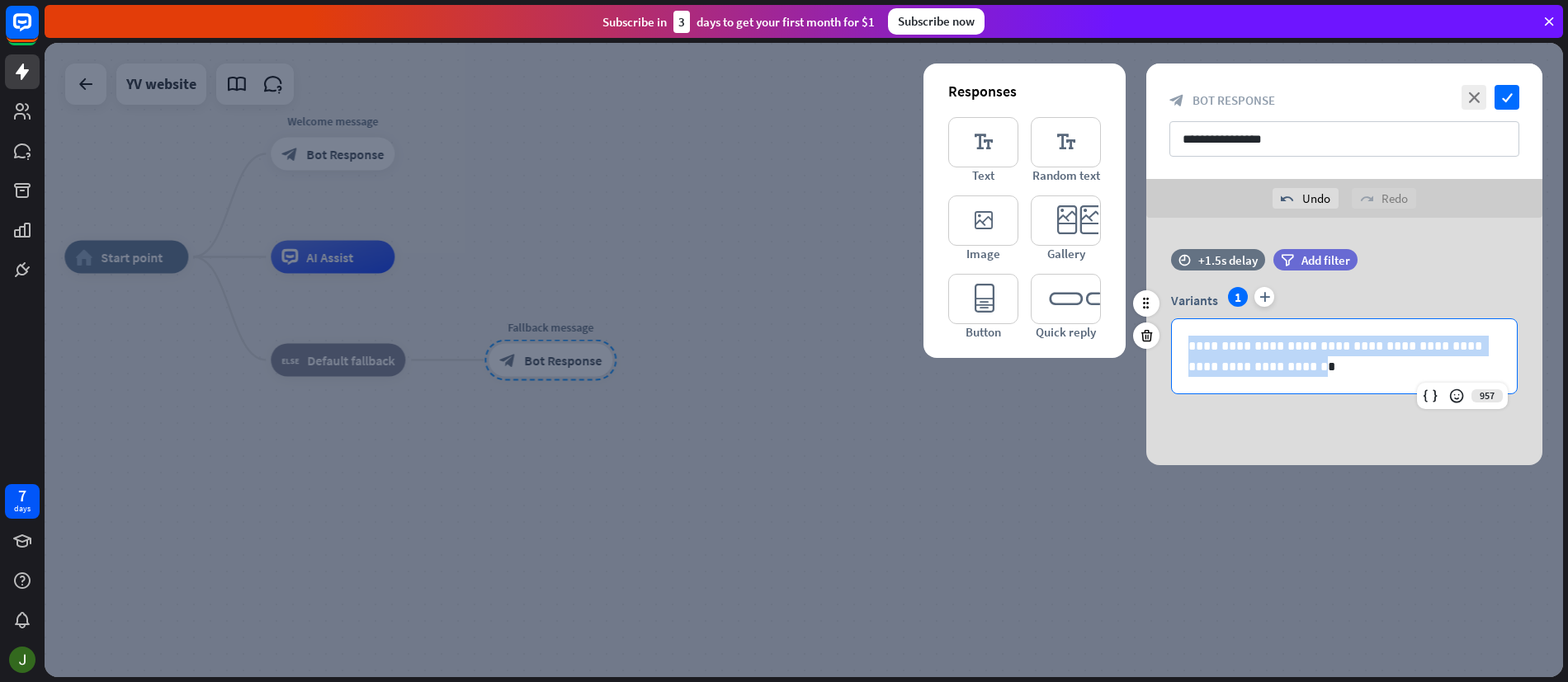
drag, startPoint x: 1271, startPoint y: 371, endPoint x: 1187, endPoint y: 350, distance: 86.6
click at [1190, 349] on p "**********" at bounding box center [1344, 356] width 312 height 41
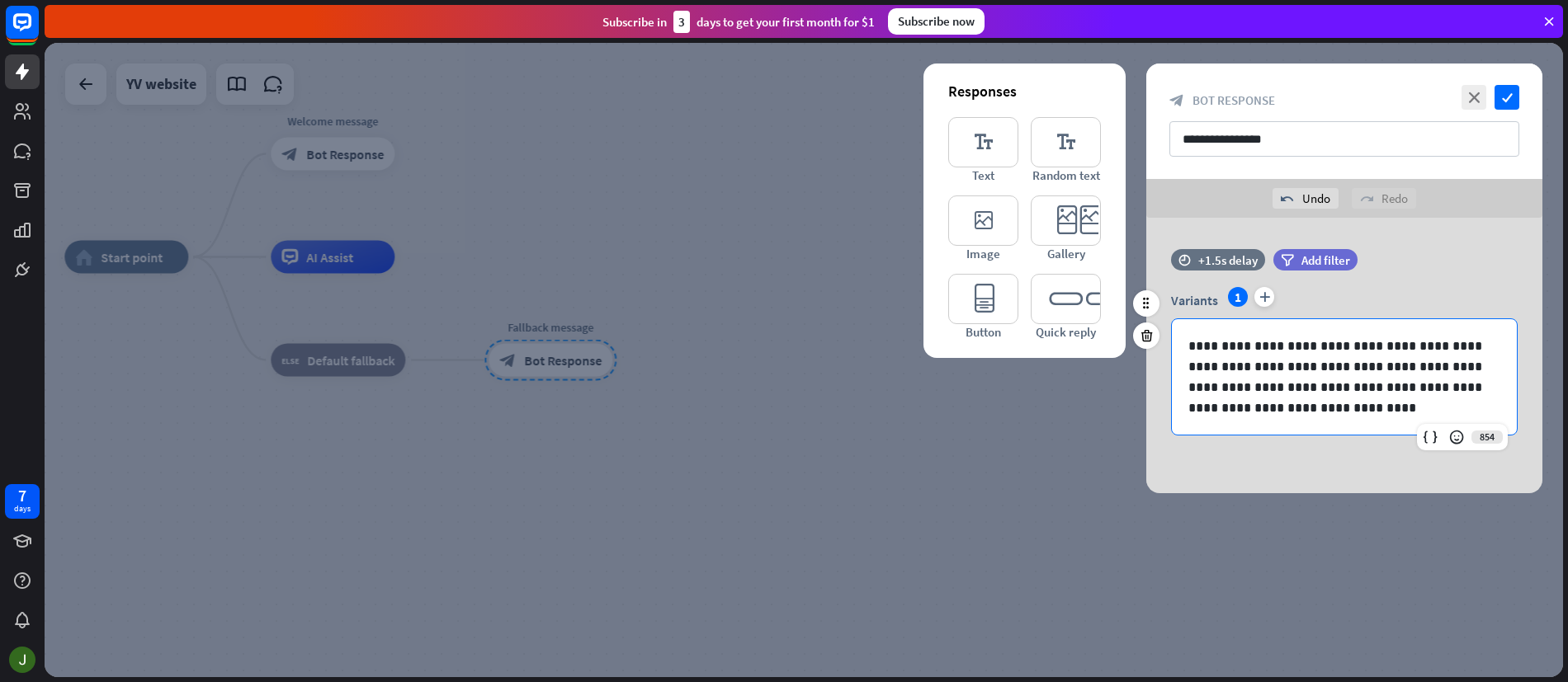
click at [1352, 345] on p "**********" at bounding box center [1344, 376] width 312 height 83
click at [1510, 98] on icon "check" at bounding box center [1507, 97] width 25 height 25
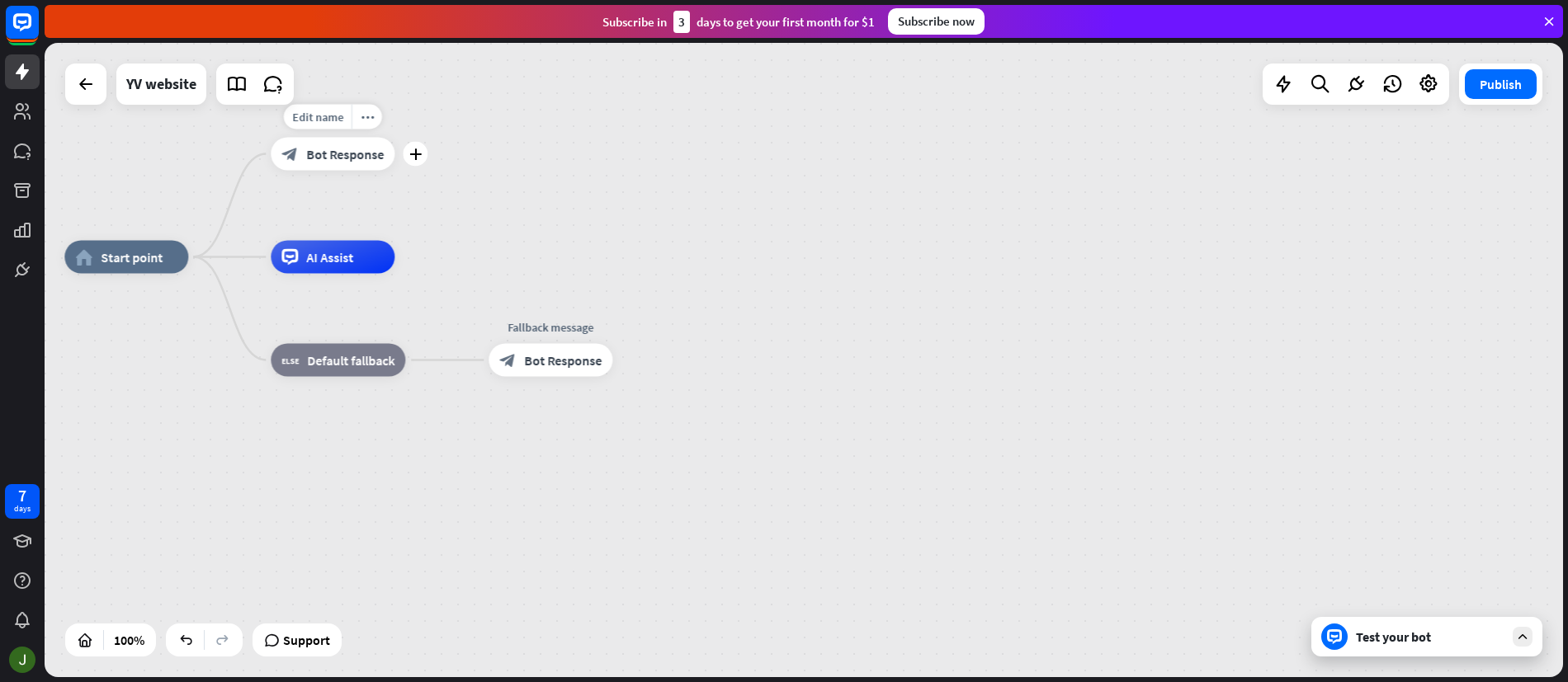
click at [372, 158] on span "Bot Response" at bounding box center [345, 155] width 77 height 17
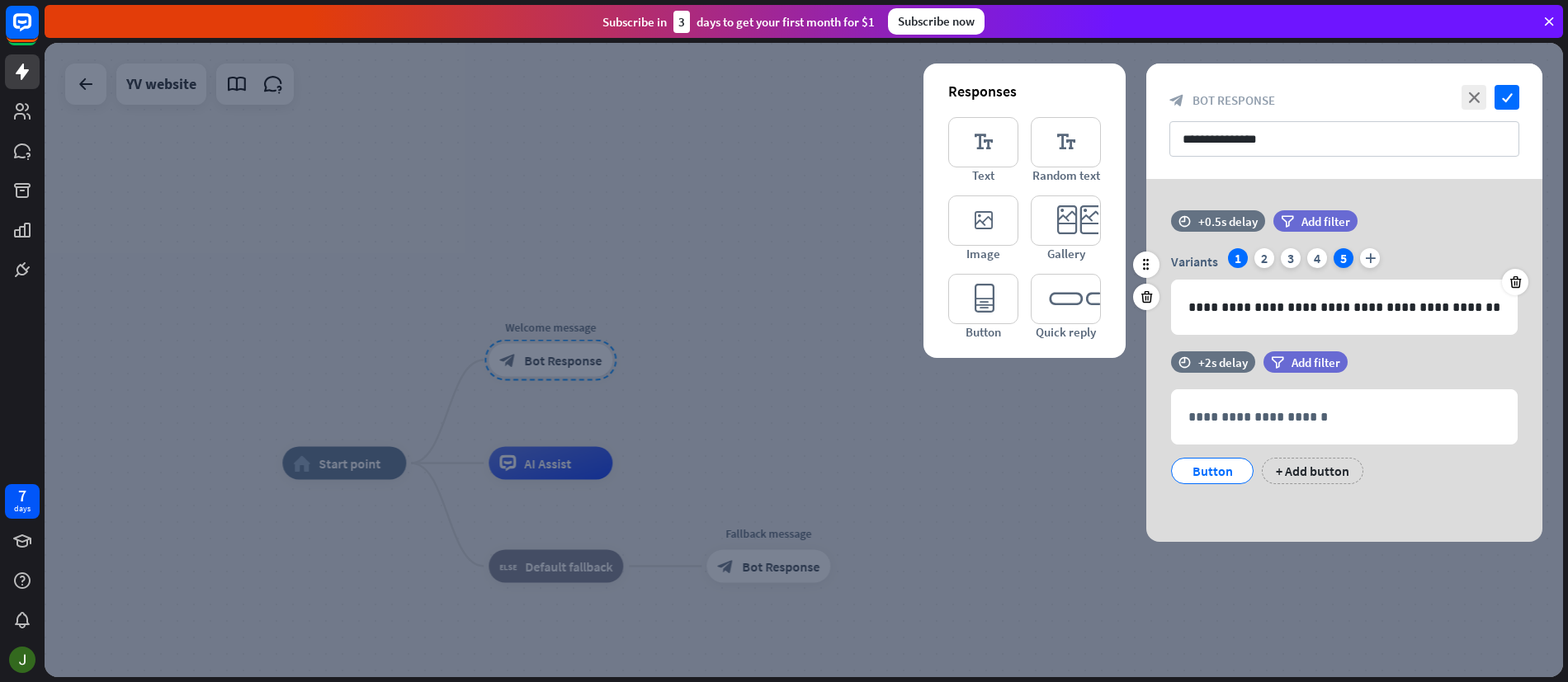
click at [1346, 261] on div "5" at bounding box center [1343, 258] width 20 height 20
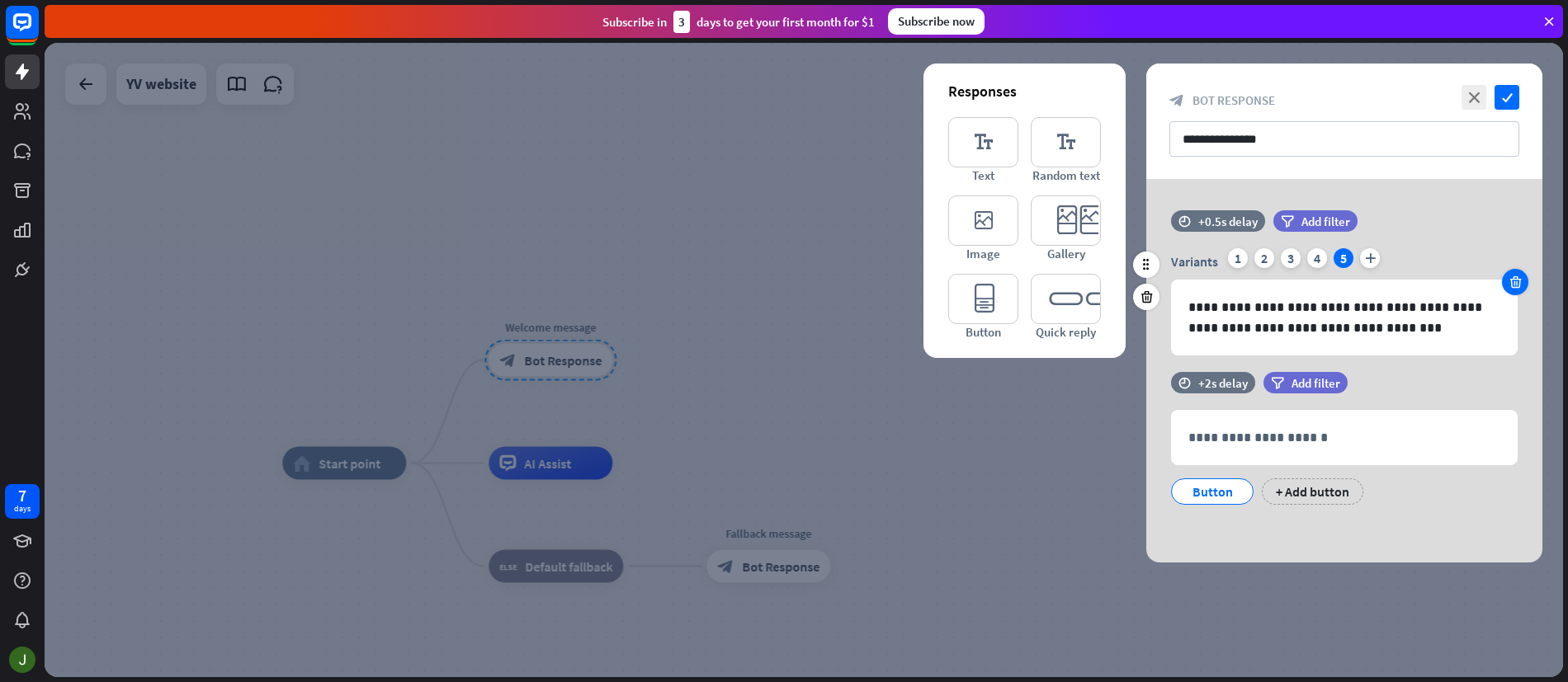
click at [1518, 278] on icon at bounding box center [1516, 282] width 16 height 15
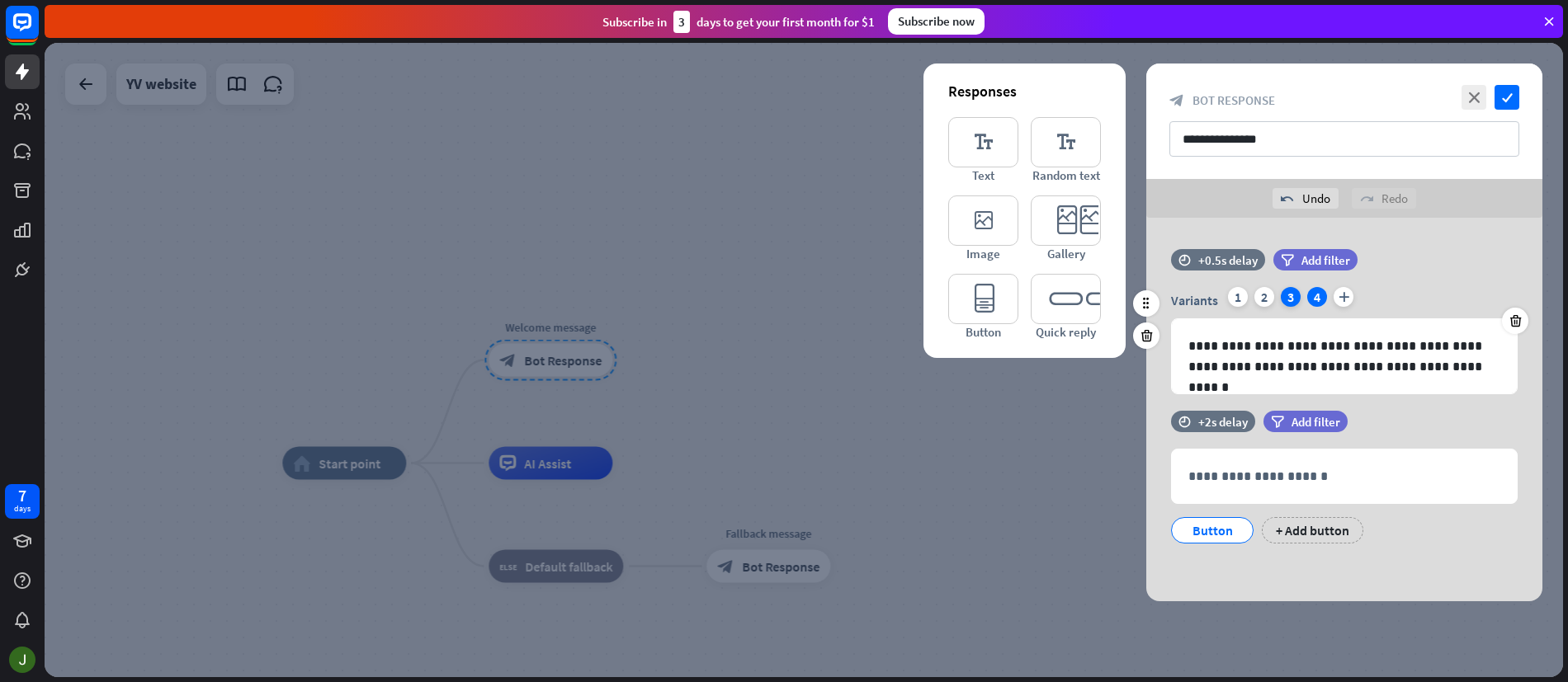
drag, startPoint x: 1520, startPoint y: 317, endPoint x: 1292, endPoint y: 296, distance: 229.0
click at [1520, 317] on icon at bounding box center [1516, 321] width 16 height 15
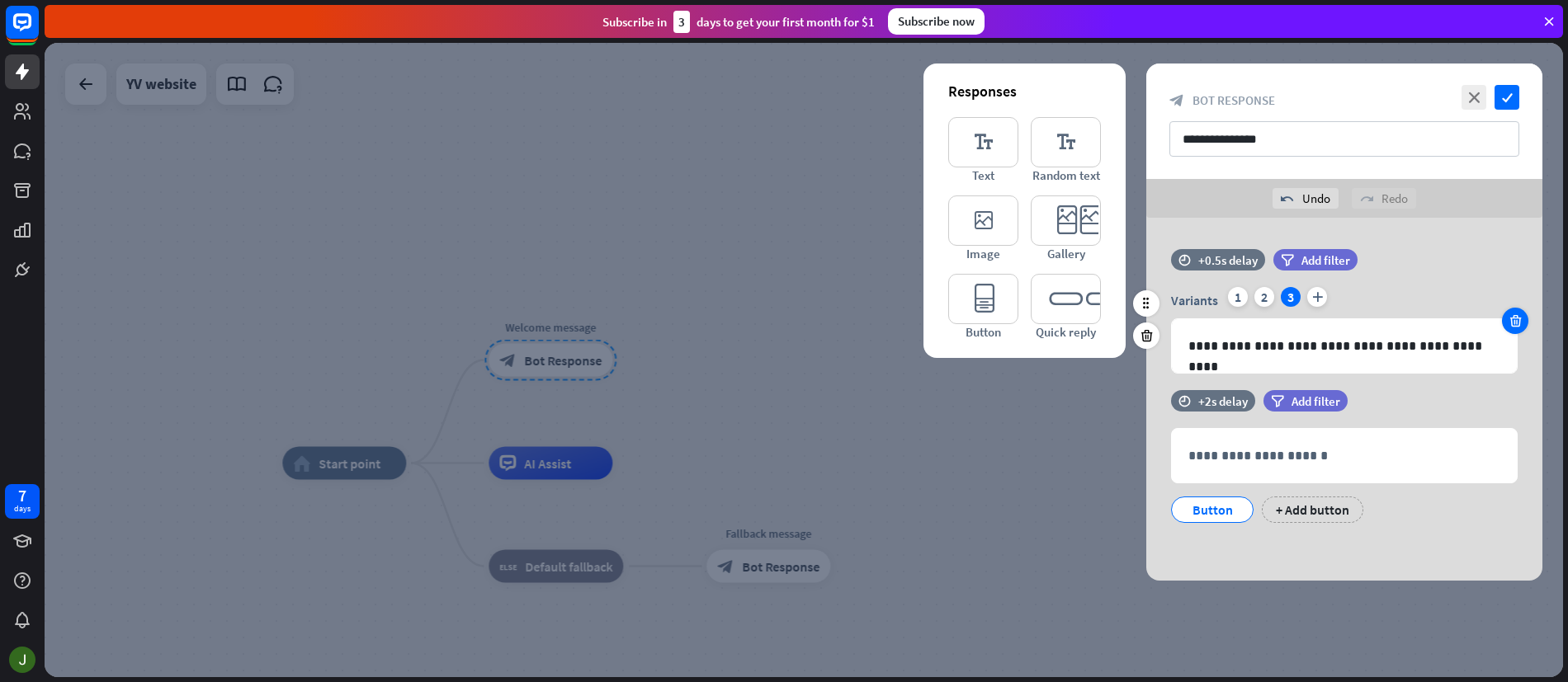
click at [1524, 327] on div at bounding box center [1516, 321] width 26 height 26
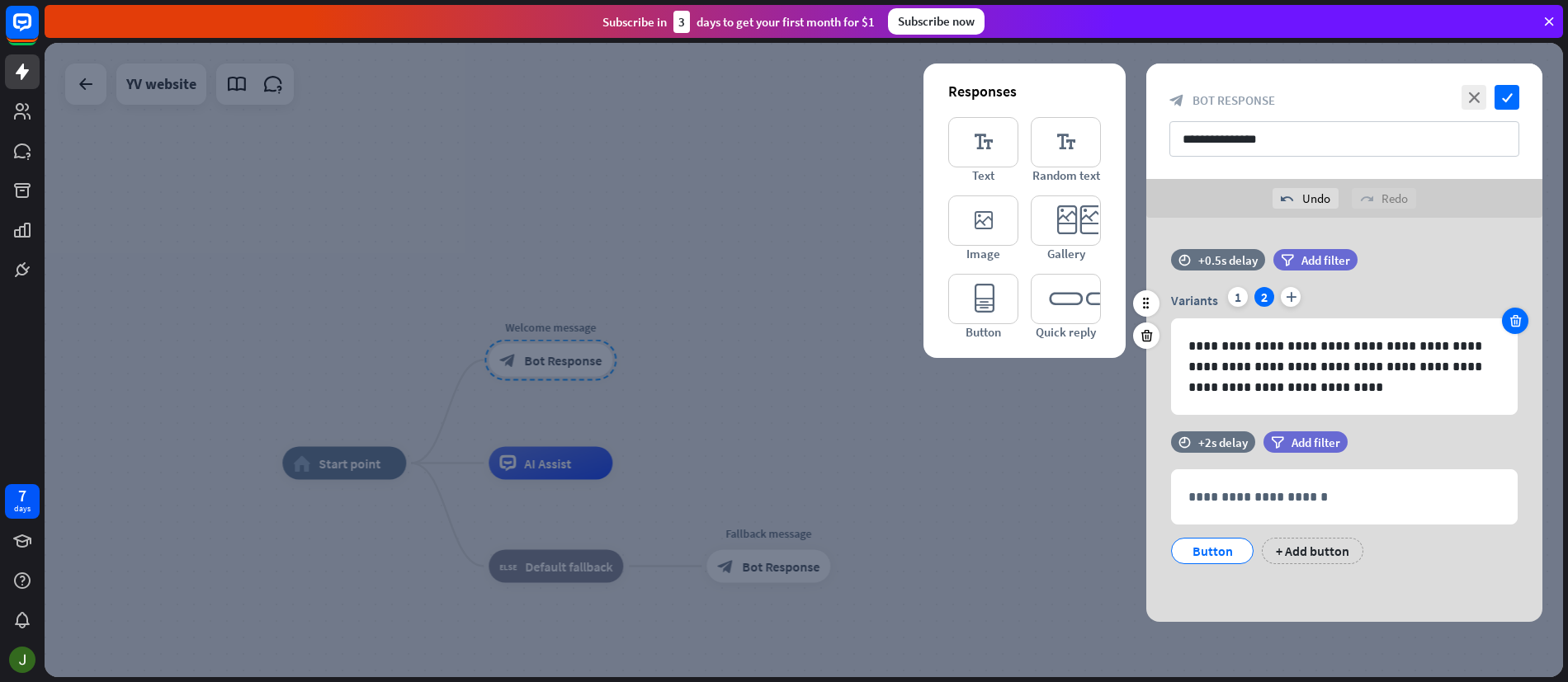
click at [1511, 320] on icon at bounding box center [1516, 321] width 16 height 15
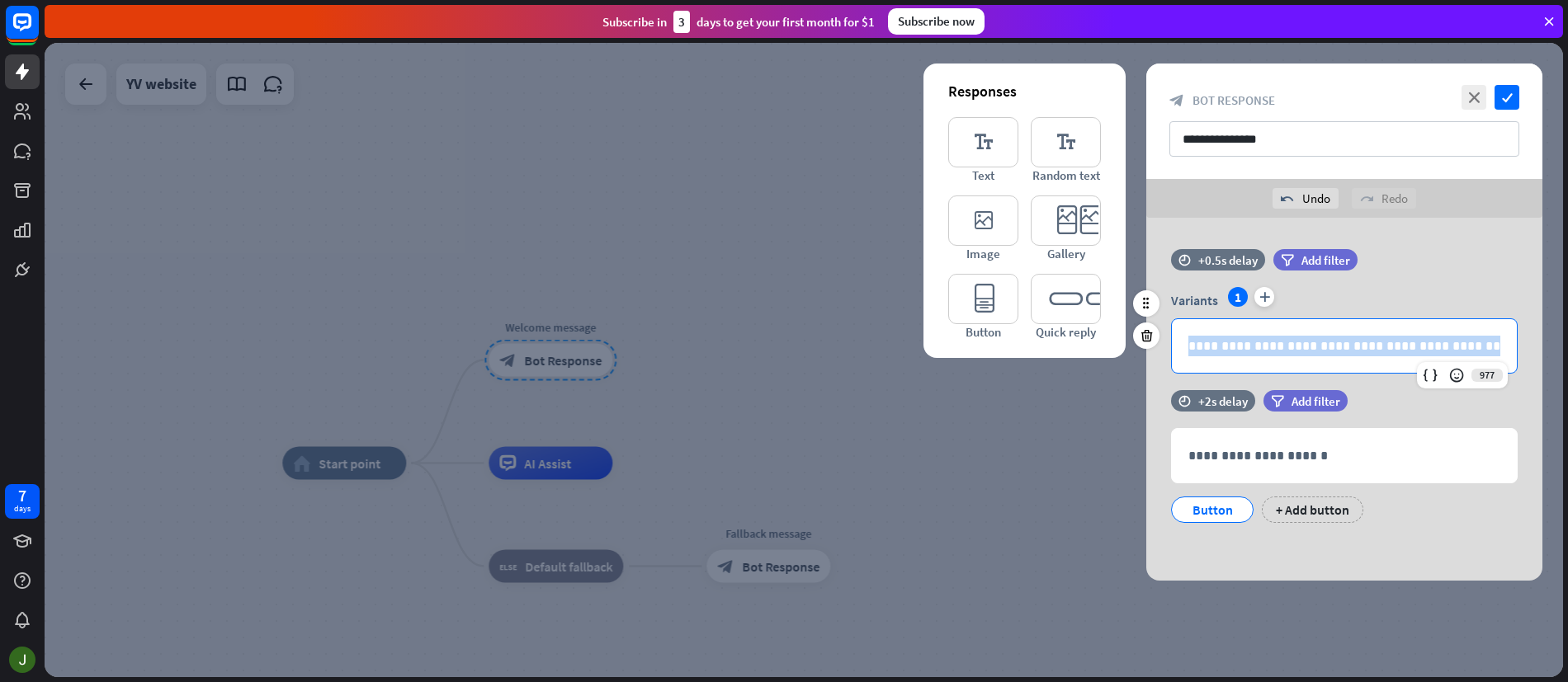
drag, startPoint x: 1480, startPoint y: 348, endPoint x: 1176, endPoint y: 342, distance: 304.1
click at [1176, 342] on div "**********" at bounding box center [1344, 347] width 345 height 54
click at [1237, 343] on p "**********" at bounding box center [1344, 346] width 312 height 20
drag, startPoint x: 1245, startPoint y: 348, endPoint x: 1467, endPoint y: 349, distance: 222.0
click at [1467, 349] on p "**********" at bounding box center [1344, 346] width 312 height 20
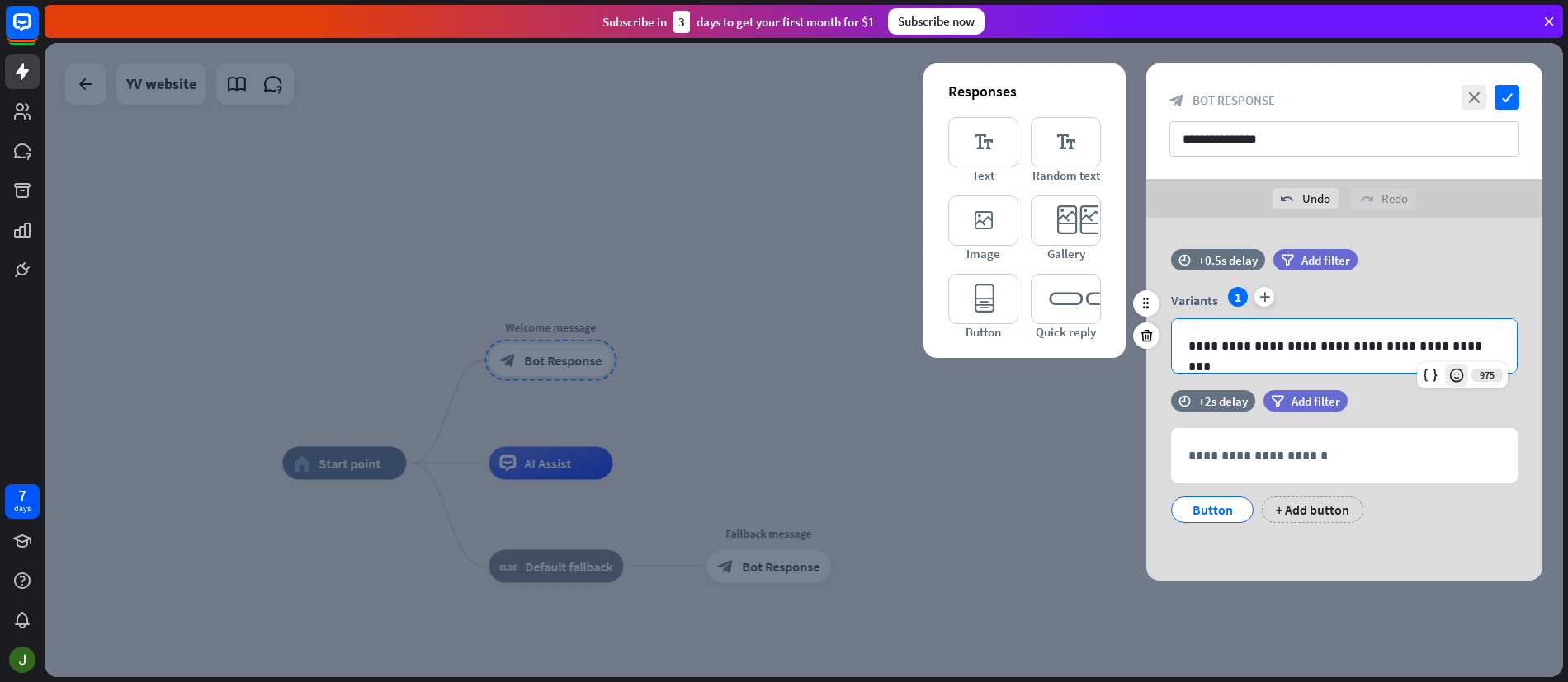
click at [1459, 375] on icon at bounding box center [1457, 375] width 17 height 17
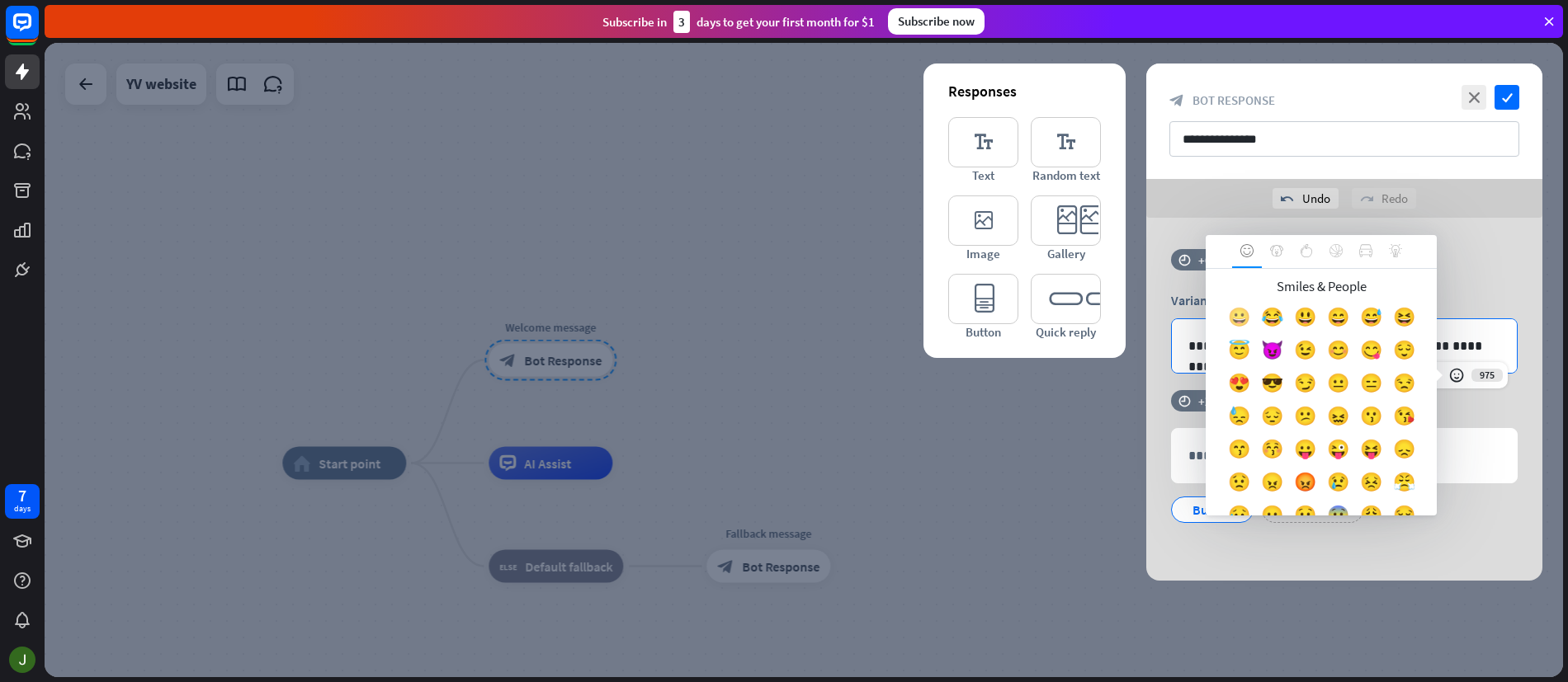
click at [1243, 317] on div "😀" at bounding box center [1238, 321] width 33 height 33
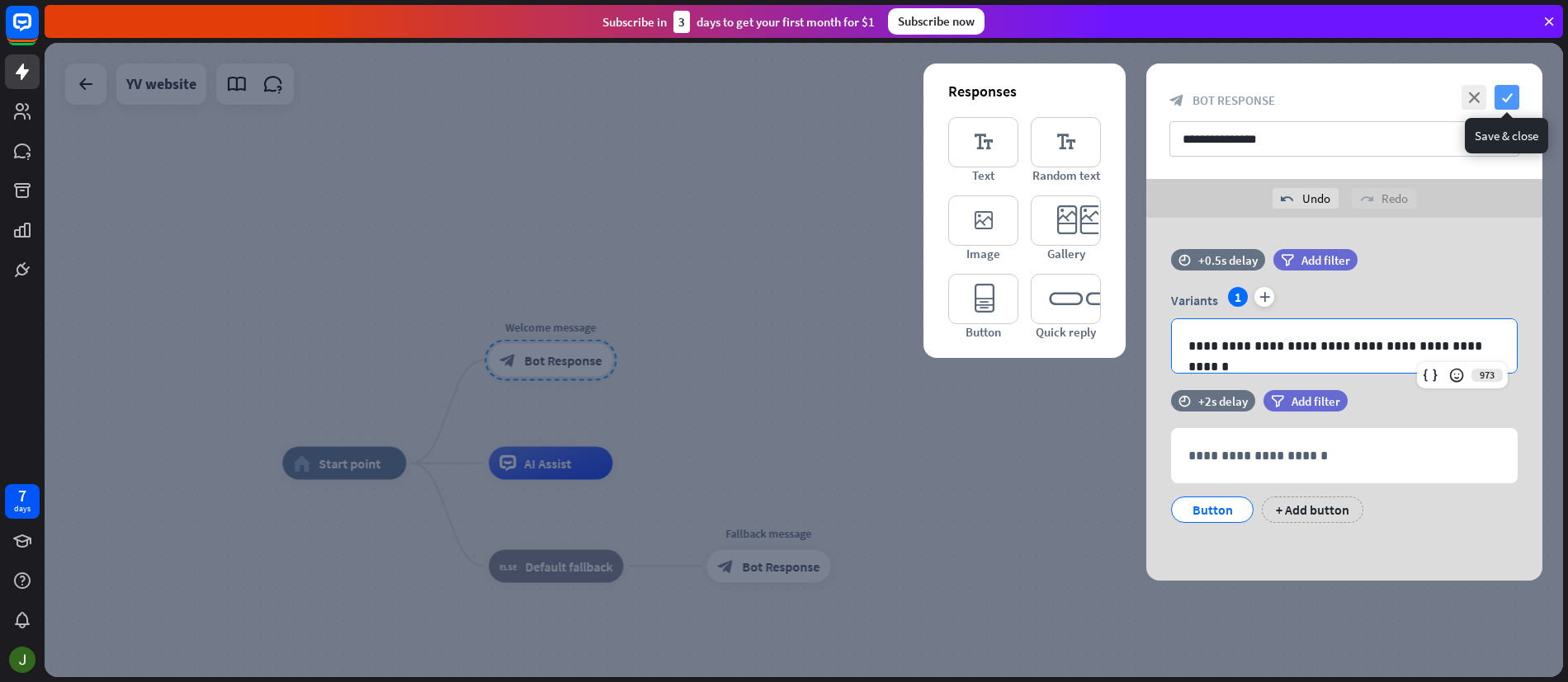
click at [1511, 97] on icon "check" at bounding box center [1507, 97] width 25 height 25
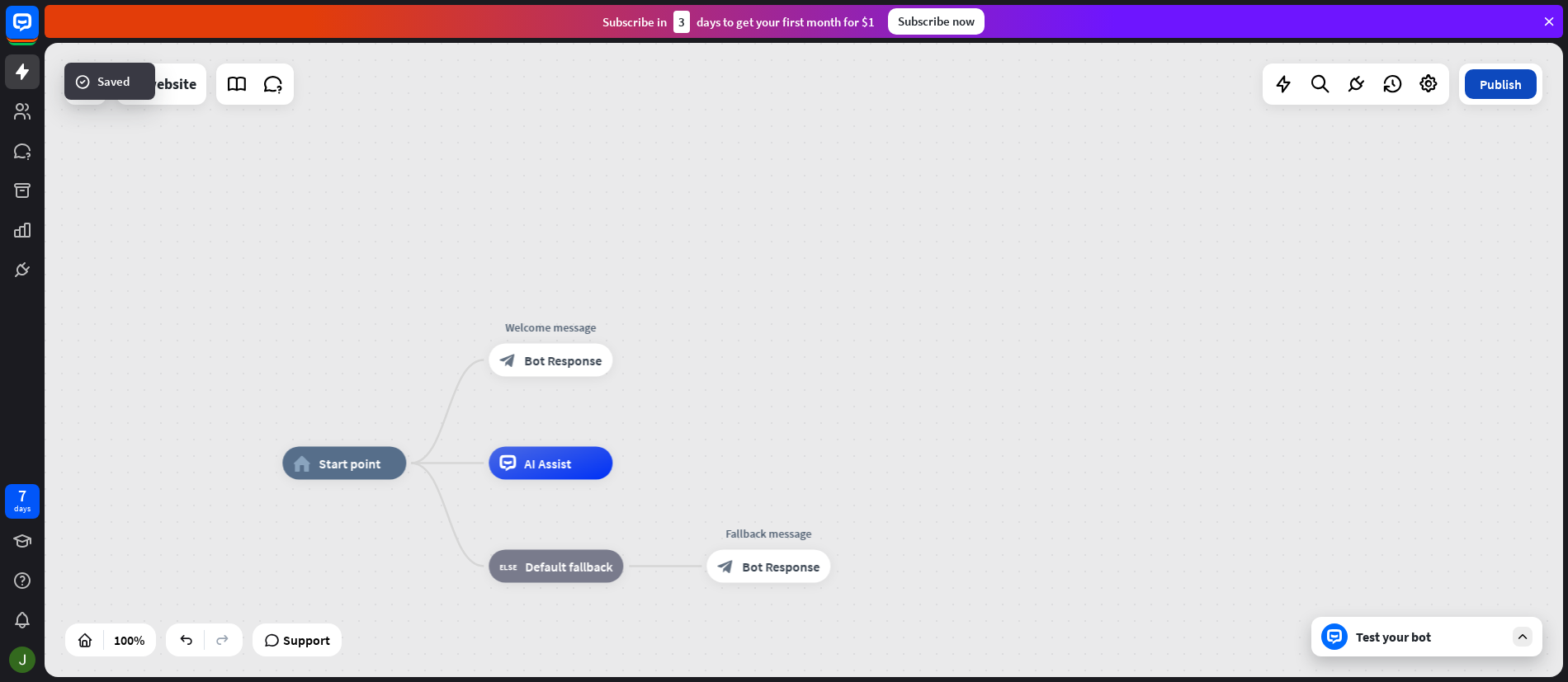
click at [1509, 94] on button "Publish" at bounding box center [1501, 84] width 72 height 30
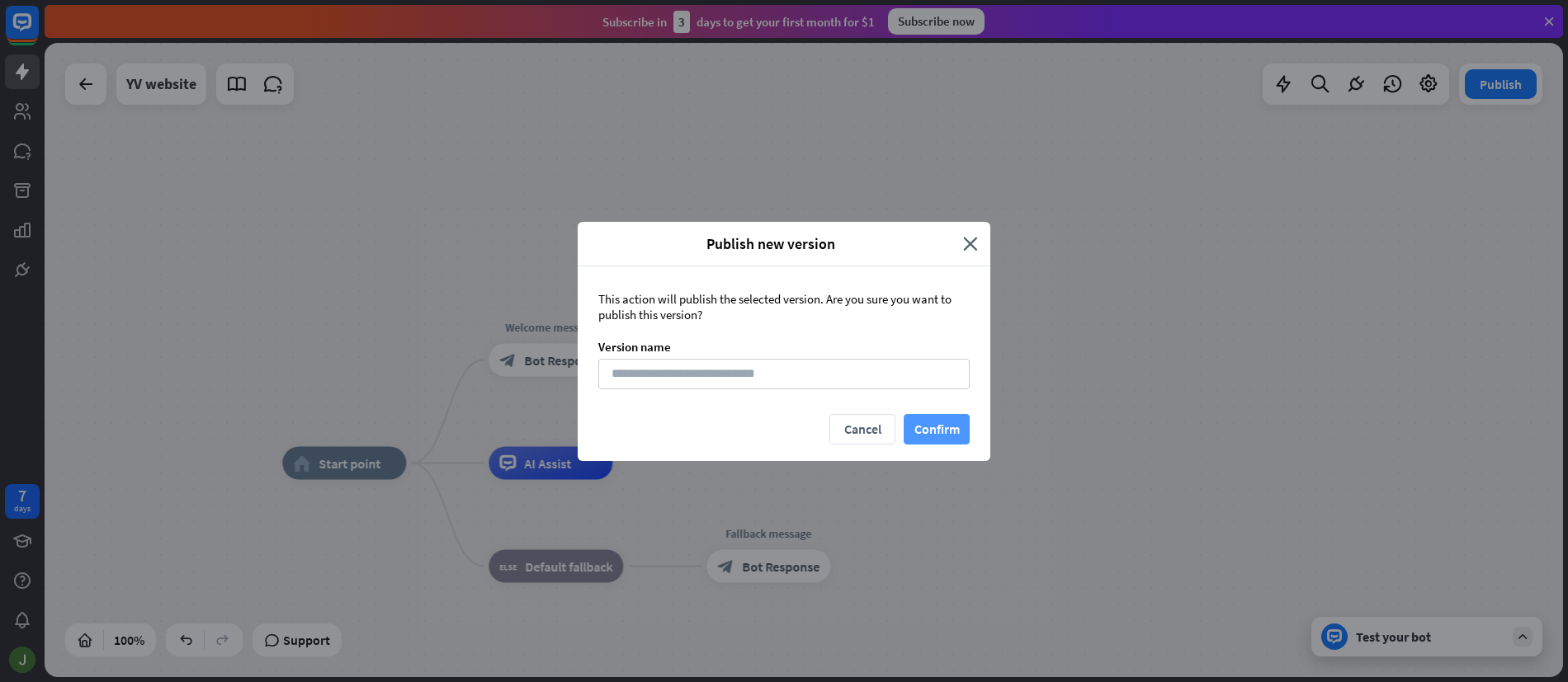
click at [958, 428] on button "Confirm" at bounding box center [937, 430] width 66 height 31
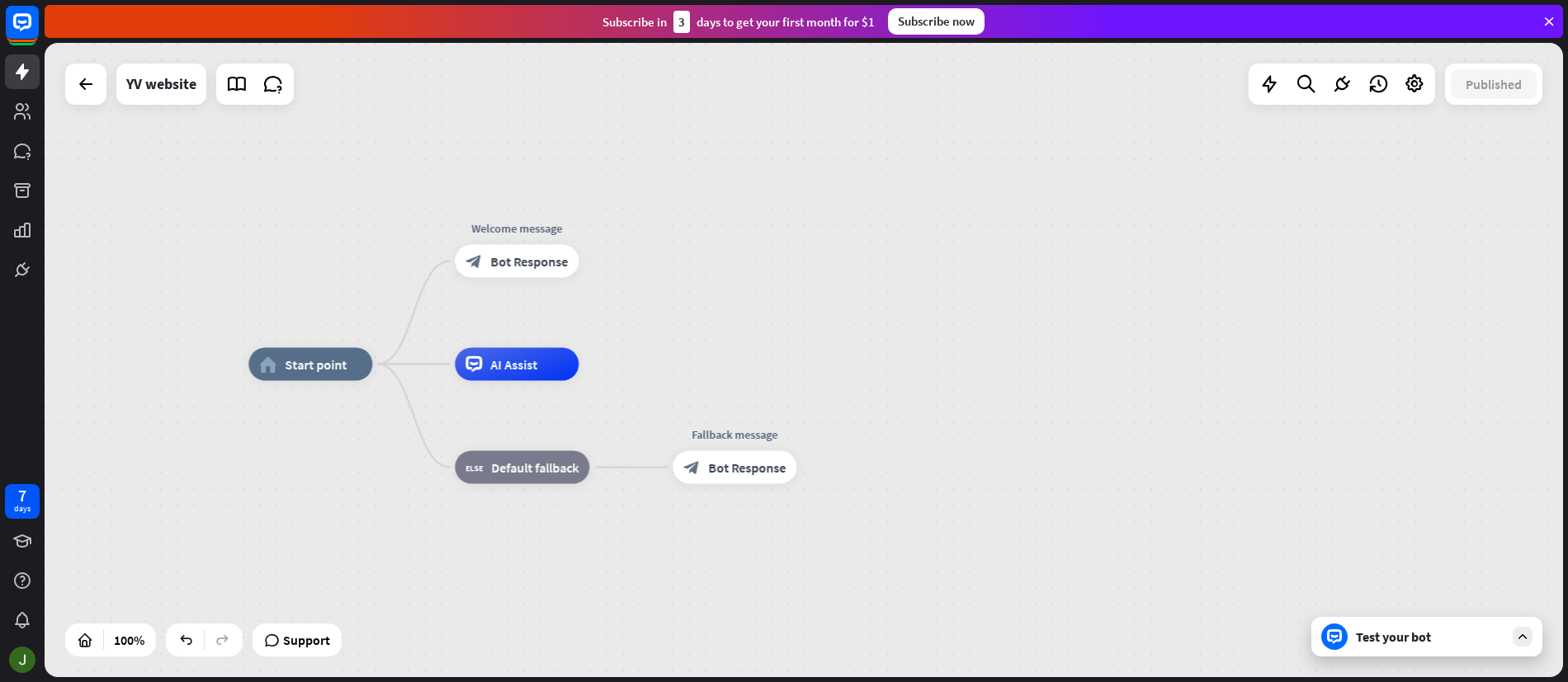
drag, startPoint x: 793, startPoint y: 408, endPoint x: 760, endPoint y: 307, distance: 106.3
click at [760, 307] on div "home_2 Start point Welcome message block_bot_response Bot Response AI Assist bl…" at bounding box center [804, 360] width 1519 height 634
click at [601, 260] on icon "plus" at bounding box center [599, 260] width 12 height 11
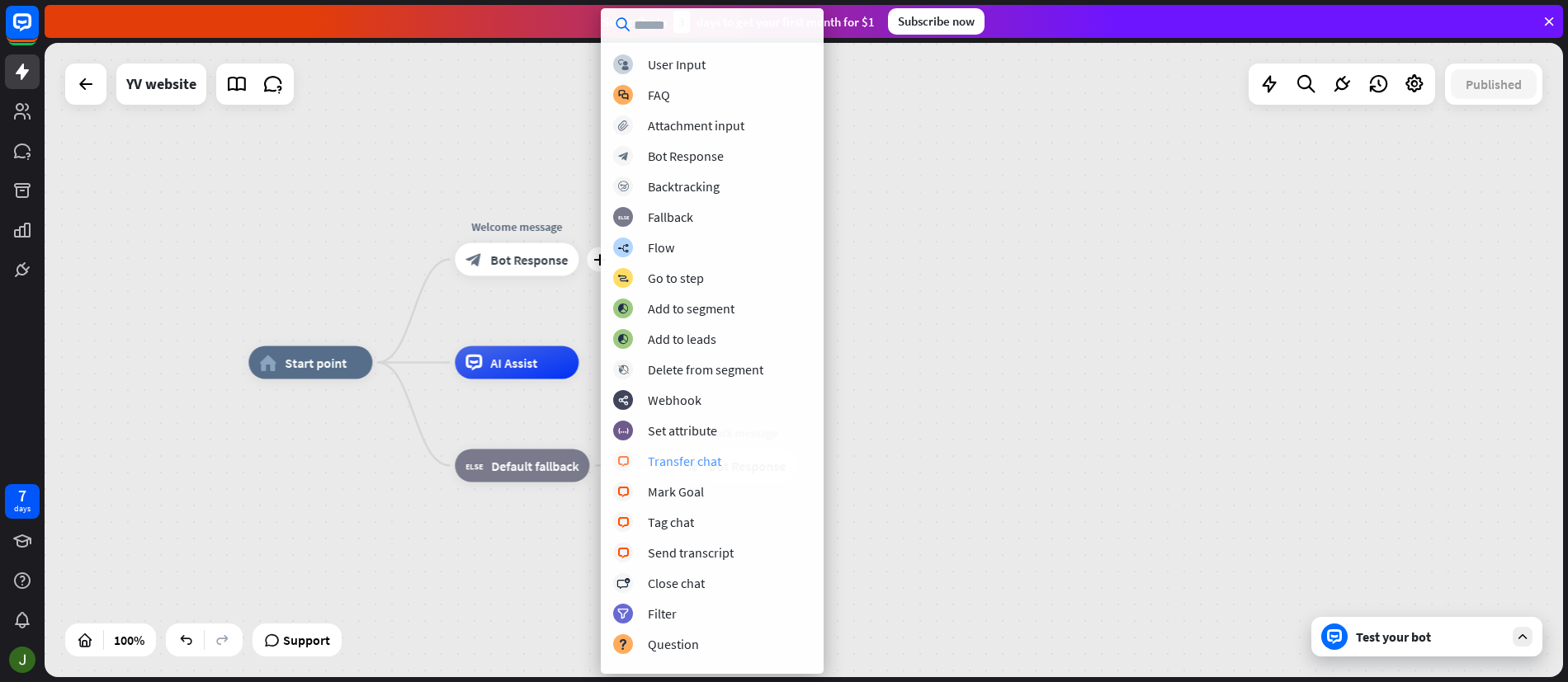
click at [699, 460] on div "Transfer chat" at bounding box center [684, 461] width 74 height 17
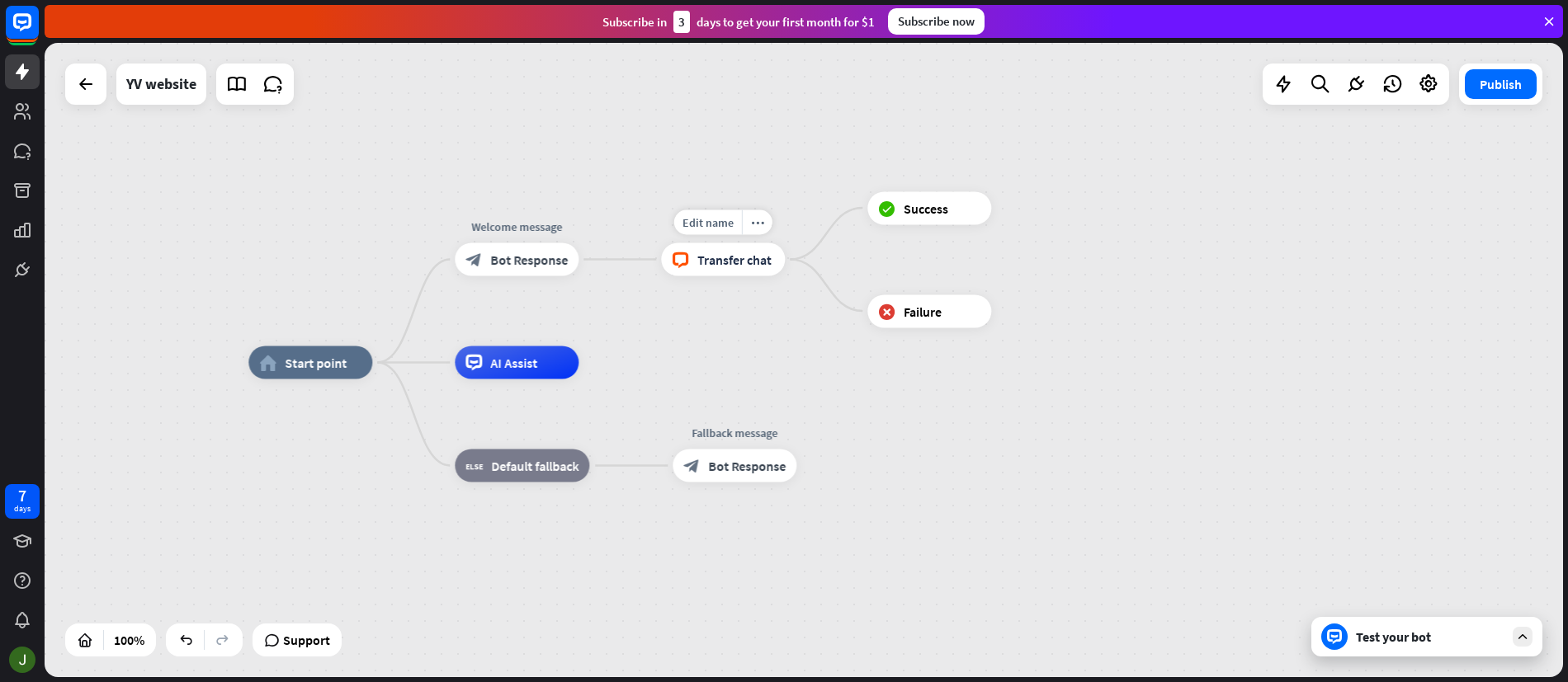
click at [748, 258] on span "Transfer chat" at bounding box center [735, 260] width 75 height 17
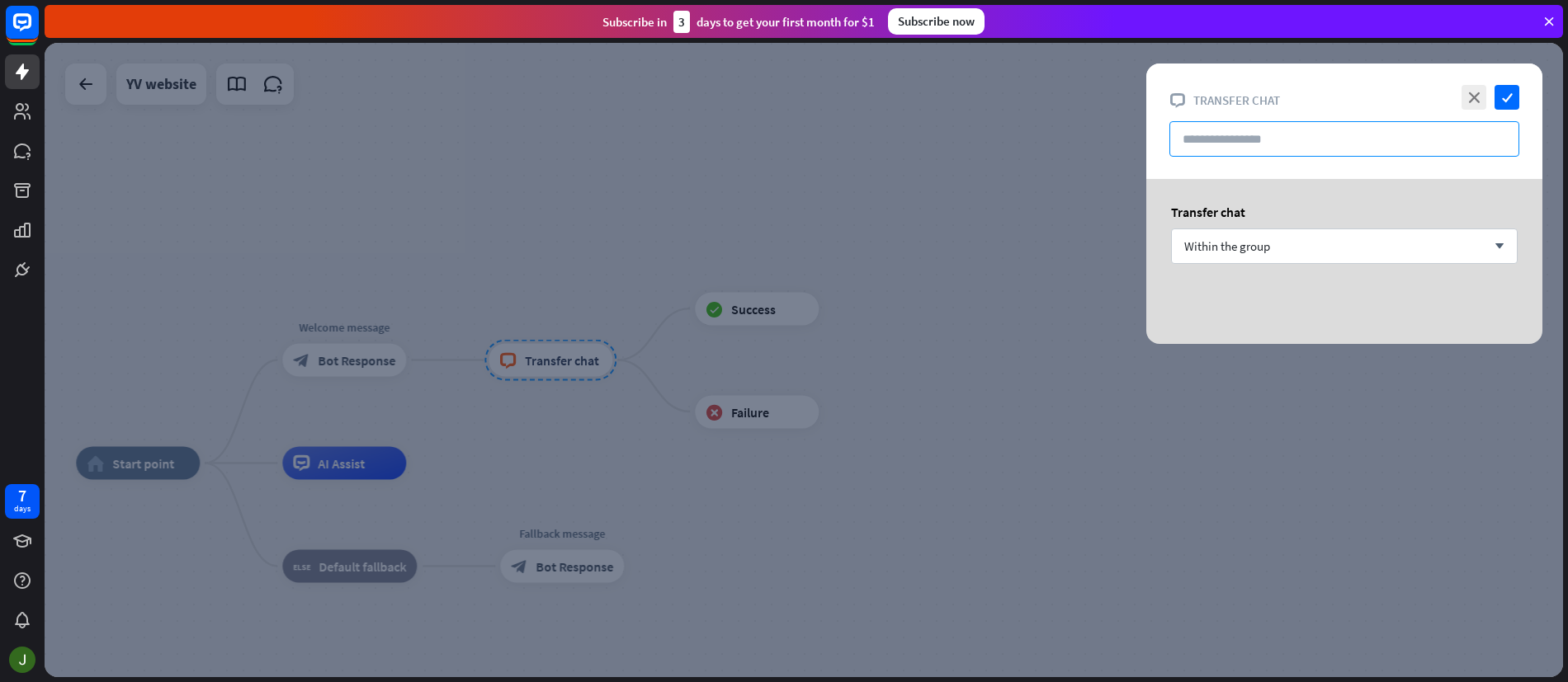
click at [1329, 143] on input "text" at bounding box center [1344, 139] width 350 height 35
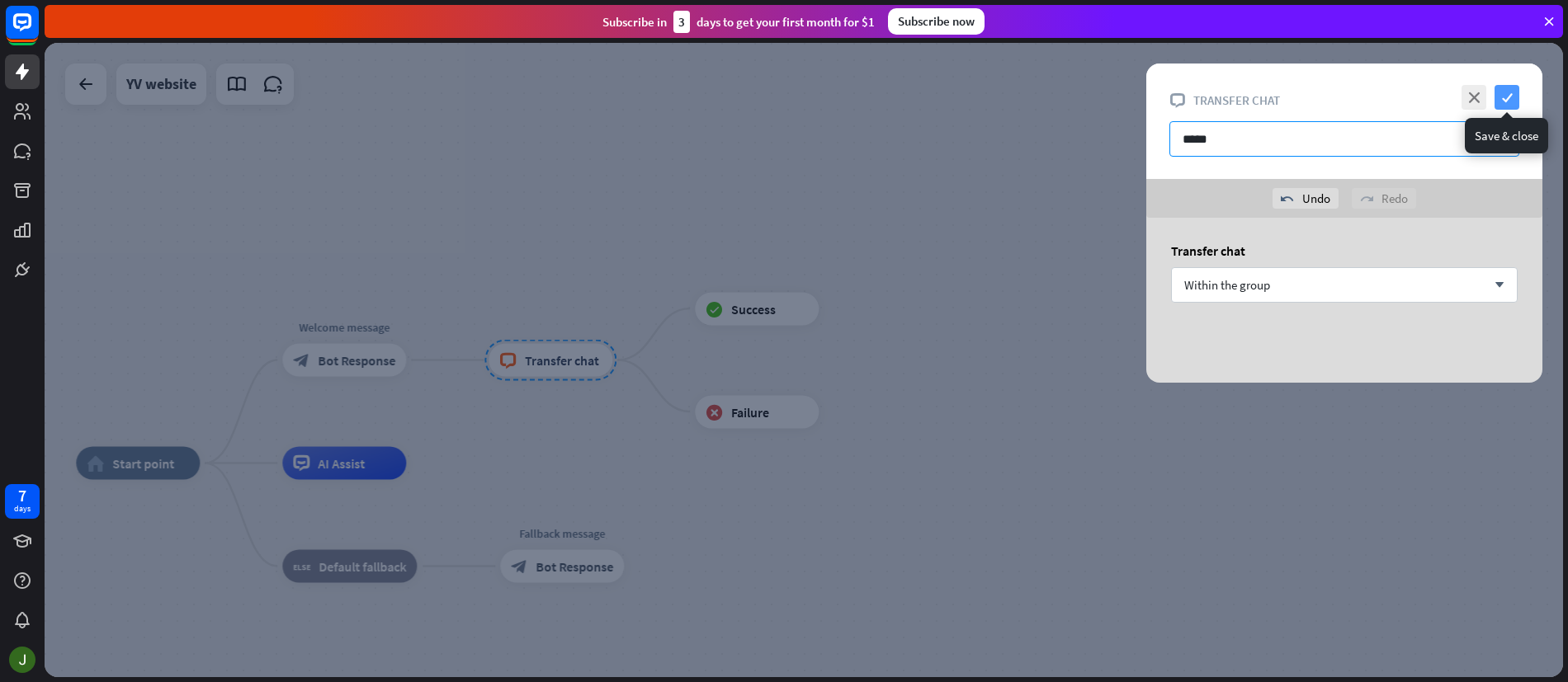
type input "*****"
click at [1514, 98] on icon "check" at bounding box center [1507, 97] width 25 height 25
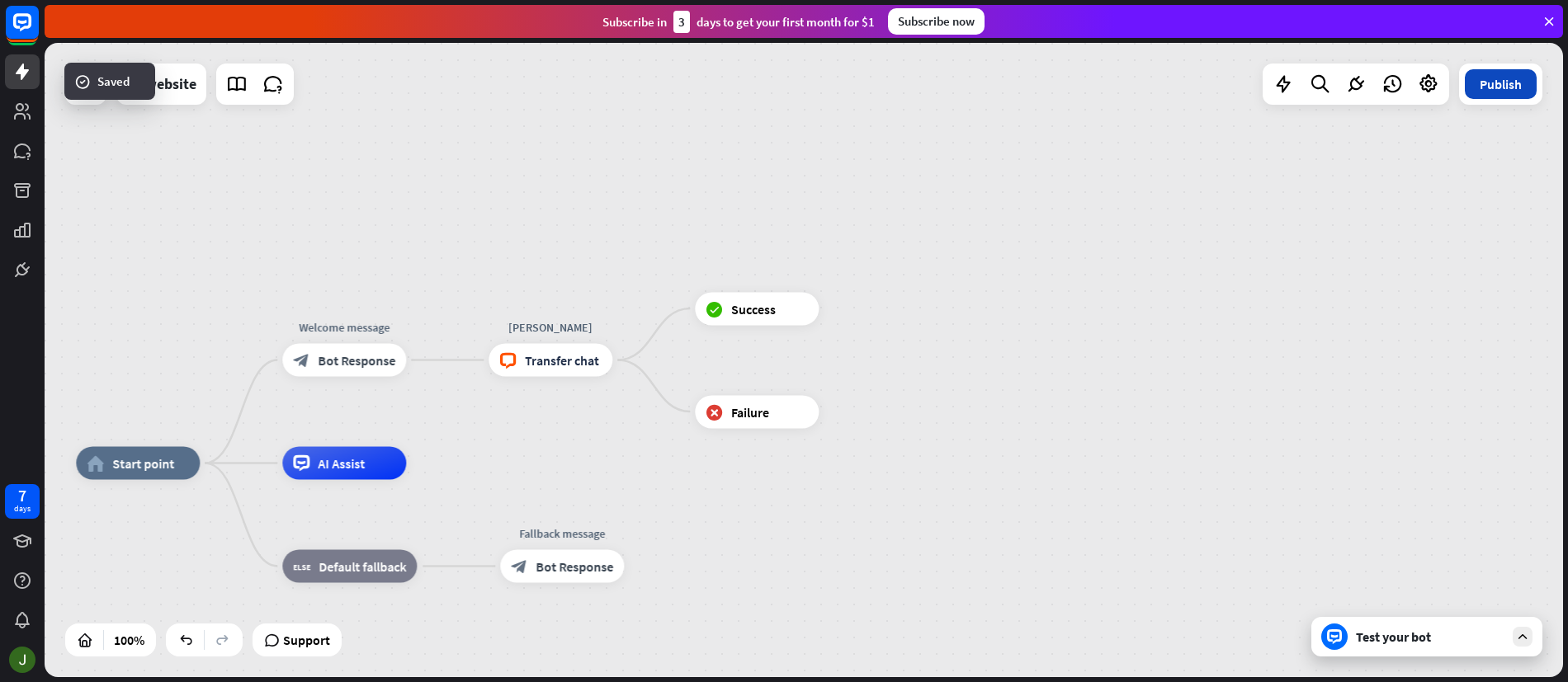
click at [1521, 91] on button "Publish" at bounding box center [1501, 84] width 72 height 30
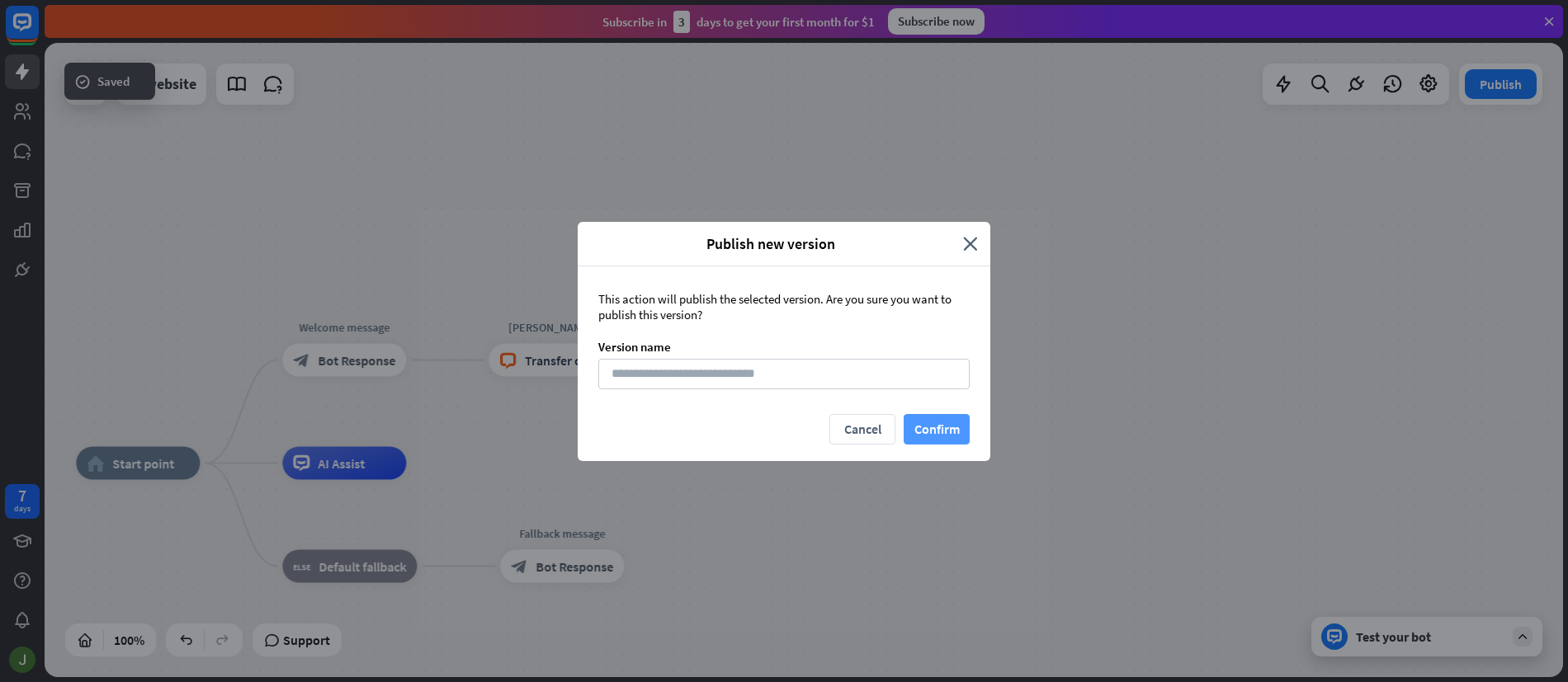
click at [927, 427] on button "Confirm" at bounding box center [937, 430] width 66 height 31
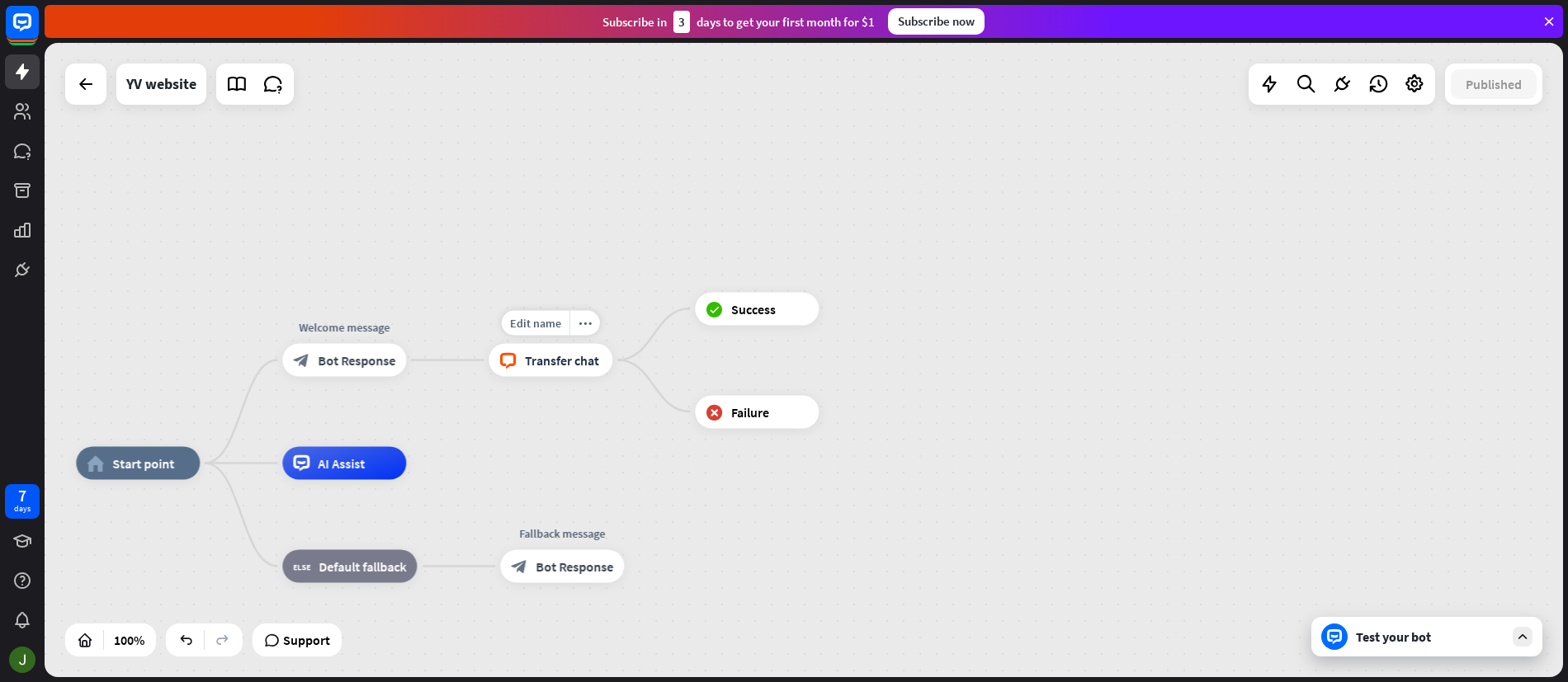
click at [541, 362] on span "Transfer chat" at bounding box center [562, 361] width 75 height 17
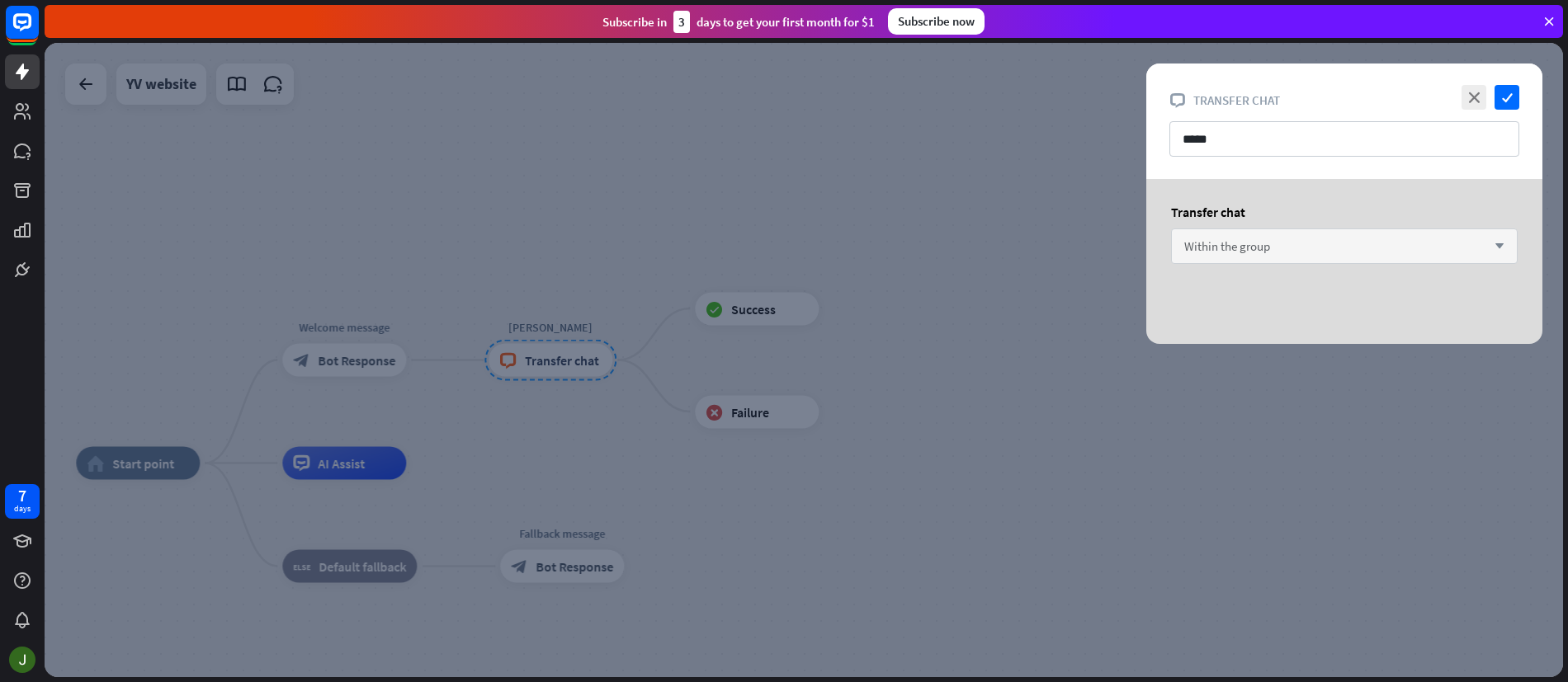
click at [1311, 246] on div "Within the group arrow_down" at bounding box center [1345, 246] width 347 height 35
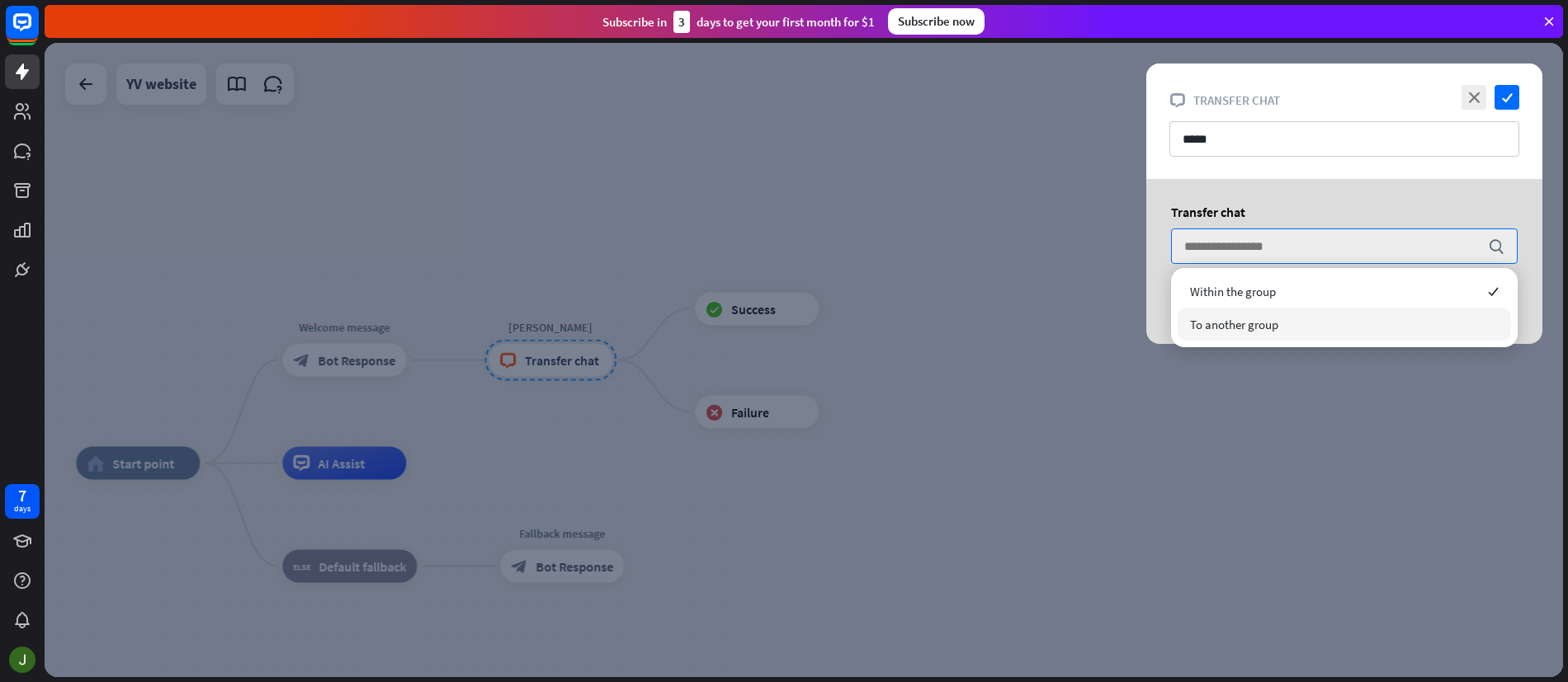
click at [1274, 324] on span "To another group" at bounding box center [1234, 324] width 89 height 16
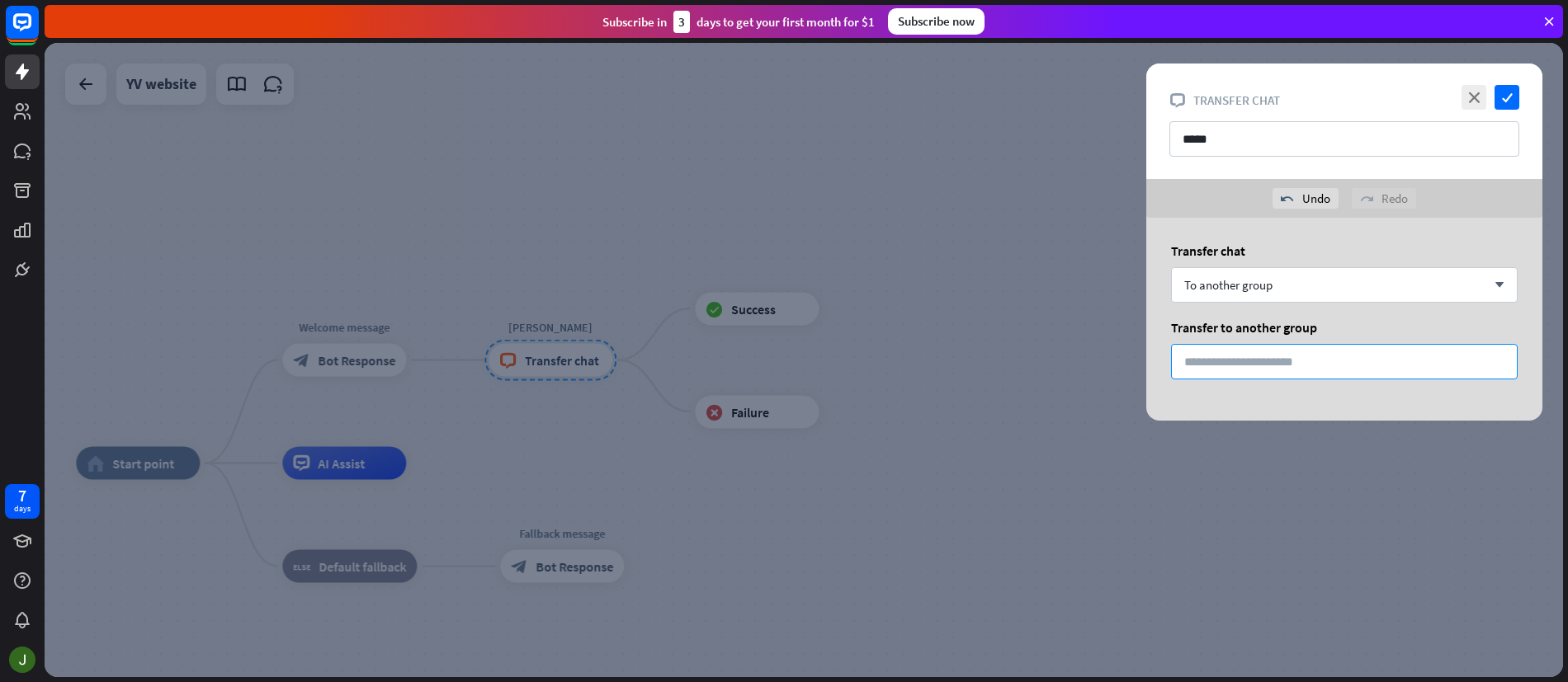
click at [1311, 358] on input "*" at bounding box center [1345, 361] width 347 height 35
click at [1298, 289] on div "To another group arrow_down" at bounding box center [1345, 285] width 347 height 35
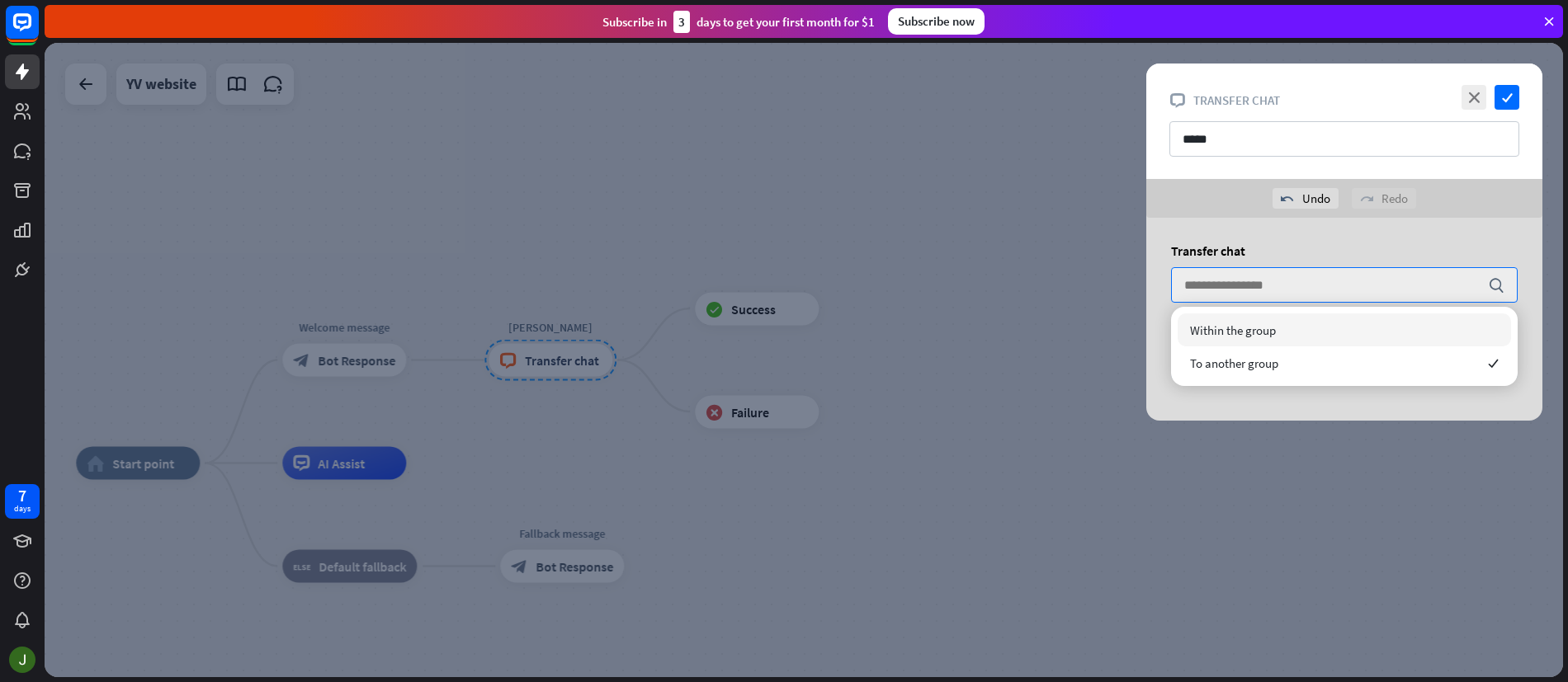
click at [1245, 331] on span "Within the group" at bounding box center [1233, 330] width 86 height 16
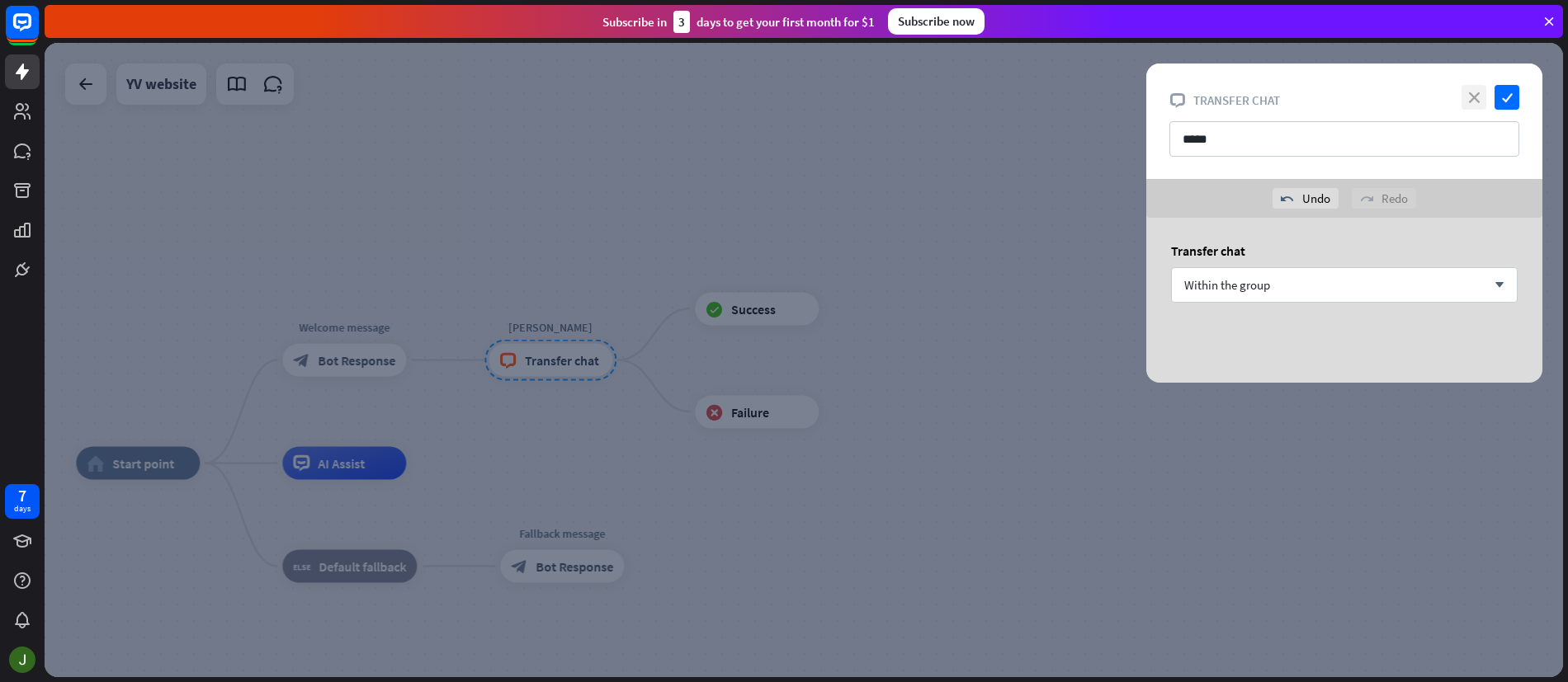
click at [1475, 97] on icon "close" at bounding box center [1474, 97] width 25 height 25
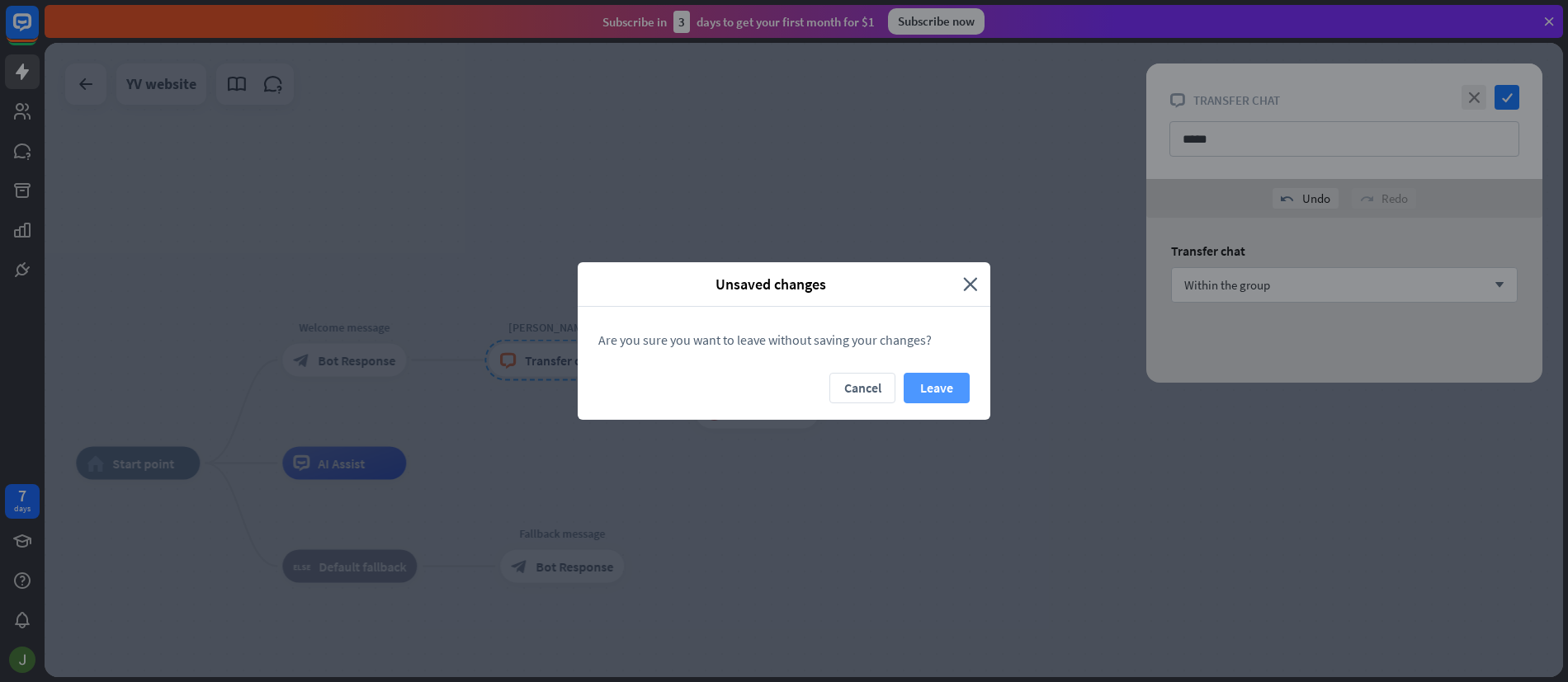
click at [942, 389] on button "Leave" at bounding box center [937, 388] width 66 height 31
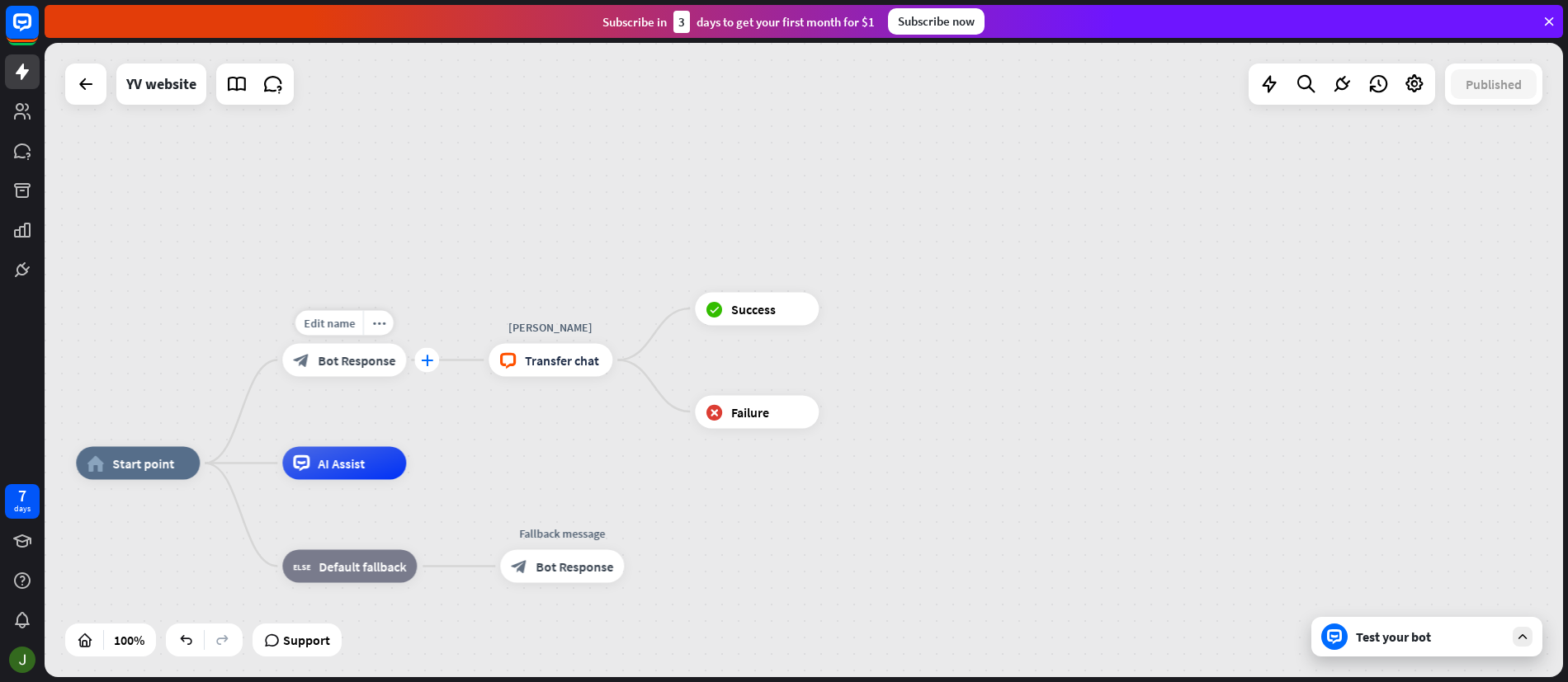
click at [430, 358] on icon "plus" at bounding box center [427, 361] width 12 height 11
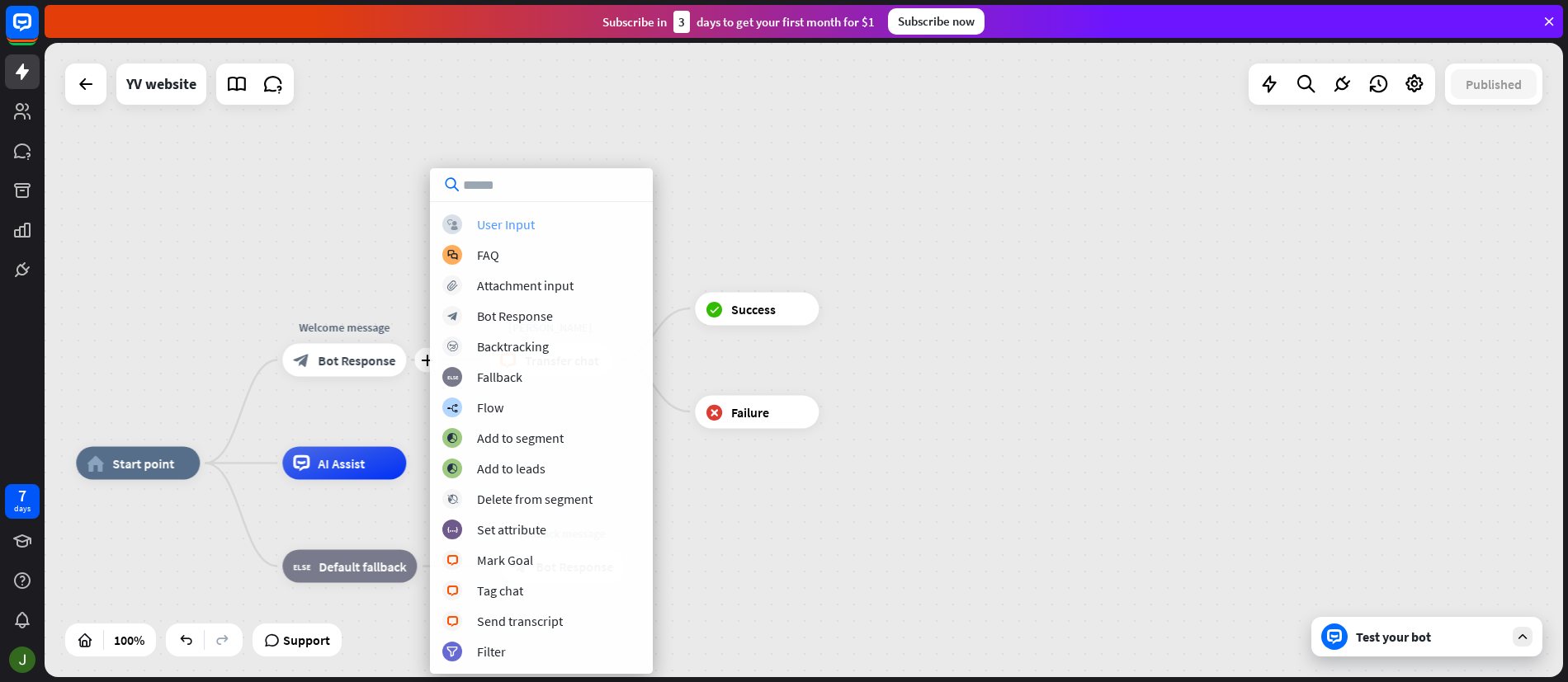
click at [520, 225] on div "User Input" at bounding box center [506, 225] width 58 height 17
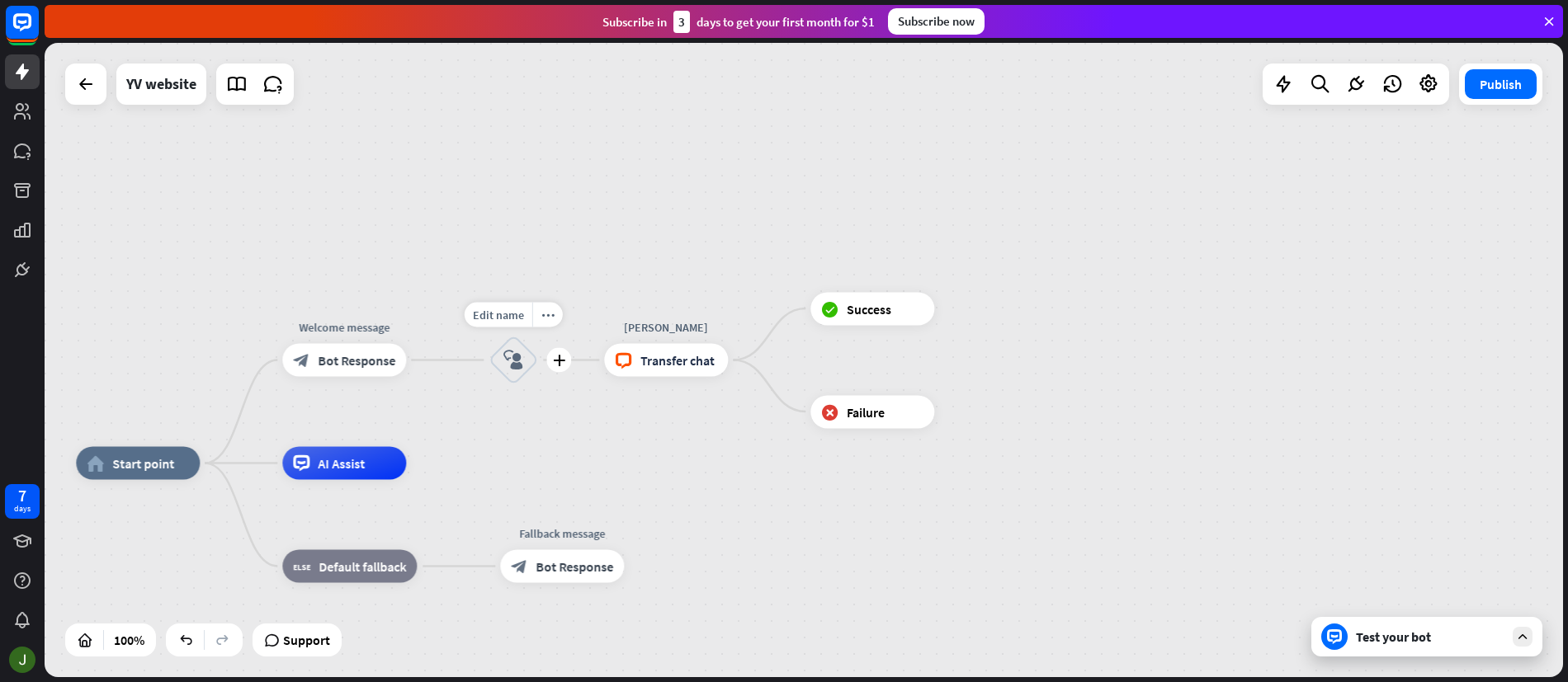
click at [516, 361] on icon "block_user_input" at bounding box center [513, 360] width 20 height 20
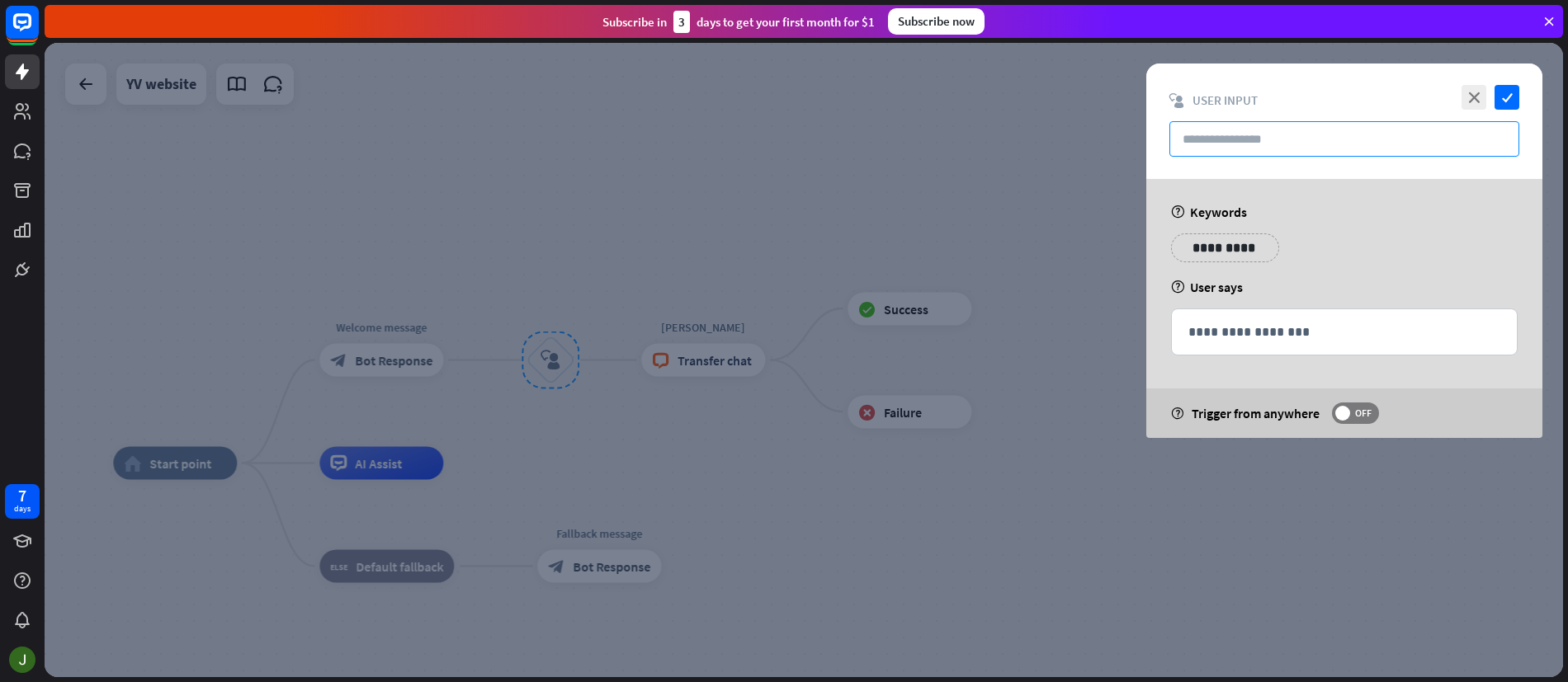
drag, startPoint x: 1244, startPoint y: 144, endPoint x: 1259, endPoint y: 145, distance: 15.0
click at [1245, 145] on input "text" at bounding box center [1344, 139] width 350 height 35
click at [1350, 332] on p "**********" at bounding box center [1344, 332] width 312 height 20
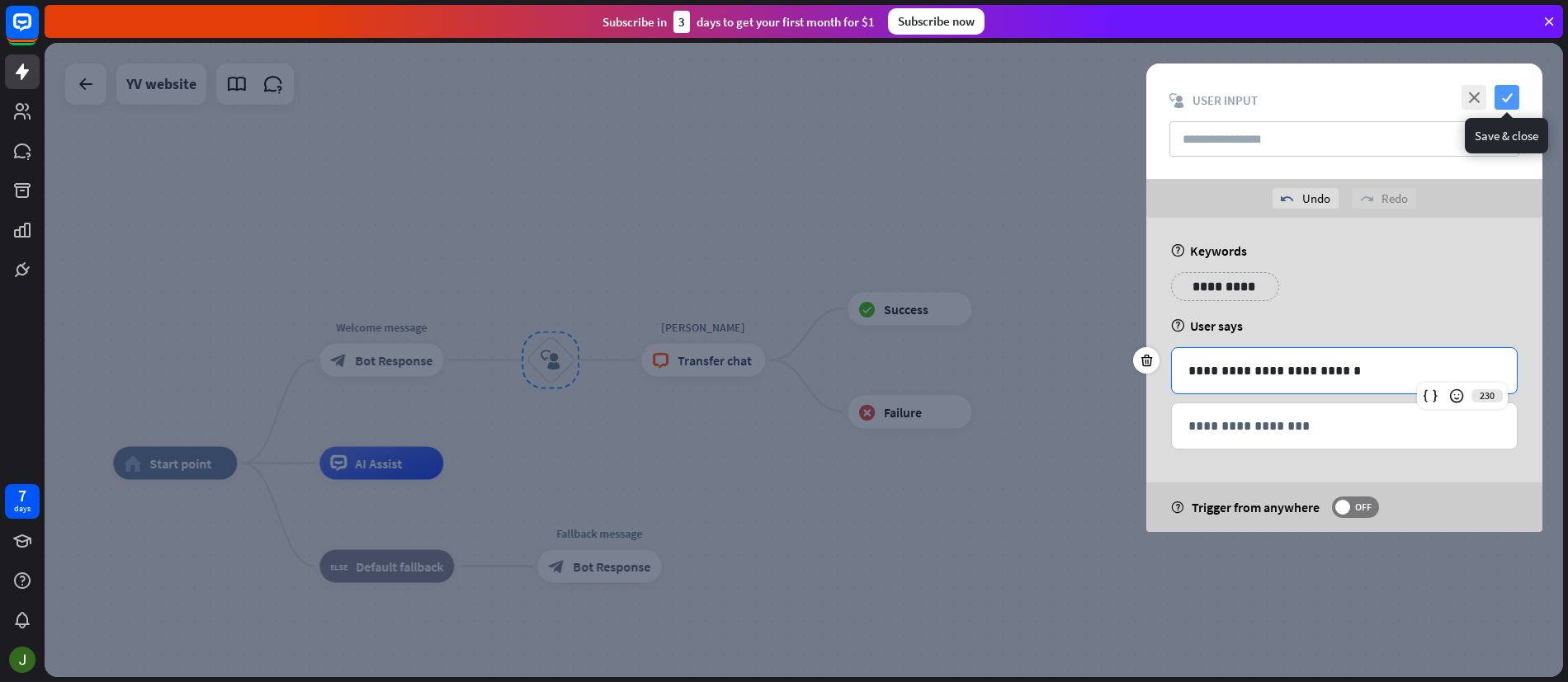
click at [1514, 98] on icon "check" at bounding box center [1507, 97] width 25 height 25
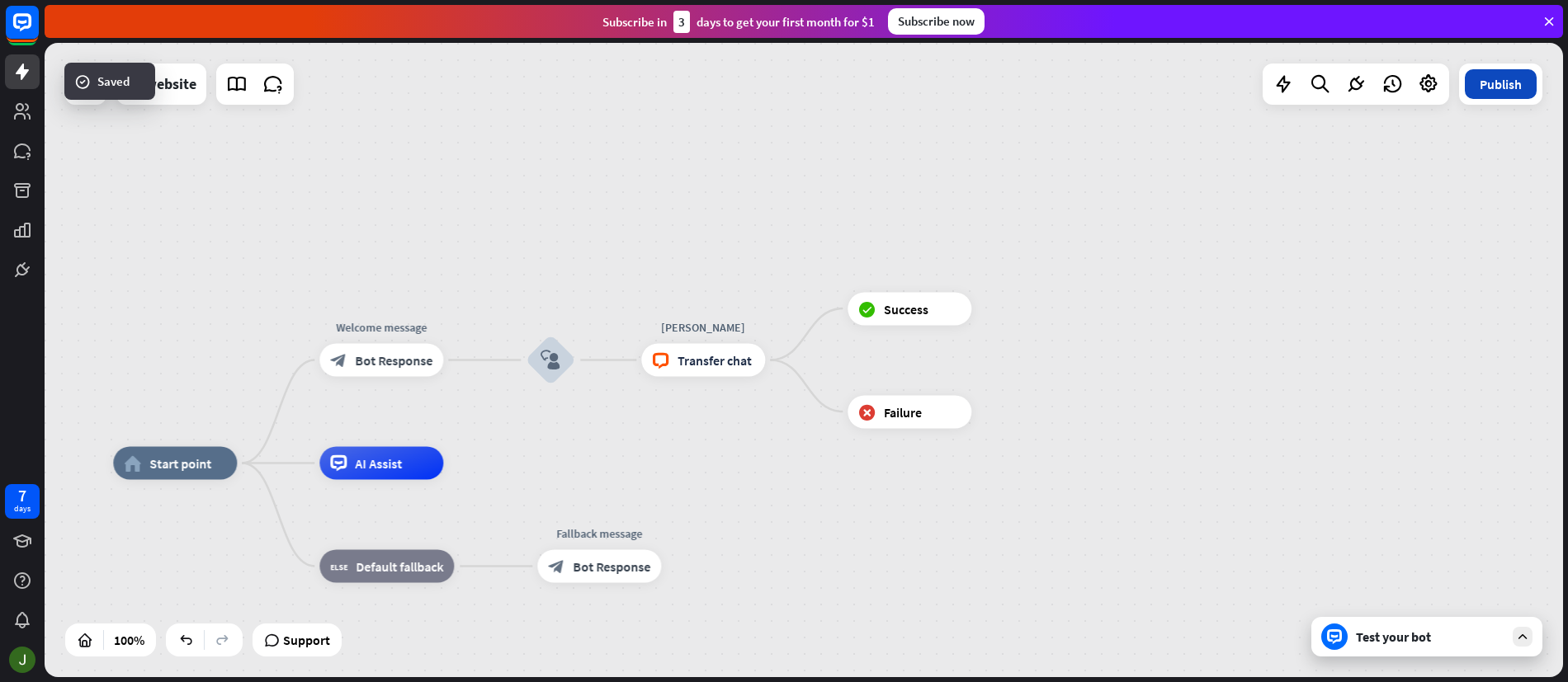
click at [1504, 89] on button "Publish" at bounding box center [1501, 84] width 72 height 30
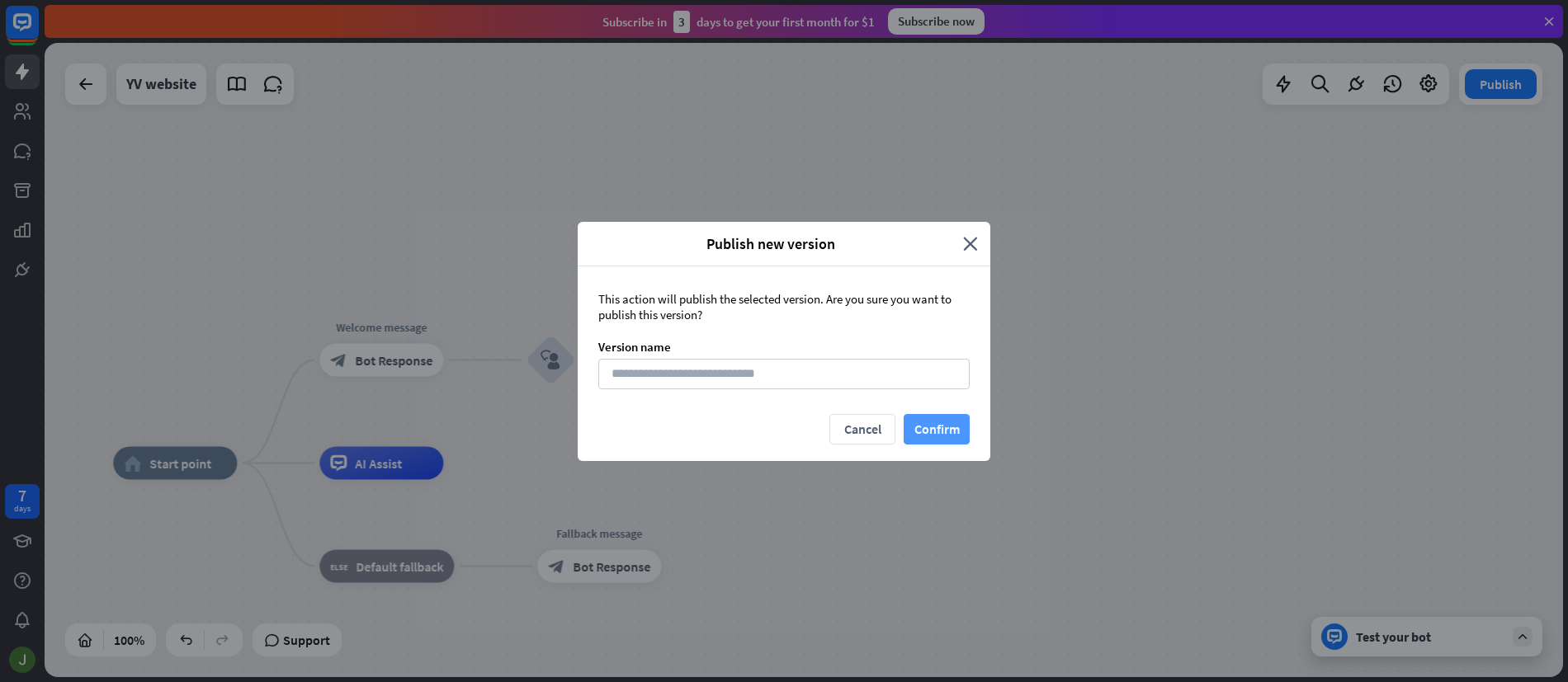
click at [951, 430] on button "Confirm" at bounding box center [937, 430] width 66 height 31
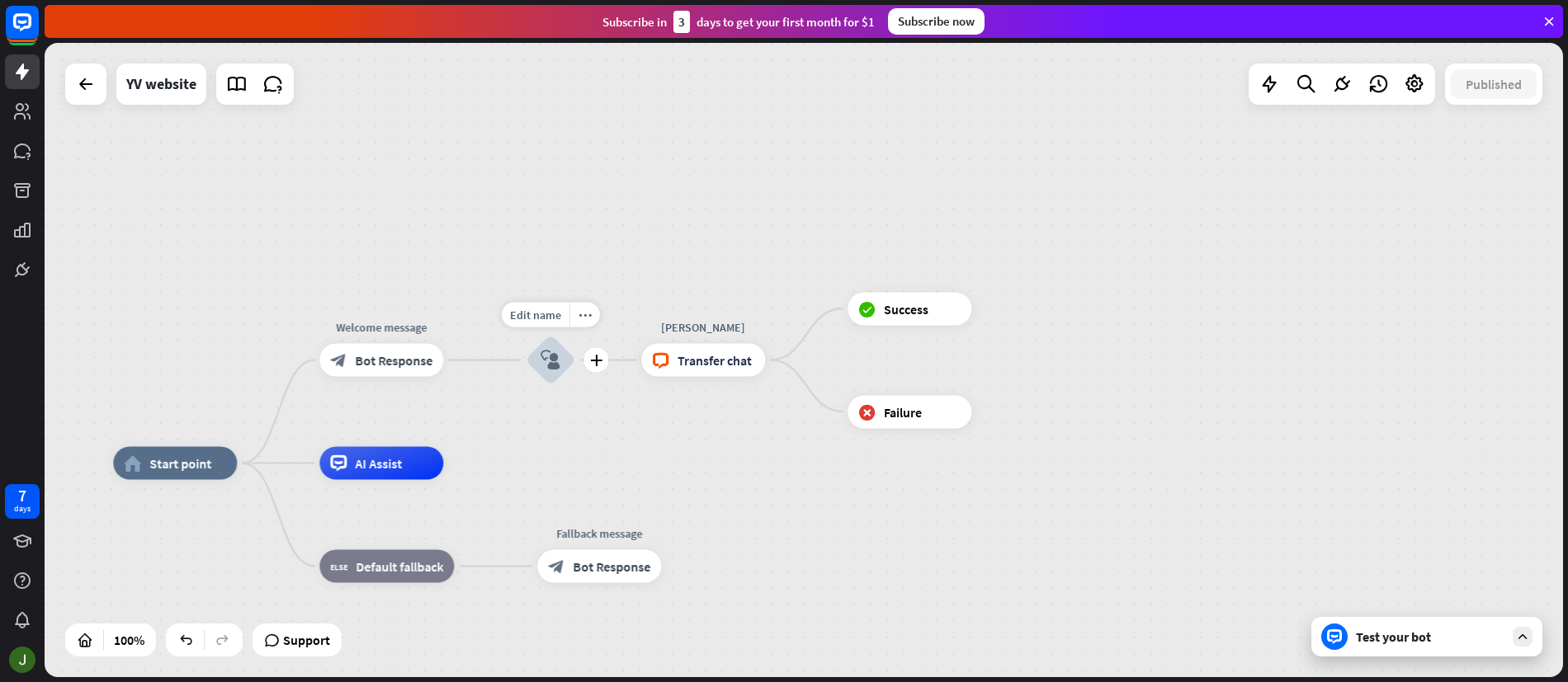
click at [556, 361] on icon "block_user_input" at bounding box center [550, 360] width 20 height 20
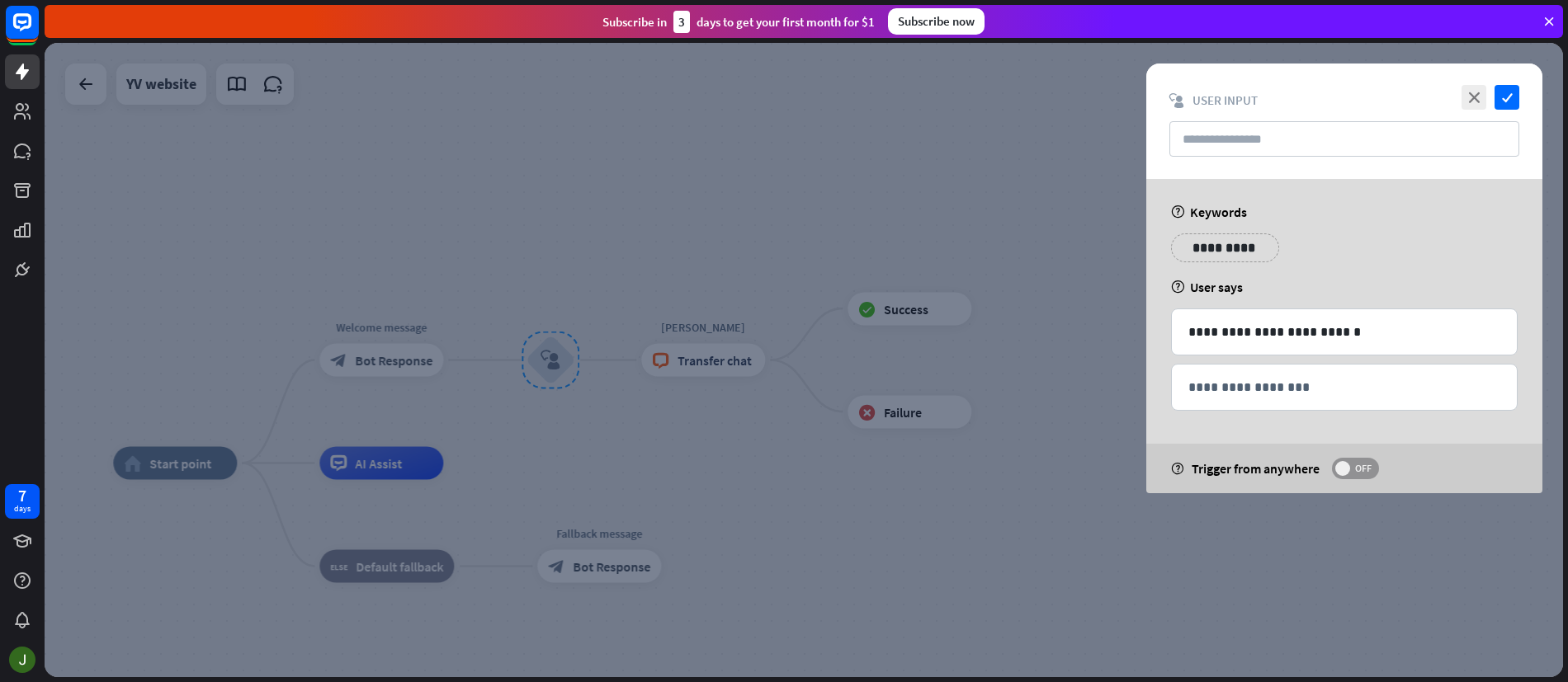
drag, startPoint x: 1354, startPoint y: 466, endPoint x: 1432, endPoint y: 485, distance: 80.3
click at [1354, 466] on span "OFF" at bounding box center [1363, 469] width 25 height 13
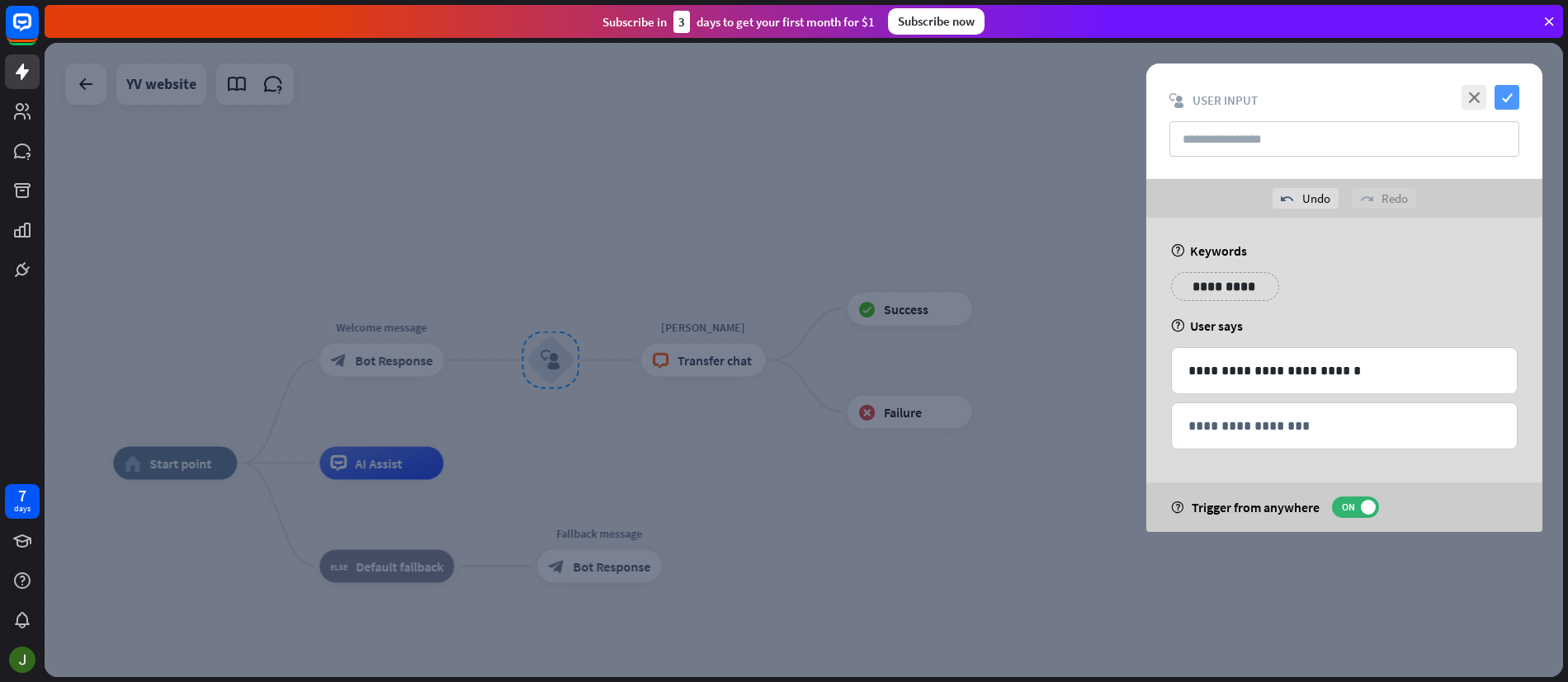
click at [1513, 96] on icon "check" at bounding box center [1507, 97] width 25 height 25
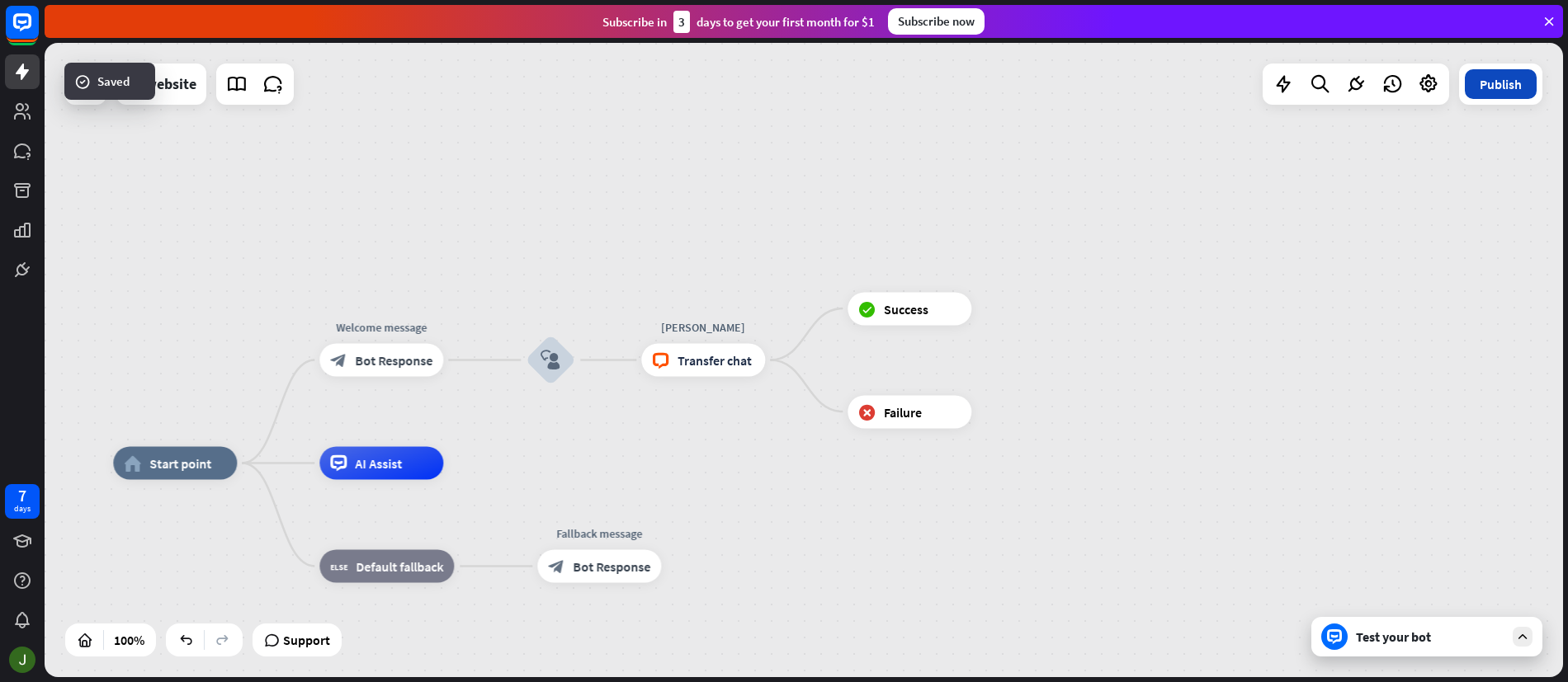
click at [1513, 83] on button "Publish" at bounding box center [1501, 84] width 72 height 30
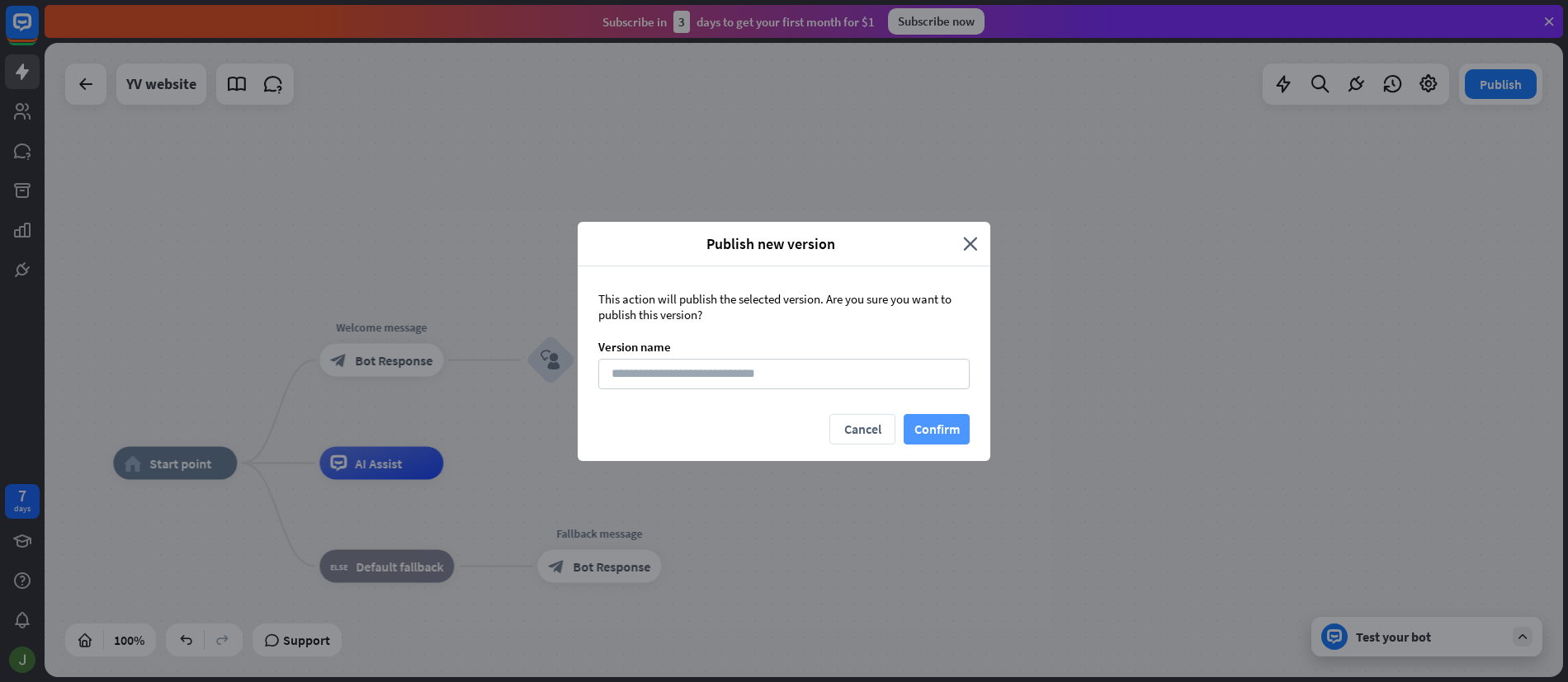
click at [955, 429] on button "Confirm" at bounding box center [937, 430] width 66 height 31
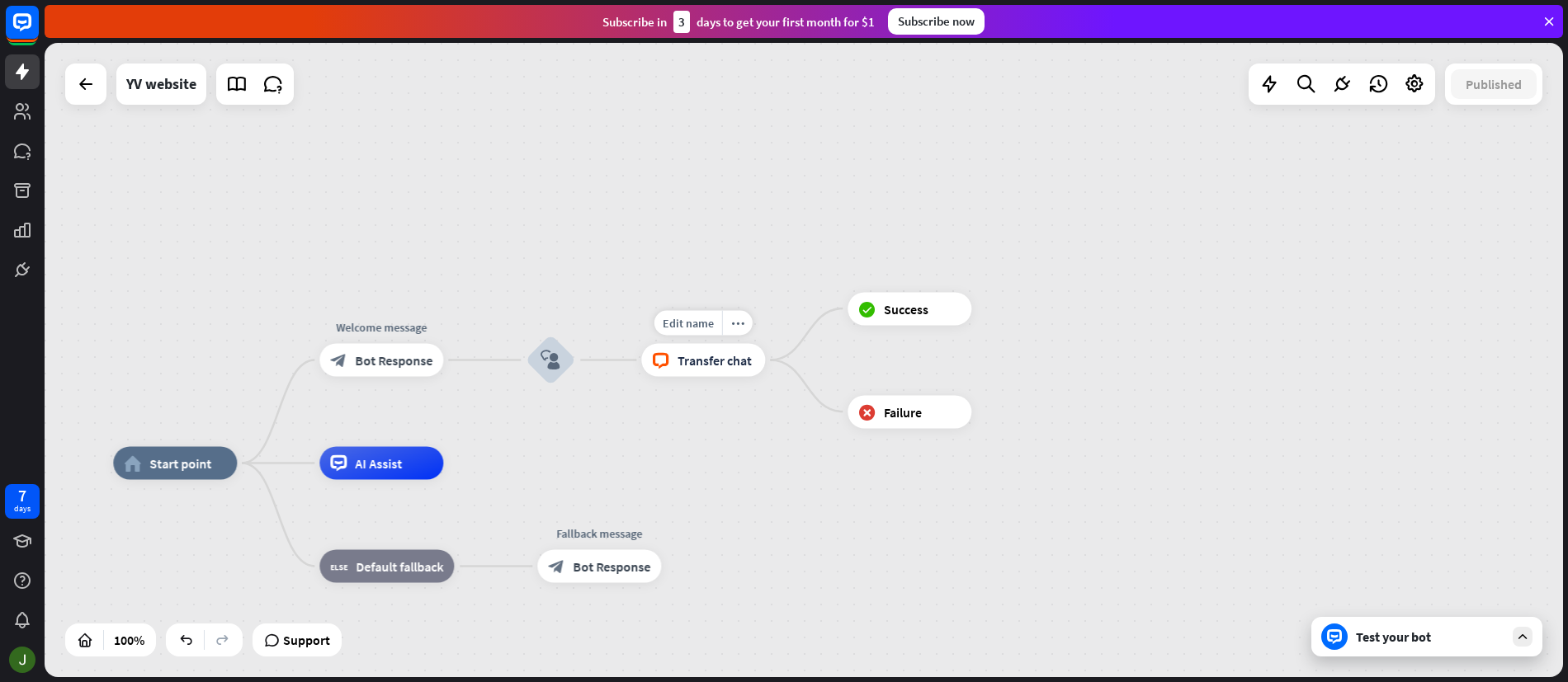
drag, startPoint x: 725, startPoint y: 358, endPoint x: 762, endPoint y: 359, distance: 37.0
click at [762, 359] on div "block_livechat Transfer chat" at bounding box center [703, 360] width 124 height 33
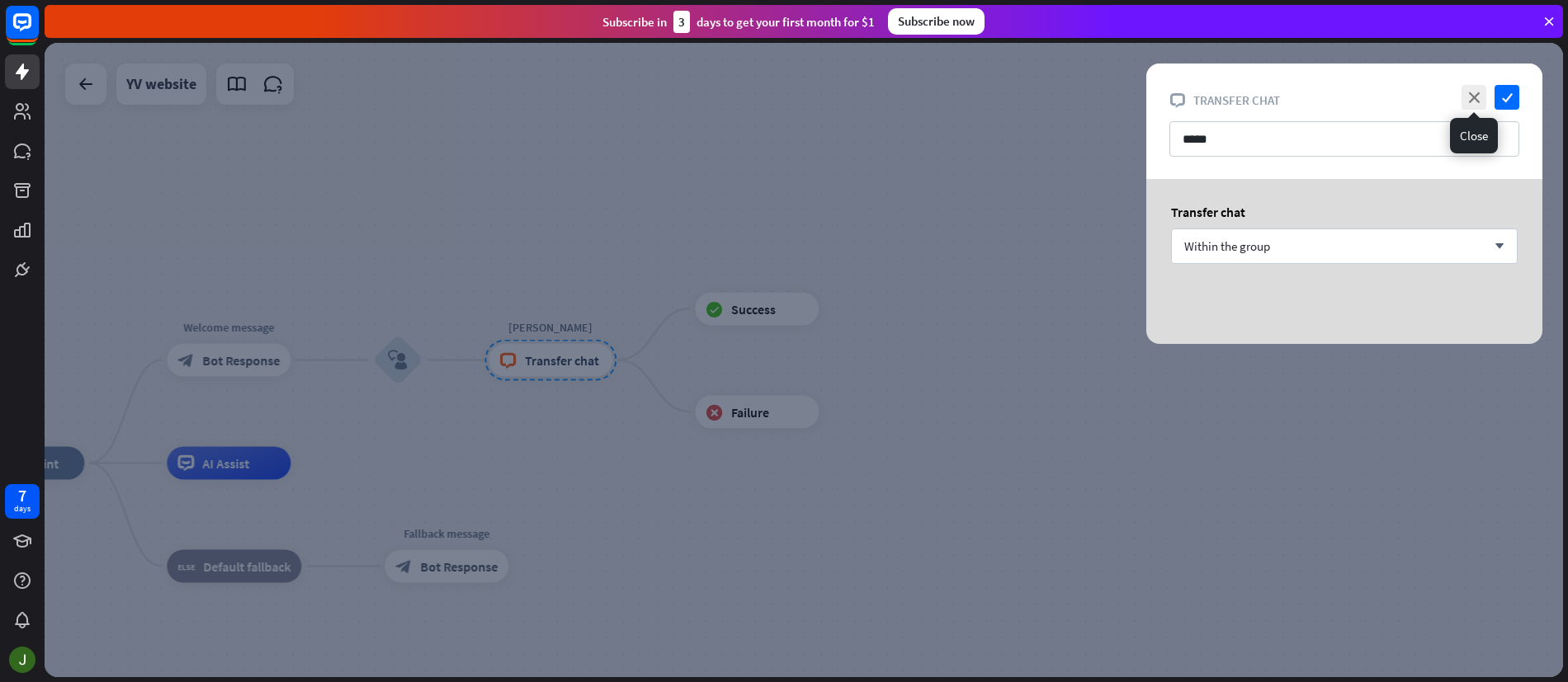
click at [1479, 97] on icon "close" at bounding box center [1474, 97] width 25 height 25
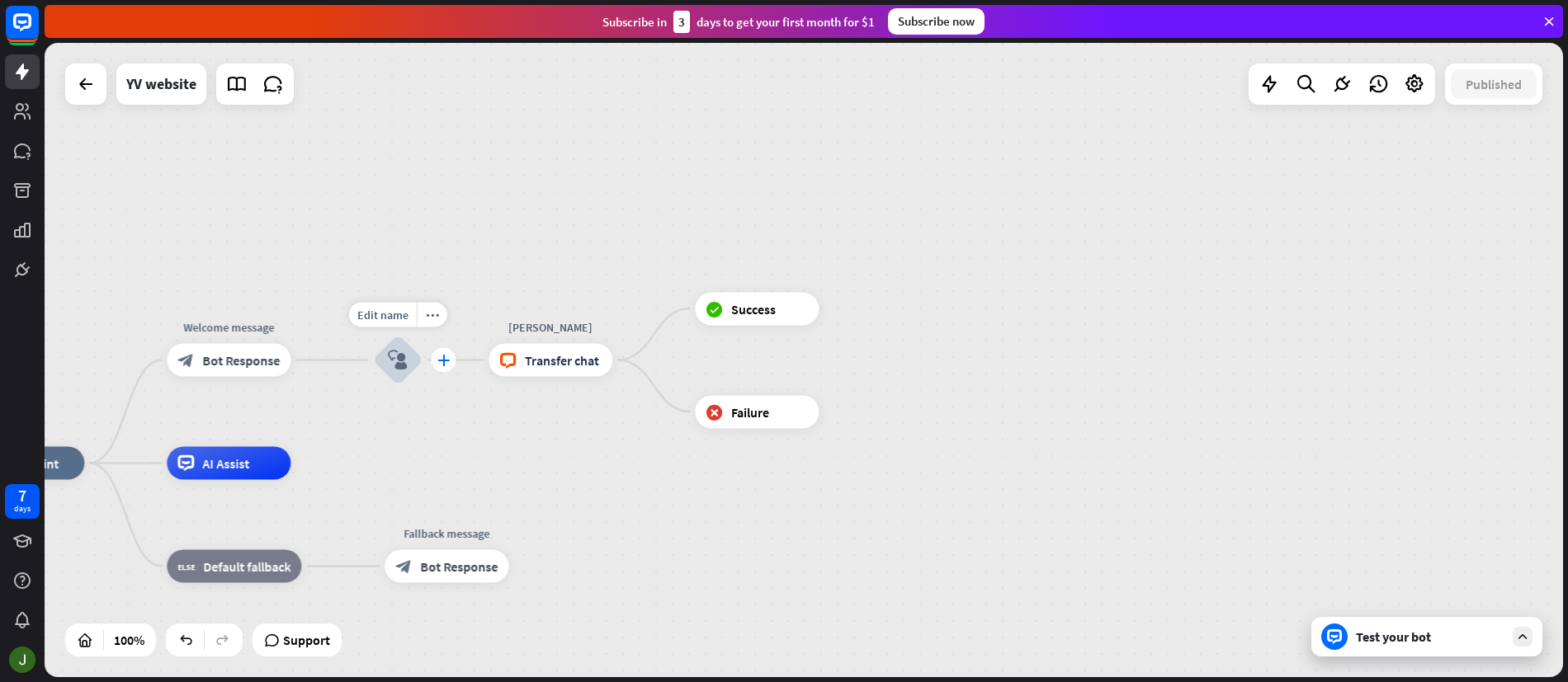
click at [444, 360] on icon "plus" at bounding box center [443, 361] width 12 height 11
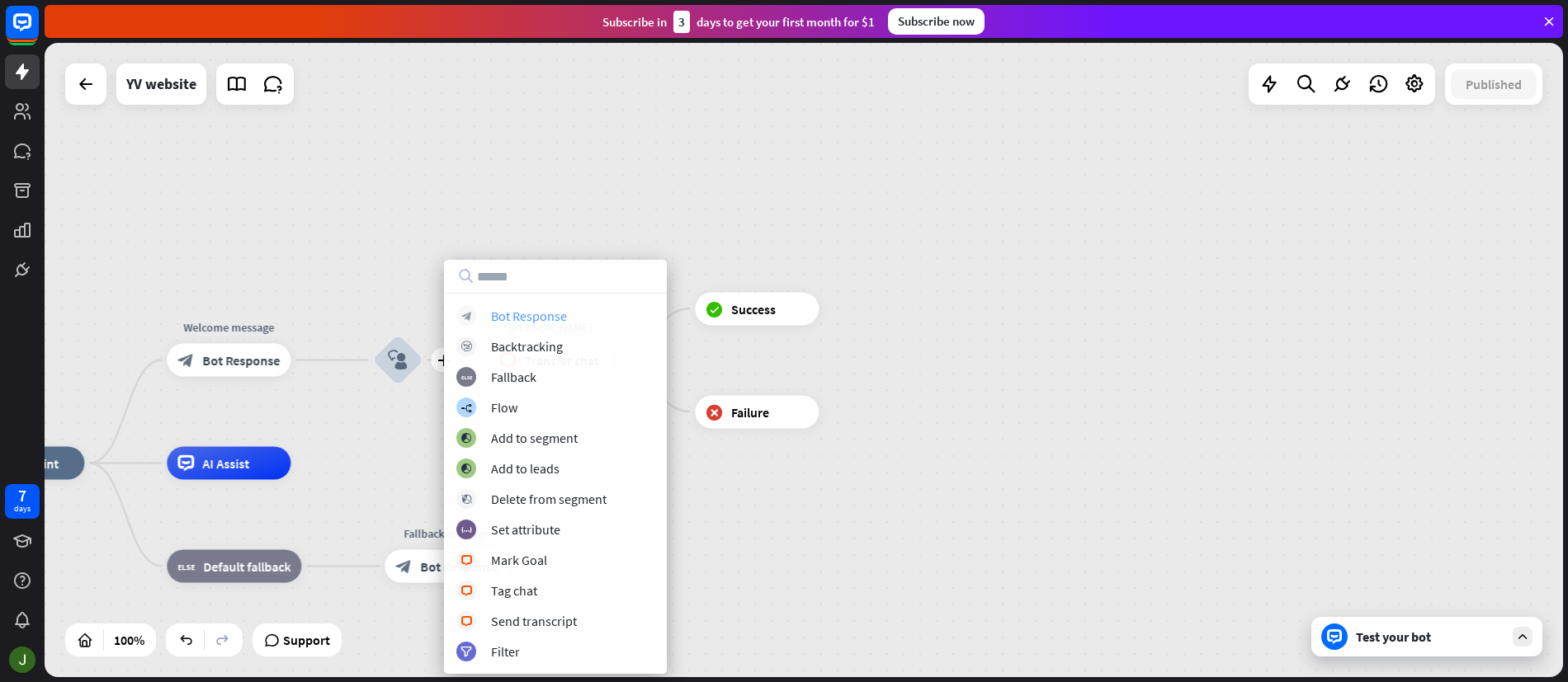
click at [527, 318] on div "Bot Response" at bounding box center [529, 316] width 76 height 17
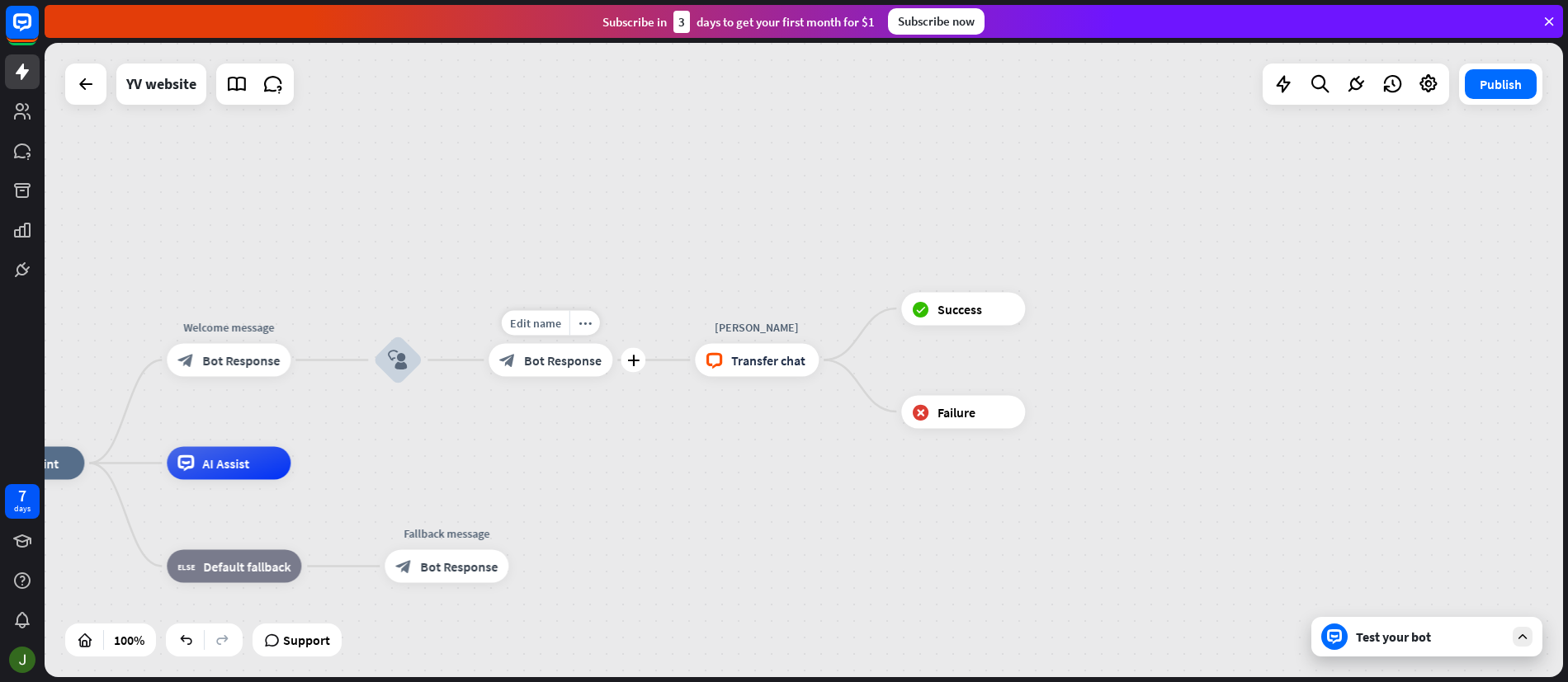
click at [566, 366] on span "Bot Response" at bounding box center [562, 361] width 77 height 17
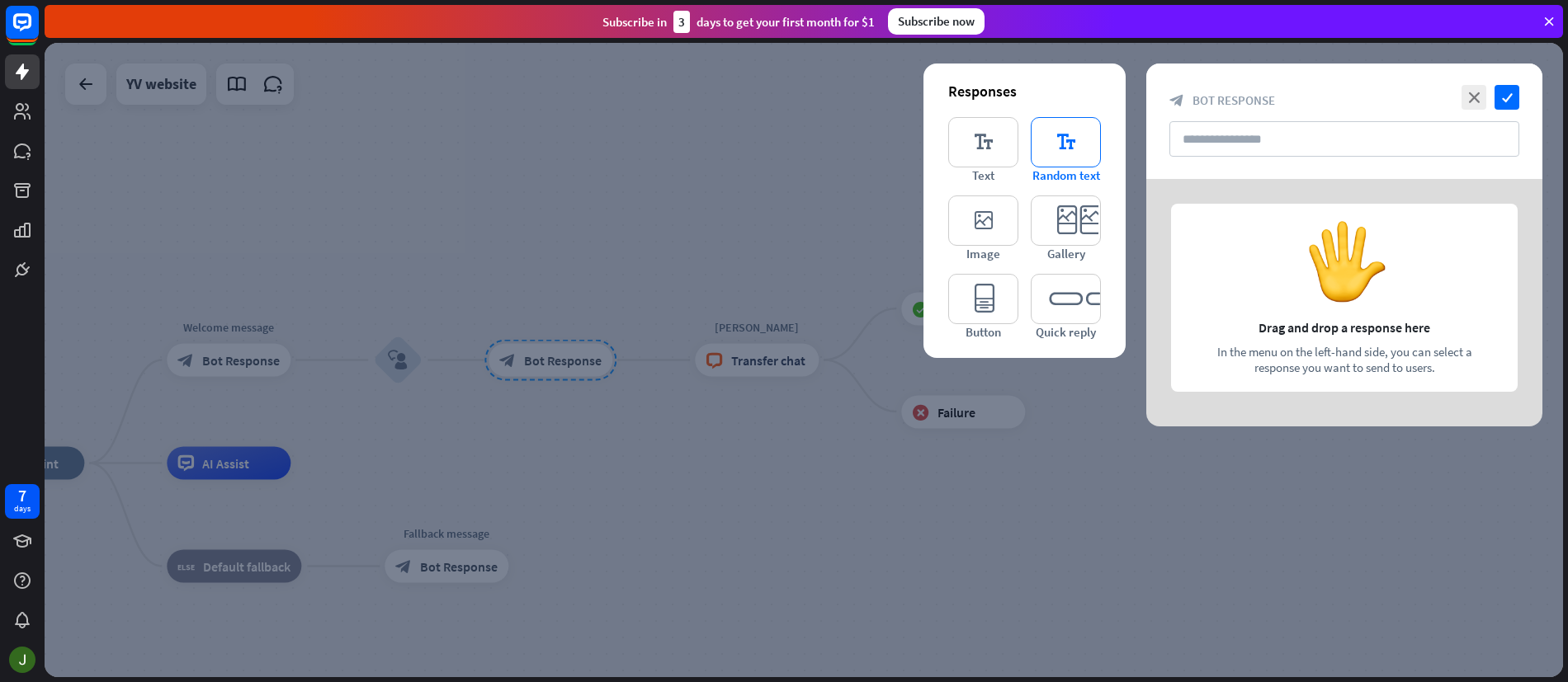
click at [1069, 141] on icon "editor_text" at bounding box center [1066, 143] width 70 height 50
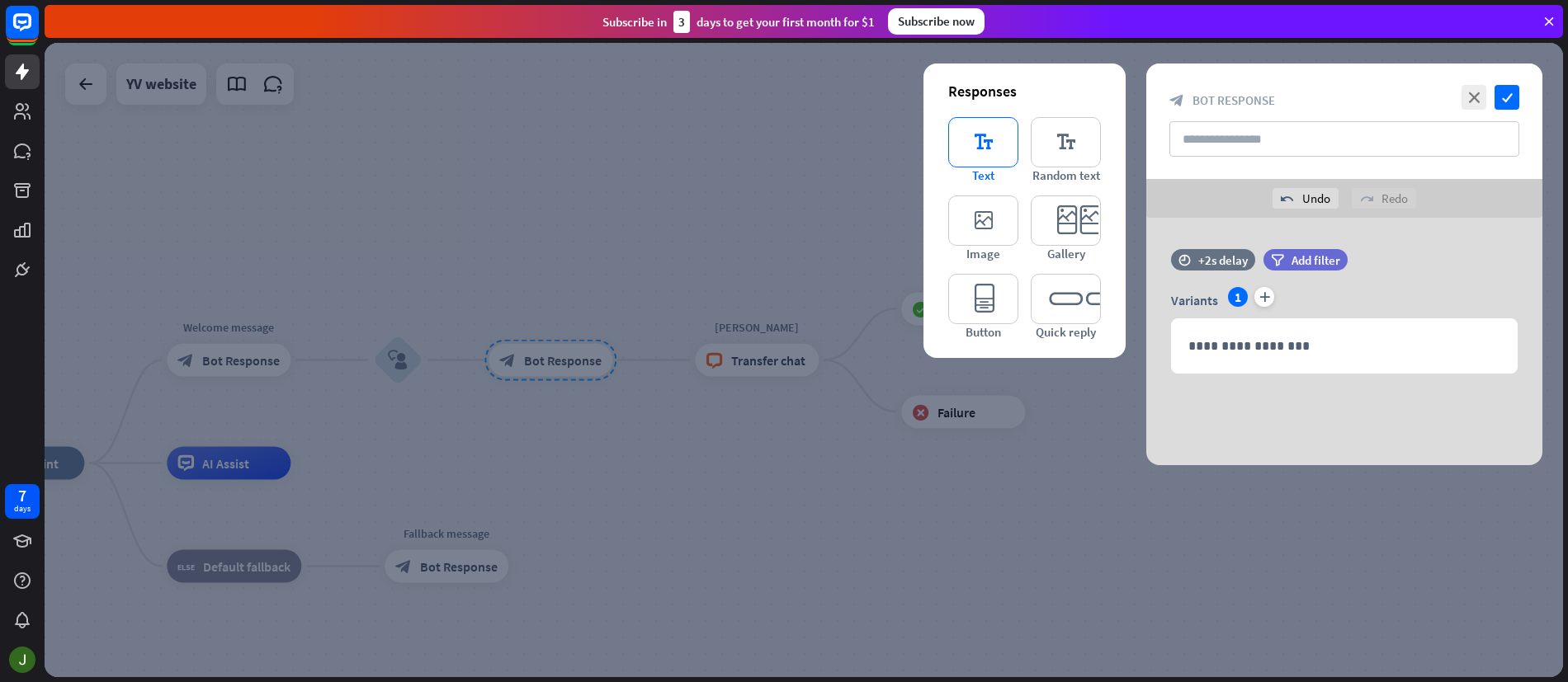
click at [987, 139] on icon "editor_text" at bounding box center [983, 143] width 70 height 50
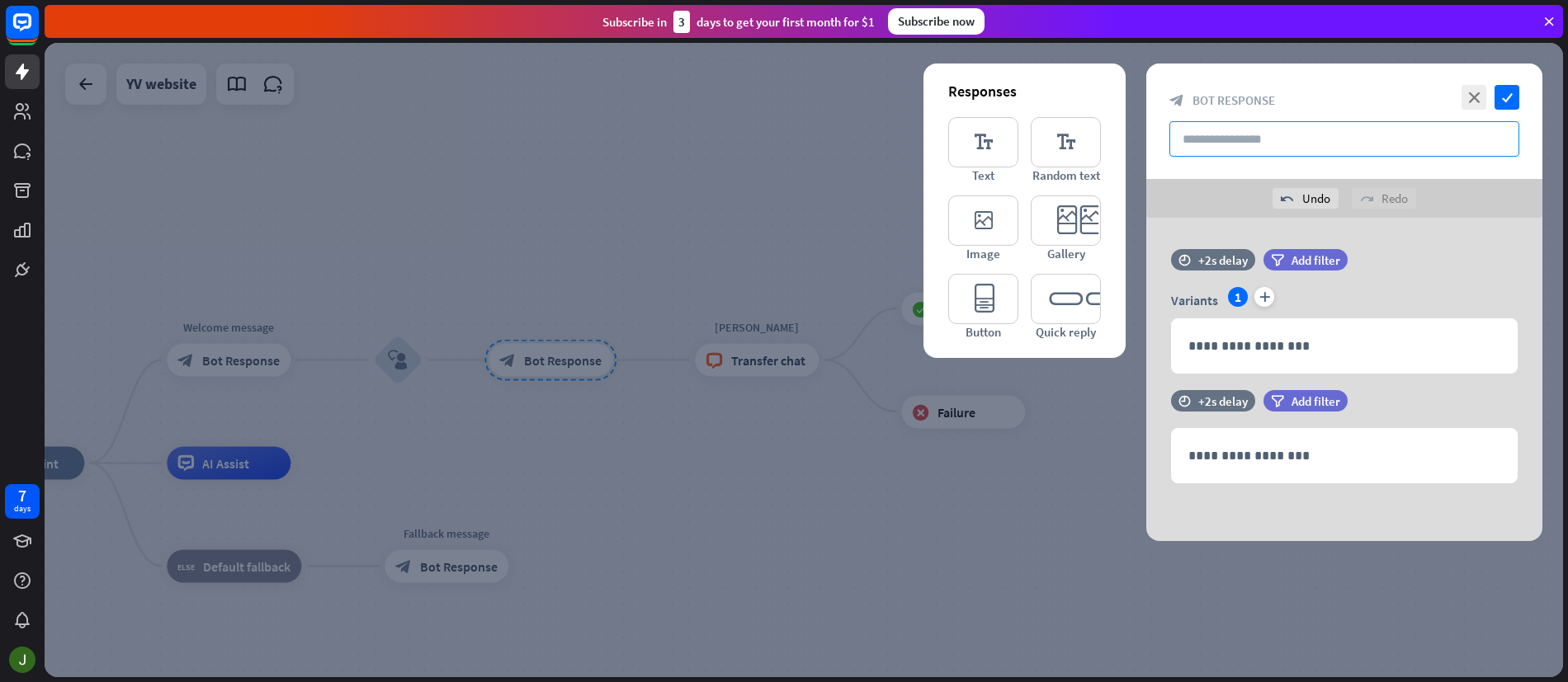
click at [1286, 143] on input "text" at bounding box center [1344, 139] width 350 height 35
click at [1272, 346] on p "**********" at bounding box center [1344, 346] width 312 height 20
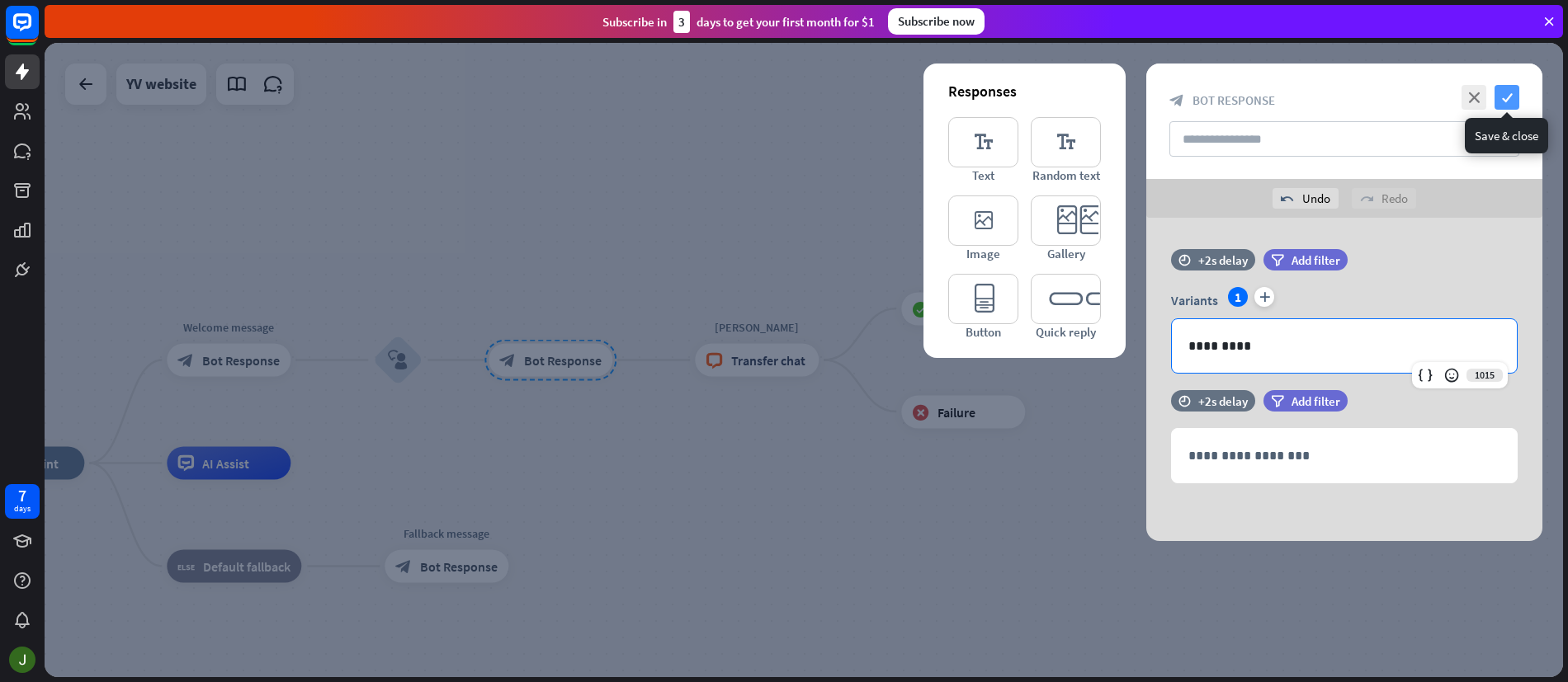
click at [1503, 102] on icon "check" at bounding box center [1507, 97] width 25 height 25
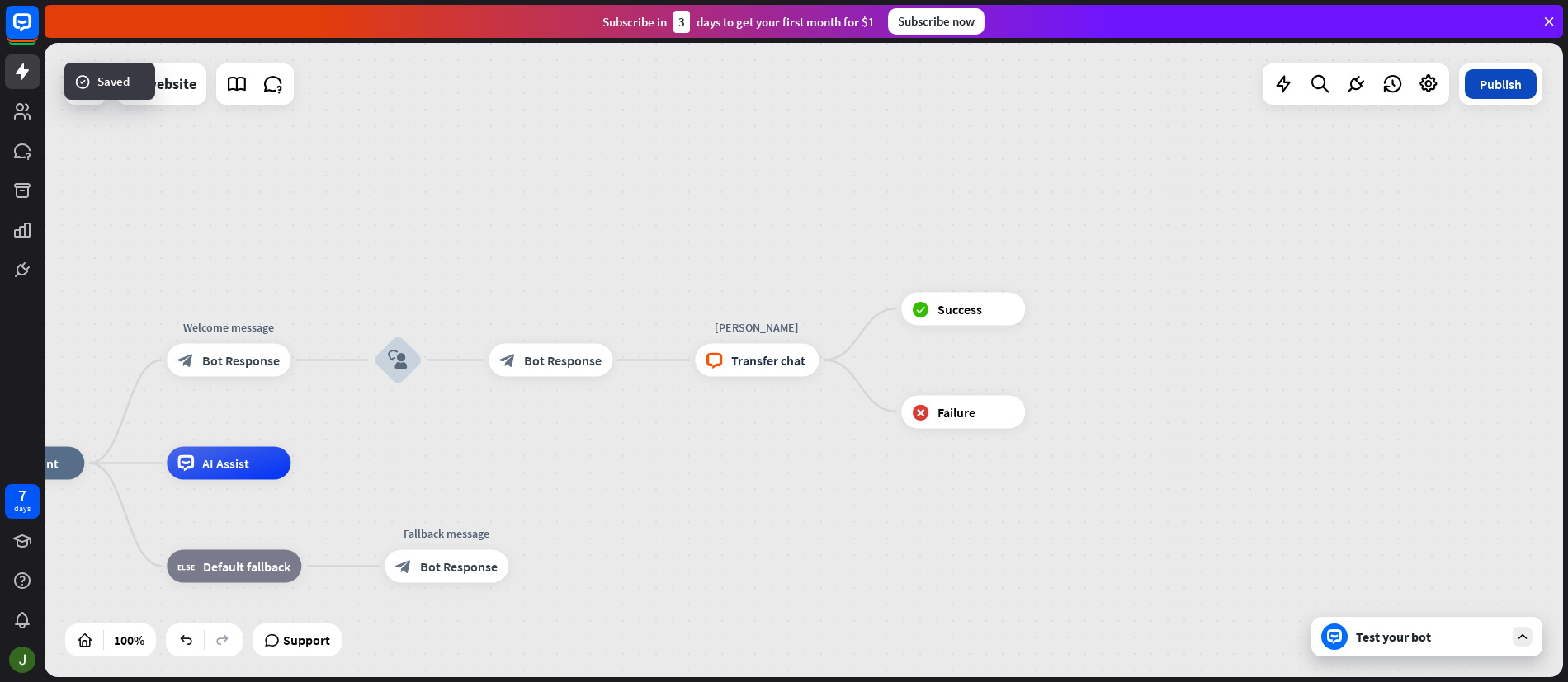
click at [1524, 84] on button "Publish" at bounding box center [1501, 84] width 72 height 30
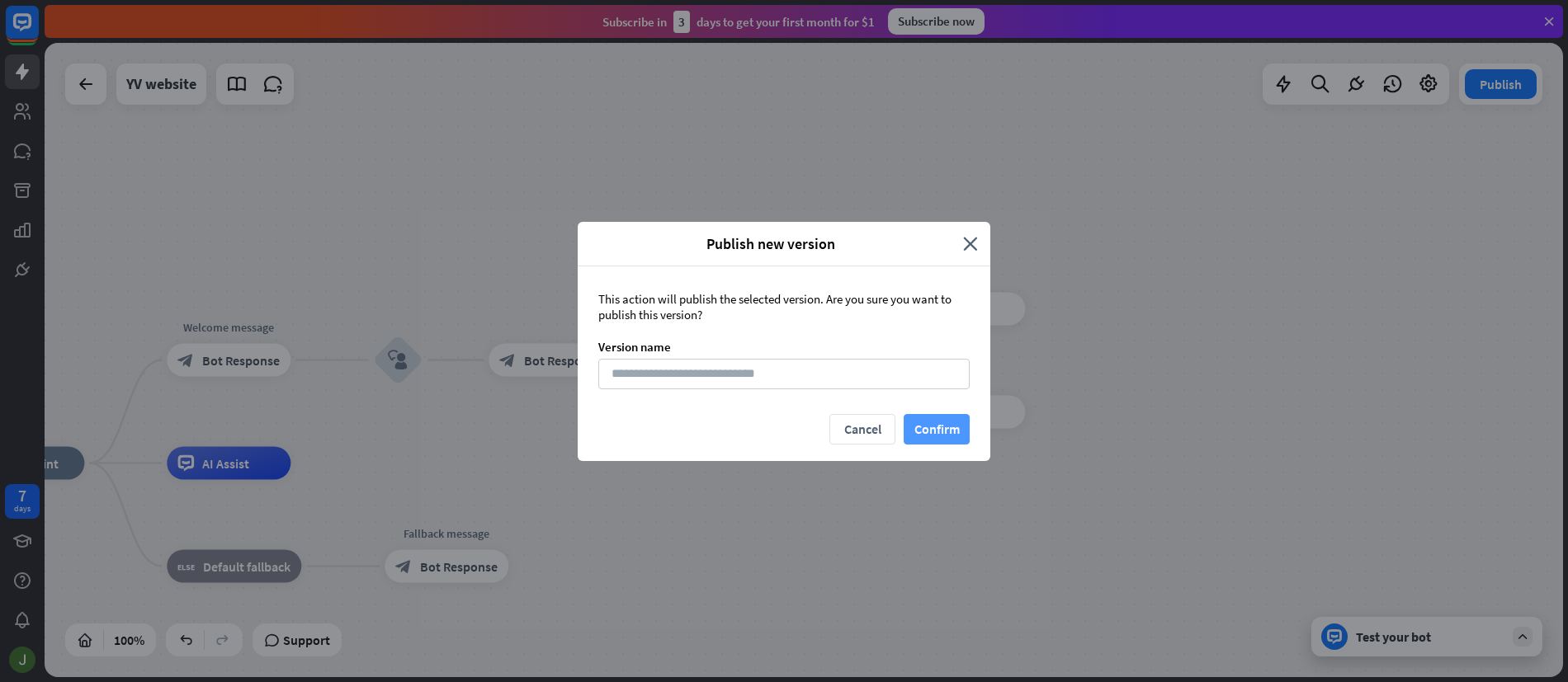
click at [943, 430] on button "Confirm" at bounding box center [937, 430] width 66 height 31
